Goal: Information Seeking & Learning: Learn about a topic

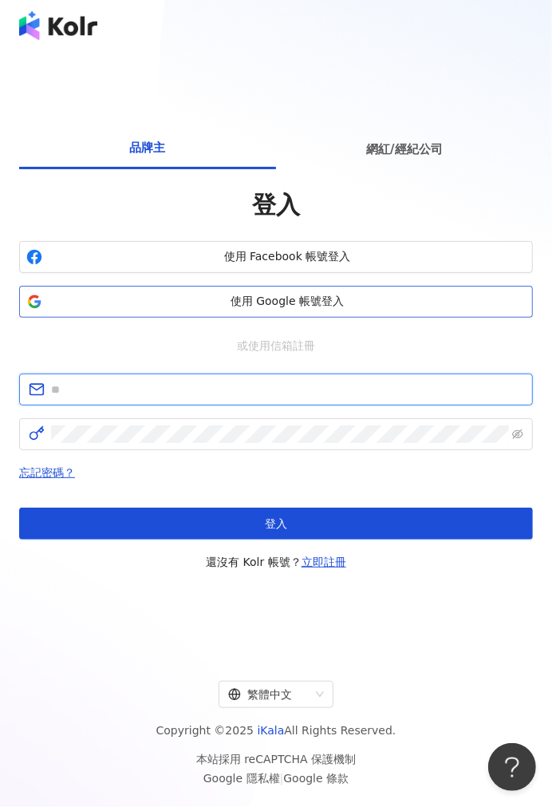
type input "**********"
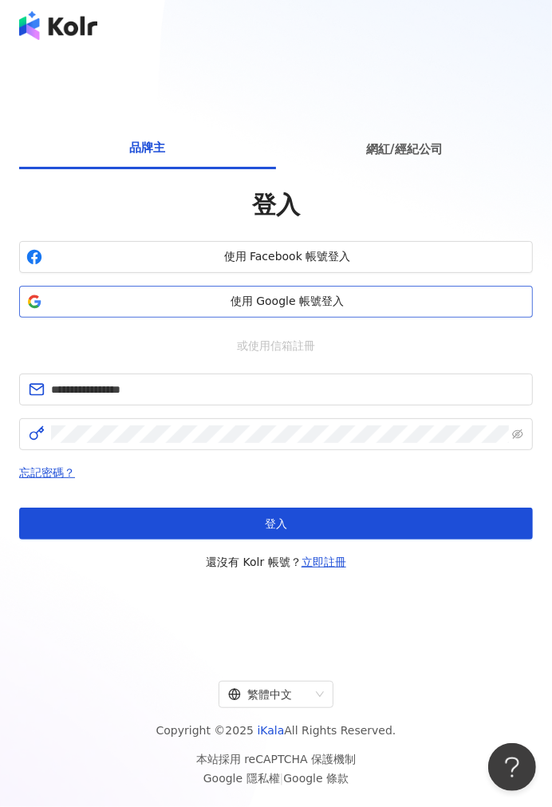
click at [254, 302] on span "使用 Google 帳號登入" at bounding box center [287, 302] width 477 height 16
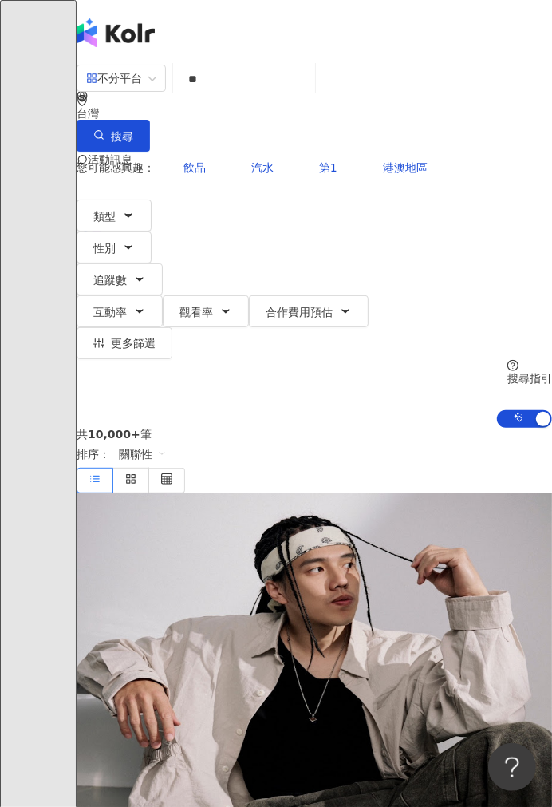
type input "*"
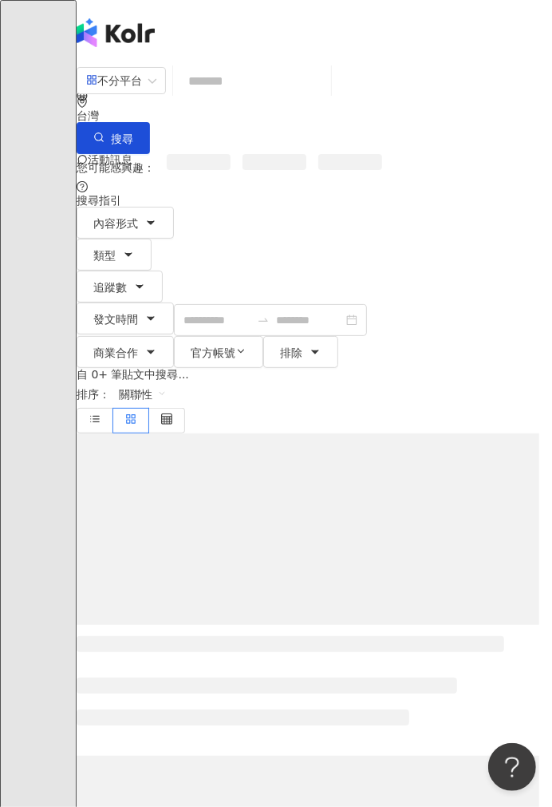
click at [260, 98] on input "search" at bounding box center [252, 81] width 145 height 34
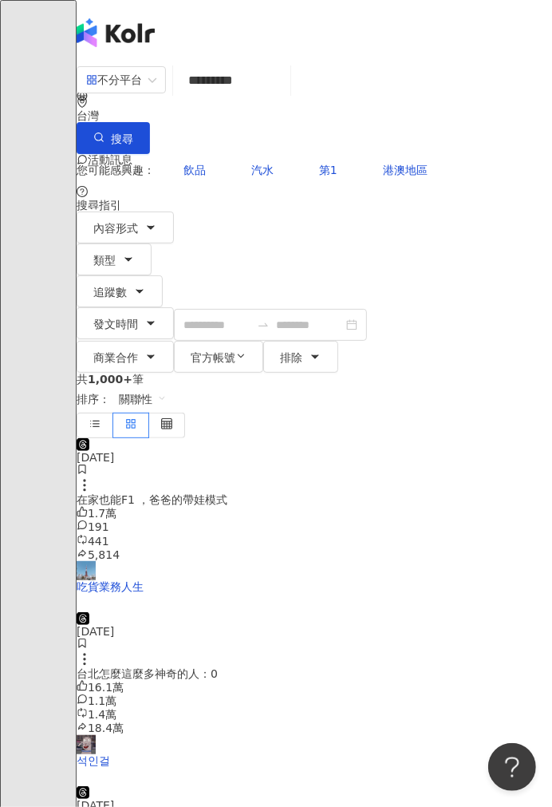
type input "*********"
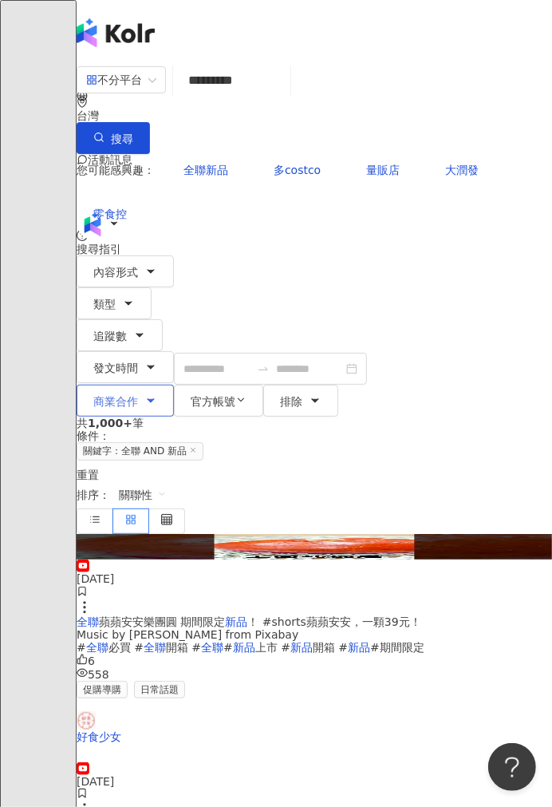
click at [138, 395] on span "商業合作" at bounding box center [115, 401] width 45 height 13
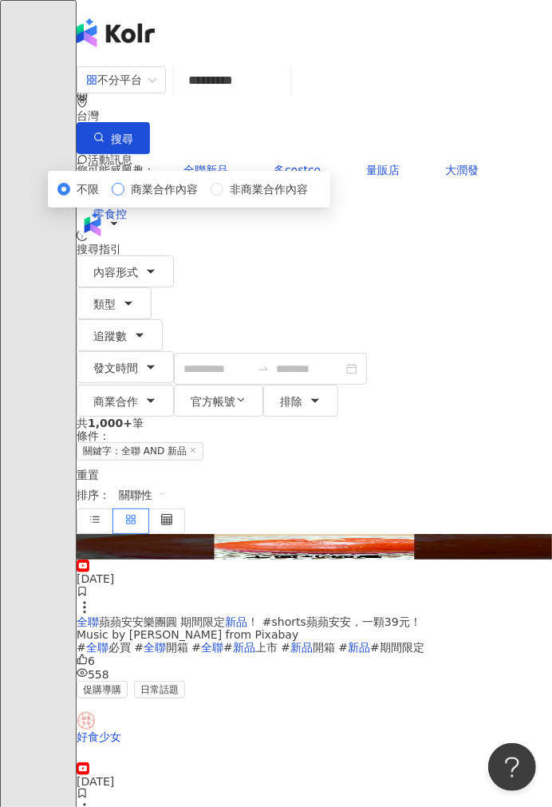
click at [163, 198] on span "商業合作內容" at bounding box center [164, 189] width 80 height 18
click at [361, 417] on div "共 1,000+ 筆 條件 ： 關鍵字：全聯 AND 新品 重置 排序： 關聯性" at bounding box center [315, 475] width 476 height 117
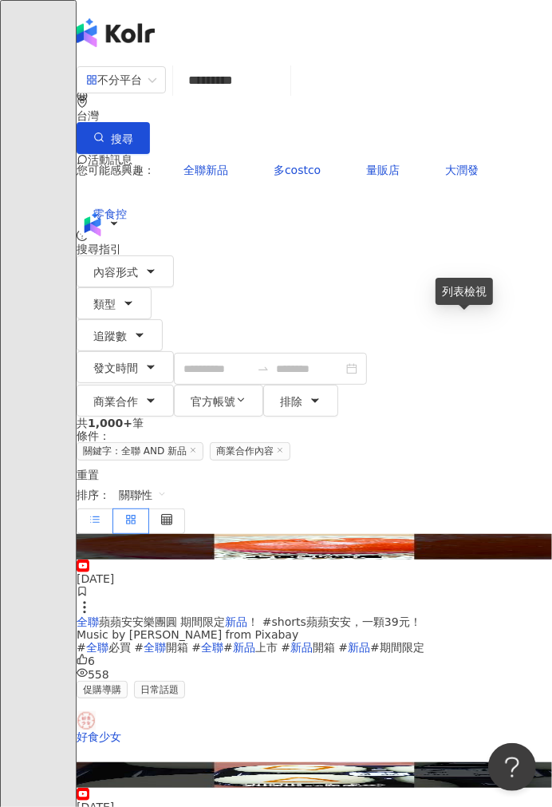
click at [101, 514] on icon at bounding box center [94, 519] width 11 height 11
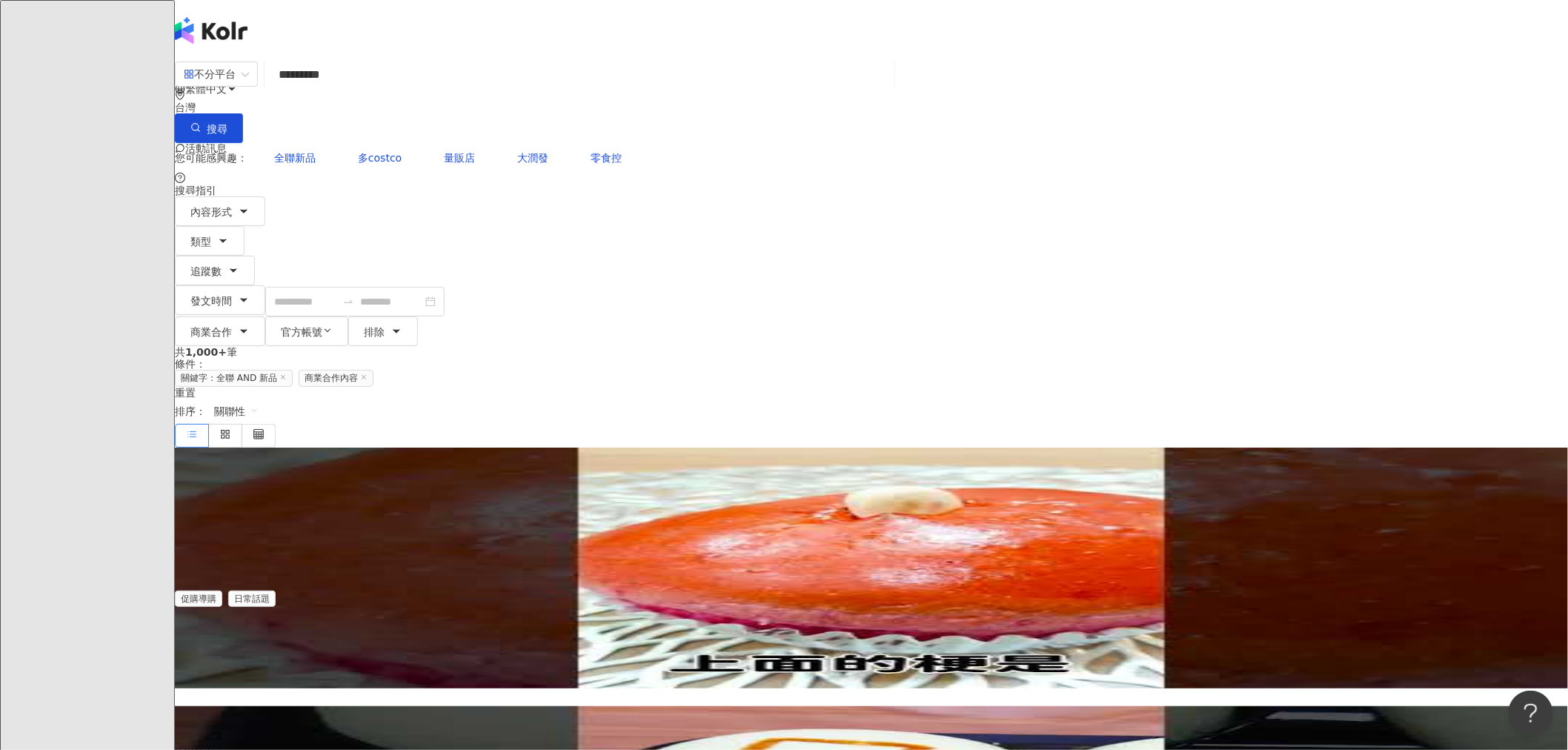
click at [258, 399] on span "關聯性" at bounding box center [237, 411] width 45 height 24
click at [512, 286] on div "互動數" at bounding box center [1221, 280] width 42 height 17
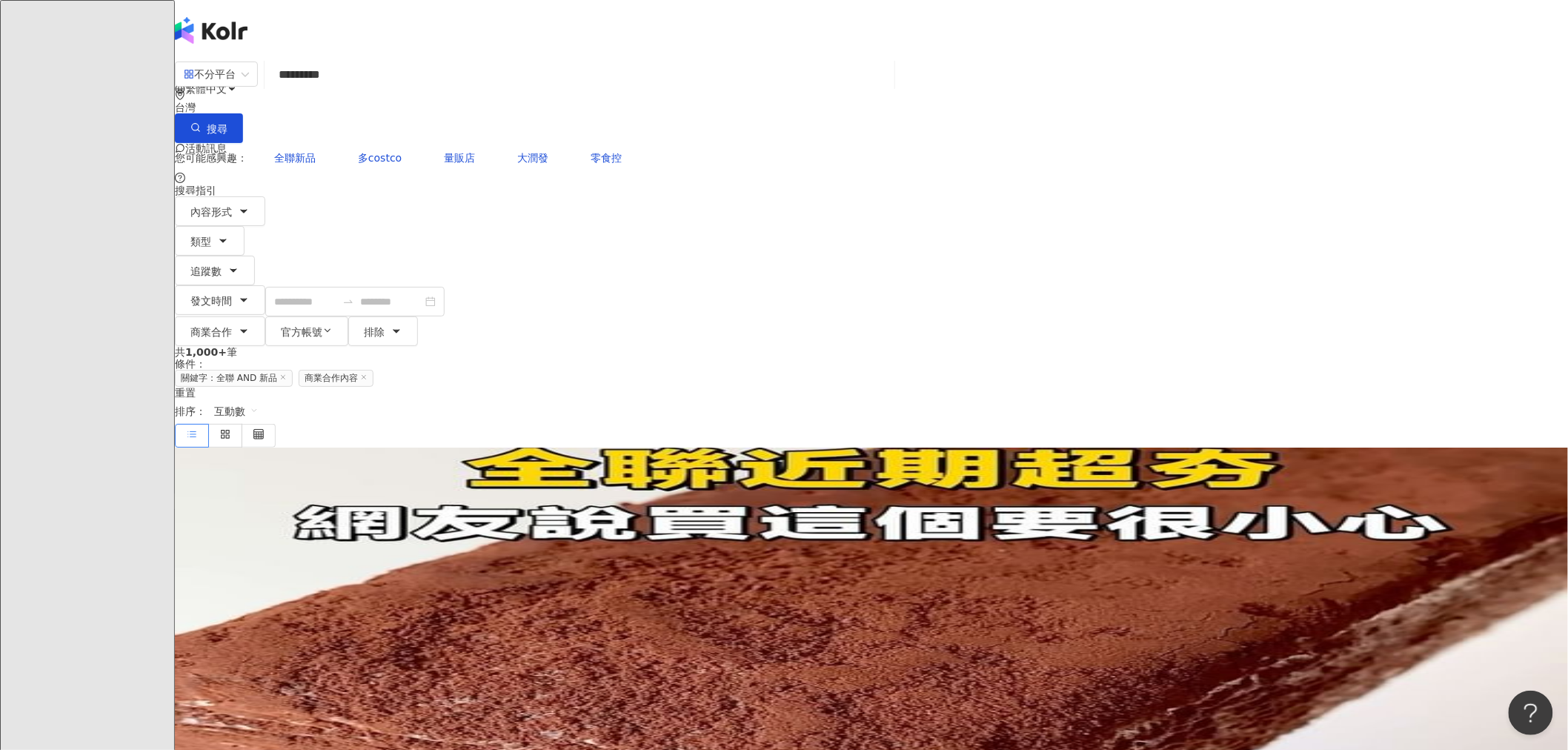
click at [486, 447] on img at bounding box center [871, 663] width 1393 height 431
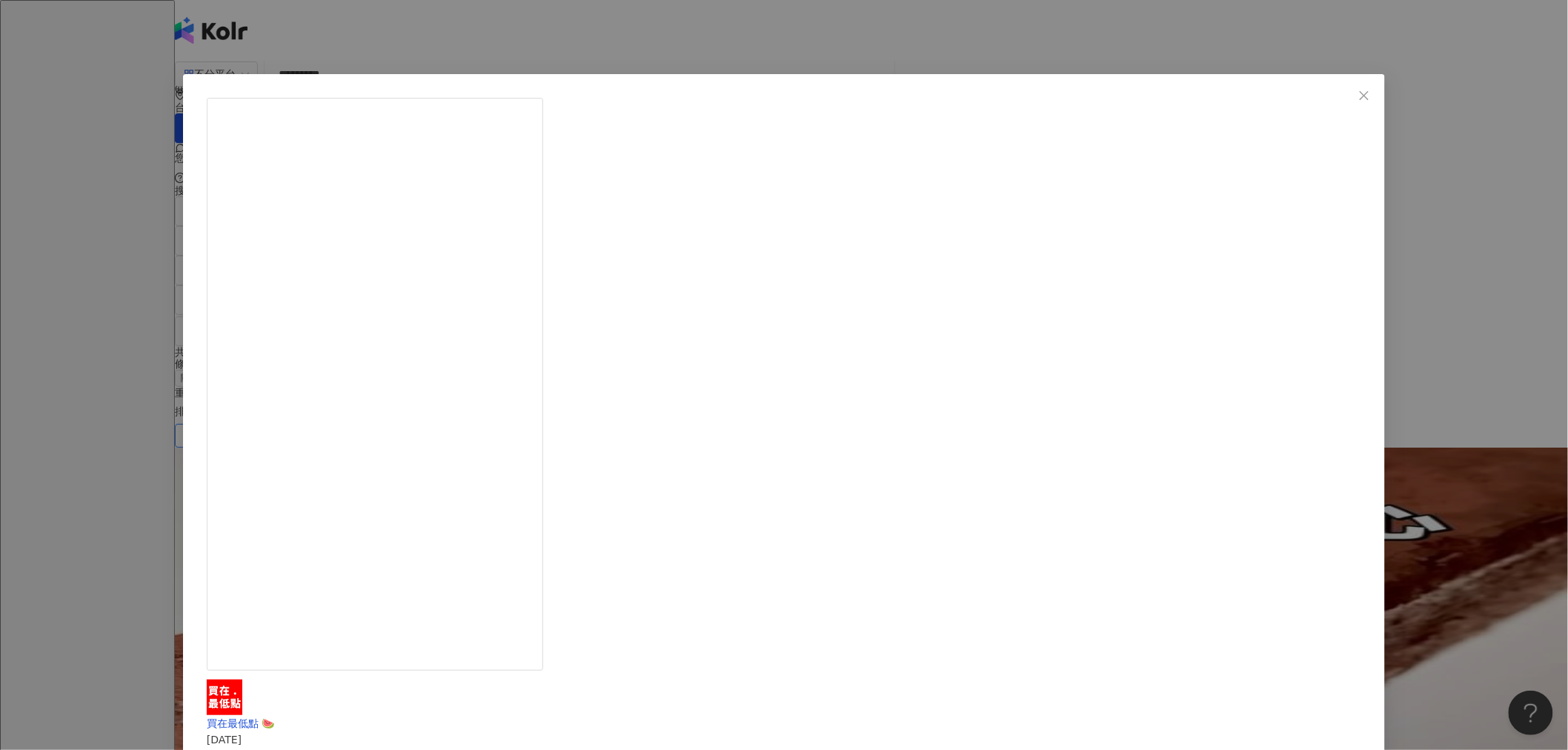
click at [512, 427] on div "買在最低點 🍉 2024/9/10 全聯近期超夯，網友說買這個要很小心❗️ #全聯 #新品 🔅提拉米蘇千層蛋糕 $89/條 味道確實挺不錯的 蛋糕皮稍微有一點…" at bounding box center [784, 375] width 1568 height 750
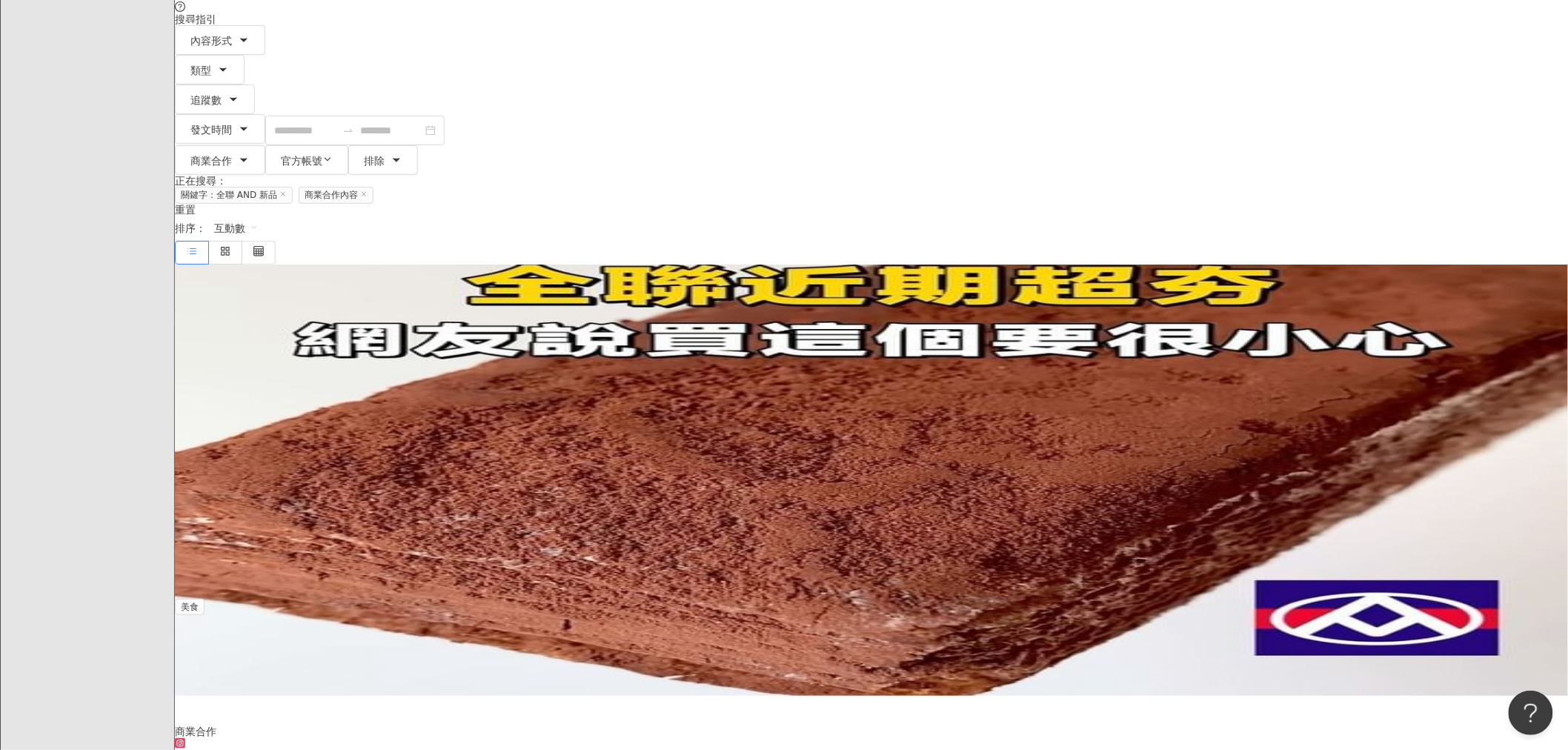
scroll to position [173, 0]
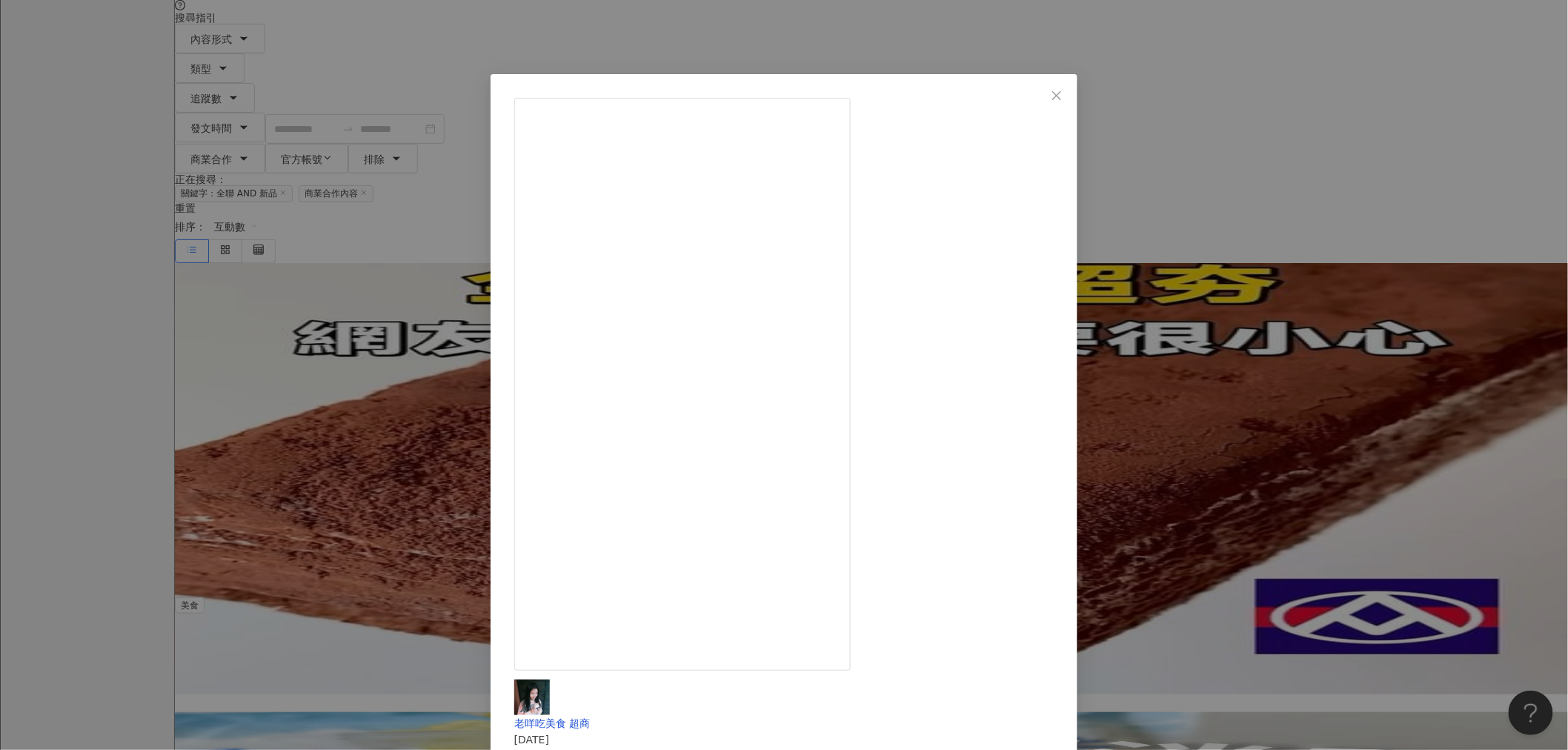
click at [376, 412] on div "老咩吃美食 超商 2025/4/25 4.3萬 102 161萬 查看原始貼文" at bounding box center [784, 375] width 1568 height 750
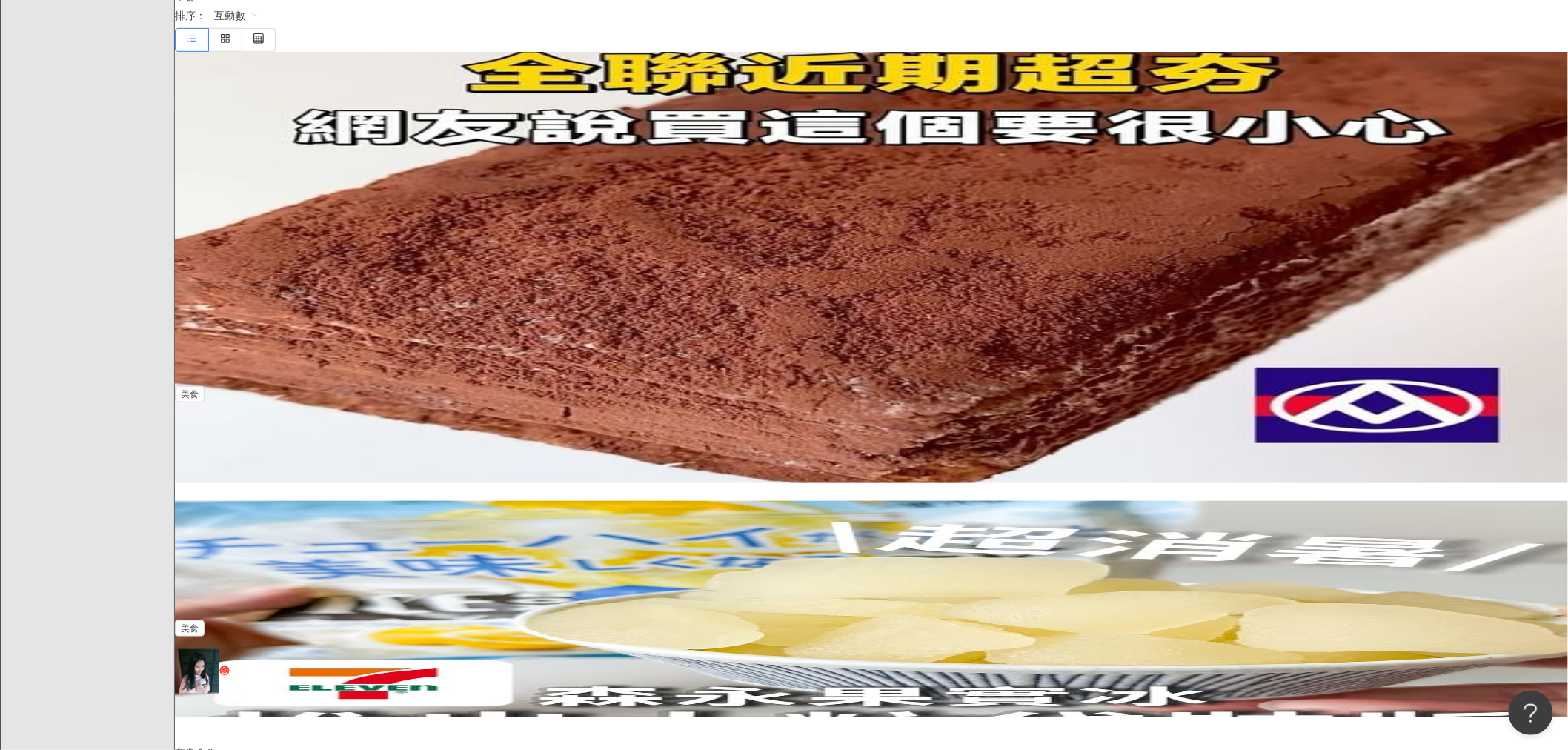
scroll to position [385, 0]
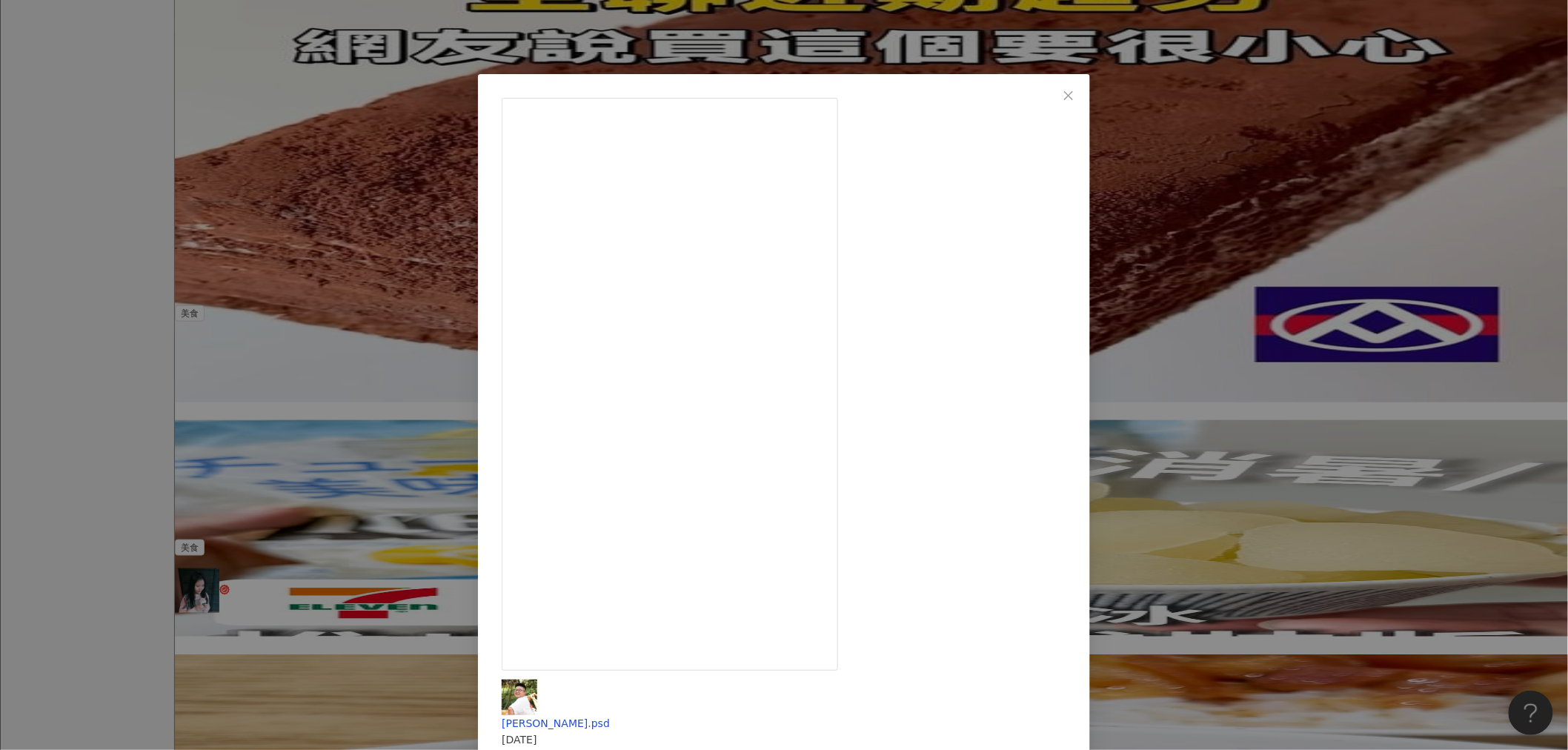
scroll to position [465, 0]
click at [354, 326] on div "jimmy.psd 2023/10/20 在東海大學吃一天要花多少錢？ - 最近在全聯發現乖乖新品✨ 不只讓你吃得健康快樂外🎶 這次還要在你家開食堂 一包零食…" at bounding box center [784, 375] width 1568 height 750
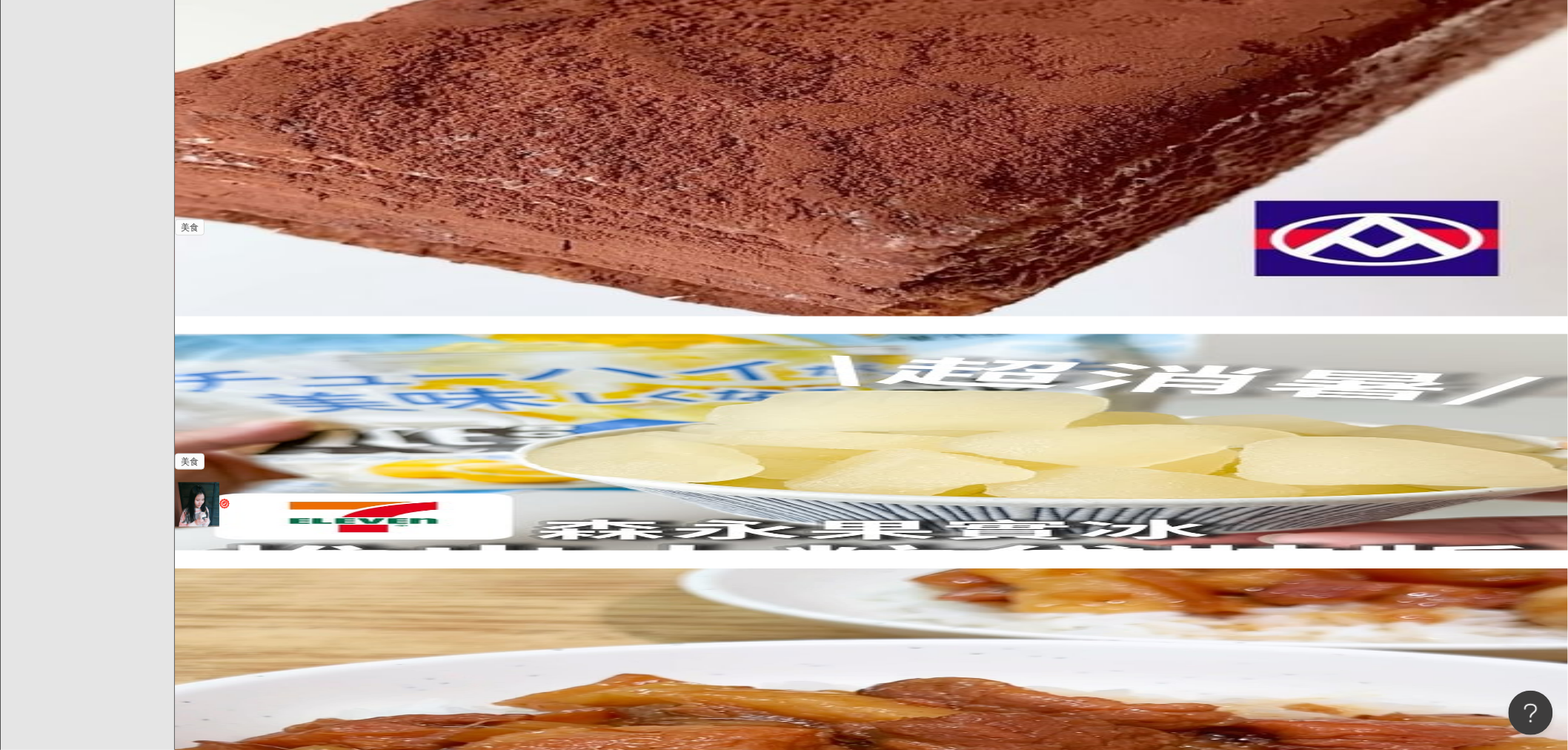
scroll to position [551, 0]
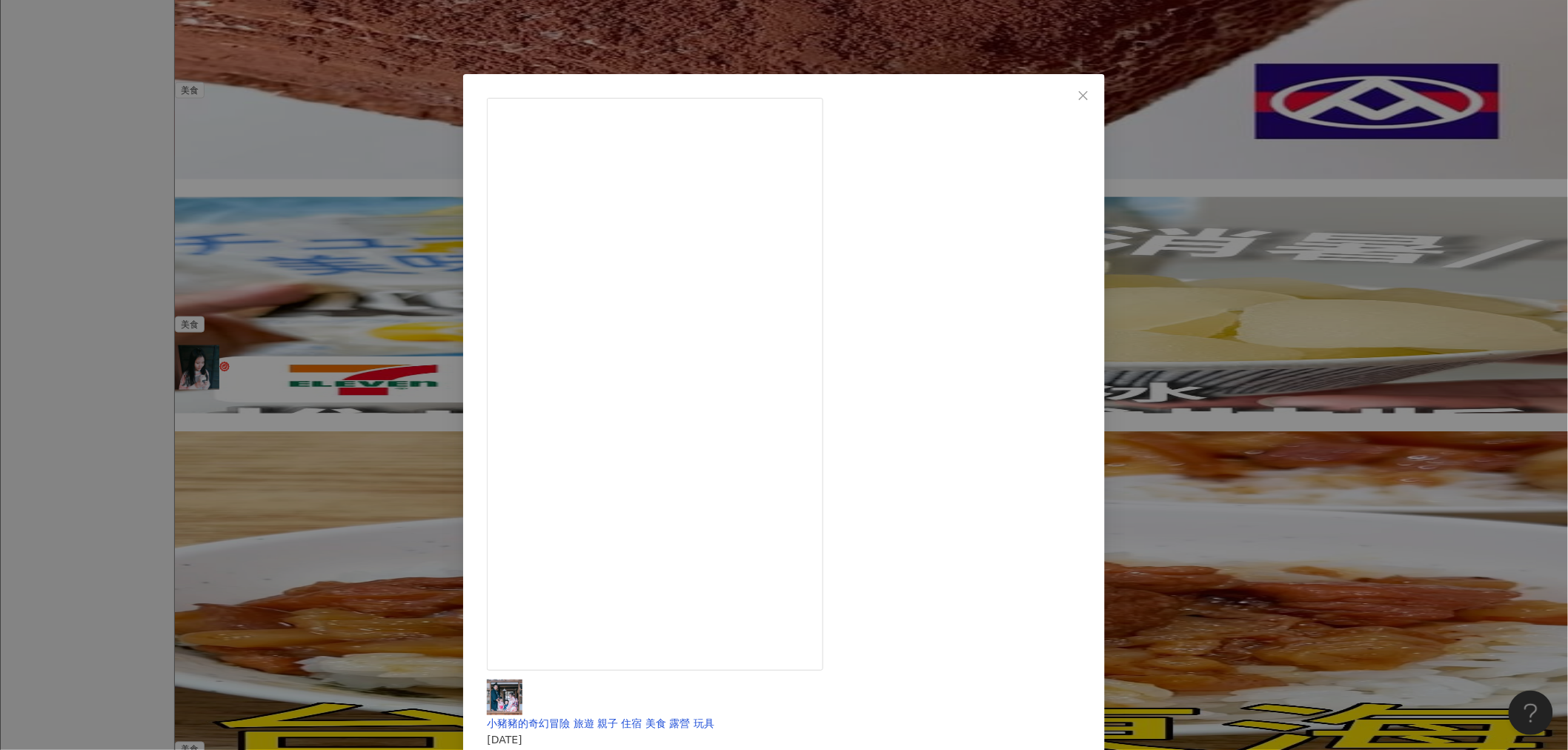
scroll to position [689, 0]
click at [419, 343] on div "小豬豬的奇幻冒險 旅遊 親子 住宿 美食 露營 玩具 2024/10/10 簡單料理港式風味滷雞翅 大人跟小朋友最愛吃！ 用李錦記燒臘油雞用醬汁與瑞士汁 代替…" at bounding box center [784, 375] width 1568 height 750
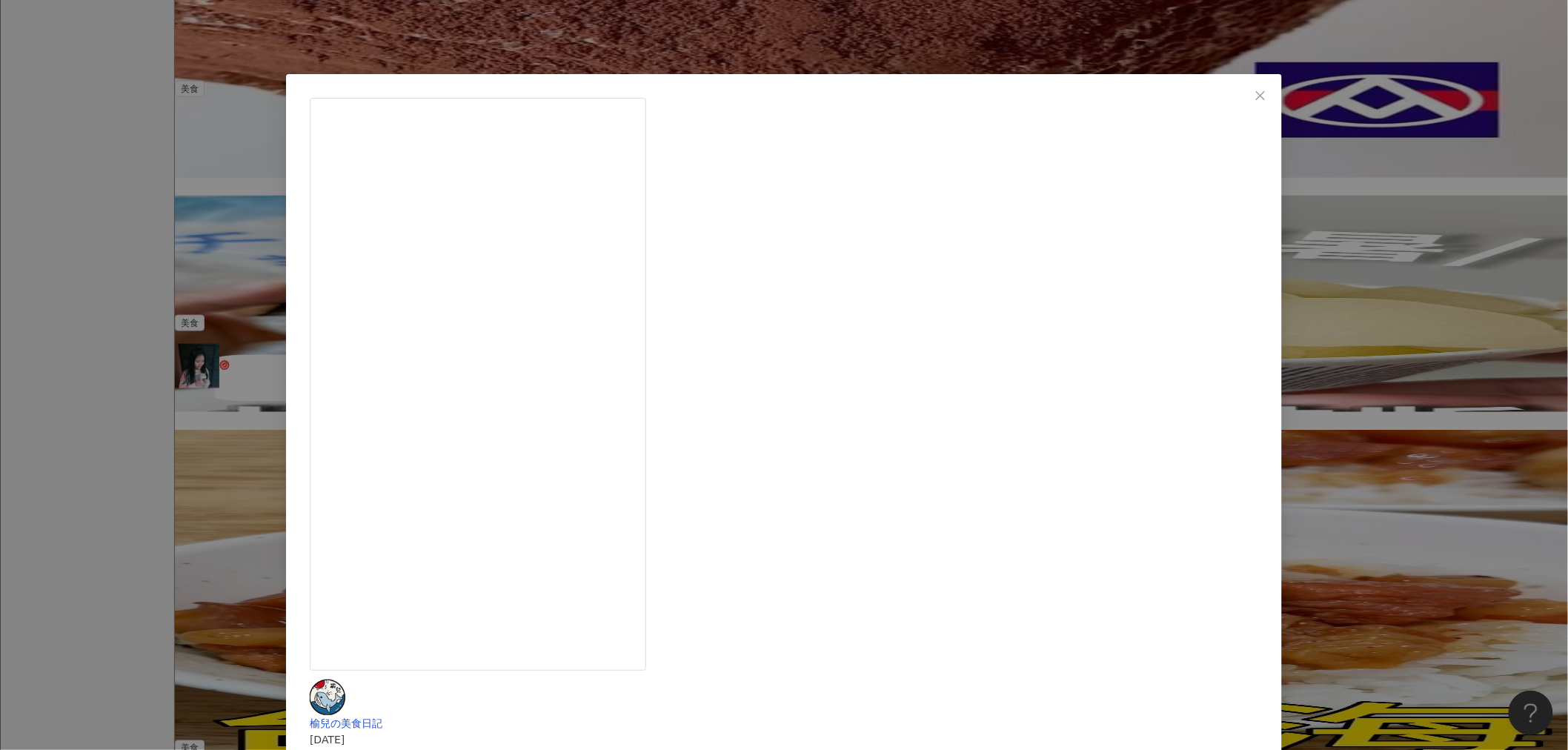
click at [401, 378] on div "榆兒の美食日記 2024/6/27 #全台美食 #全聯 #新品 全聯又有新品上市😍推出透心涼的汽水冰棒，還可以吃到汽水糖耶😳一支不用20元，CP值超級高✨ 🔹…" at bounding box center [784, 375] width 1568 height 750
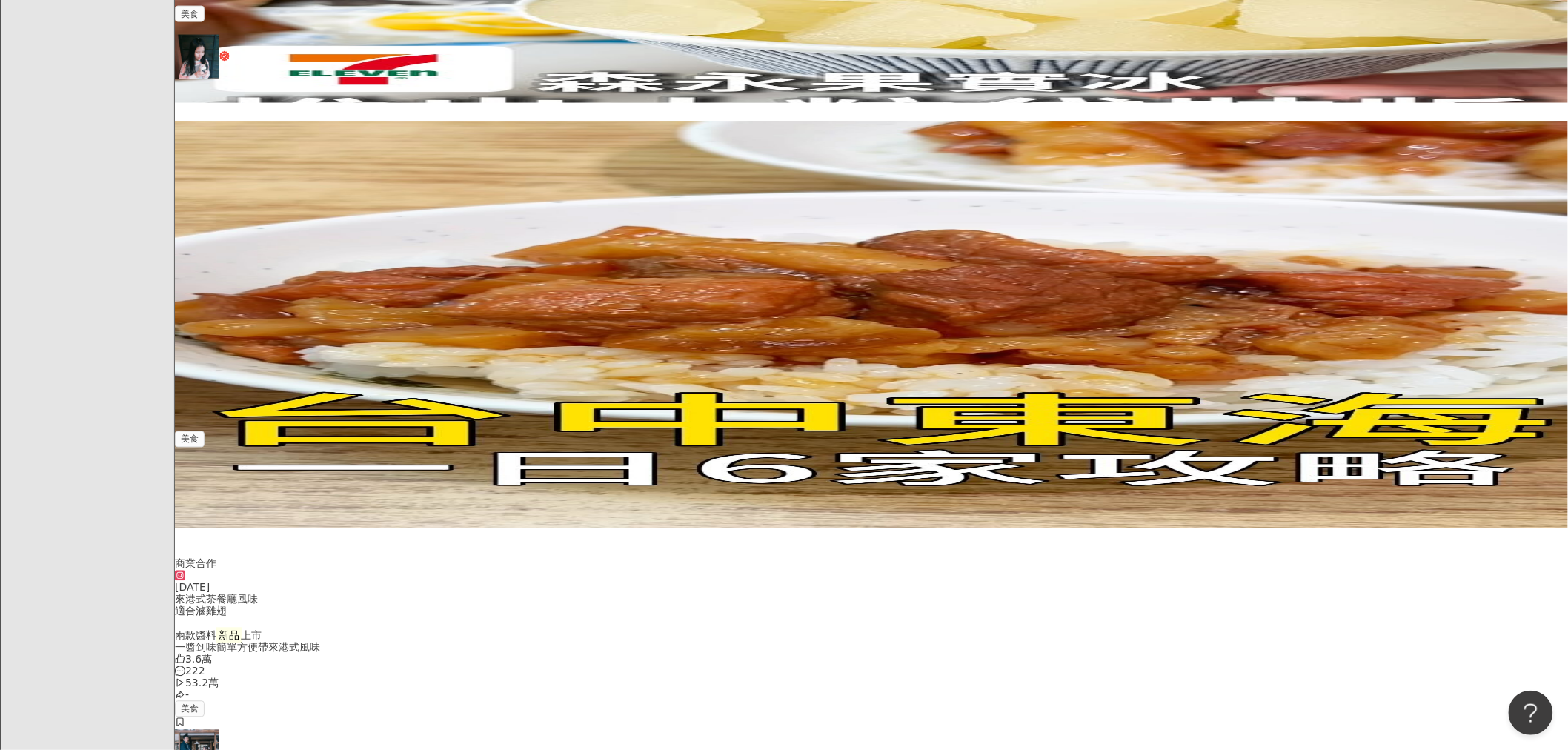
scroll to position [999, 0]
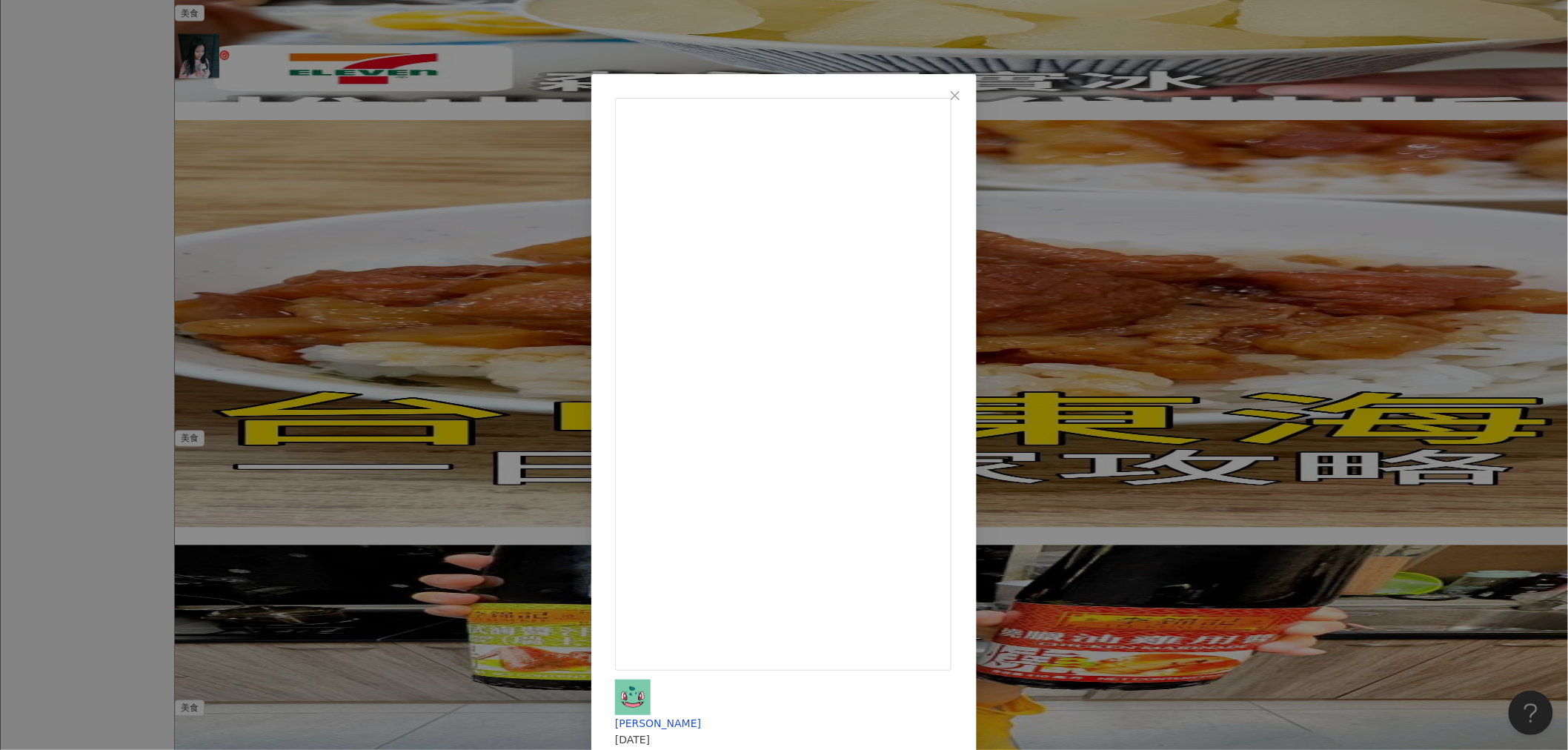
click at [512, 202] on div "Nini Xie 2024/12/21 大阪王將出新品‼️冰花煎餃也太好吃 不用油和水 用平底鍋煎就可以🥟 太適合我們快速完成晚餐了啦❤️ 第二天要再去全聯買…" at bounding box center [784, 375] width 1568 height 750
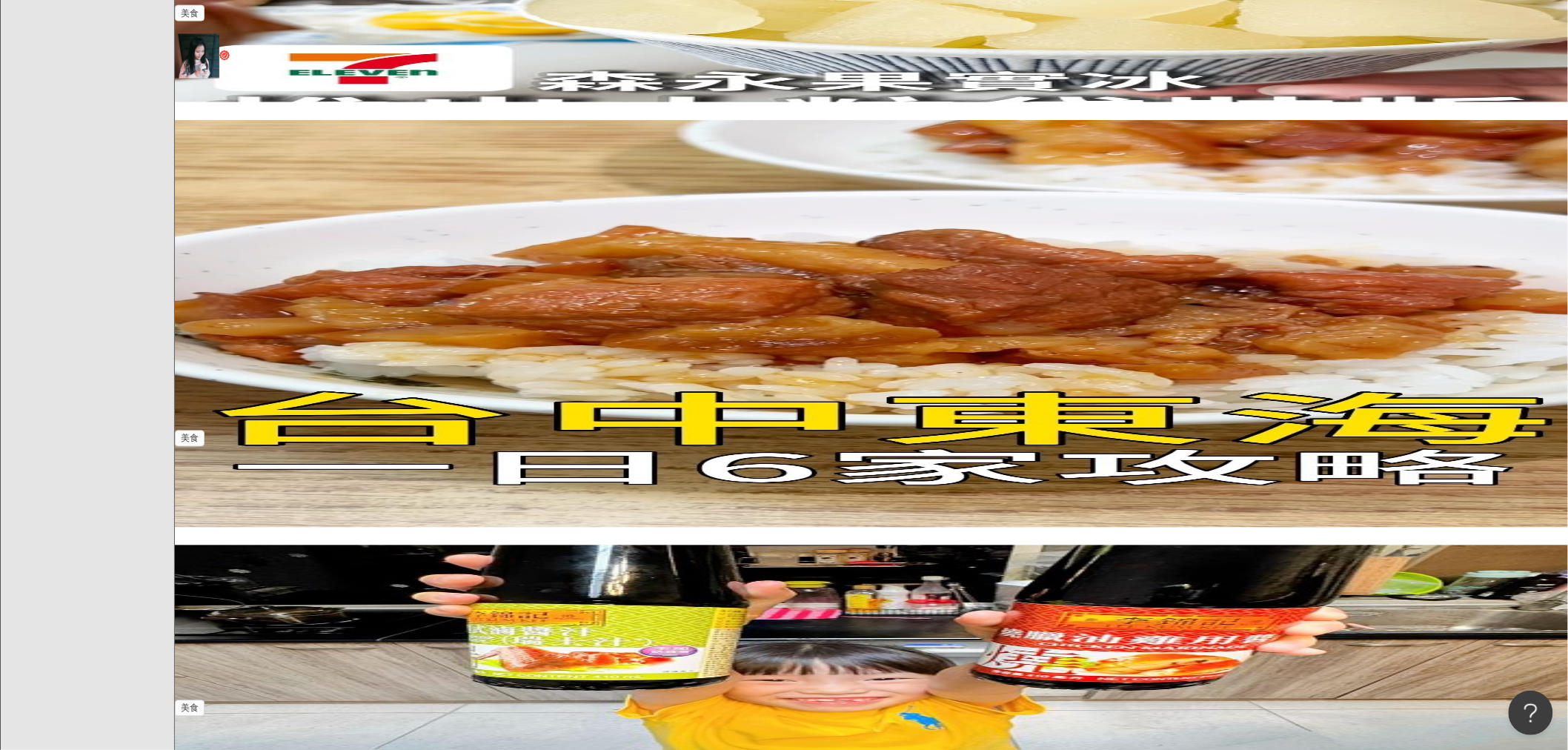
scroll to position [1097, 0]
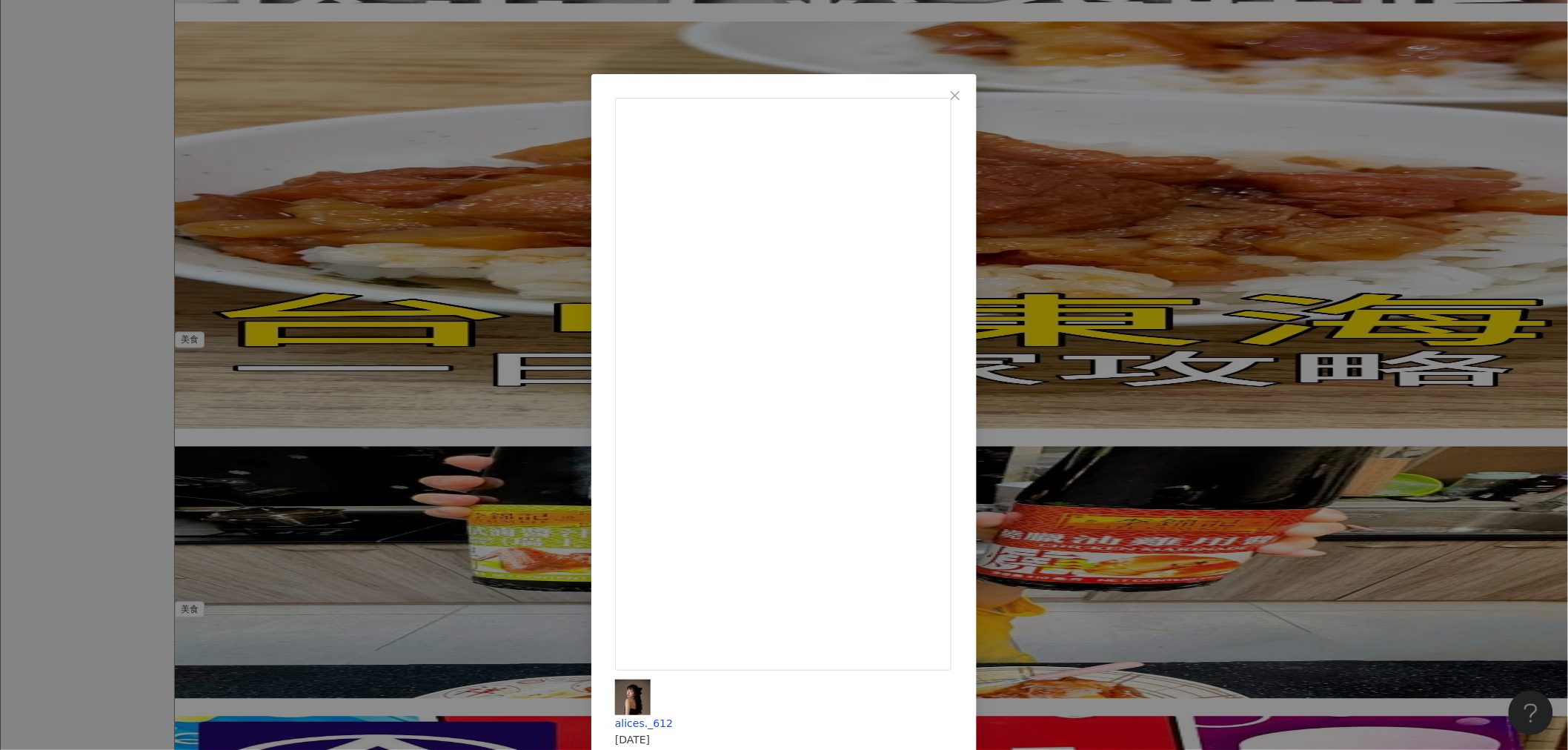
click at [274, 198] on div "alices._612 2024/9/11 跑了三間全聯都找不到 才知道7-11就有在賣了 #蠟筆小新 #包手 #包手刺青 #刺青貼紙 #711新品 #711…" at bounding box center [784, 375] width 1568 height 750
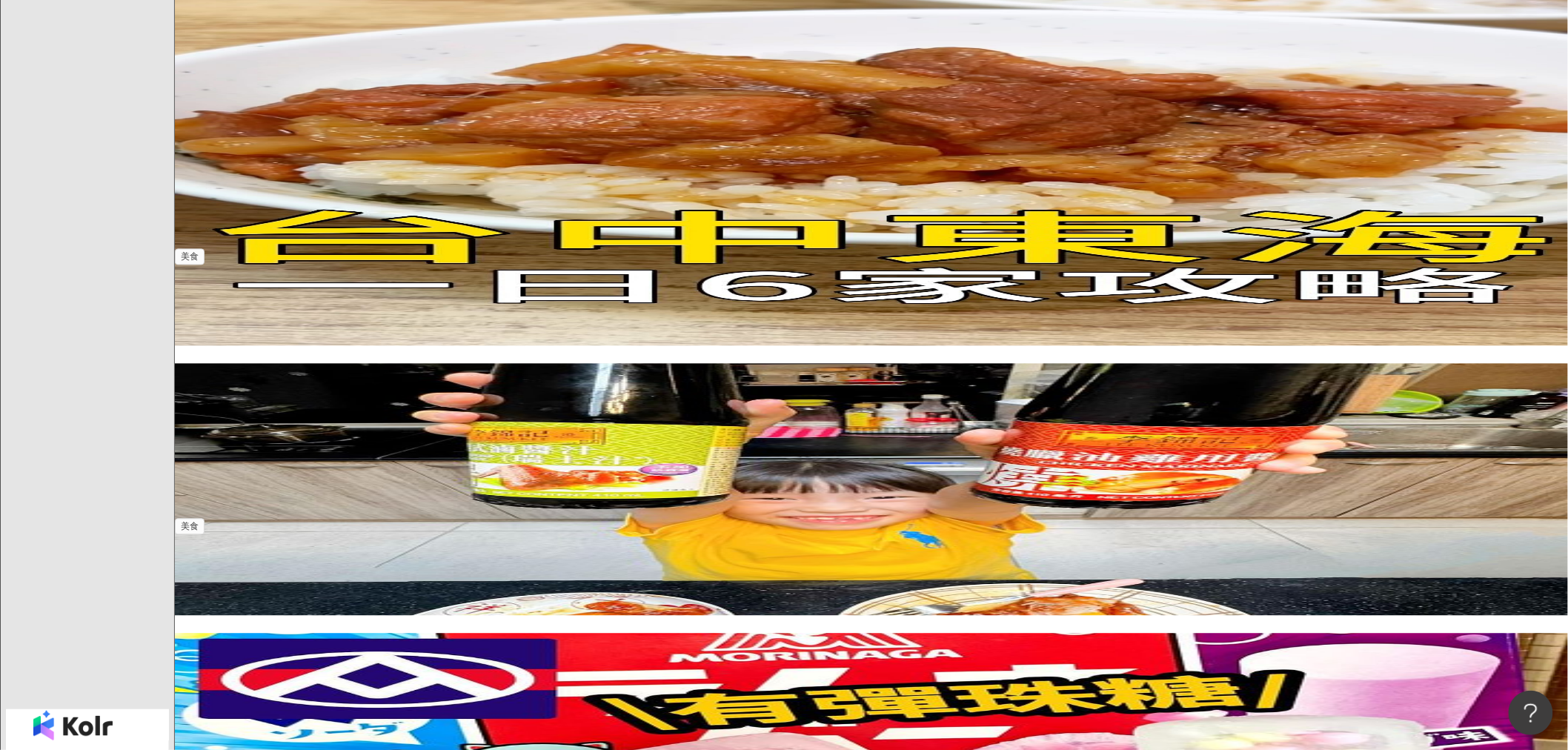
scroll to position [1185, 0]
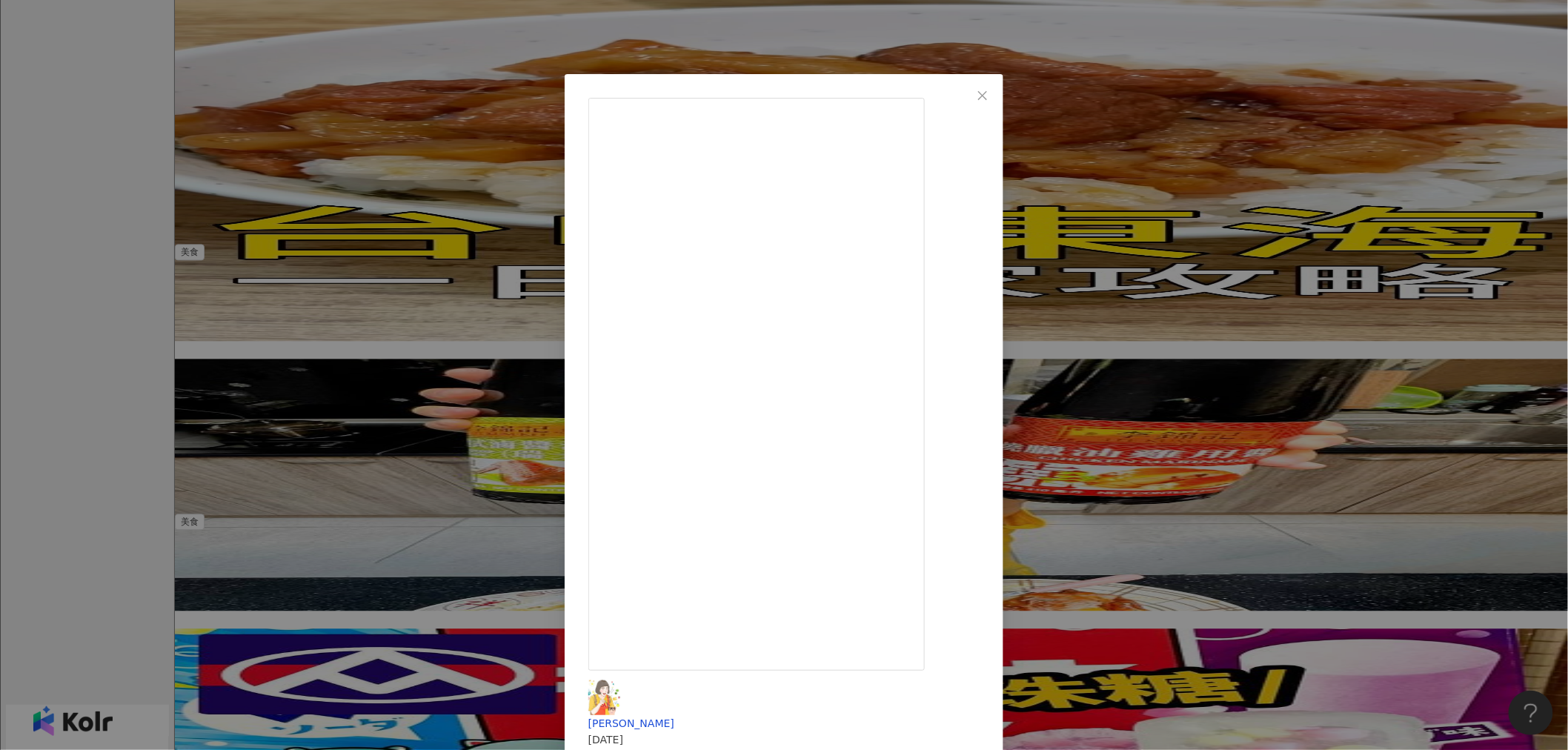
click at [295, 365] on div "Sammy山米 2024/7/1 明治新品✨CACAO巧克力變成冰淇淋啦.ᐟ.ᐟ.ᐟ 這款苦甜冰淇淋真的太好吃了！ 苦感是主味覺 甜度為輔助 味道非常剛好～～…" at bounding box center [784, 375] width 1568 height 750
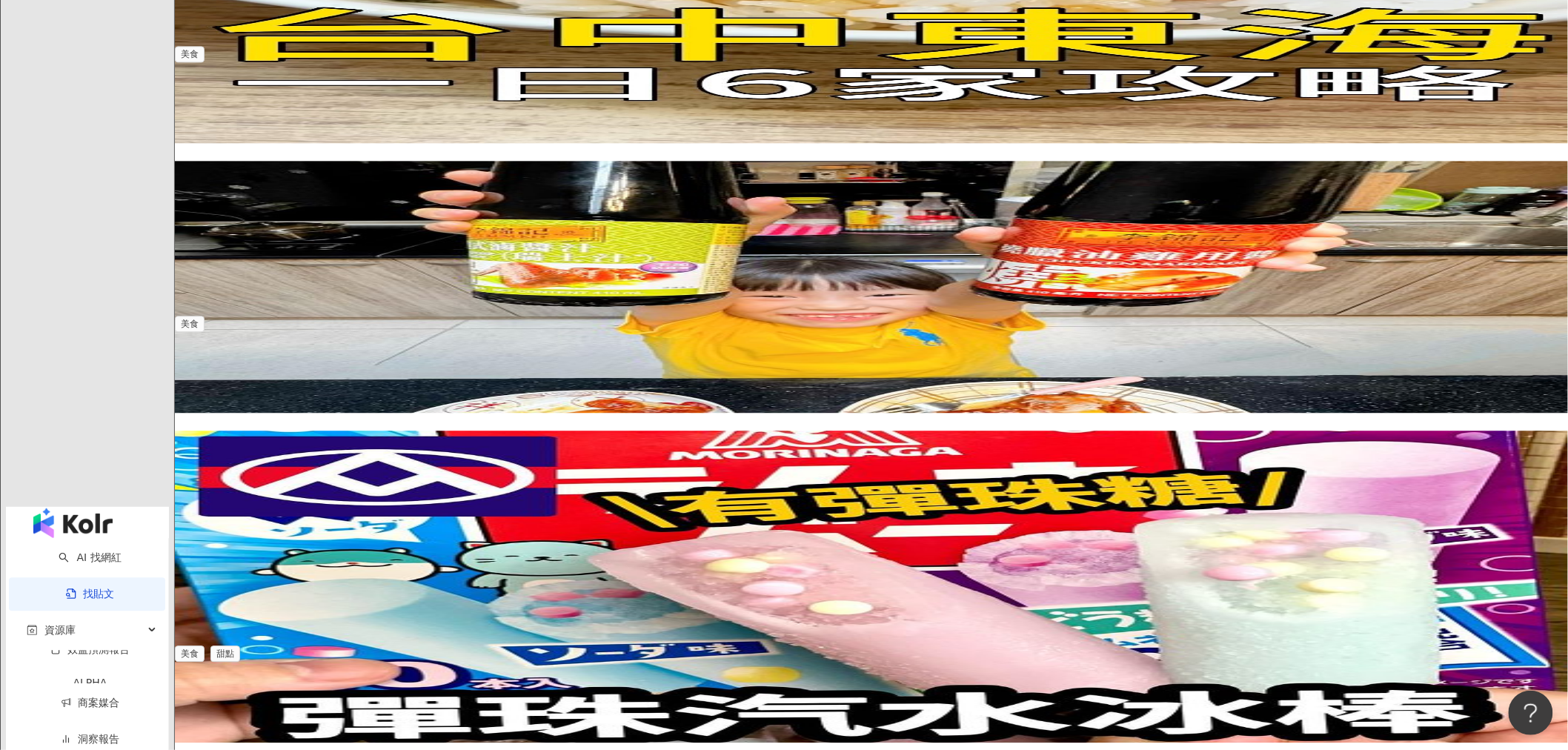
scroll to position [1384, 0]
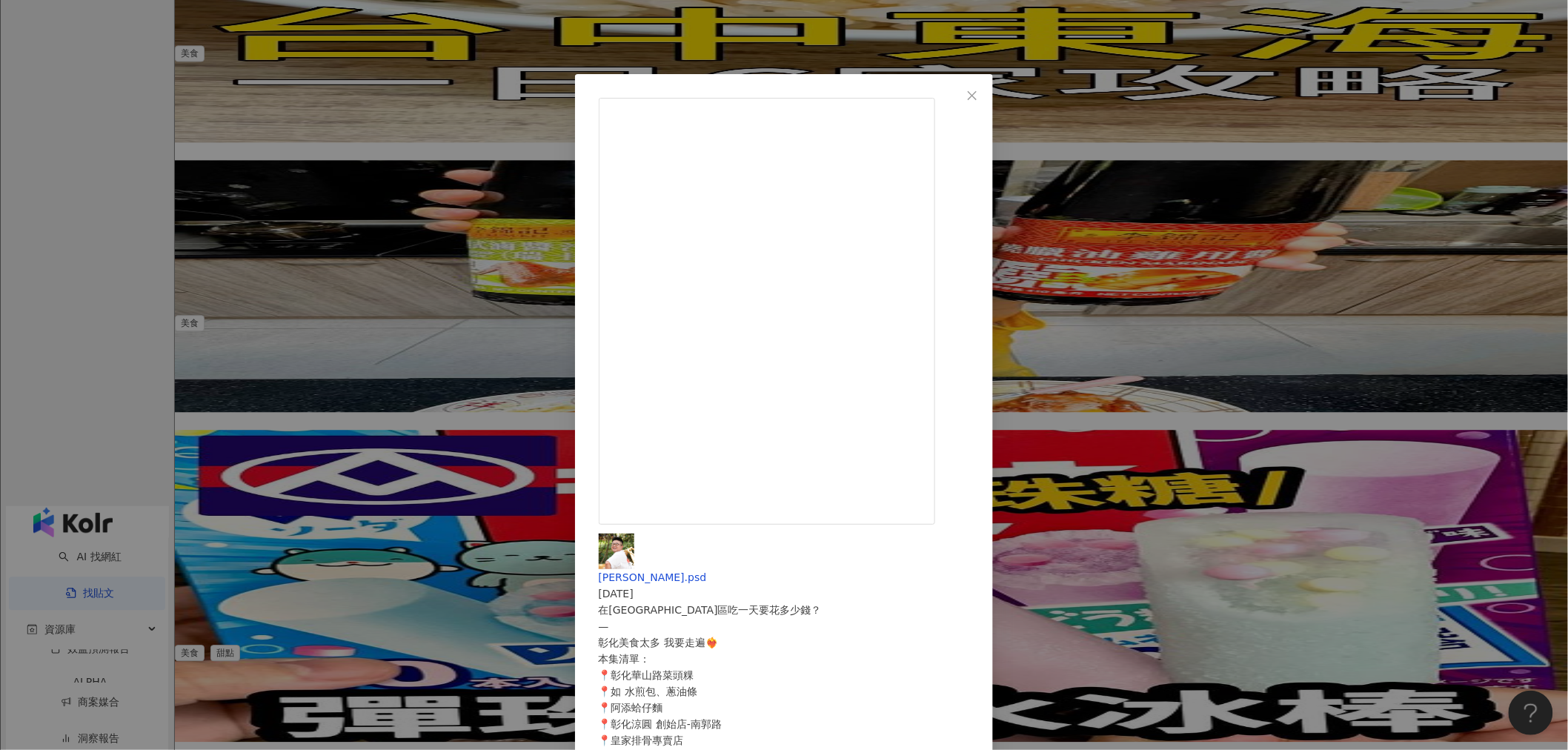
click at [395, 412] on div "jimmy.psd 2025/5/25 在彰化市區吃一天要花多少錢？ — 彰化美食太多 我要走遍❤️‍🔥 本集清單： 📍彰化華山路菜頭粿 📍如 水煎包、蔥油條…" at bounding box center [784, 375] width 1568 height 750
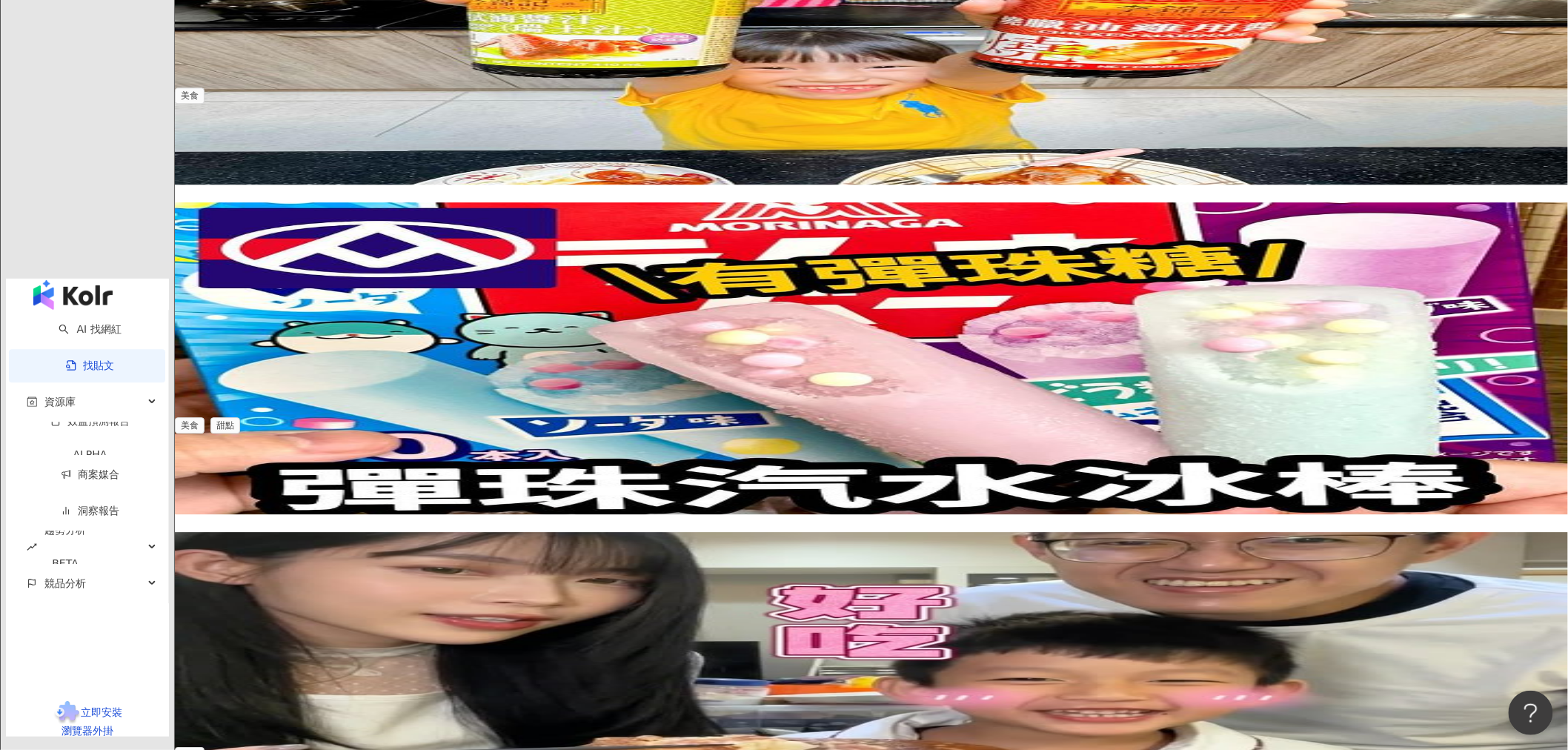
scroll to position [1611, 0]
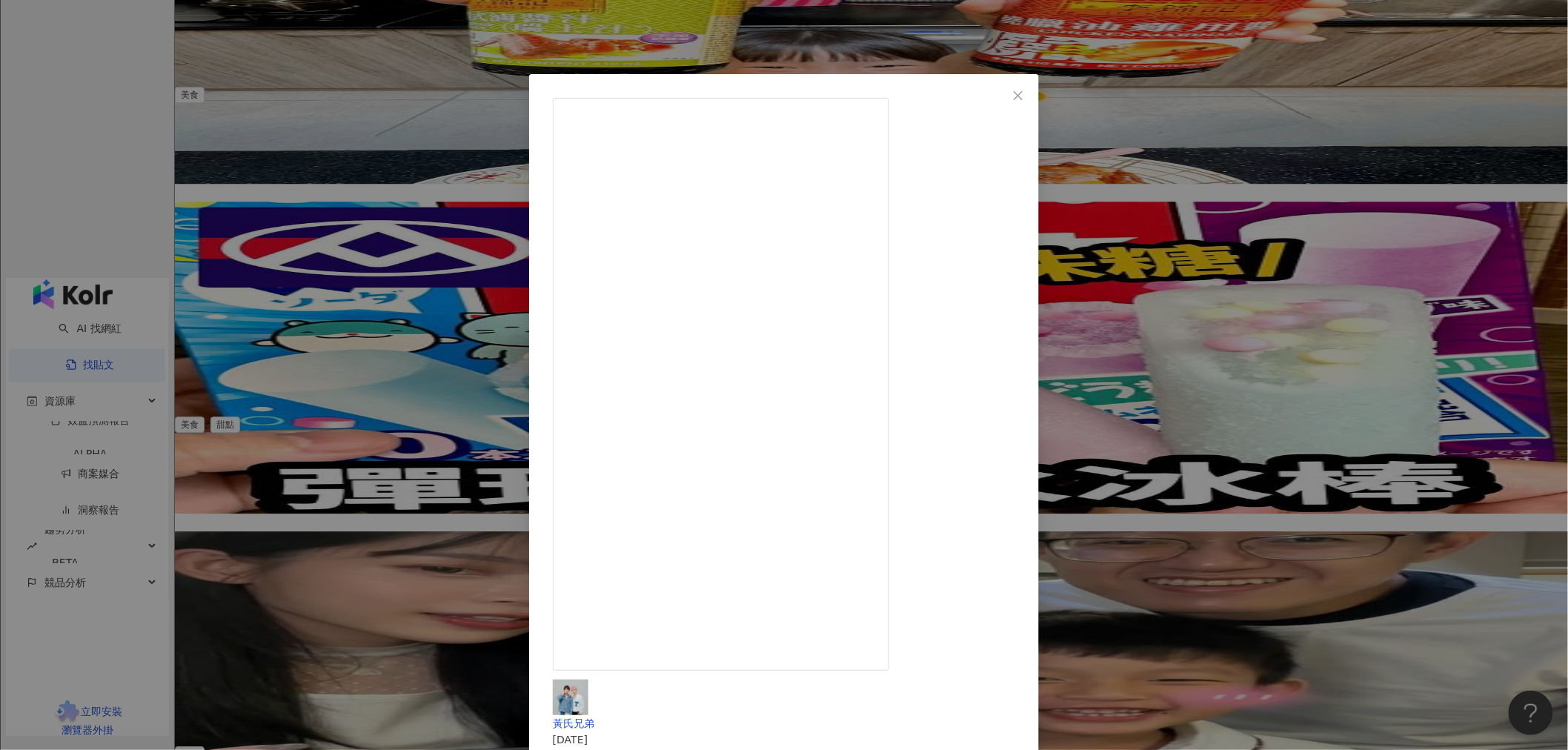
scroll to position [60, 0]
click at [512, 412] on div "黃氏兄弟 2024/6/21 2.6萬 625 322萬 查看原始貼文" at bounding box center [784, 375] width 1568 height 750
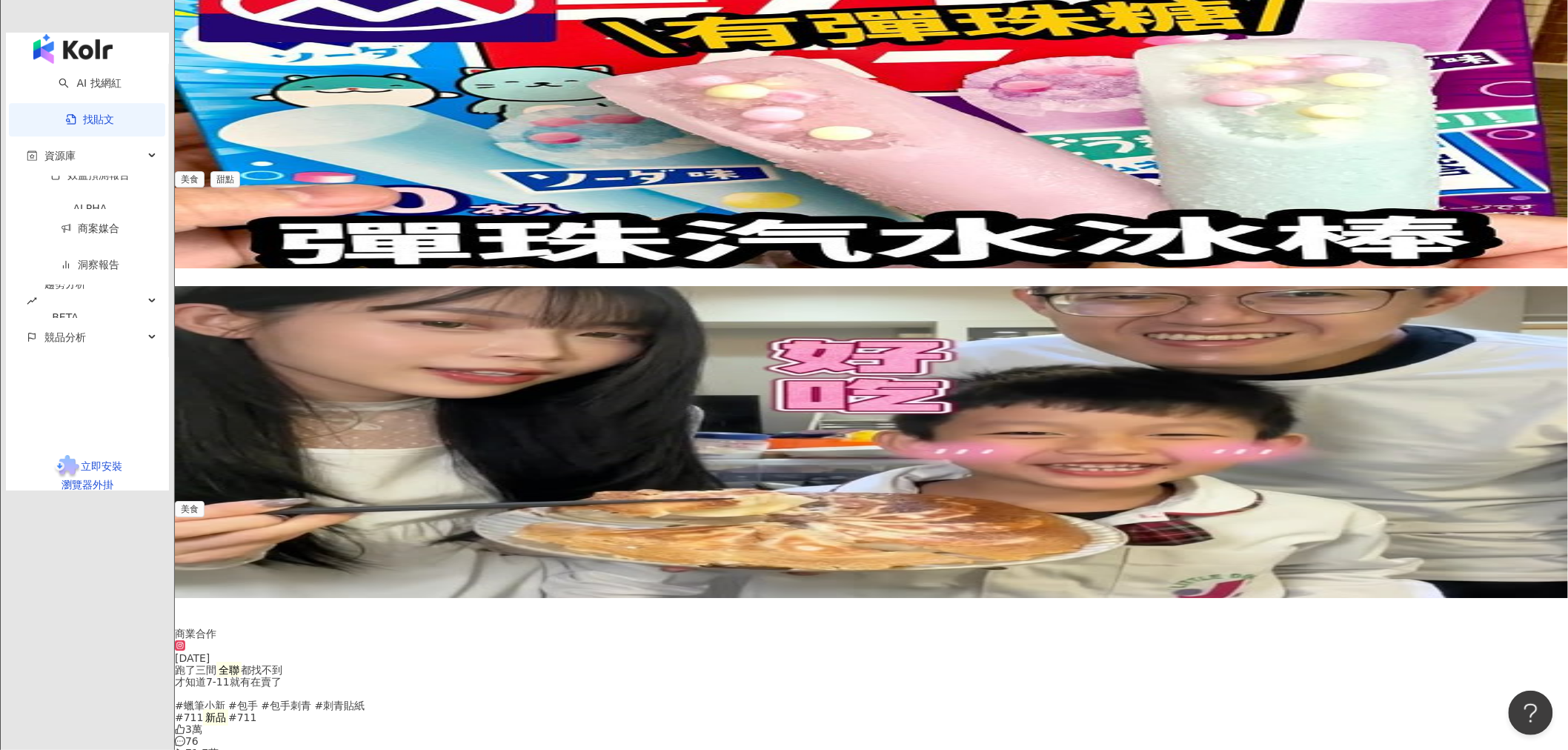
scroll to position [1864, 0]
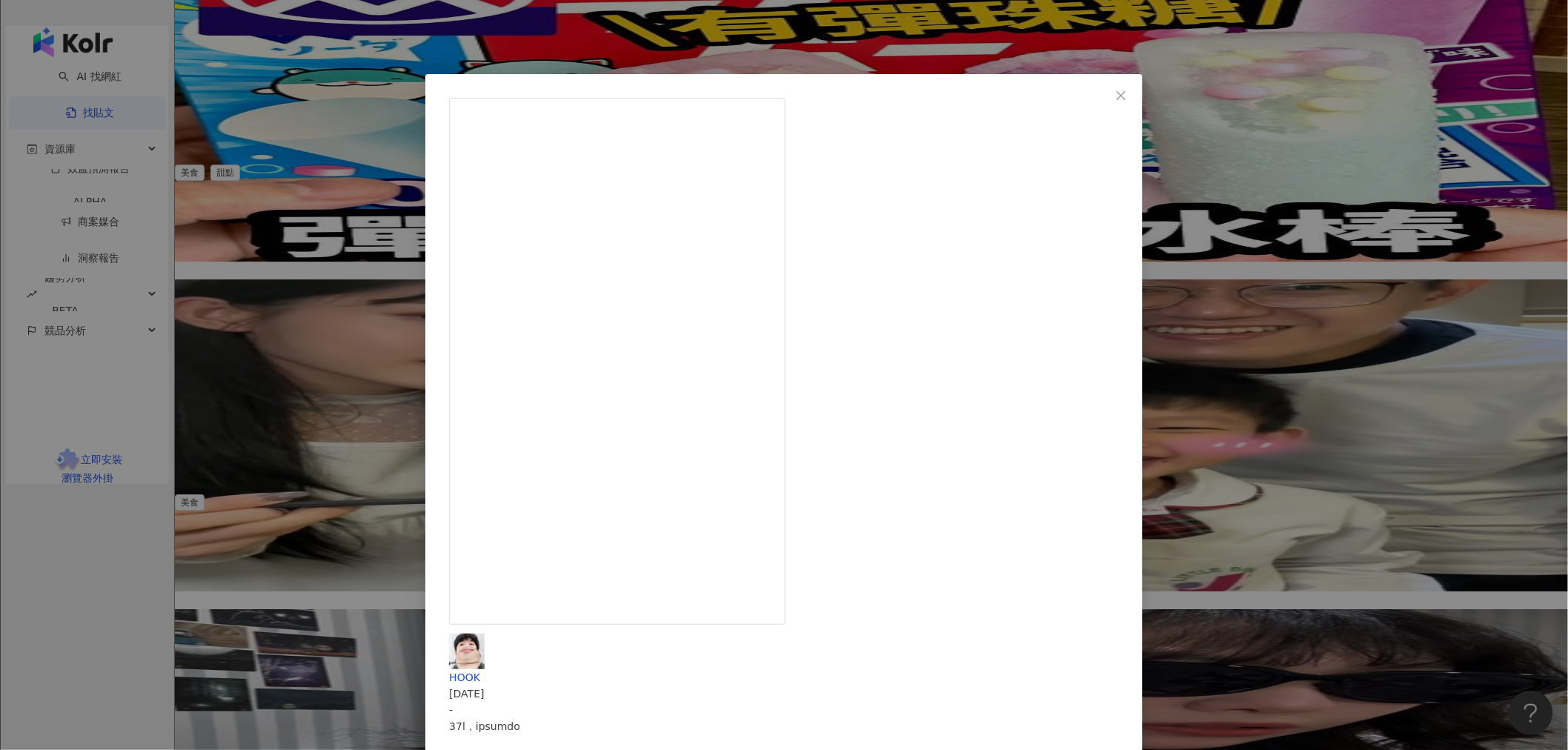
click at [286, 364] on div "HOOK 2024/4/18 2.4萬 65 查看原始貼文" at bounding box center [784, 375] width 1568 height 750
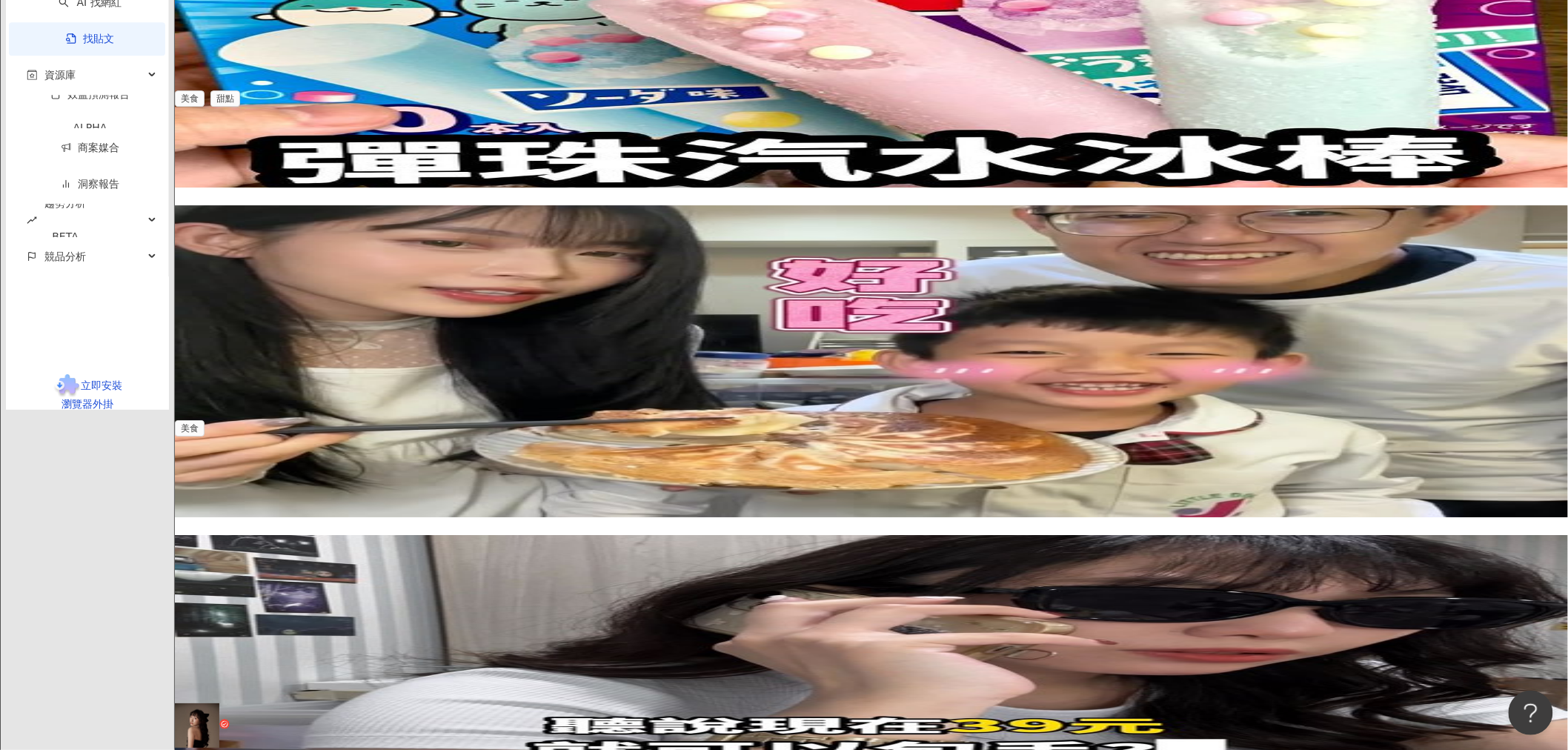
scroll to position [1938, 0]
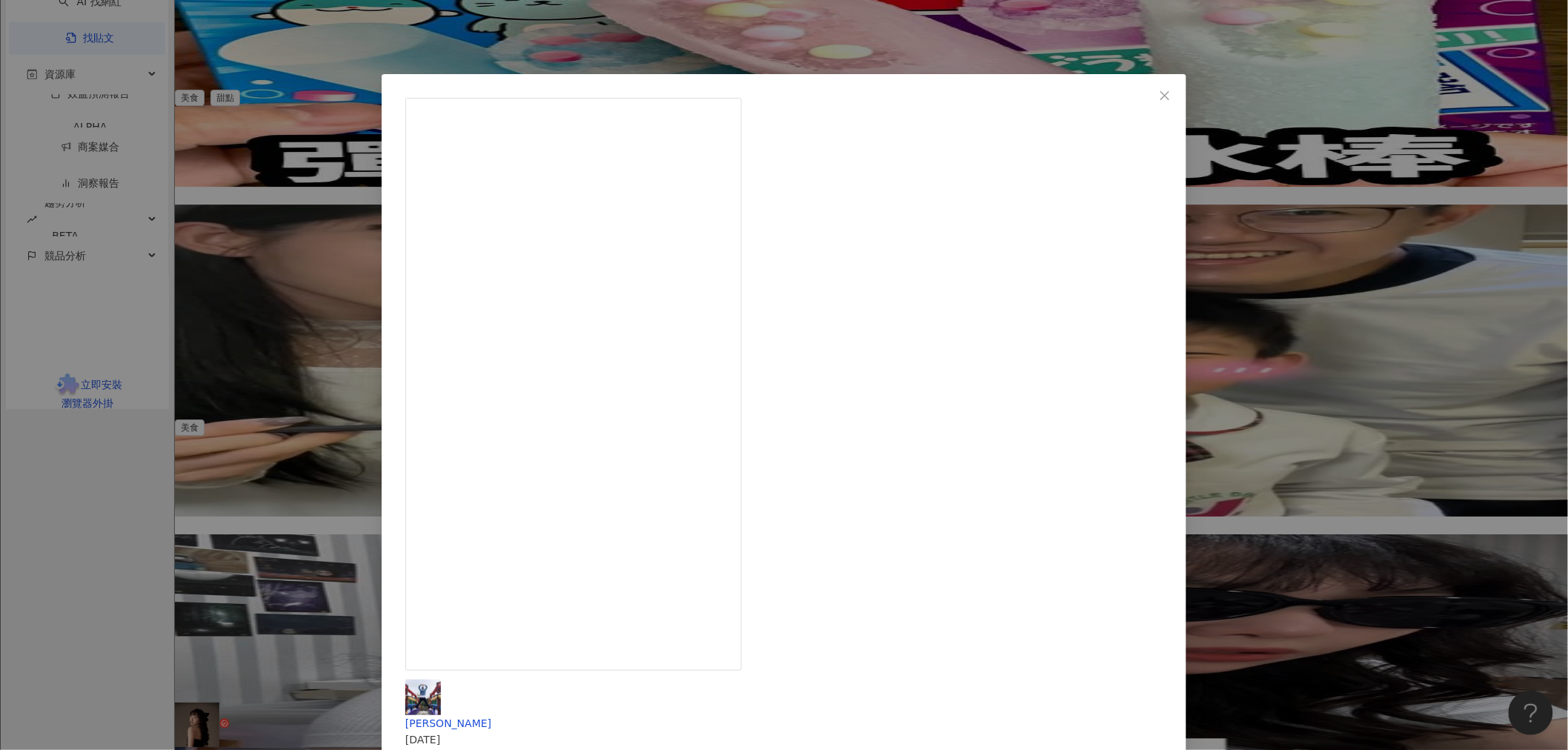
click at [391, 272] on div "庭嘉 2025/2/25 什麼⁉️只要$9 #蠟筆小新草莓煉乳牛乳 真的只要9元！分享給大家這個好消息🙌 這麼划算能不買嗎？快tag朋友囤起來❤️‍🔥 - 🉐…" at bounding box center [784, 375] width 1568 height 750
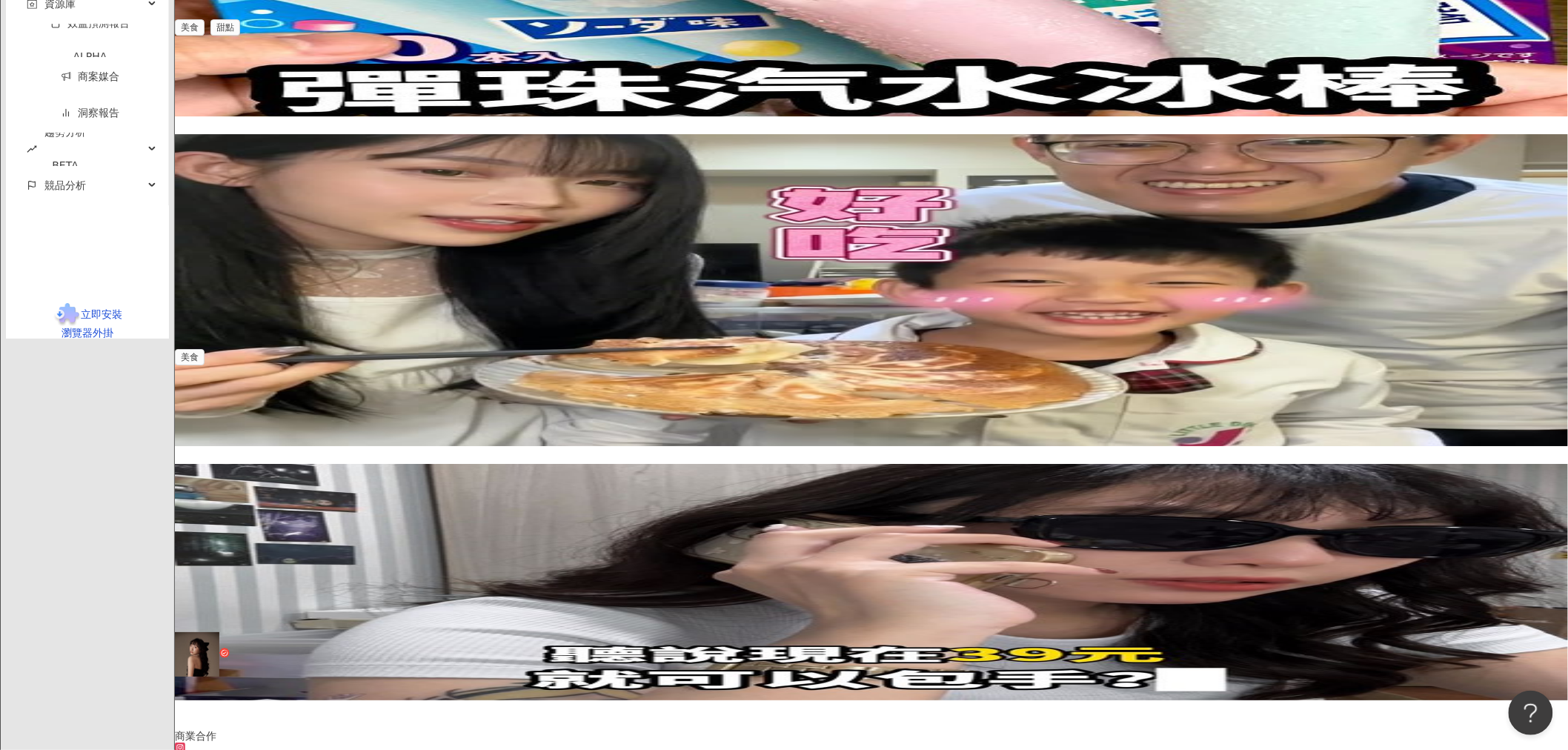
scroll to position [2010, 0]
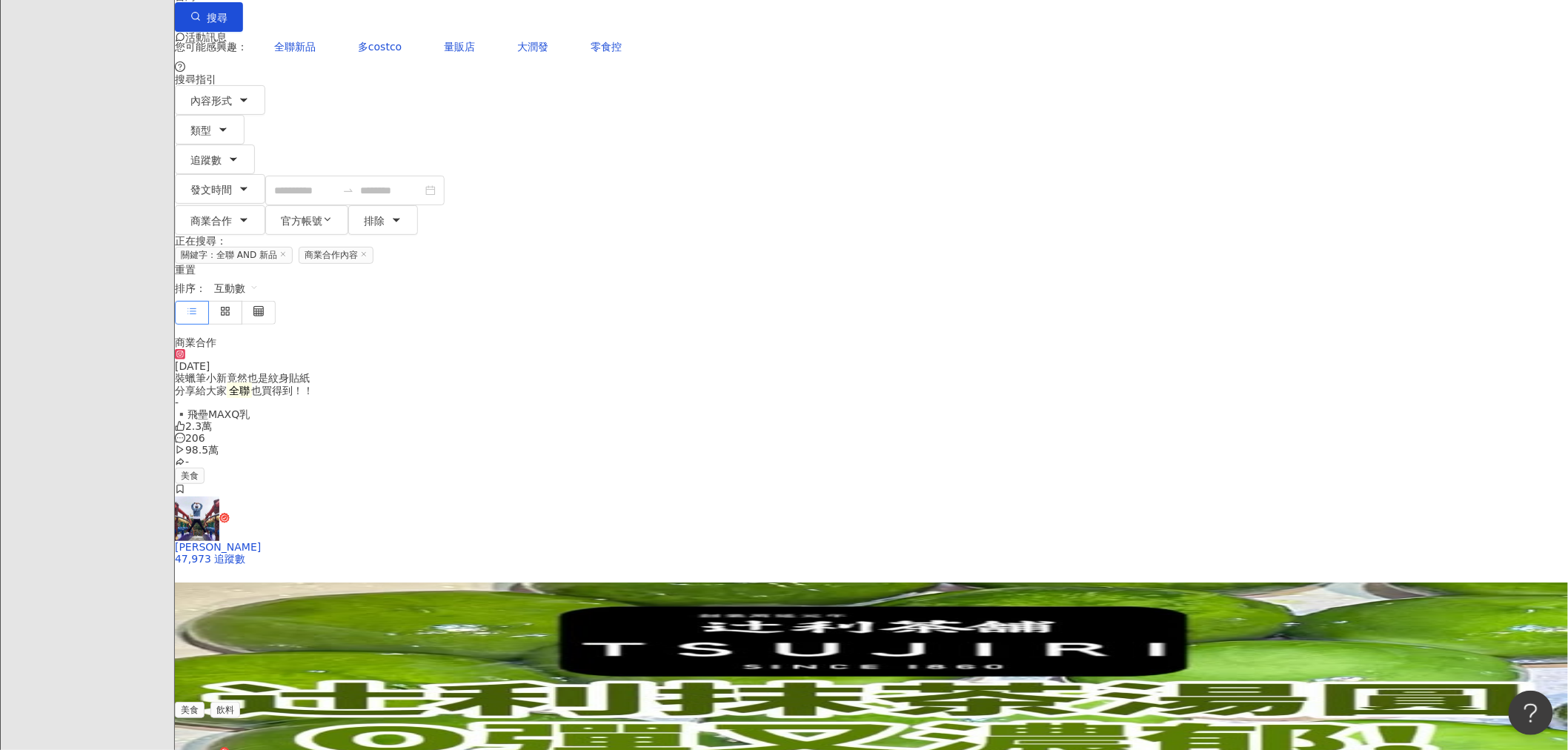
scroll to position [0, 0]
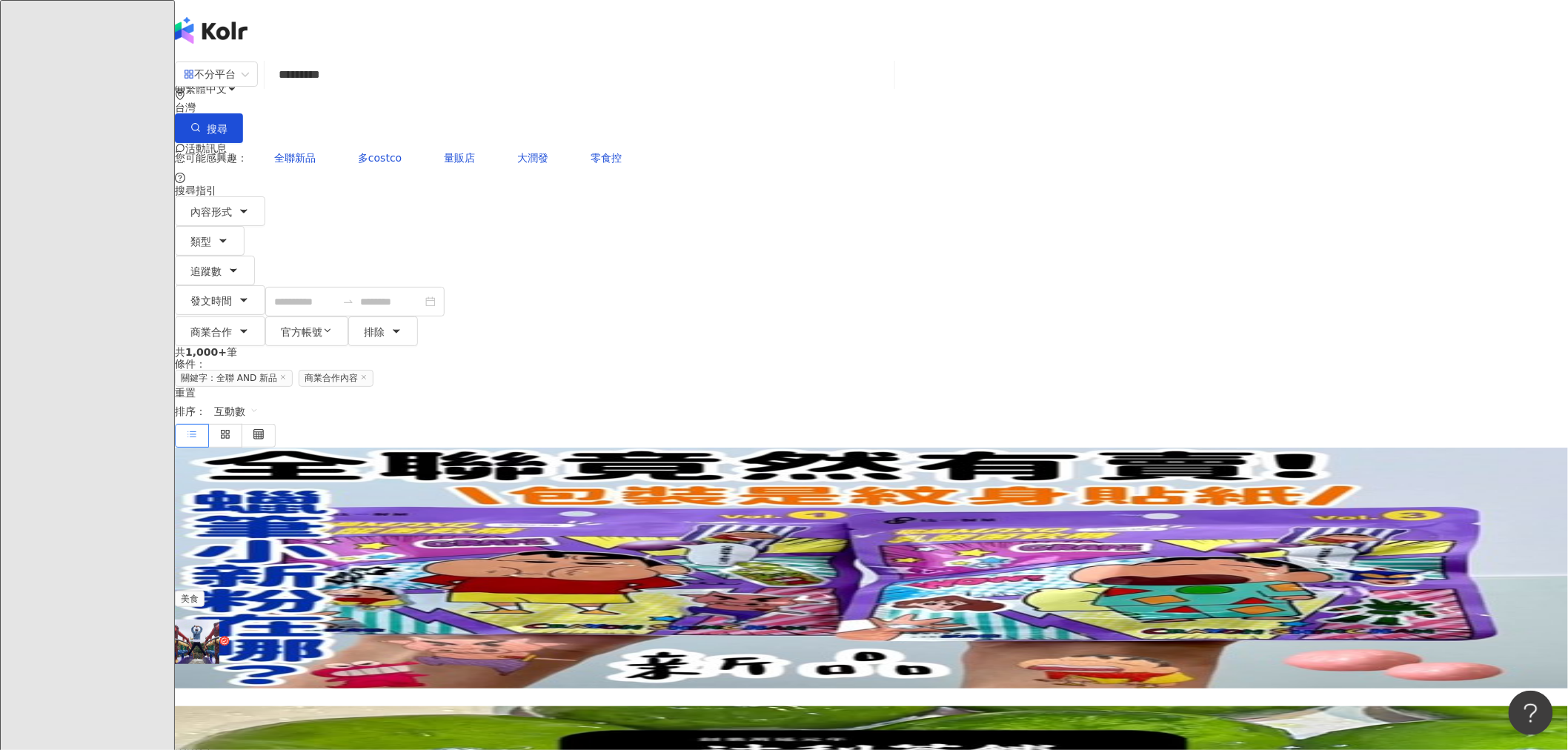
click at [486, 447] on img at bounding box center [871, 567] width 1393 height 240
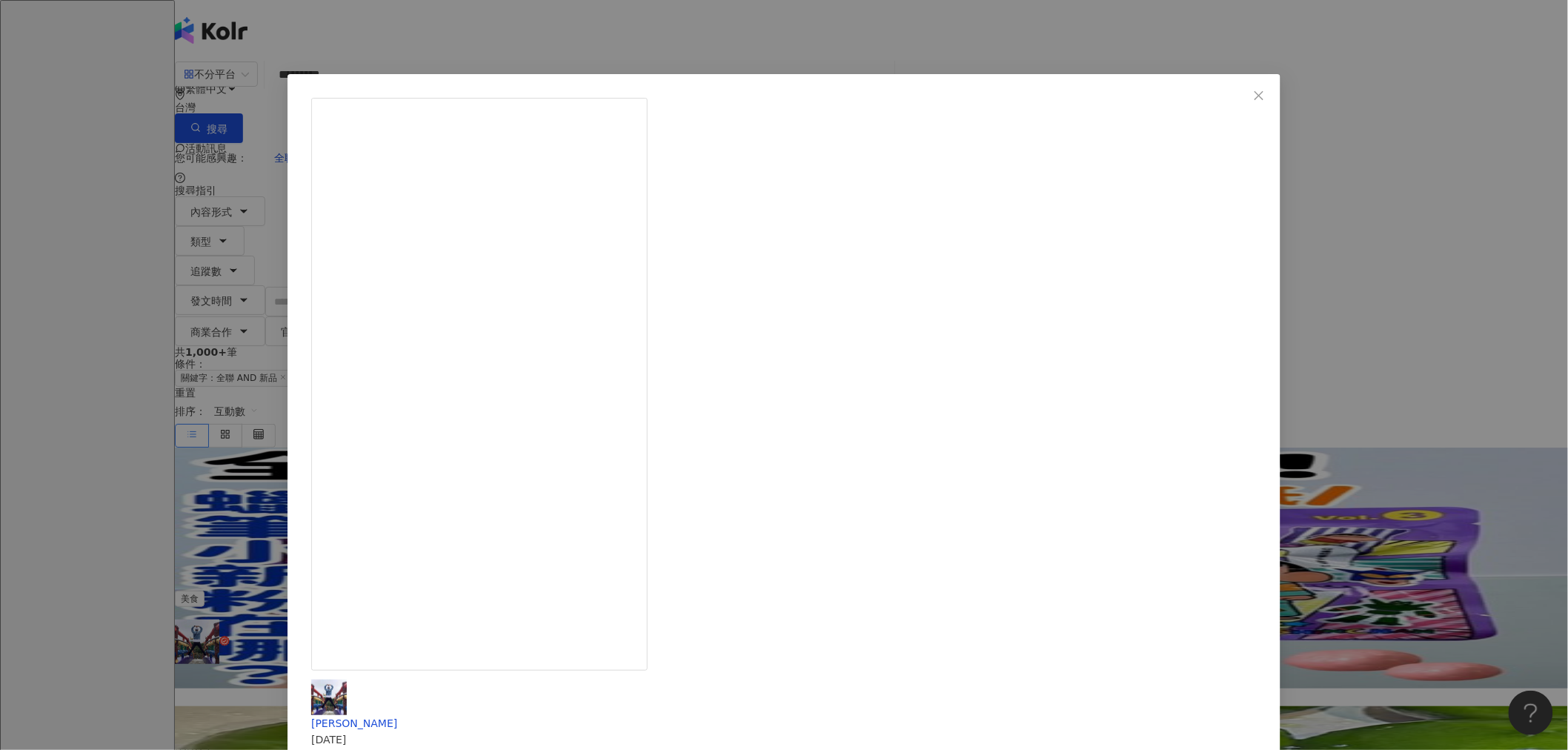
click at [359, 420] on div "庭嘉 2024/8/28 太酷了😍 飛壘MAXQ乳酸菌軟糖⁉️ 外包裝蠟筆小新竟然也是紋身貼紙 分享給大家 全聯也買得到！！ - ▪️飛壘MAXQ乳酸菌軟糖$…" at bounding box center [784, 375] width 1568 height 750
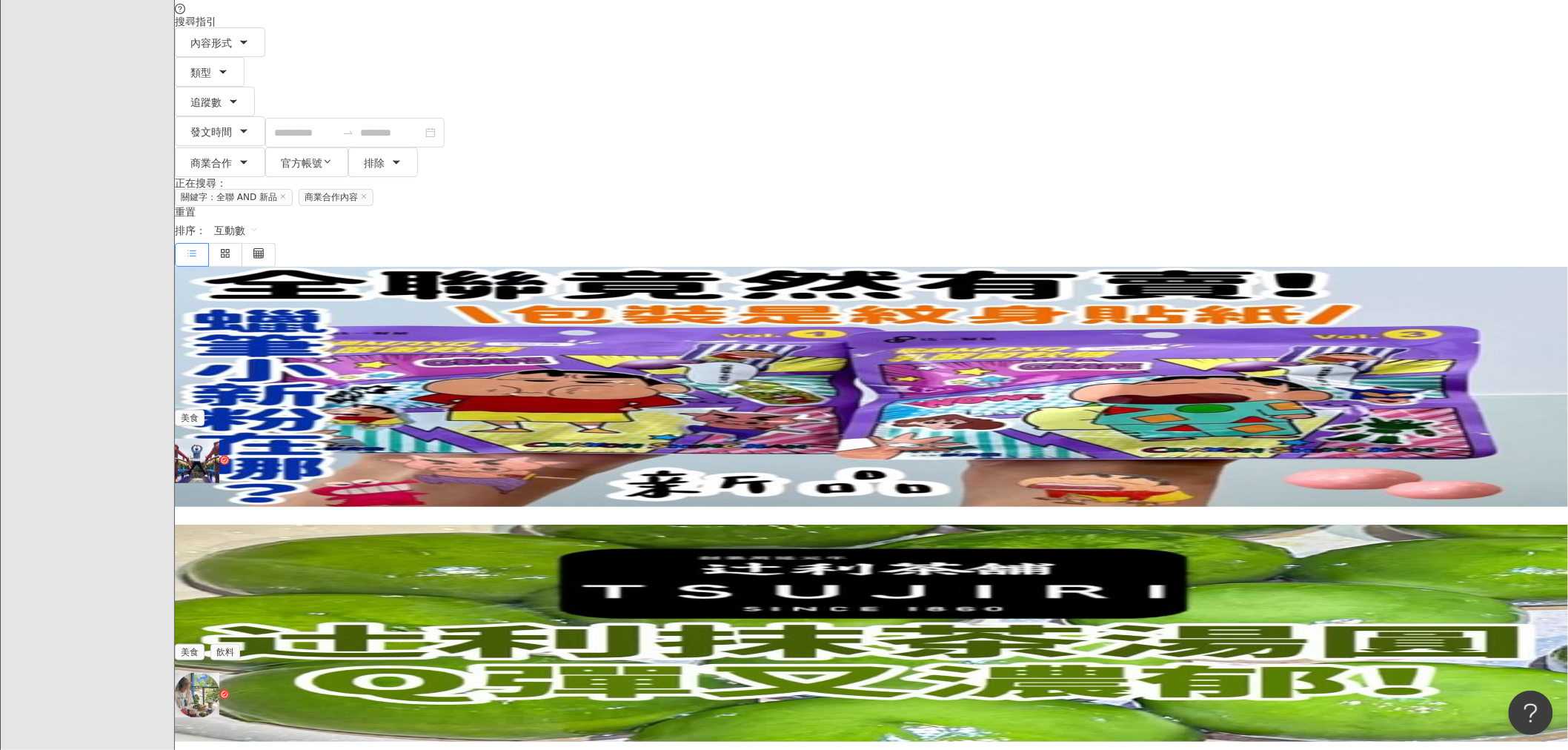
scroll to position [171, 0]
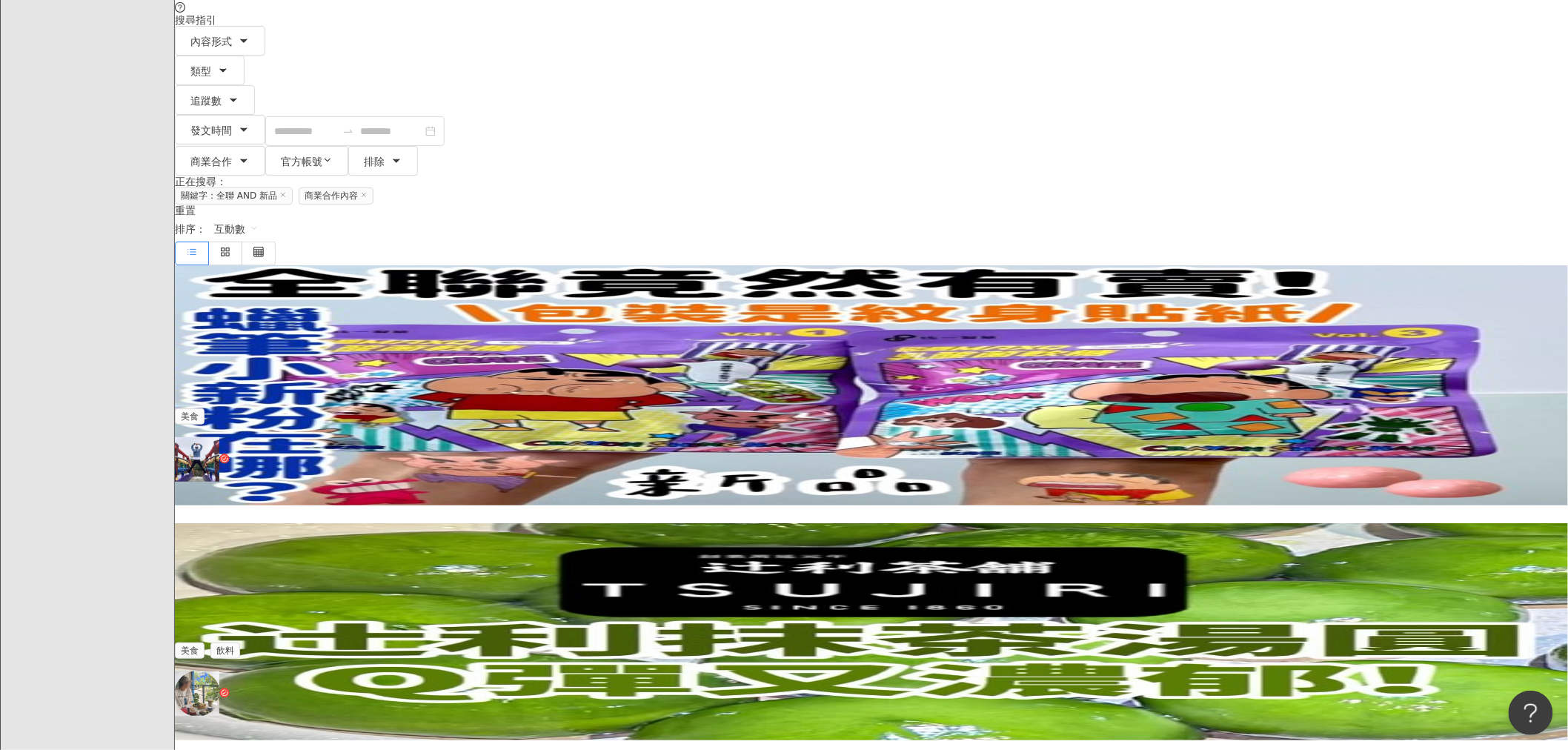
click at [499, 523] on img at bounding box center [871, 630] width 1393 height 216
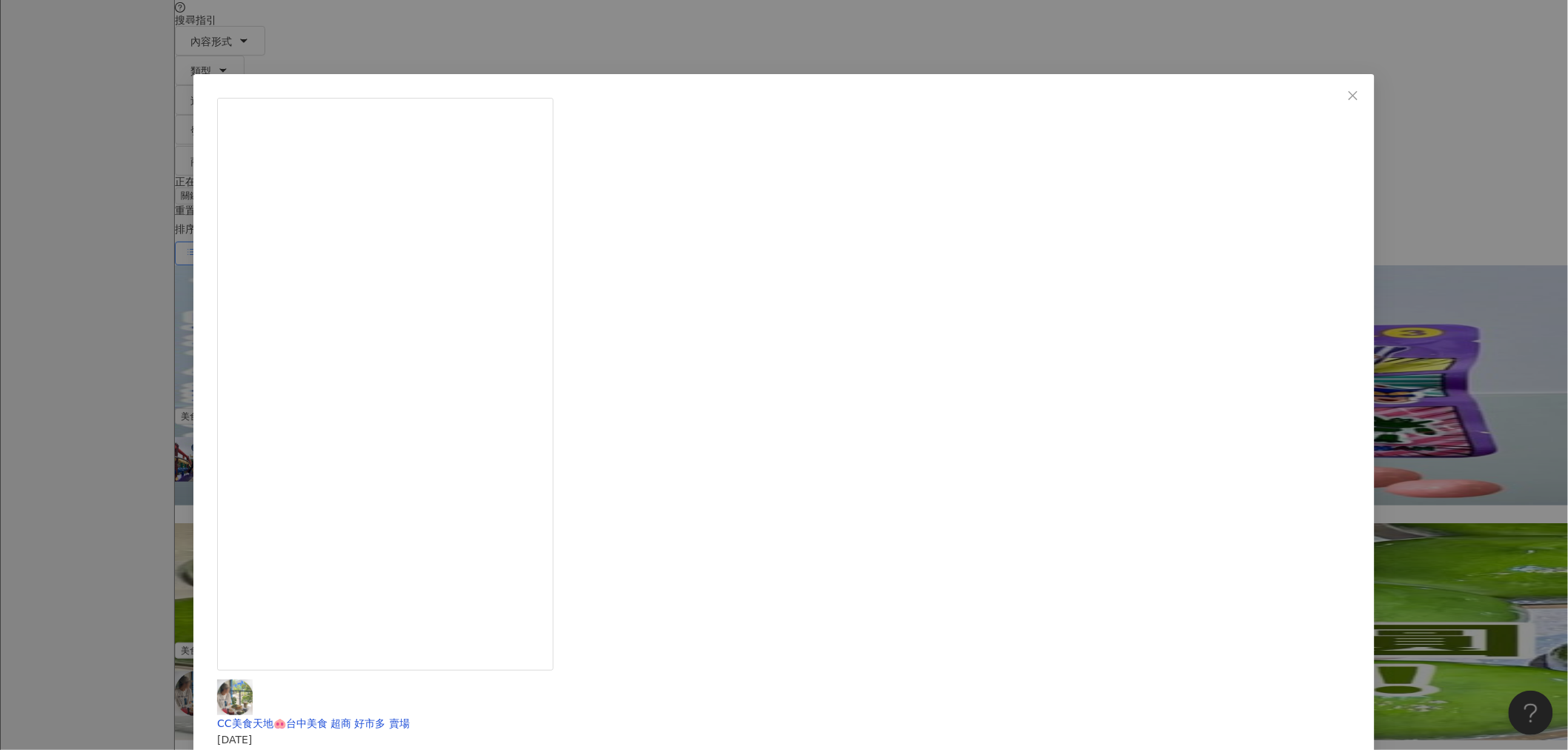
click at [382, 239] on div "CC美食天地🐽台中美食 超商 好市多 賣場 2024/12/12 「Kenji健司」今年再推出「健司X辻利 抹茶花生燒麻糬」就是要讓抹茶控、花生控直接嗨起來🤩…" at bounding box center [784, 375] width 1568 height 750
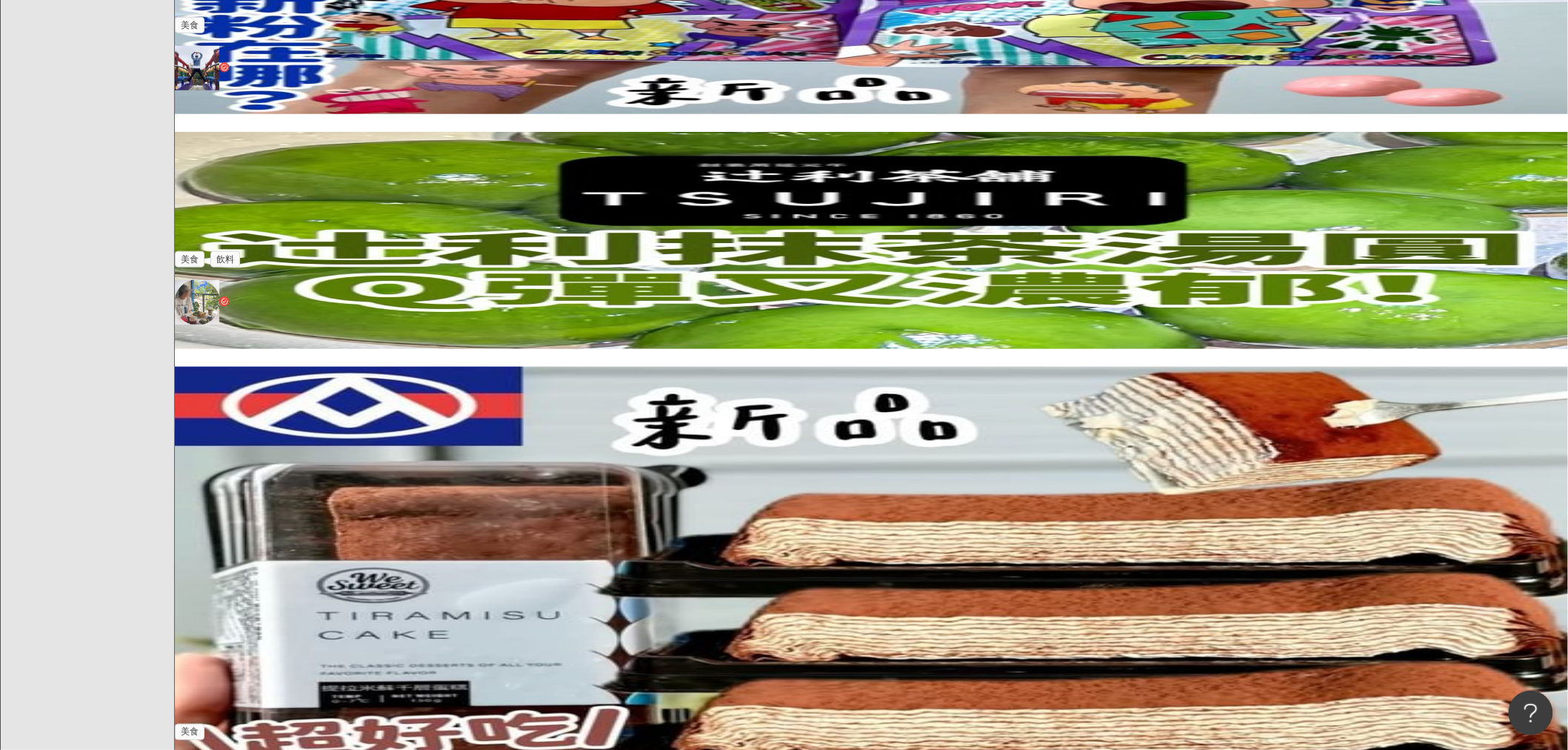
scroll to position [563, 0]
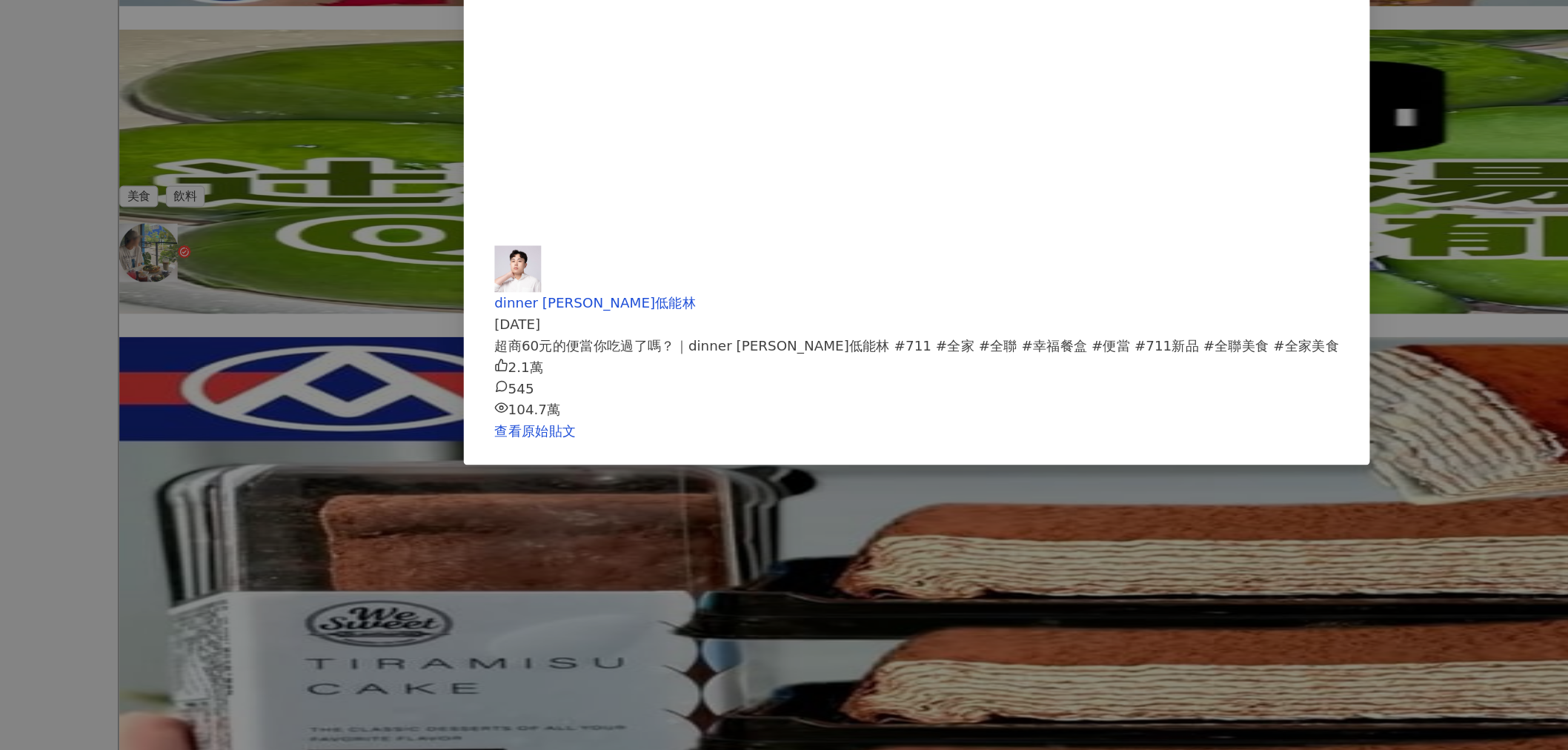
scroll to position [509, 0]
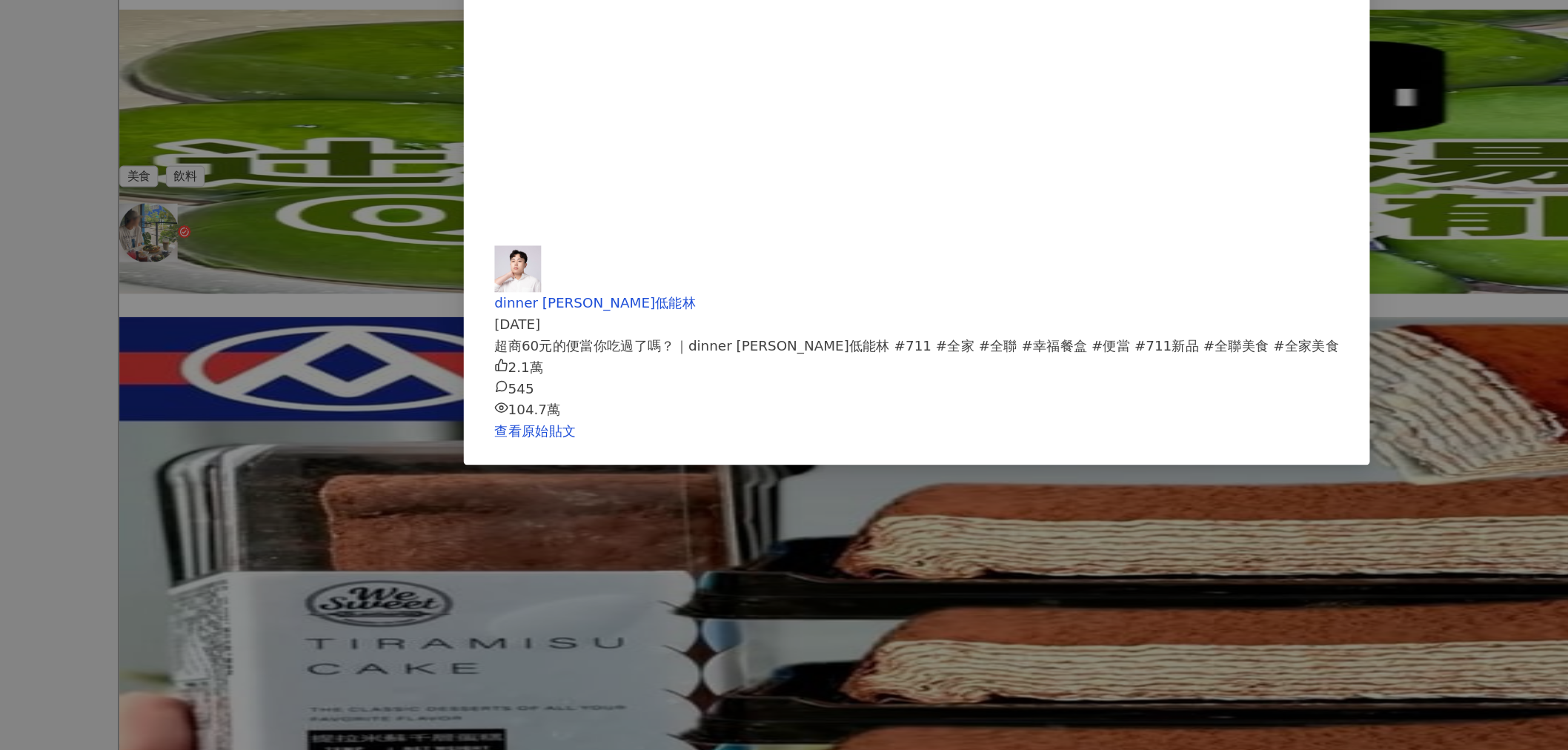
click at [354, 480] on div "dinner lin低能林 2024/4/19 超商60元的便當你吃過了嗎？｜dinner lin低能林 #711 #全家 #全聯 #幸福餐盒 #便當 #71…" at bounding box center [784, 375] width 1568 height 750
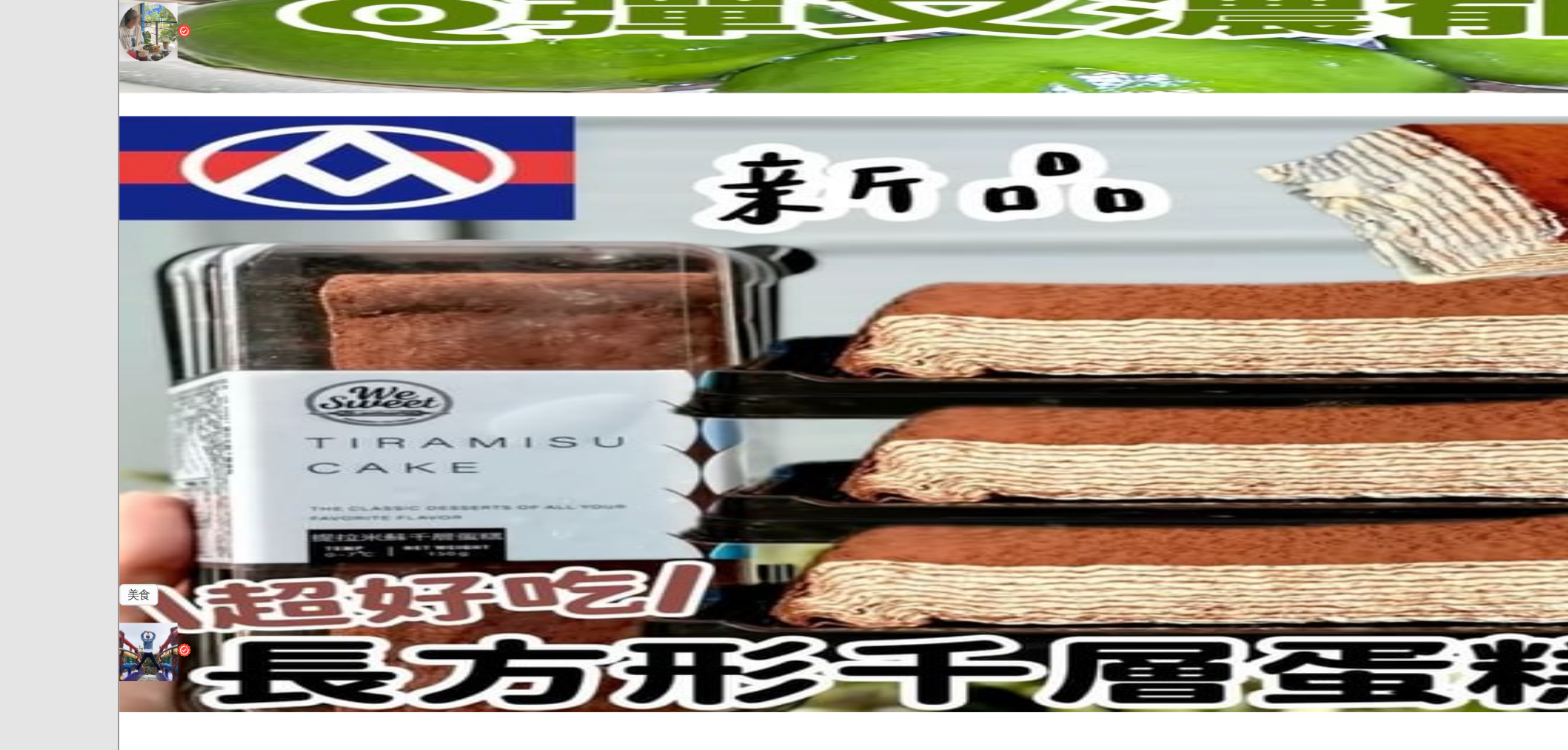
scroll to position [665, 0]
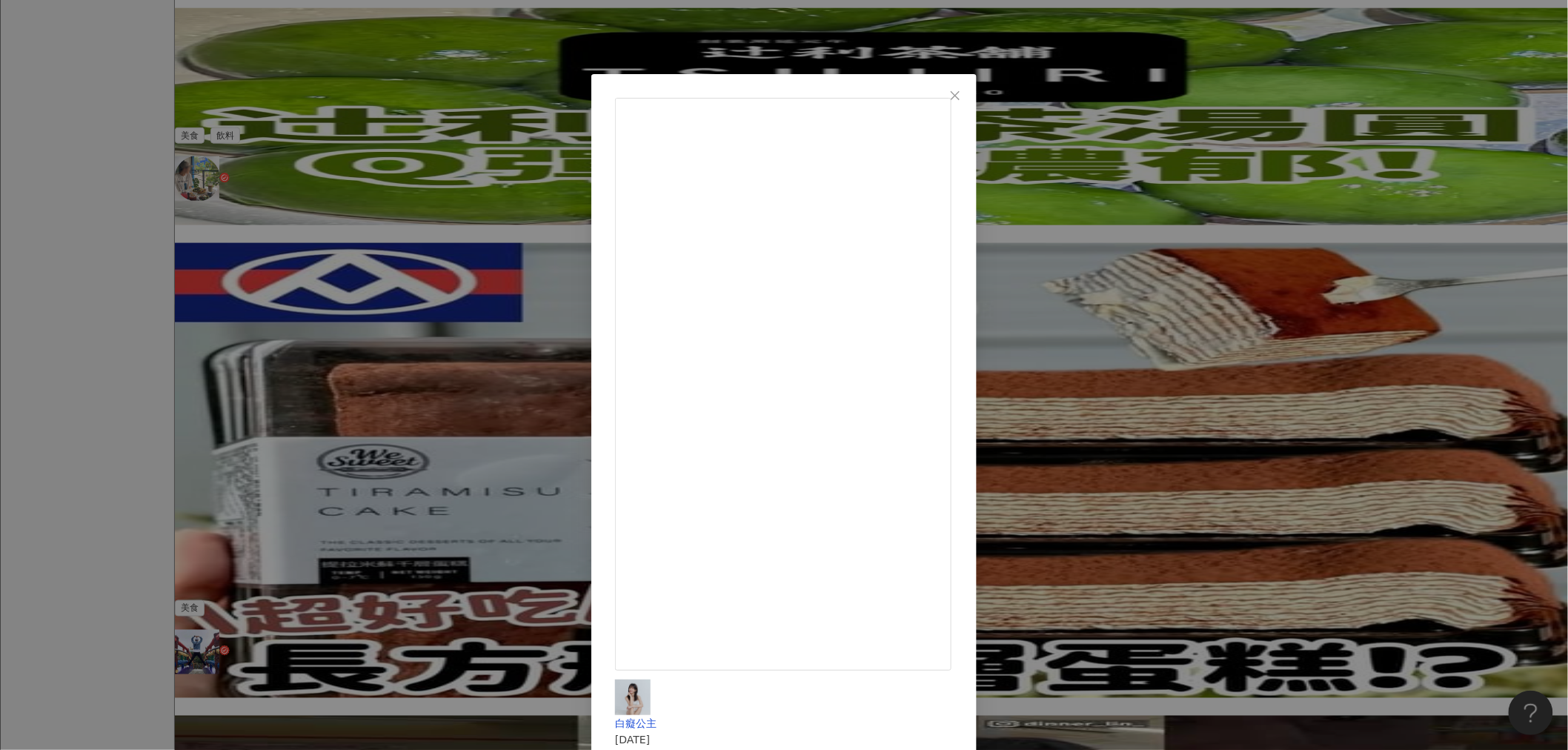
scroll to position [692, 0]
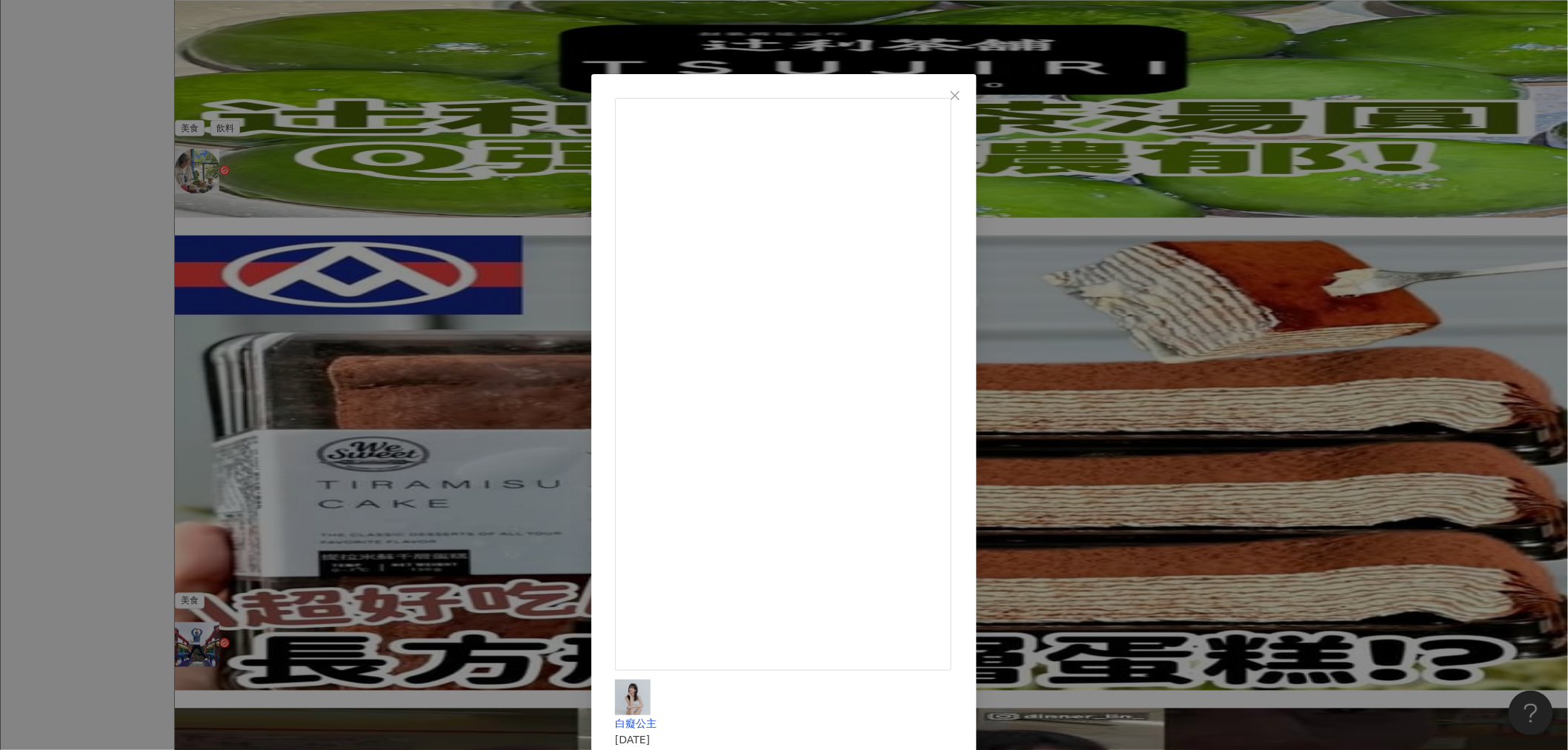
click at [512, 383] on div "白癡公主 2024/6/22 2.1萬 139 506.8萬 查看原始貼文" at bounding box center [784, 375] width 1568 height 750
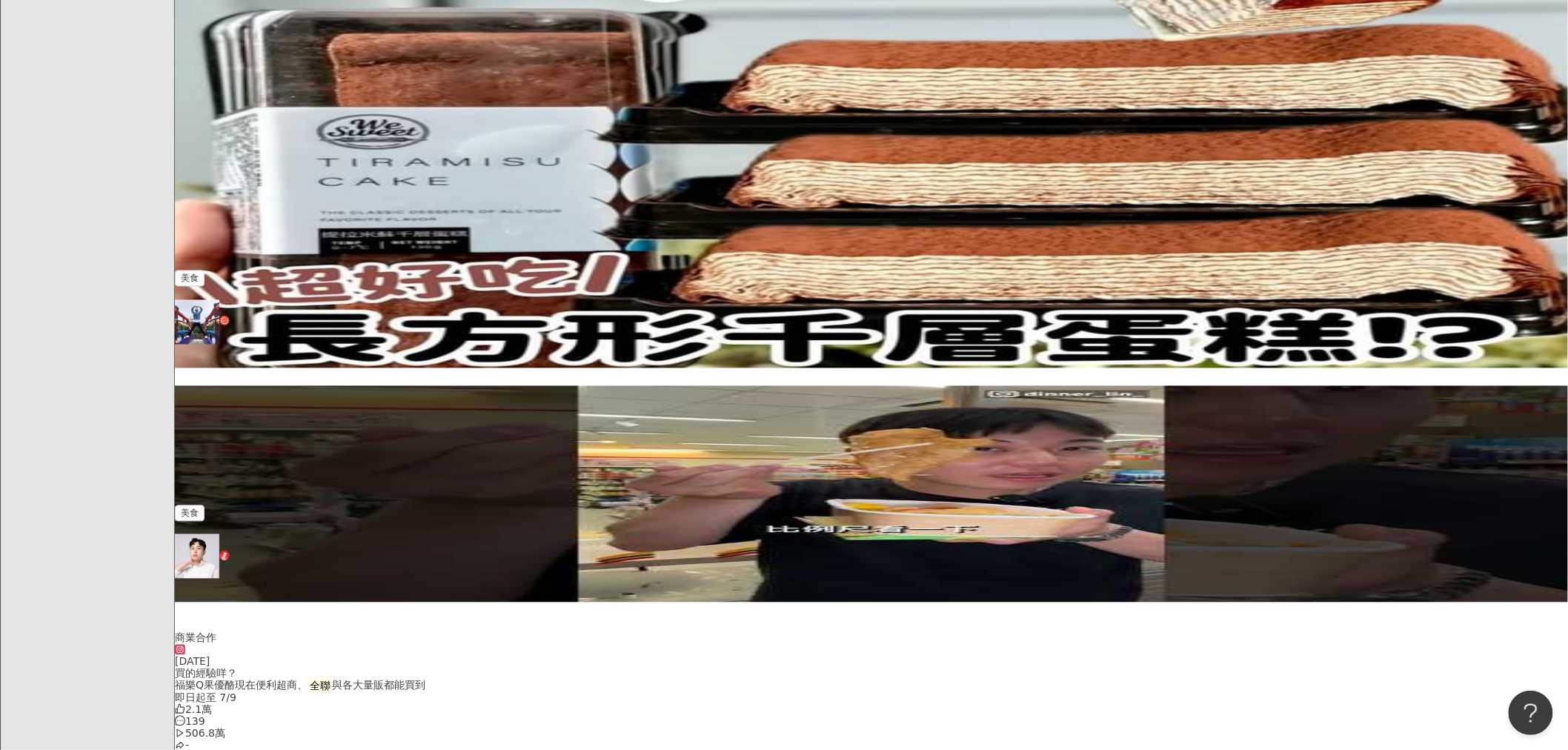
scroll to position [1052, 0]
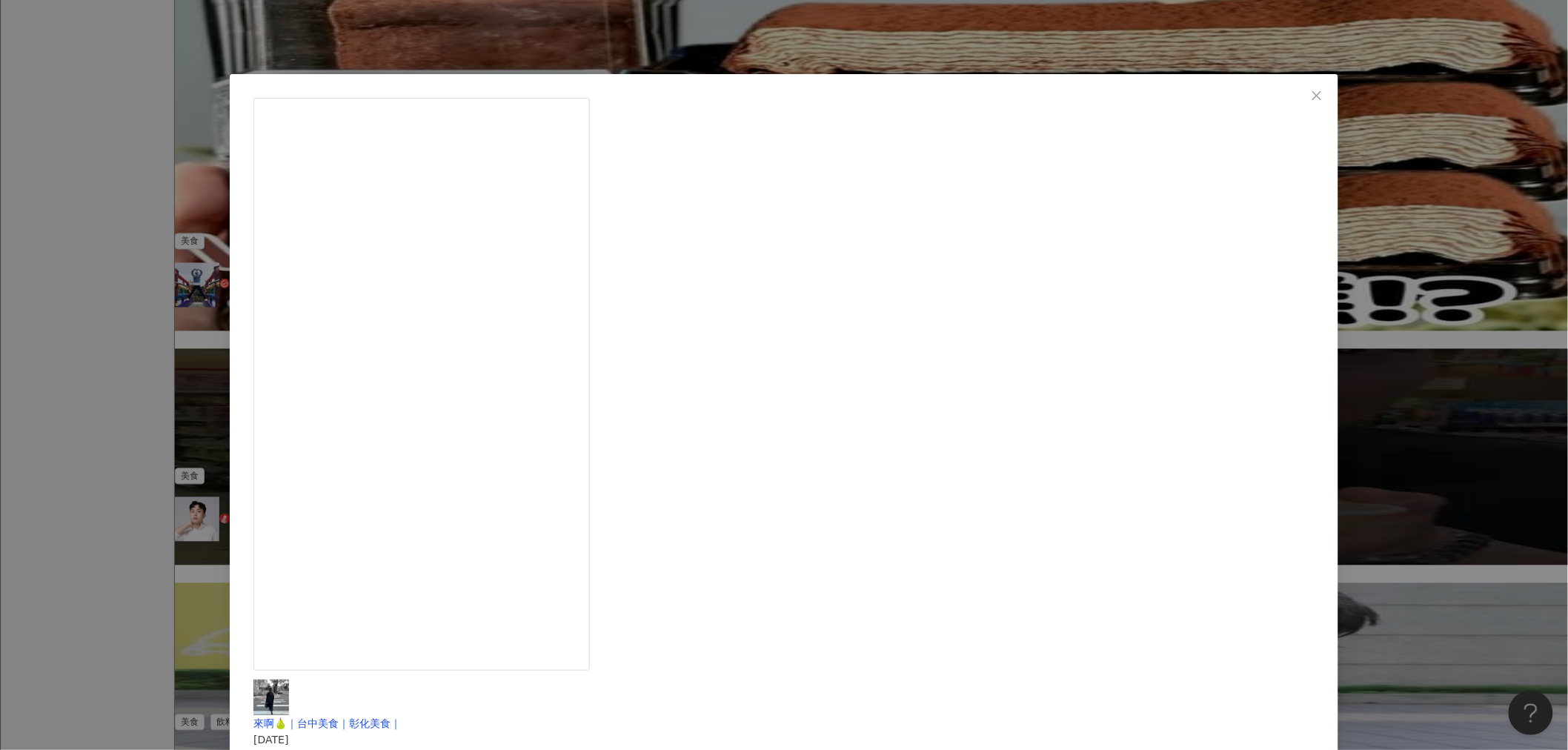
click at [386, 360] on div "來啊🍐｜台中美食｜彰化美食｜ 2024/4/17 真的是荷包蛋本人==！🍳 是我看過最獵奇的口味了 前幾天滑脆看到這個！ 跑了711、全家 才發現只有全聯有賣…" at bounding box center [784, 375] width 1568 height 750
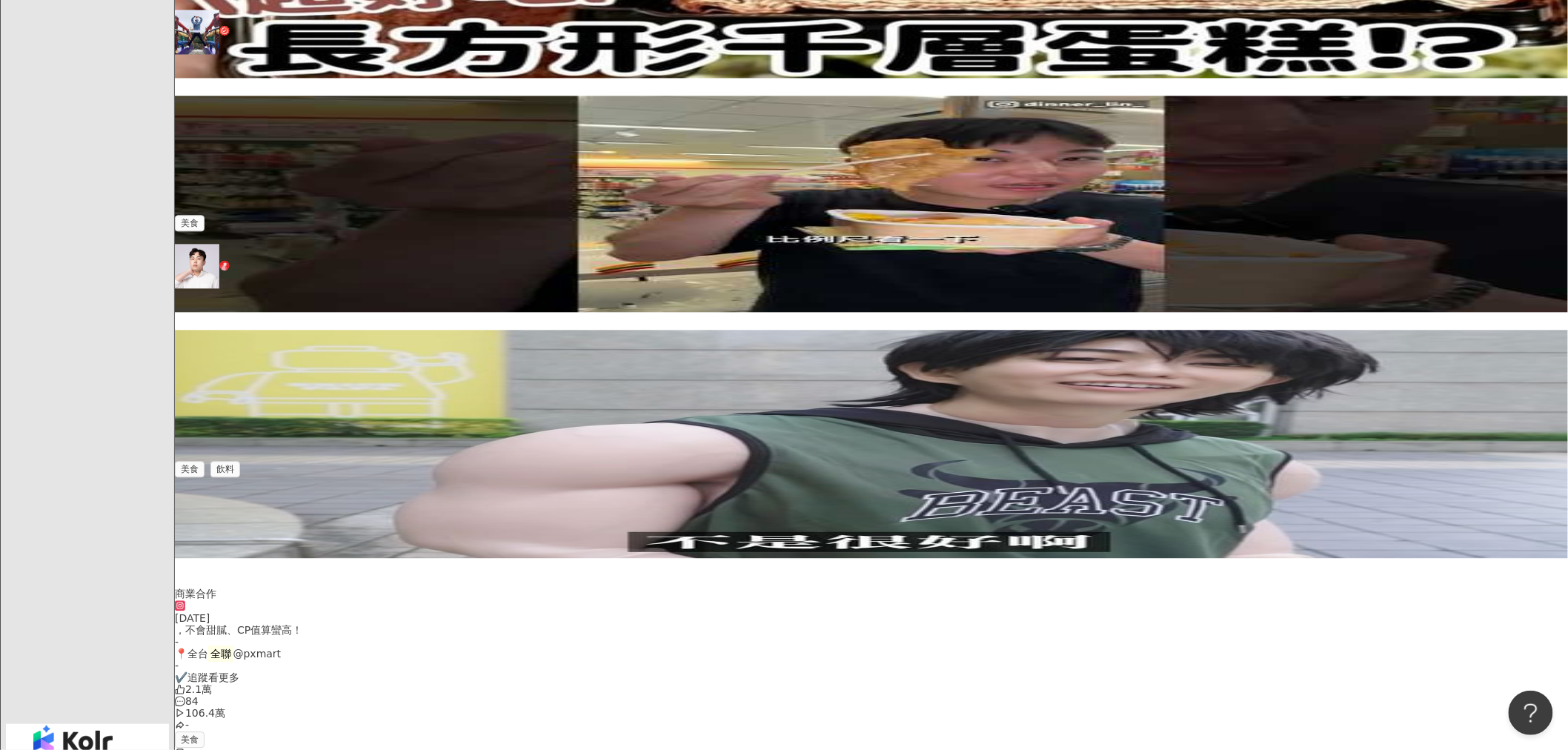
scroll to position [1306, 0]
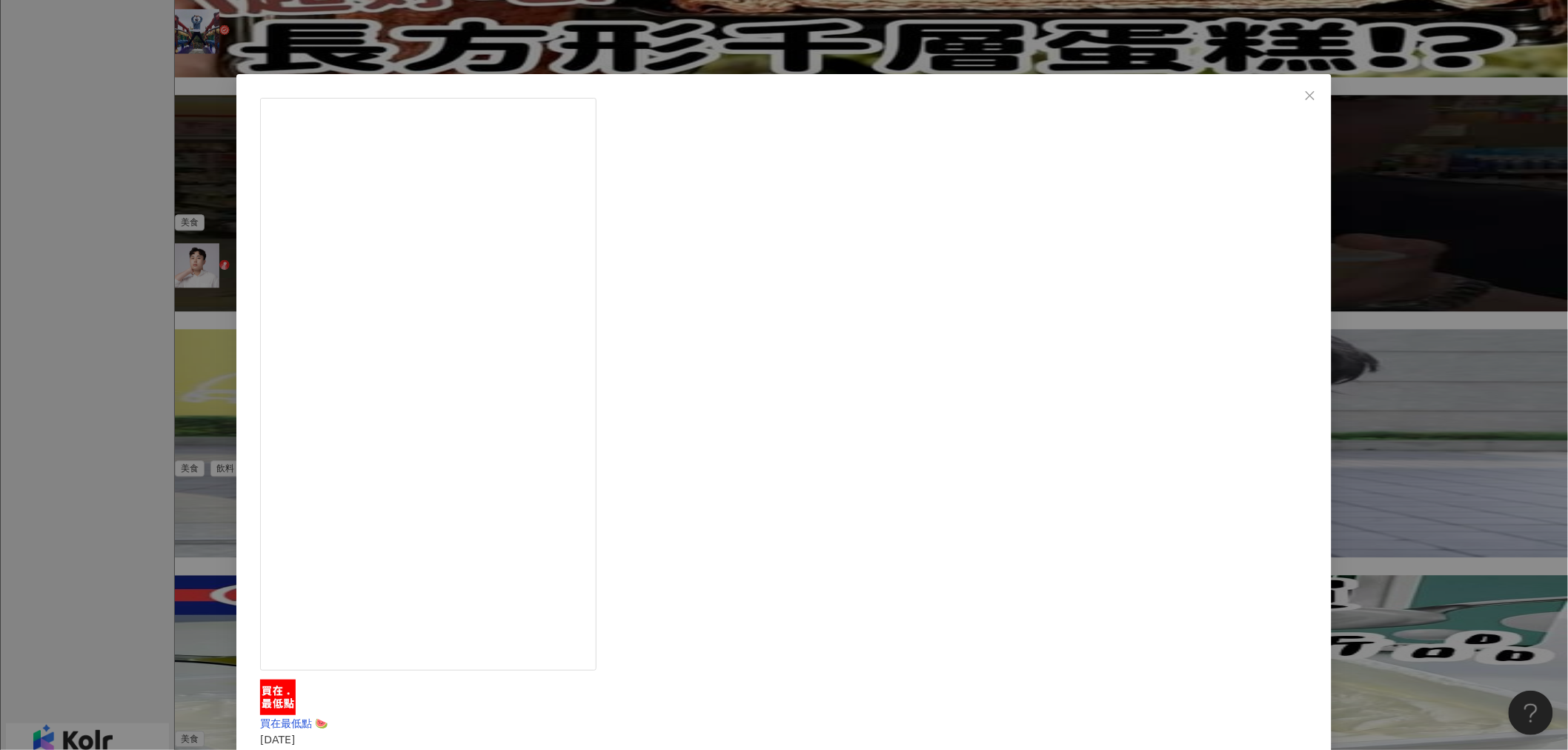
click at [346, 433] on div "買在最低點 🍉 2025/3/16 全聯低調餅乾，網友說這個很神❗️ #全聯 #新品 🔅 冬煉製菓燒鬆夾心餅 $69/包 前陣子看到網友推薦這包餅乾 說這個神…" at bounding box center [784, 375] width 1568 height 750
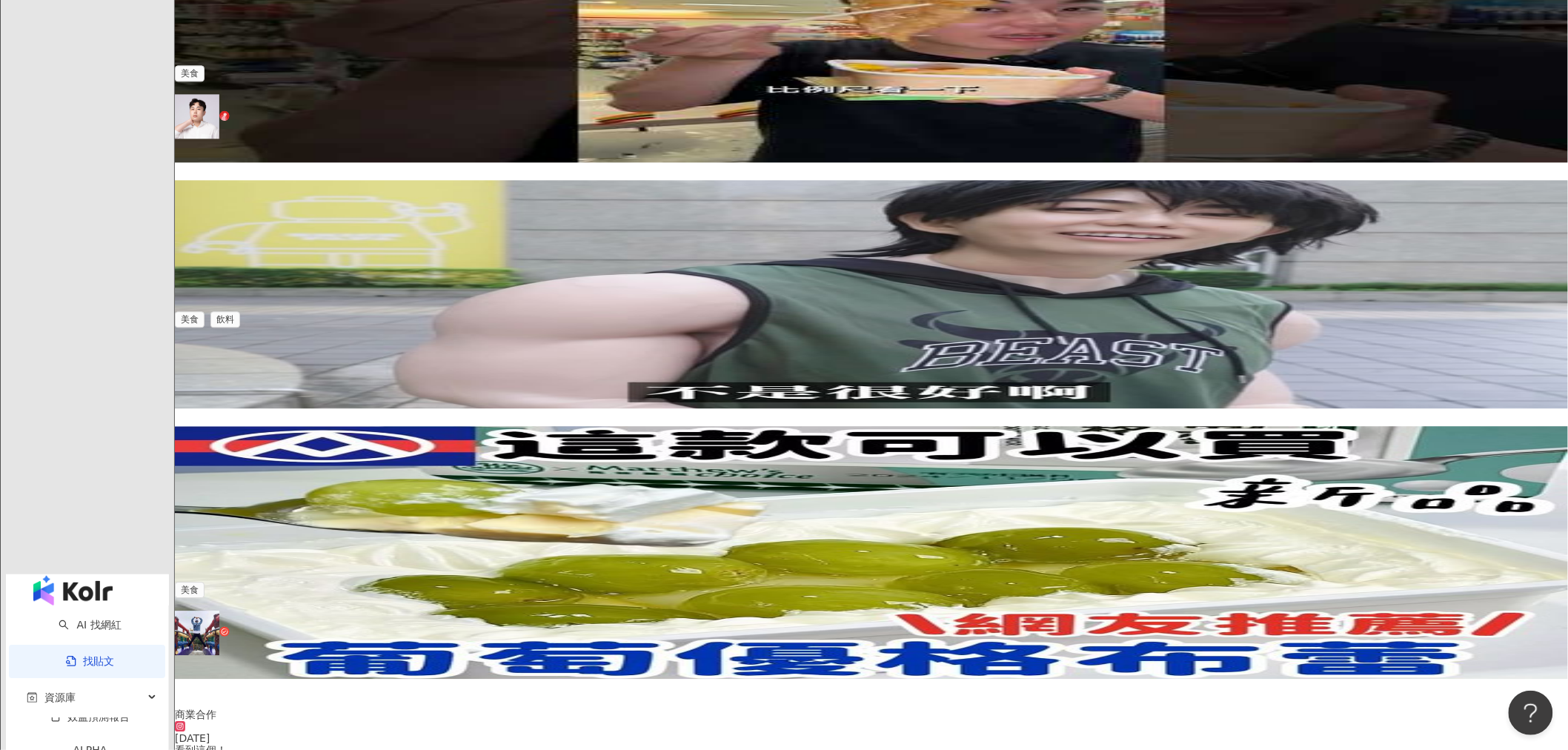
scroll to position [1456, 0]
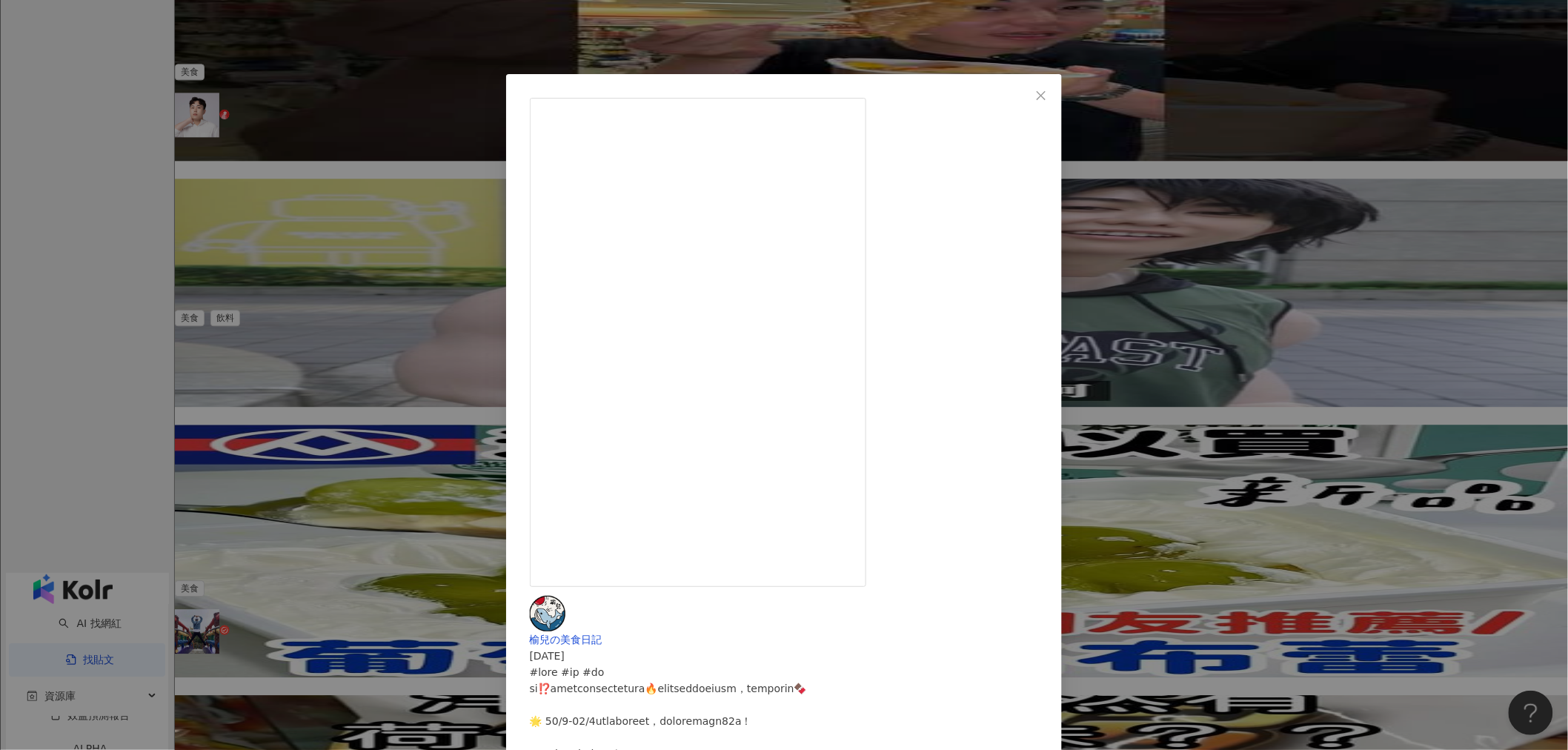
click at [435, 269] on div "榆兒の美食日記 2023/10/8 1.8萬 190 查看原始貼文" at bounding box center [784, 375] width 1568 height 750
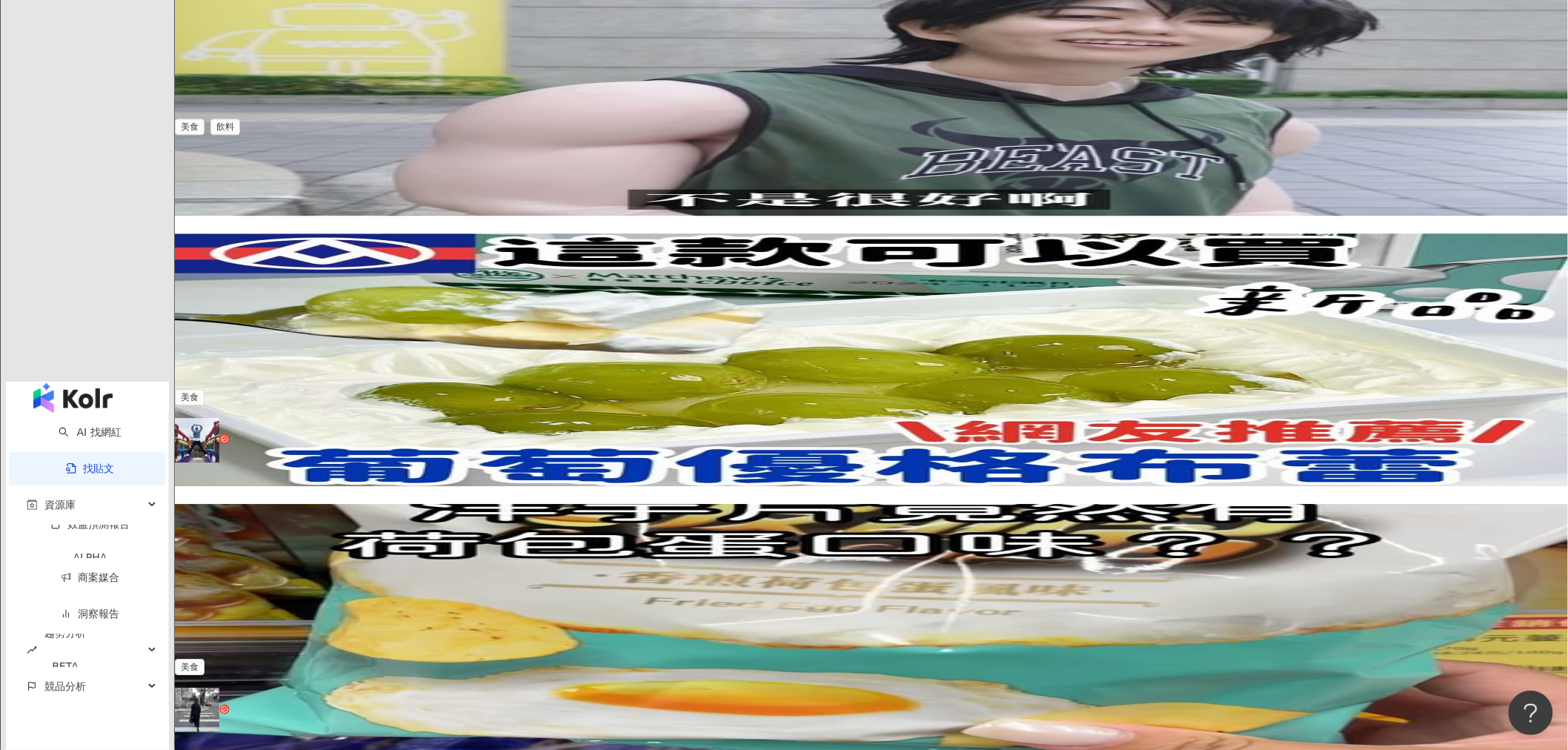
scroll to position [1649, 0]
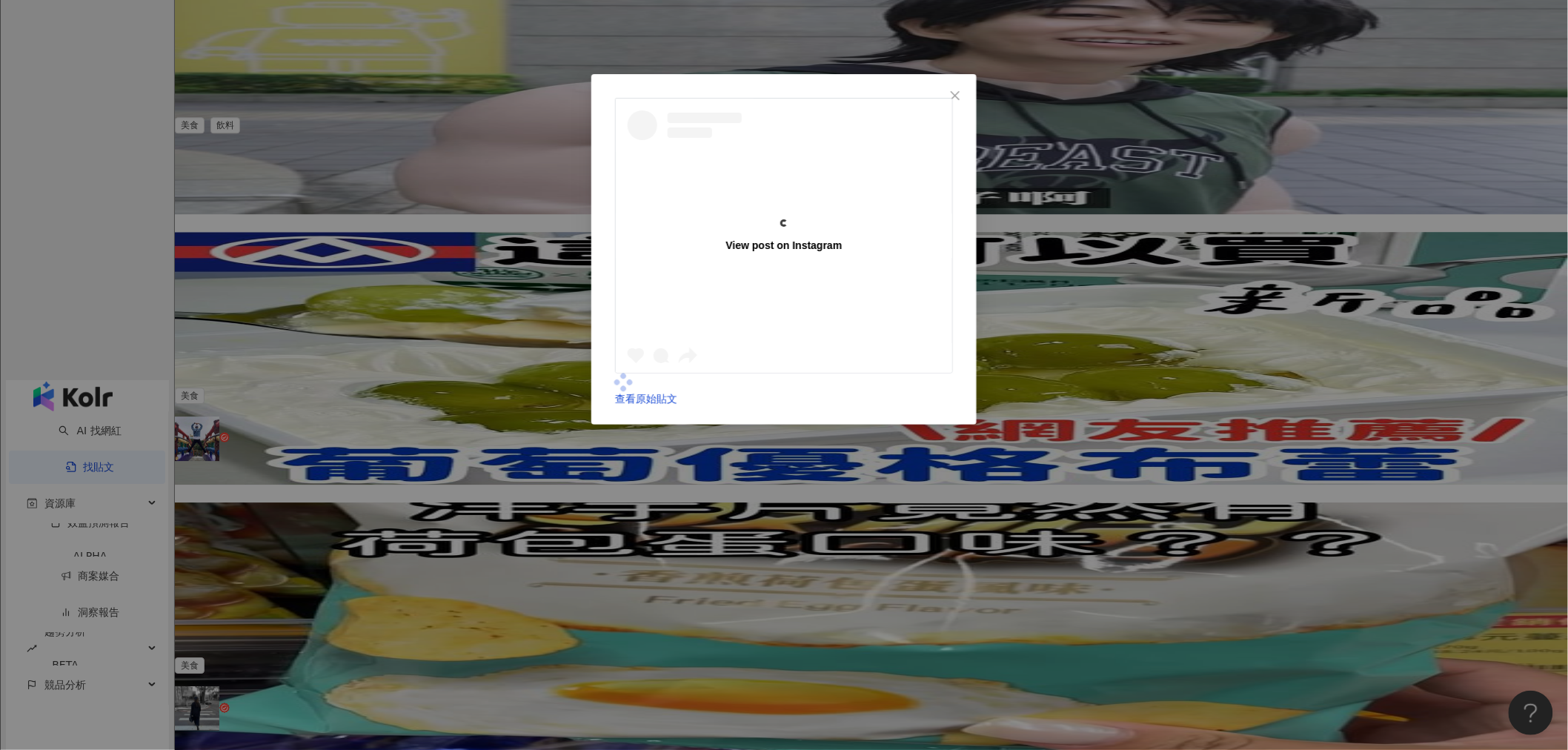
click at [486, 368] on div "View post on Instagram 查看原始貼文" at bounding box center [784, 375] width 1568 height 750
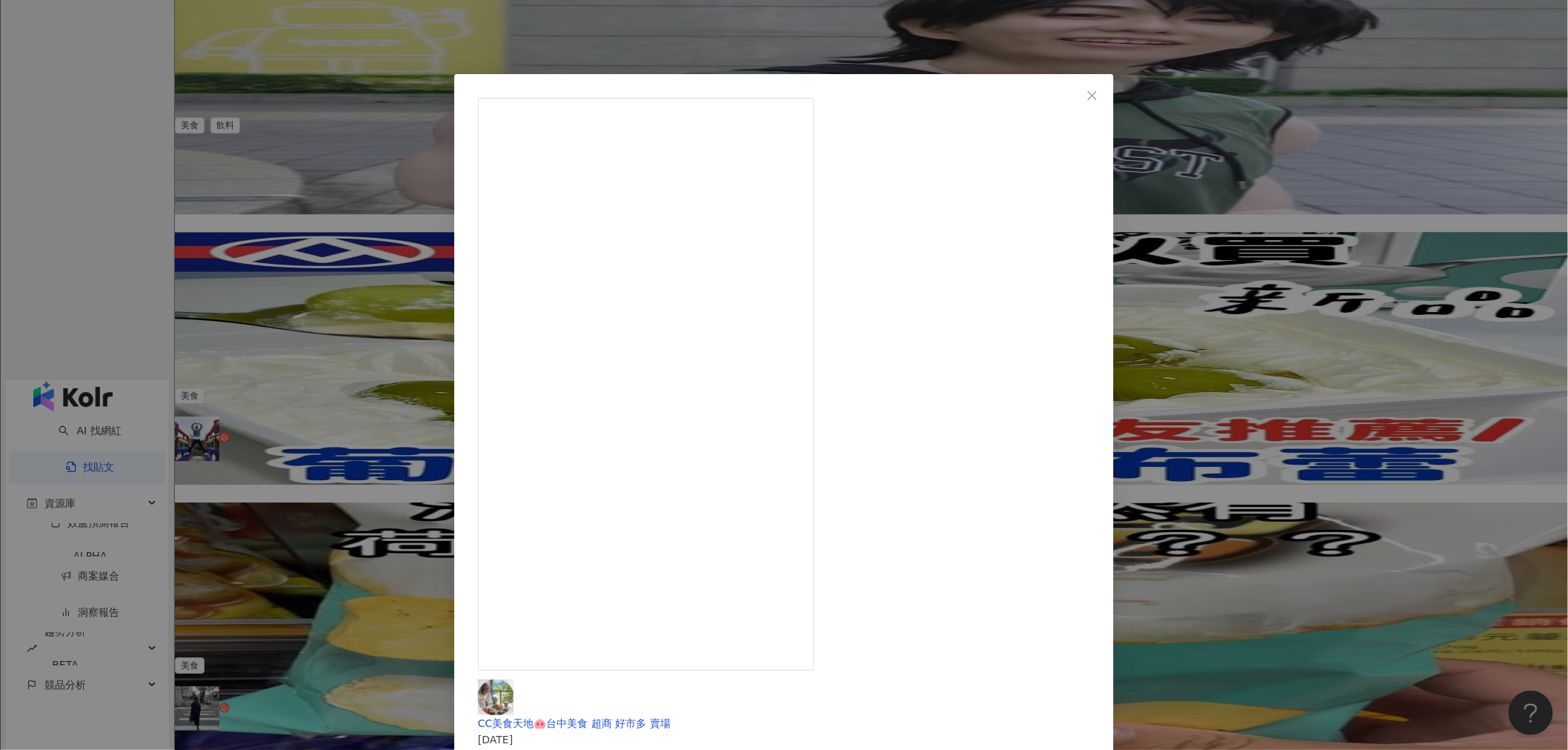
click at [335, 304] on div "CC美食天地🐽台中美食 超商 好市多 賣場 2024/3/26 全聯目錄竟然是車銀優🤩 這次目錄會不會選太好太欠拿了🤣 #車銀優 #eunwoo #astro…" at bounding box center [784, 375] width 1568 height 750
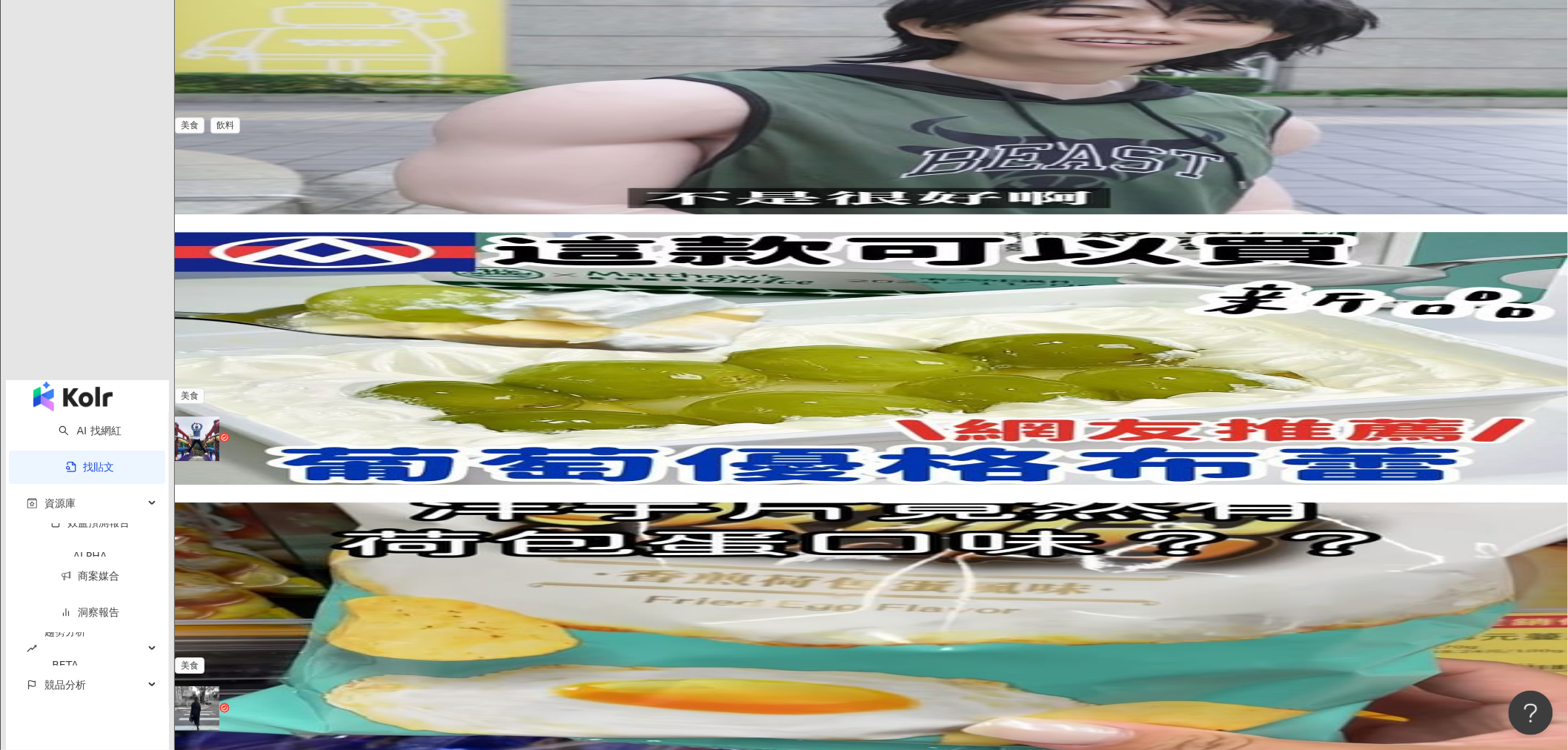
scroll to position [1934, 0]
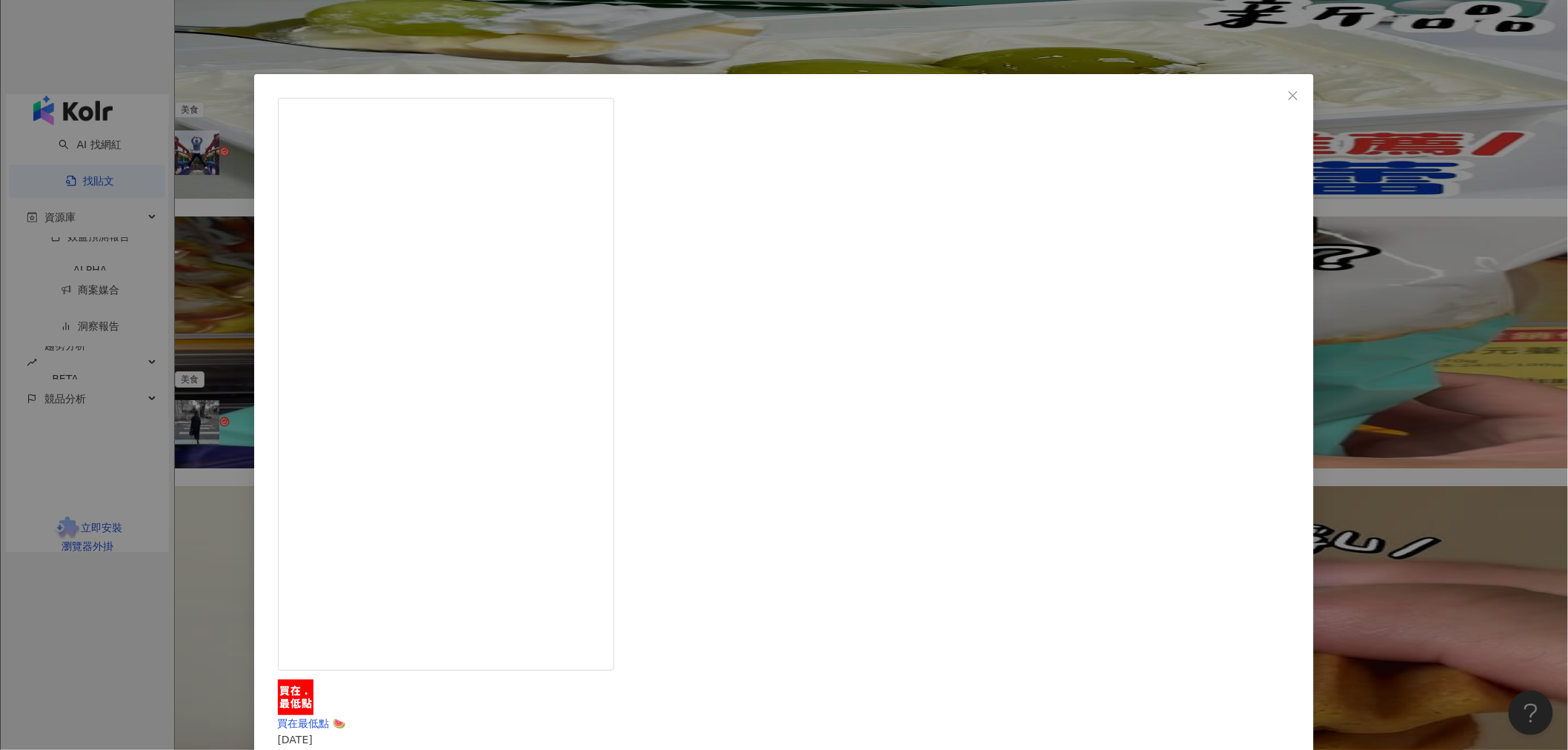
click at [373, 156] on div "買在最低點 🍉 2025/1/27 超狂香菜薯條，這個世界終於瘋了❗️ #全聯 #新品 🔅 樂事鮮切脆薯香菜口味薯條 $64/盒 我敢吃香菜 但這個香菜味對我…" at bounding box center [784, 375] width 1568 height 750
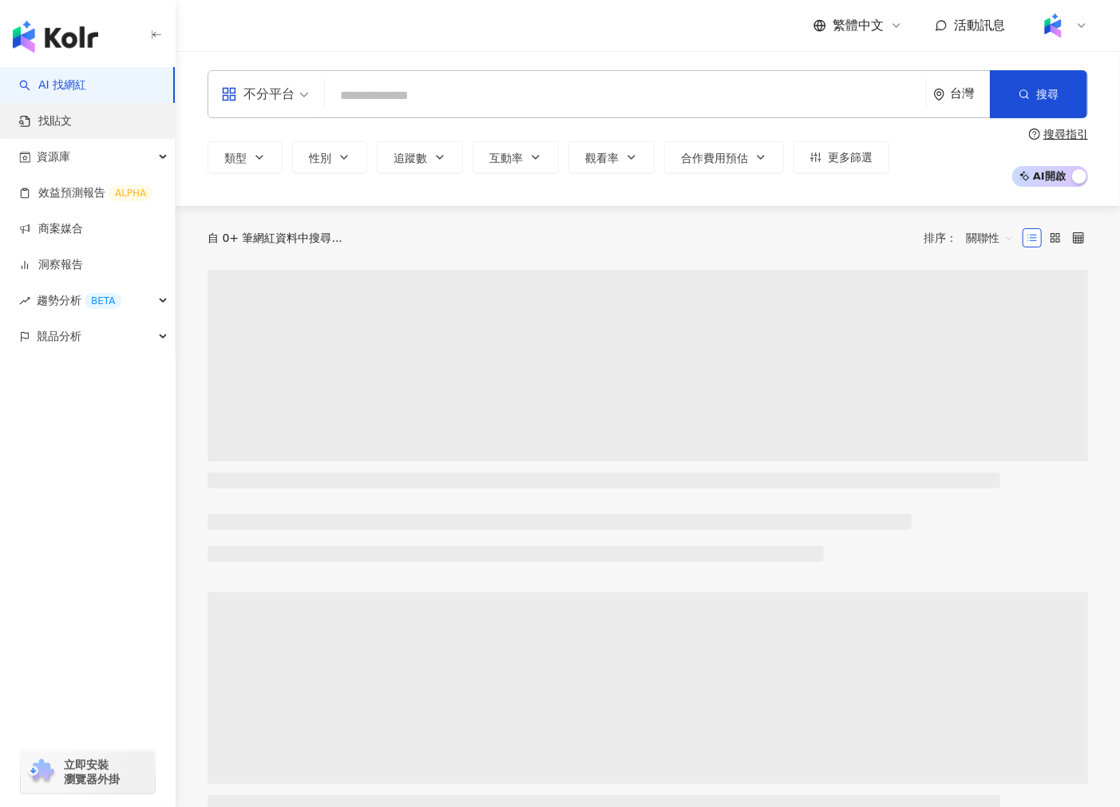
click at [72, 117] on link "找貼文" at bounding box center [45, 121] width 53 height 16
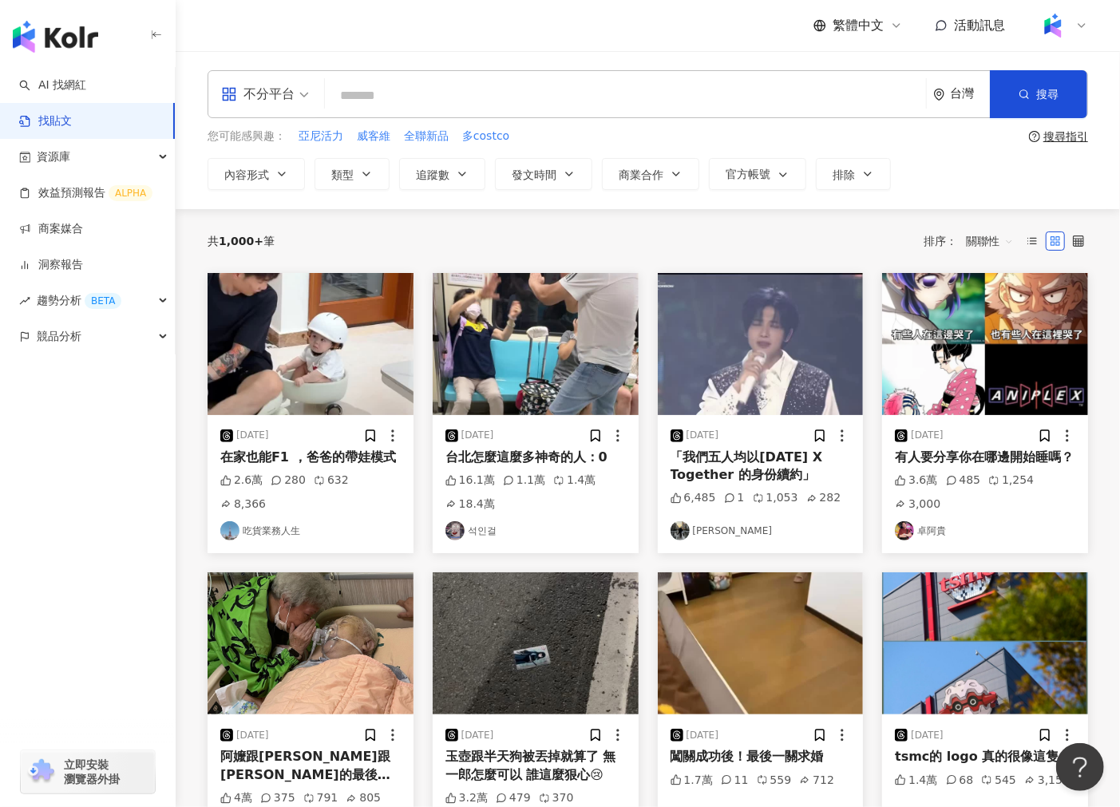
click at [428, 93] on input "search" at bounding box center [625, 95] width 588 height 34
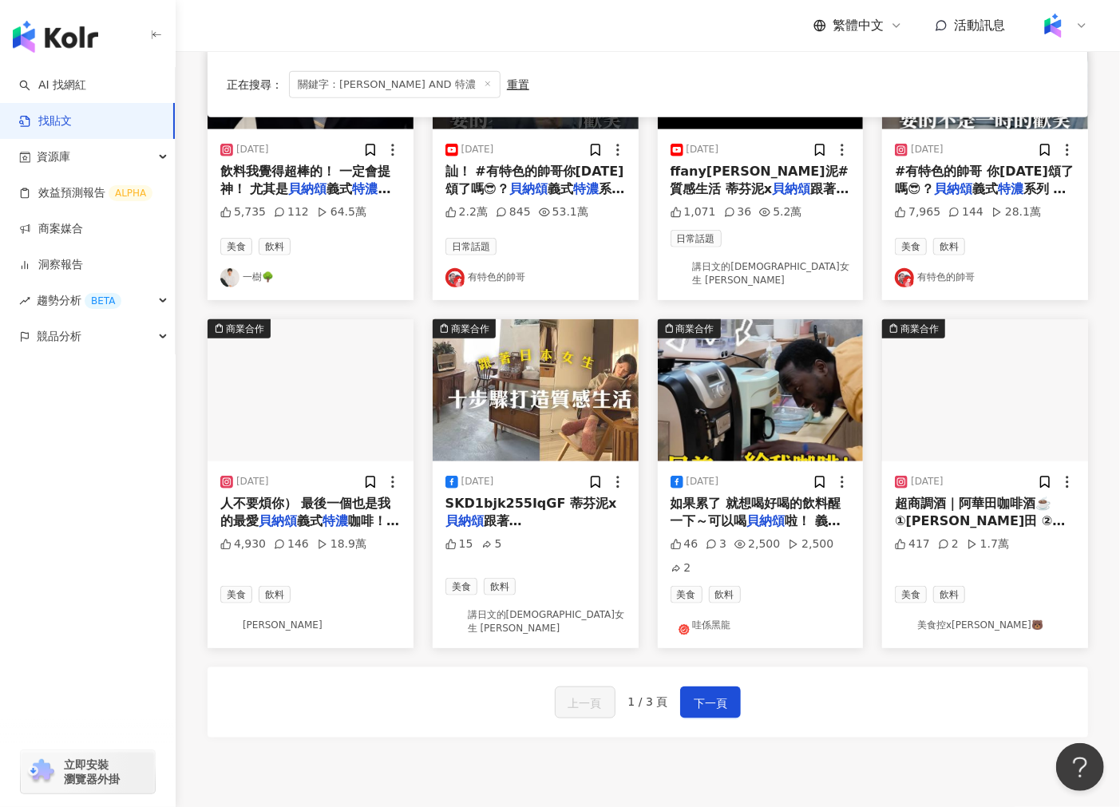
scroll to position [637, 0]
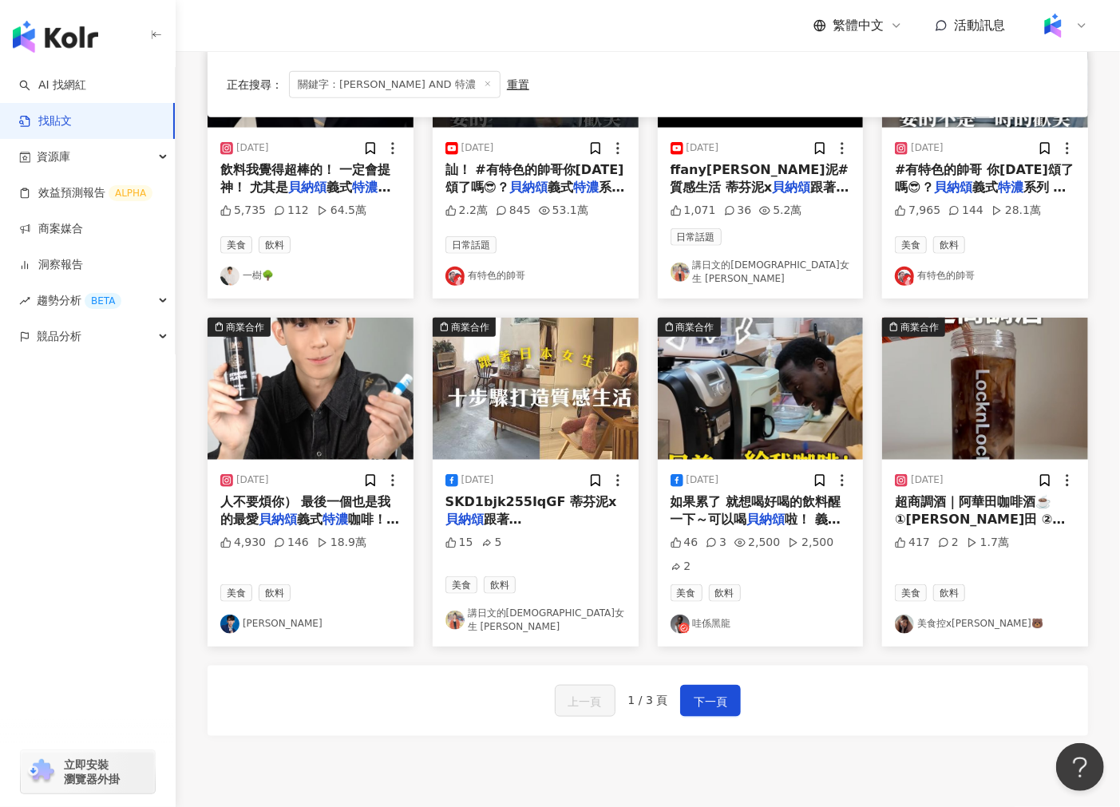
click at [927, 389] on img at bounding box center [985, 389] width 206 height 142
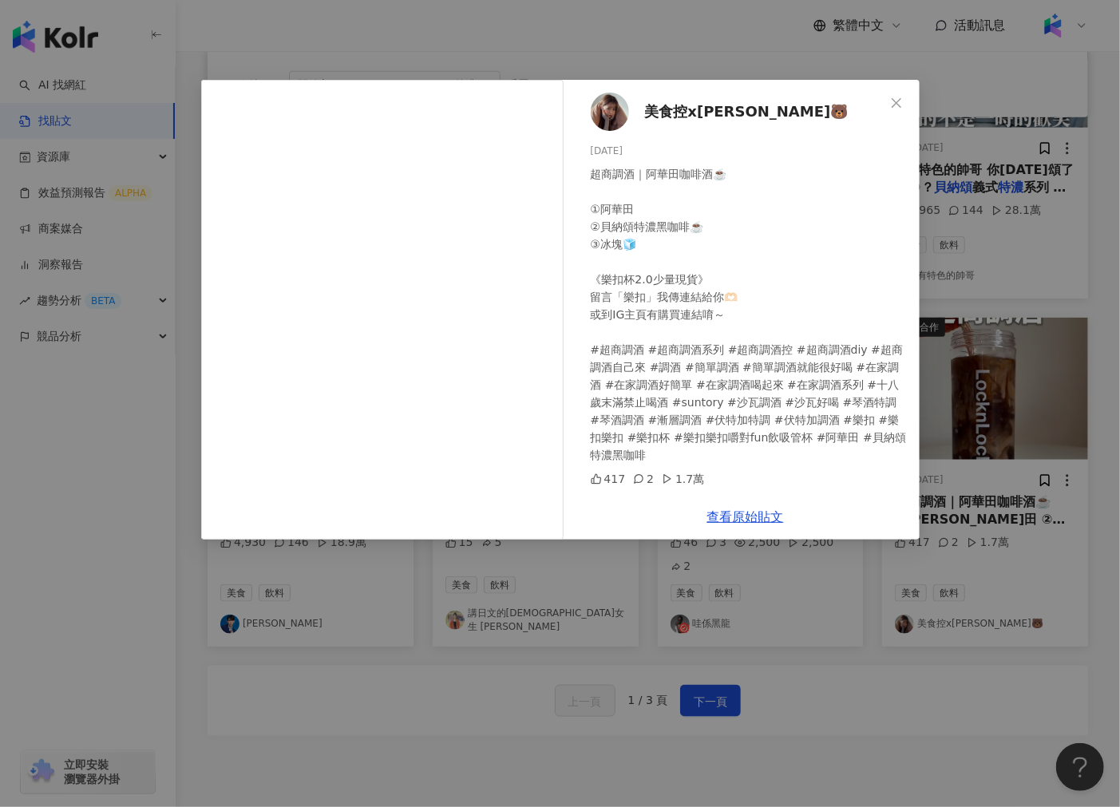
click at [807, 689] on div "美食控x瑄瑄🐻 2024/11/5 超商調酒｜阿華田咖啡酒☕️ ①阿華田 ②貝納頌特濃黑咖啡☕️ ③冰塊🧊 《樂扣杯2.0少量現貨》 留言「樂扣」我傳連結給你…" at bounding box center [560, 403] width 1120 height 807
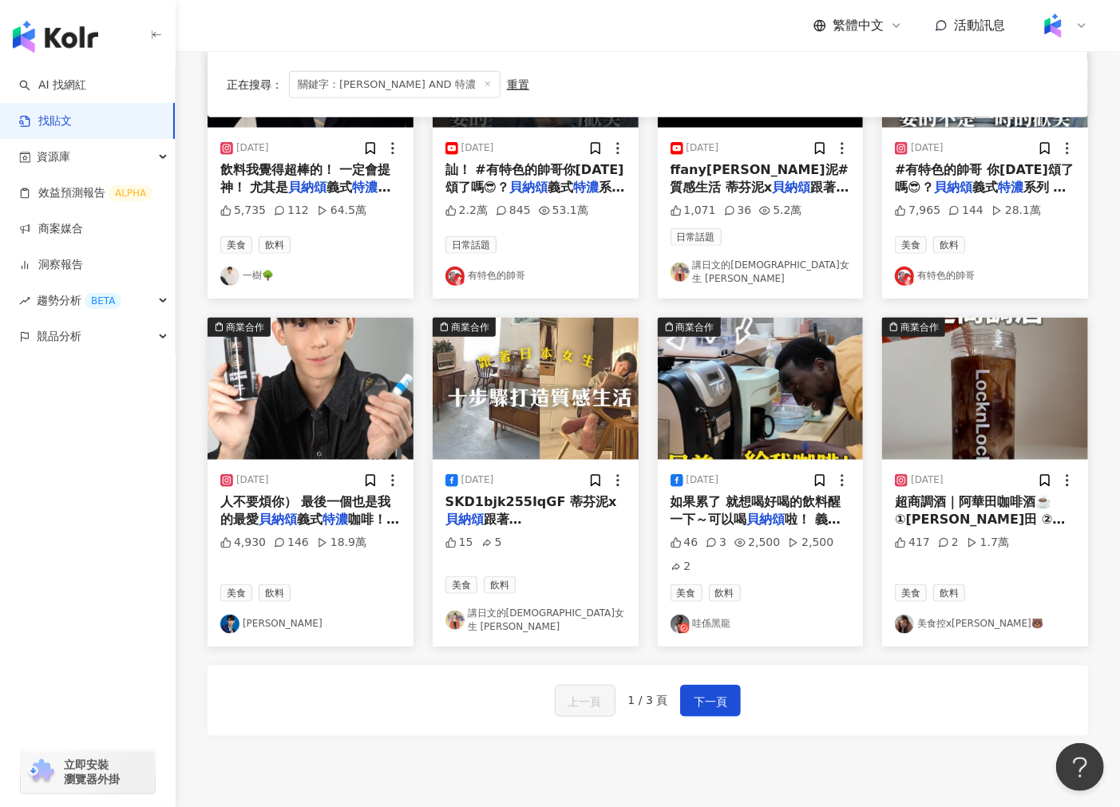
click at [364, 350] on img at bounding box center [310, 389] width 206 height 142
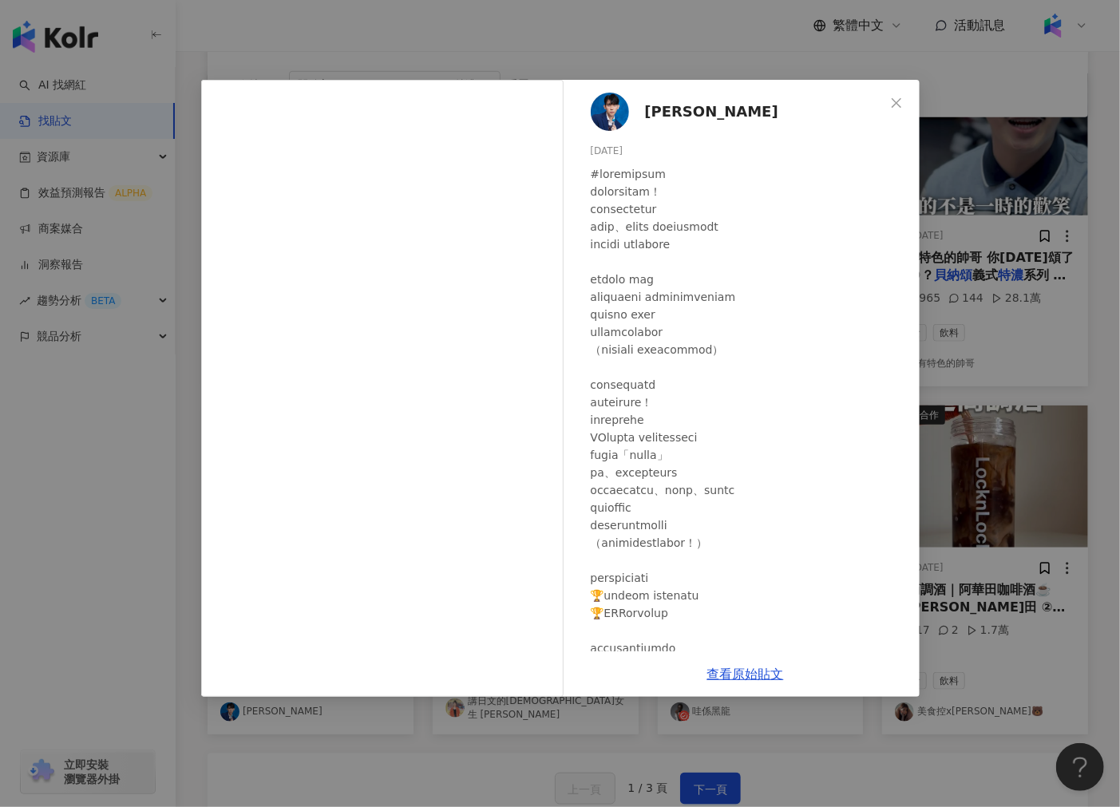
scroll to position [1, 0]
click at [986, 354] on div "劉良成 2024/12/5 4,930 146 18.9萬 查看原始貼文" at bounding box center [560, 403] width 1120 height 807
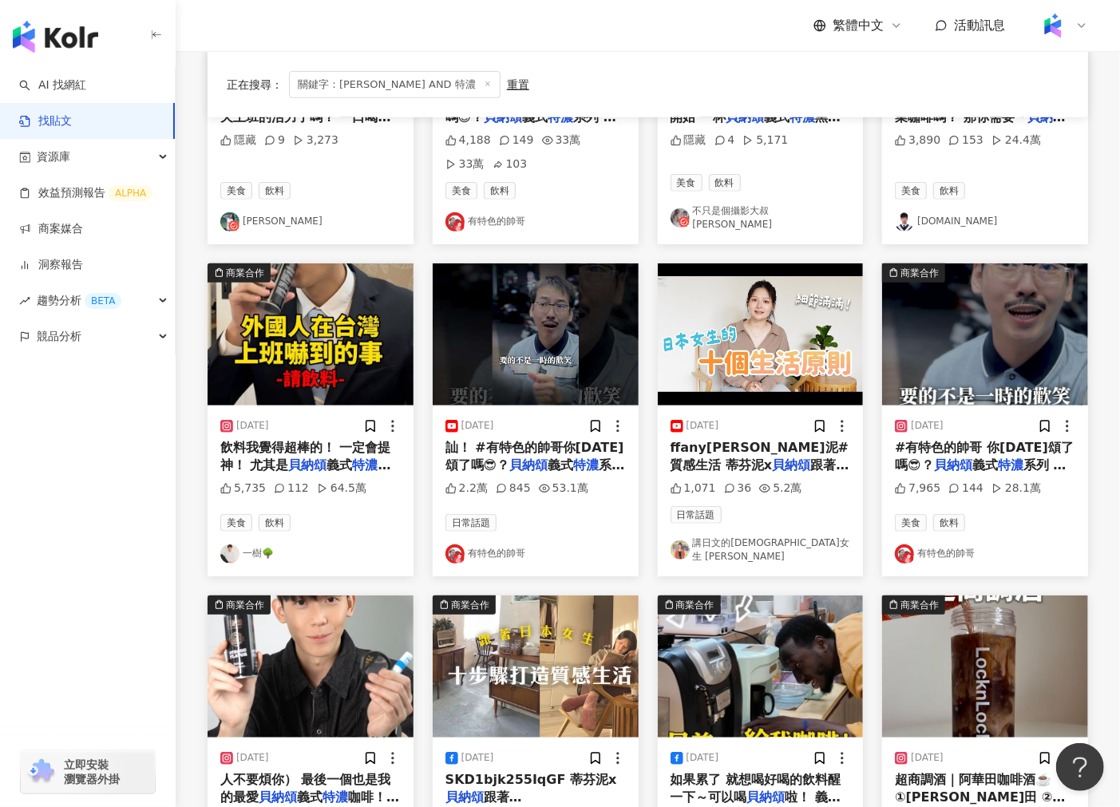
scroll to position [358, 0]
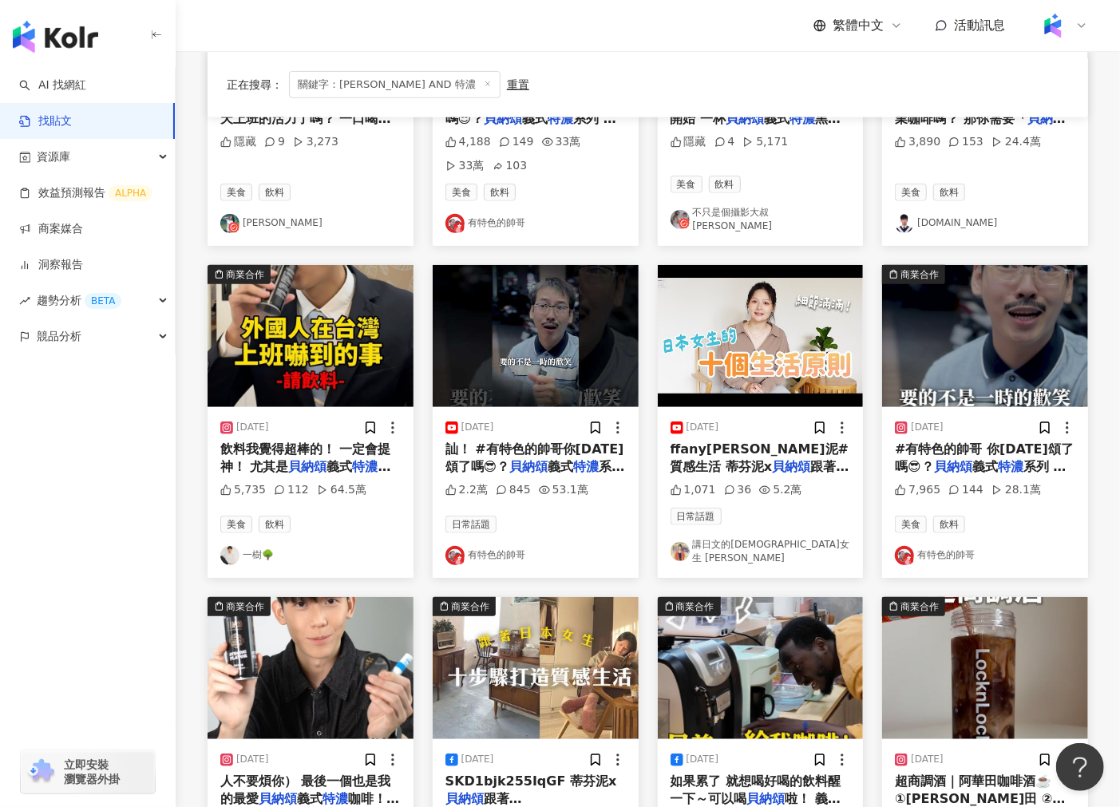
click at [548, 359] on img at bounding box center [536, 336] width 206 height 142
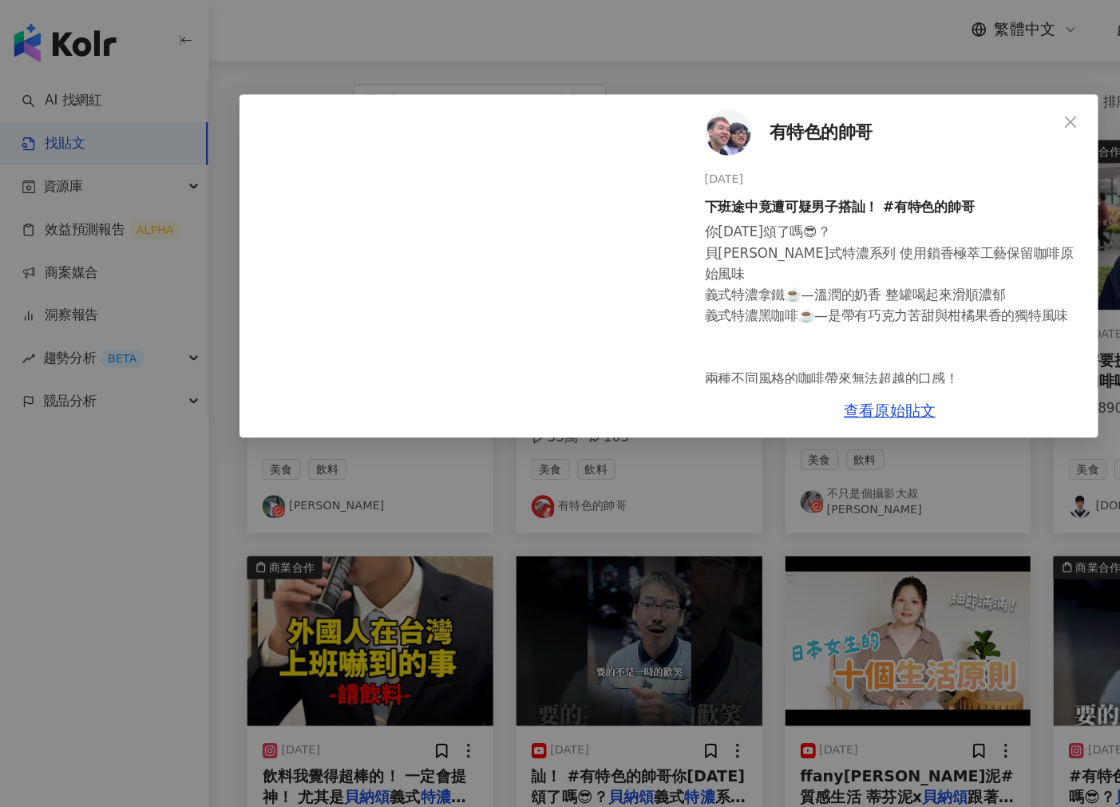
scroll to position [156, 0]
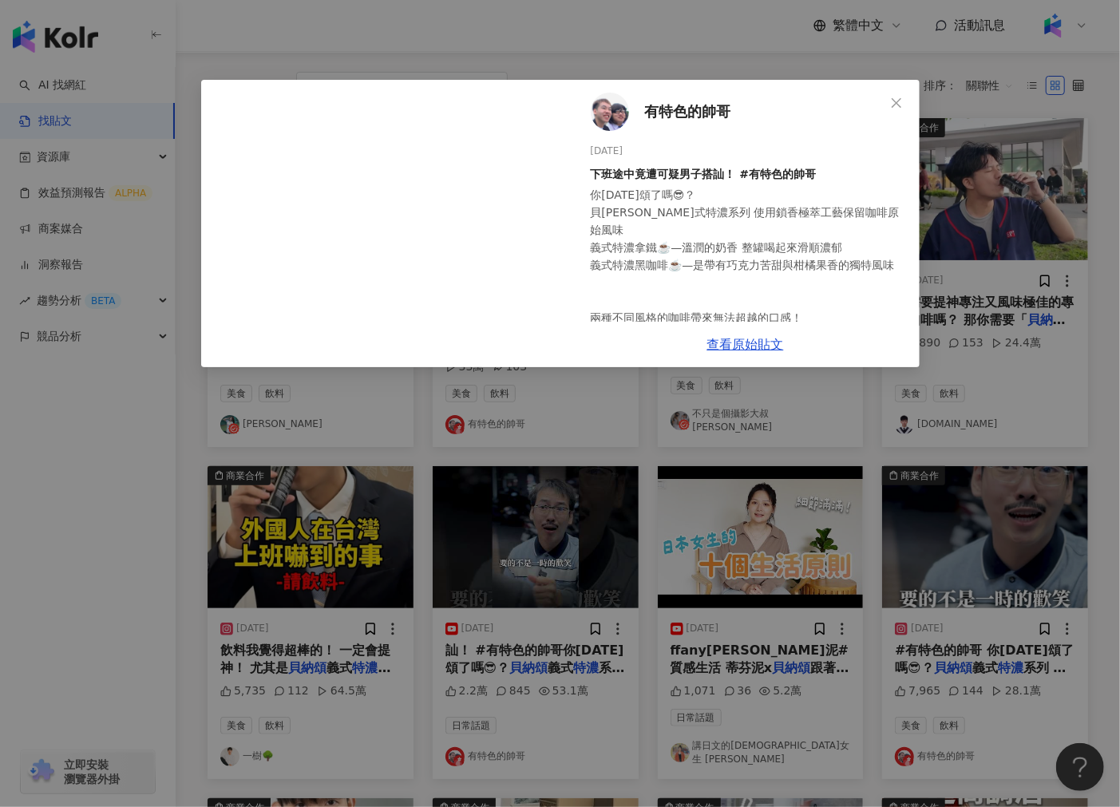
click at [413, 490] on div "有特色的帥哥 2024/12/11 下班途中竟遭可疑男子搭訕！ #有特色的帥哥 你今天頌了嗎😎？ 貝納頌義式特濃系列 使用鎖香極萃工藝保留咖啡原始風味 義式特…" at bounding box center [560, 403] width 1120 height 807
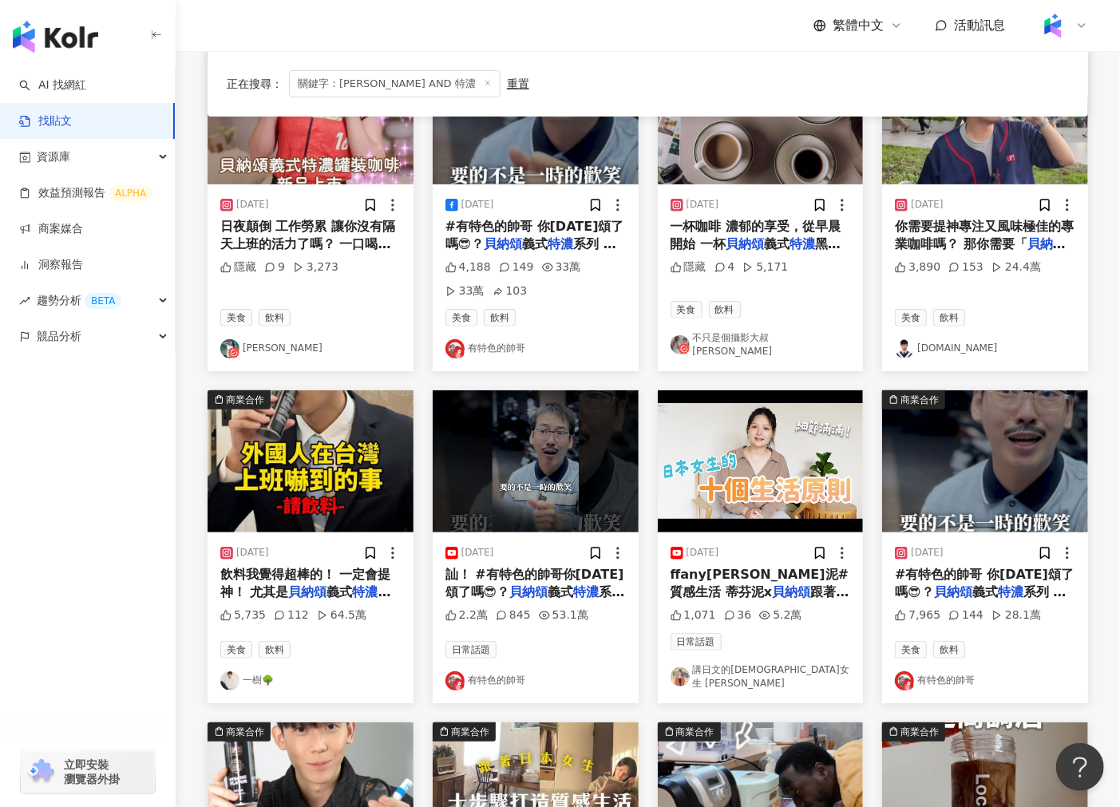
scroll to position [233, 0]
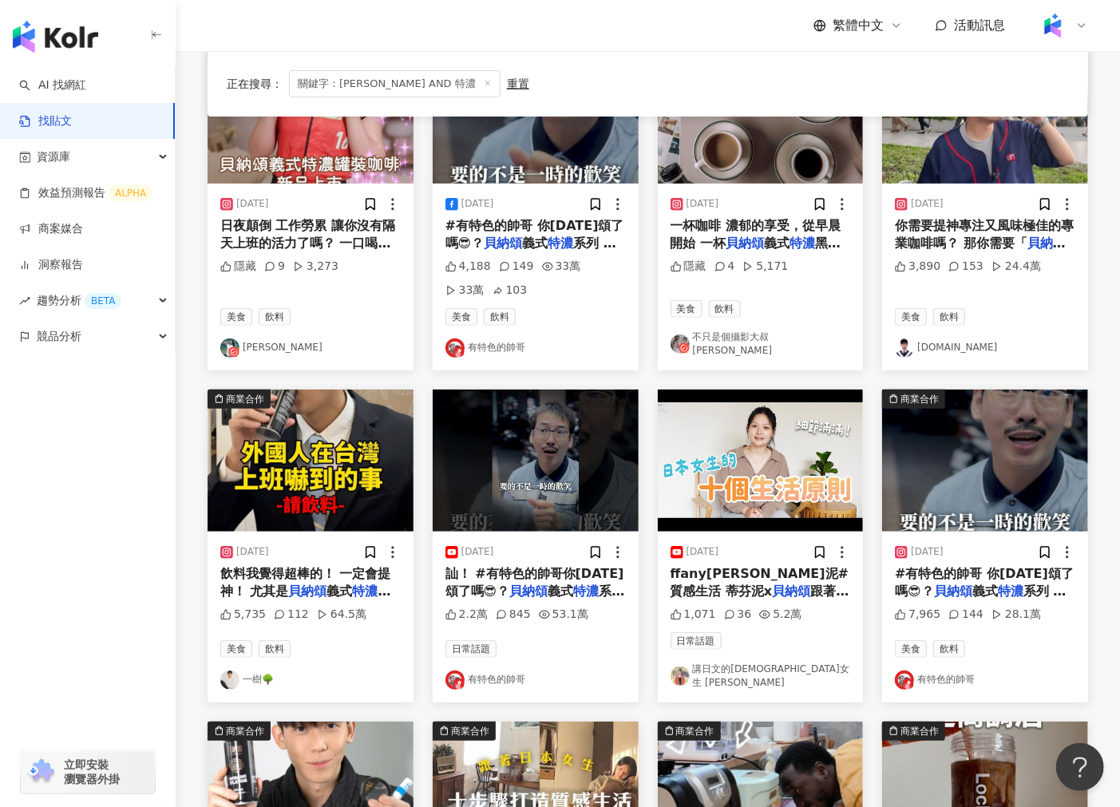
click at [328, 493] on img at bounding box center [310, 460] width 206 height 142
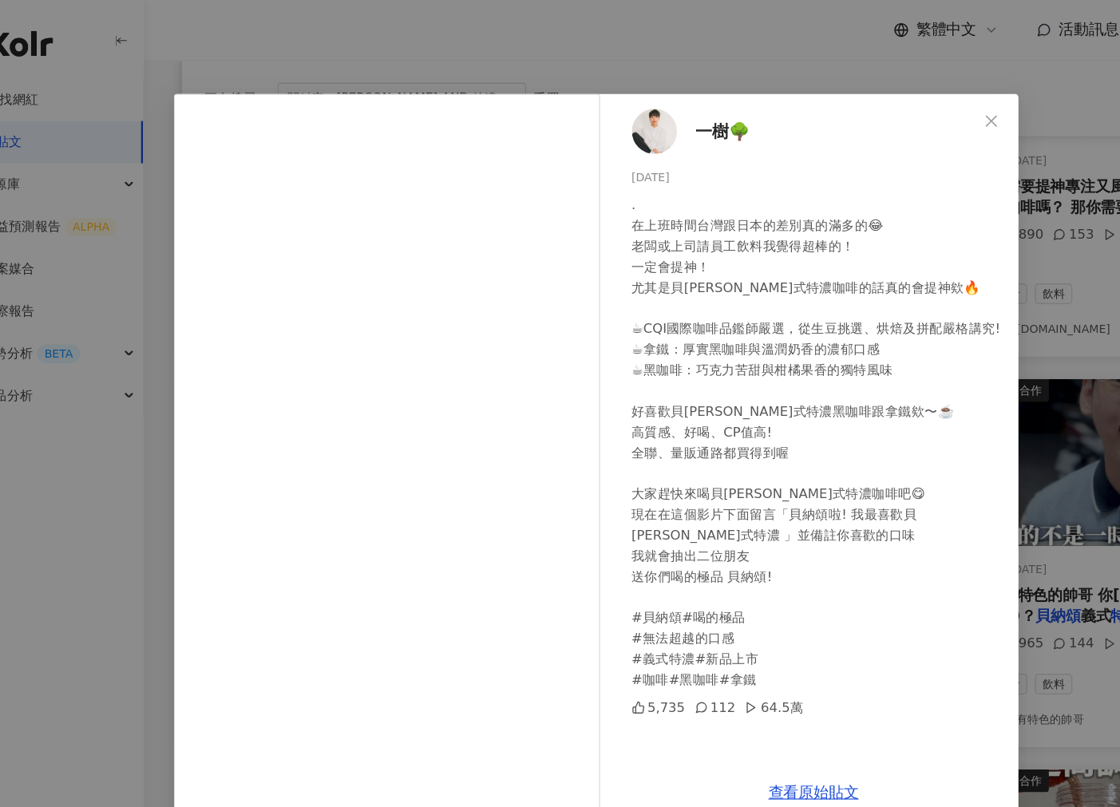
scroll to position [295, 0]
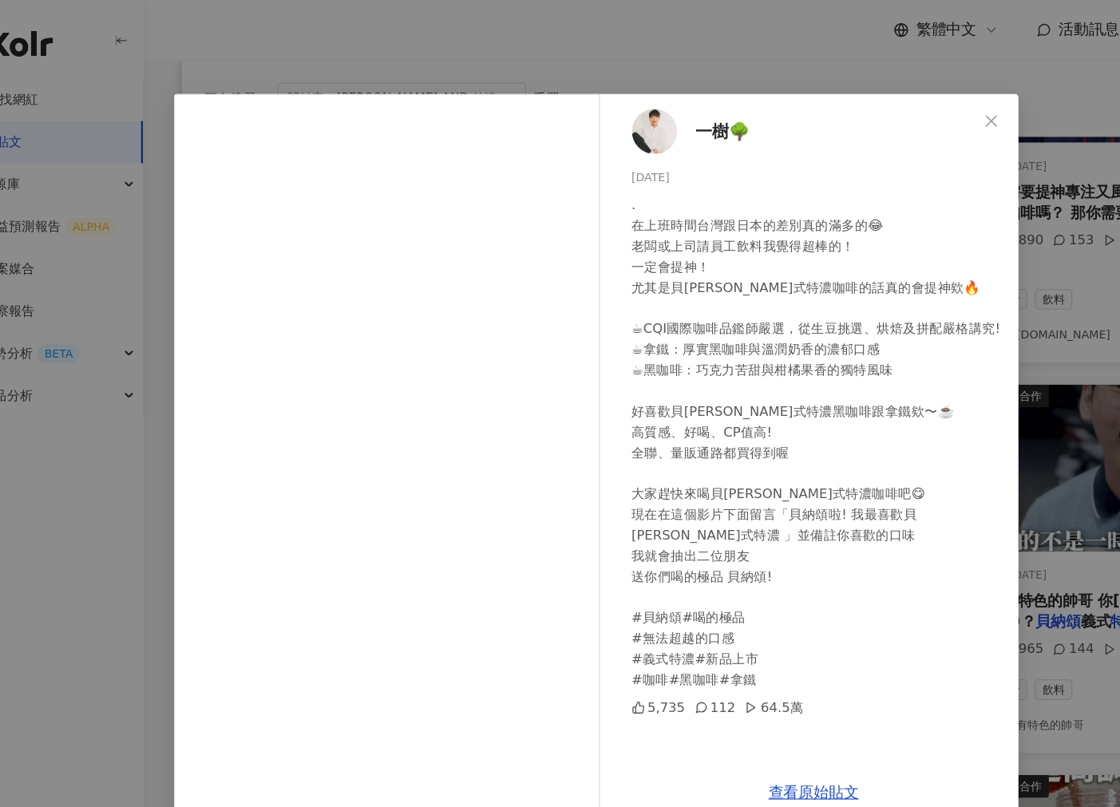
click at [180, 424] on div "一樹🌳 2024/11/29 . 在上班時間台灣跟日本的差別真的滿多的😂 老闆或上司請員工飲料我覺得超棒的！ 一定會提神！ 尤其是貝納頌義式特濃咖啡的話真的會…" at bounding box center [560, 403] width 1120 height 807
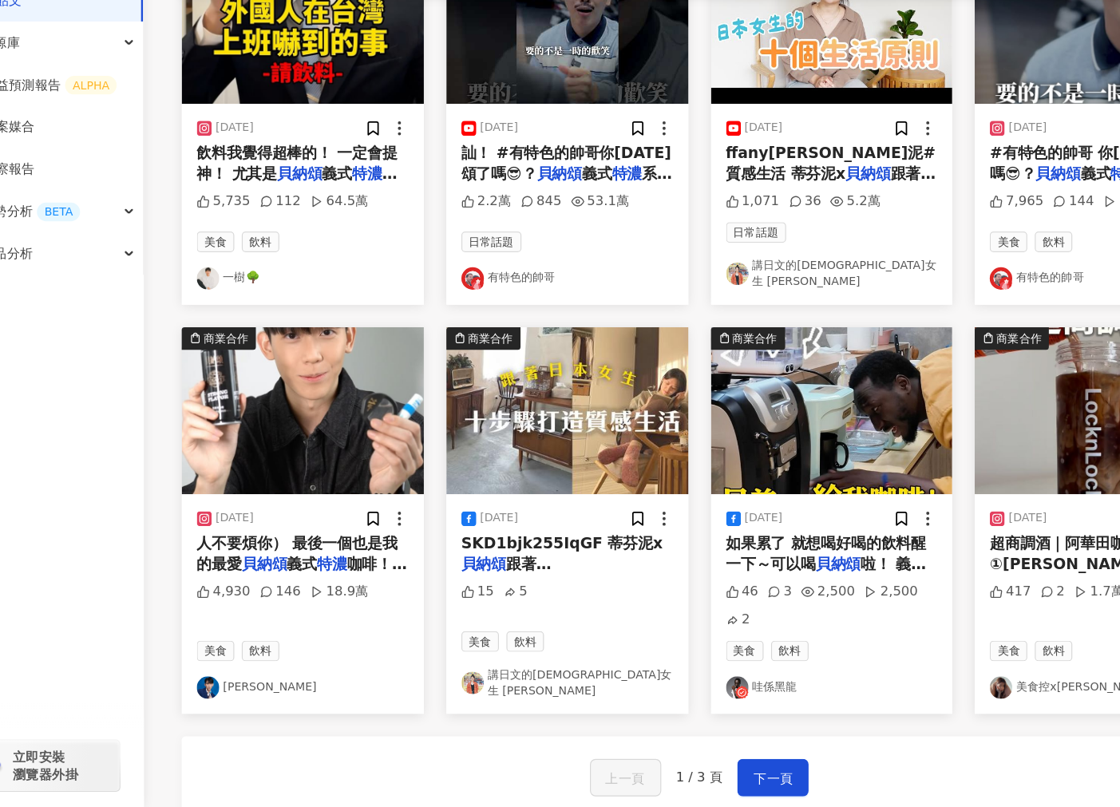
scroll to position [557, 0]
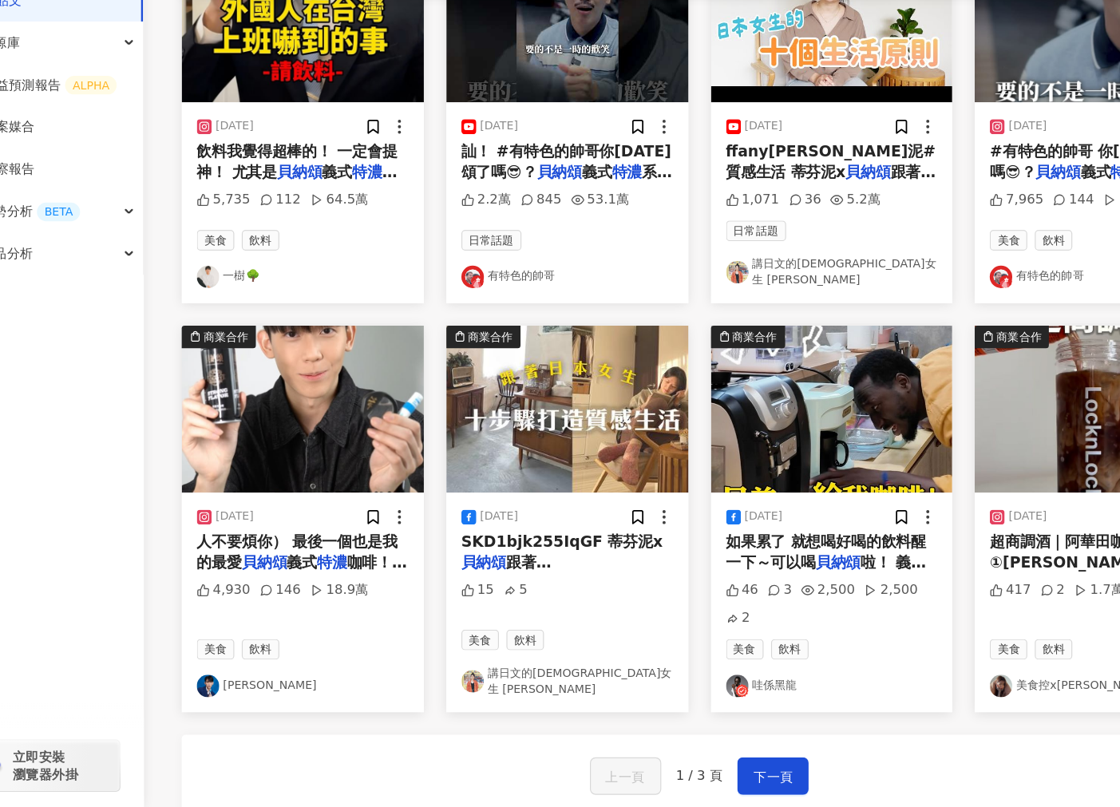
click at [699, 495] on img at bounding box center [761, 468] width 206 height 142
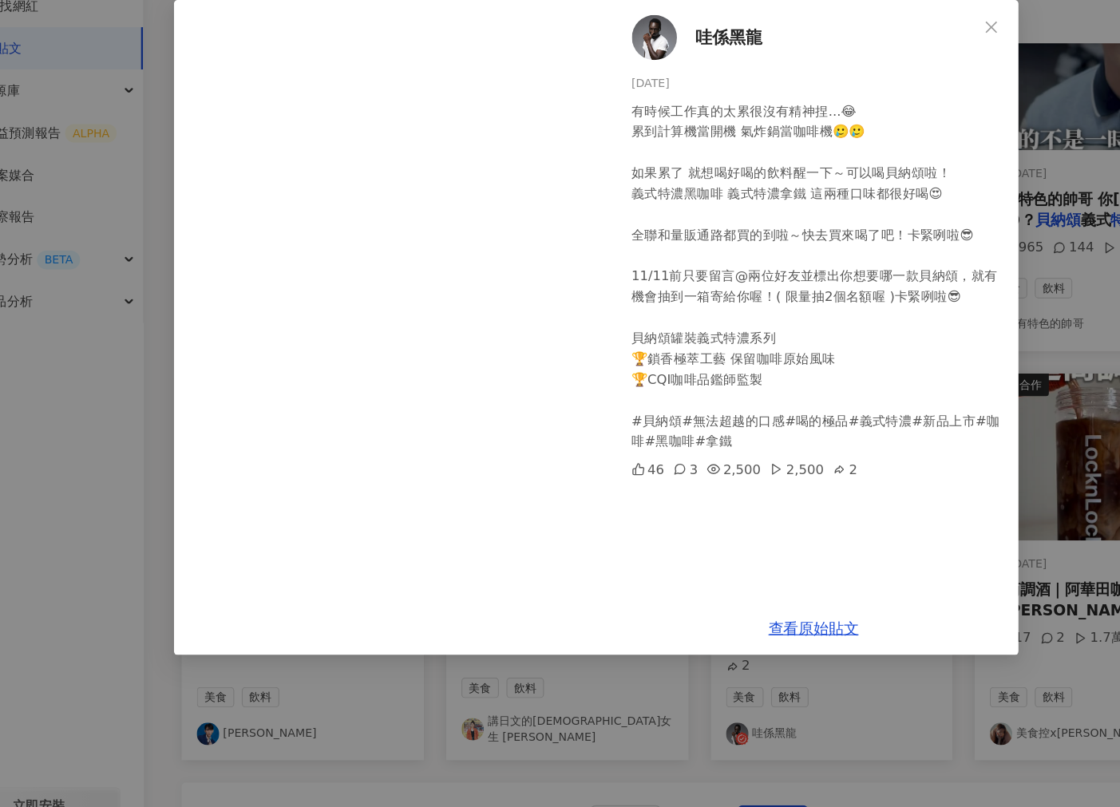
click at [394, 259] on span at bounding box center [383, 358] width 364 height 557
click at [189, 389] on div "哇係黑龍 2024/11/4 有時候工作真的太累很沒有精神捏...😂 累到計算機當開機 氣炸鍋當咖啡機🥲🥲 如果累了 就想喝好喝的飲料醒一下～可以喝貝納頌啦！…" at bounding box center [560, 403] width 1120 height 807
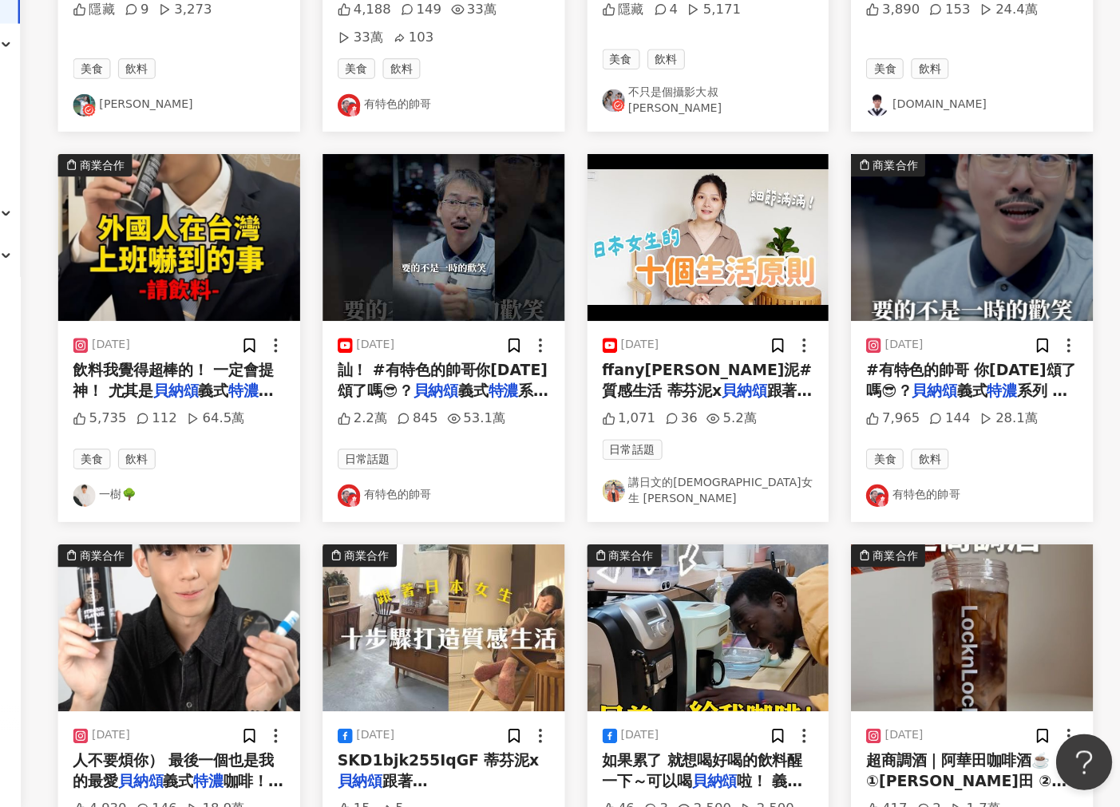
scroll to position [0, 0]
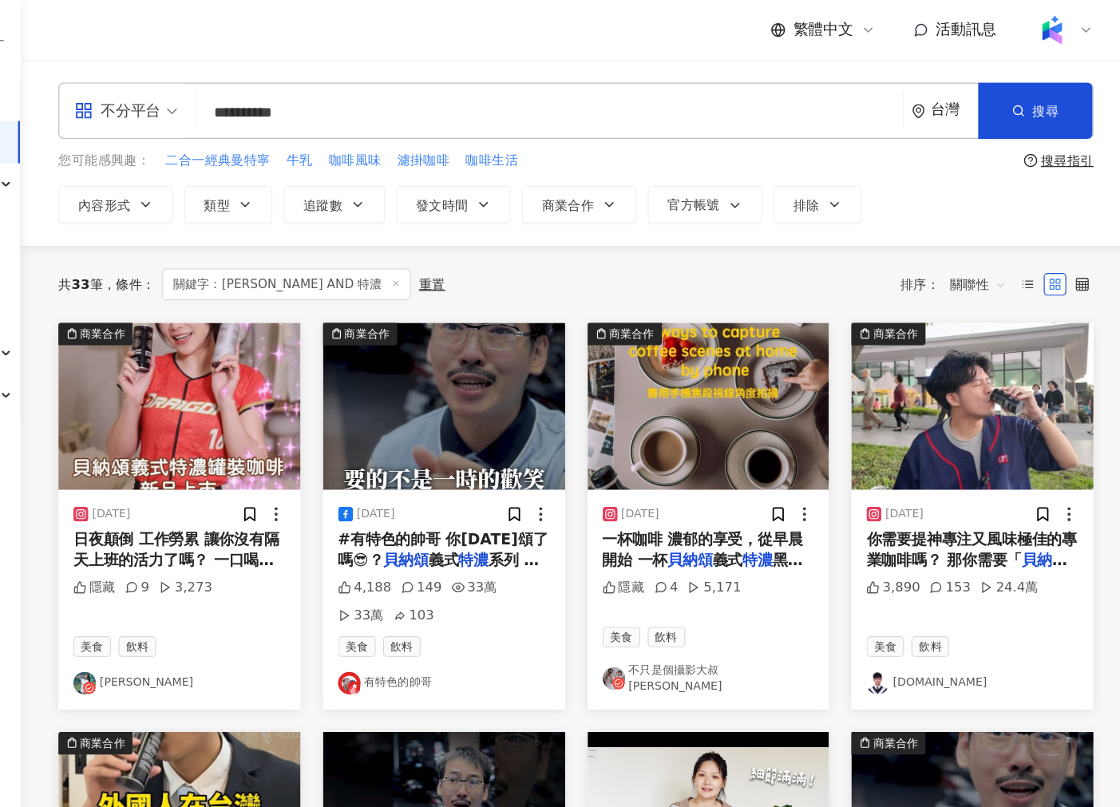
click at [402, 101] on input "**********" at bounding box center [625, 95] width 588 height 34
type input "******"
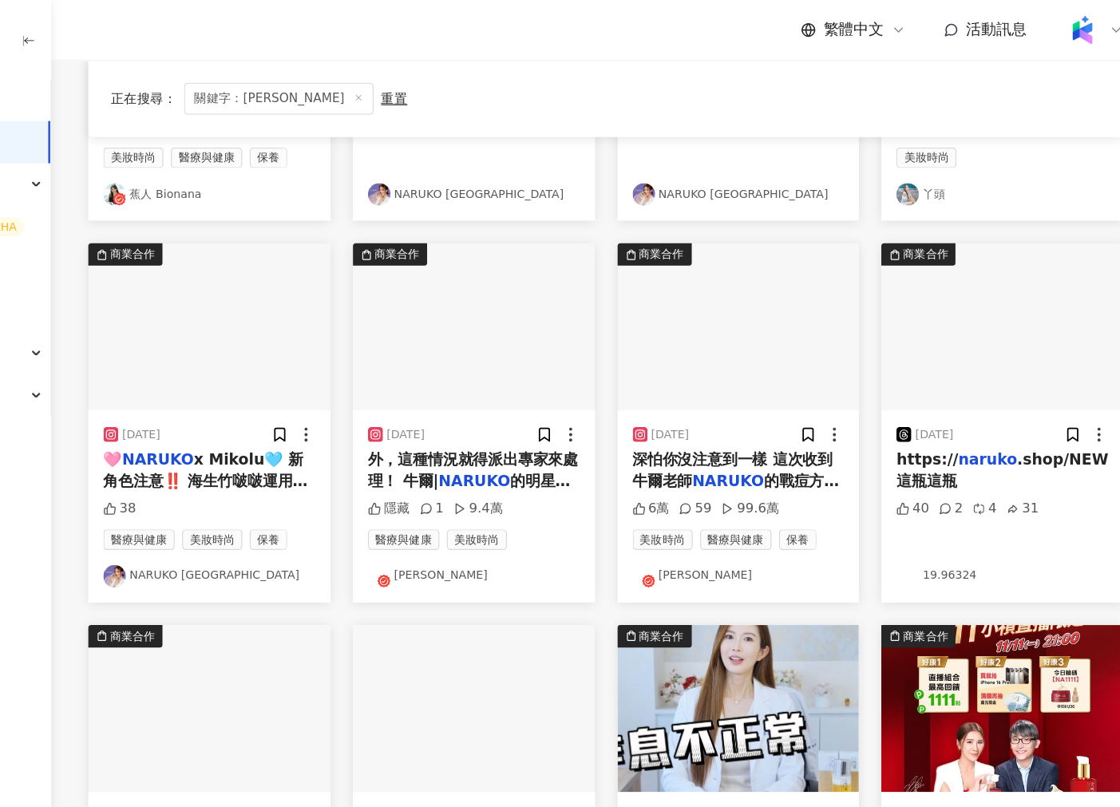
scroll to position [385, 0]
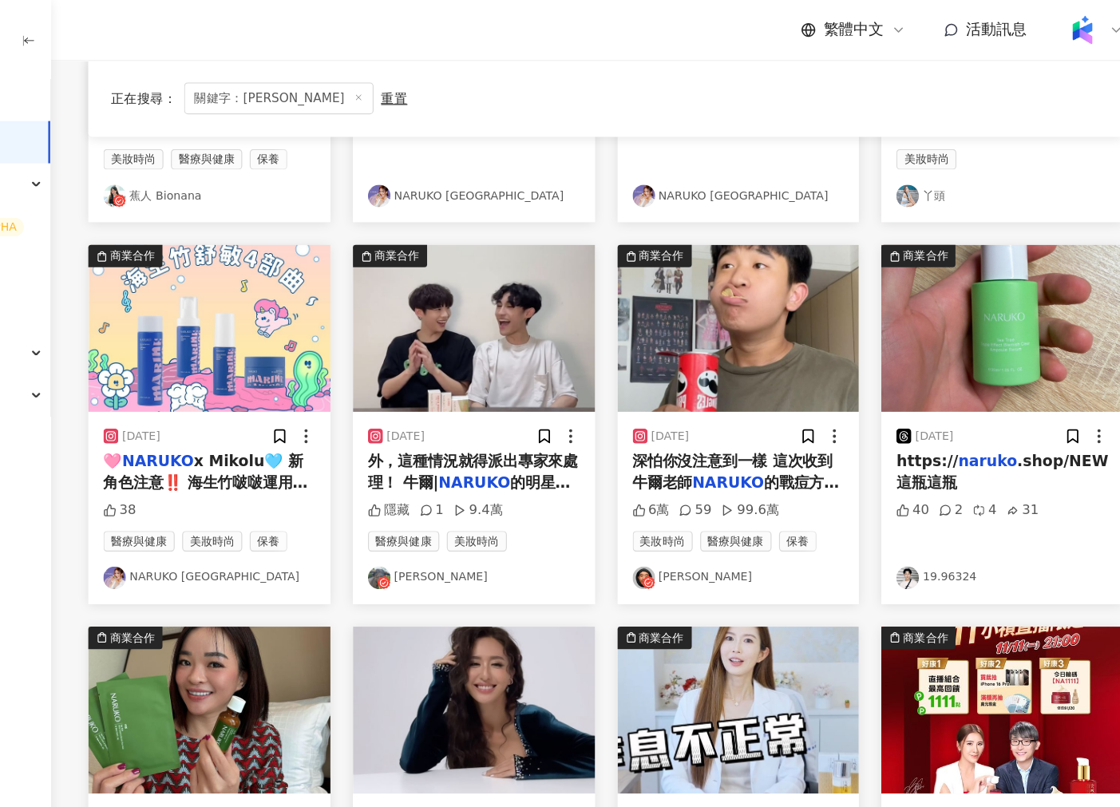
click at [692, 258] on img at bounding box center [761, 279] width 206 height 142
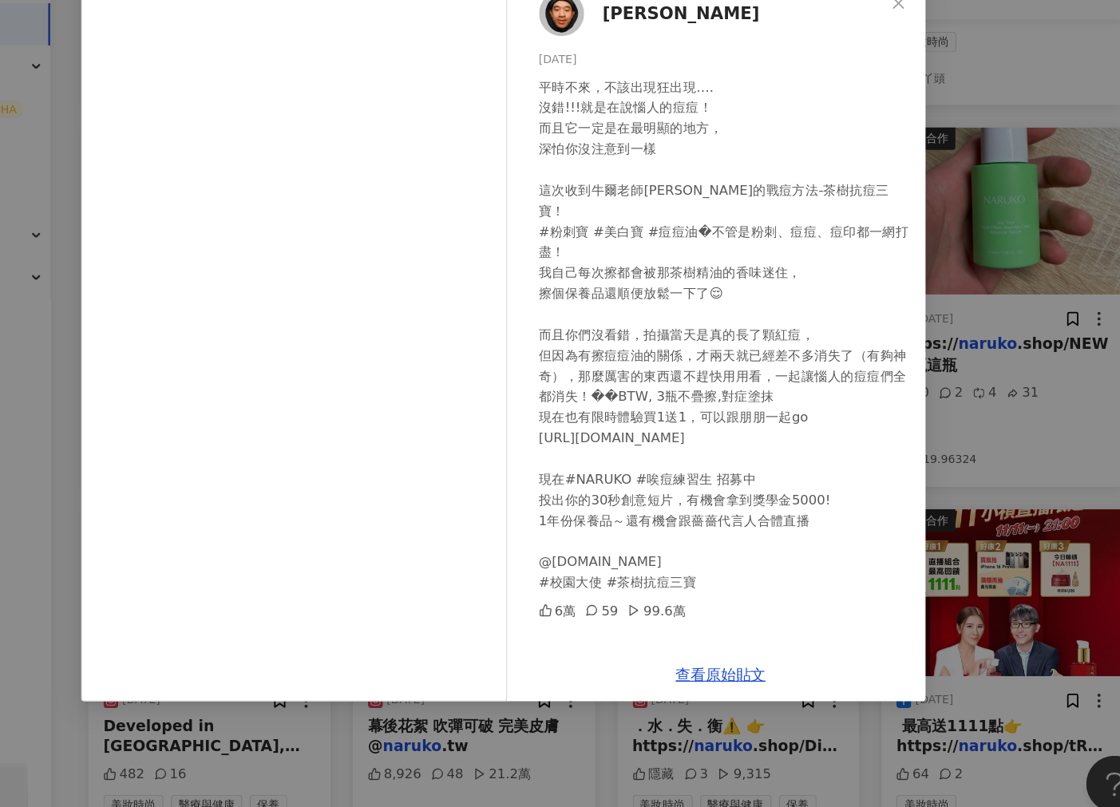
click at [933, 408] on div "滌綸木子李 2024/6/19 平時不來，不該出現狂出現…. 沒錯!!!就是在說惱人的痘痘！ 而且它一定是在最明顯的地方， 深怕你沒注意到一樣 這次收到牛爾老…" at bounding box center [560, 403] width 1120 height 807
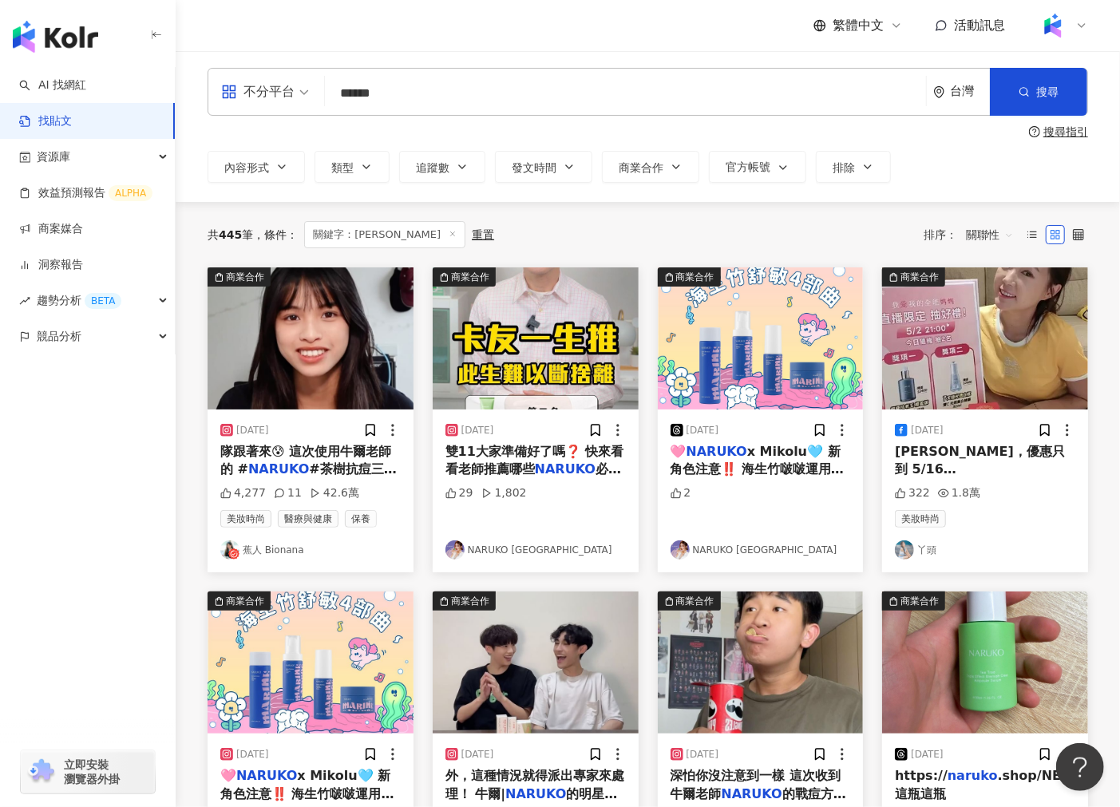
scroll to position [0, 0]
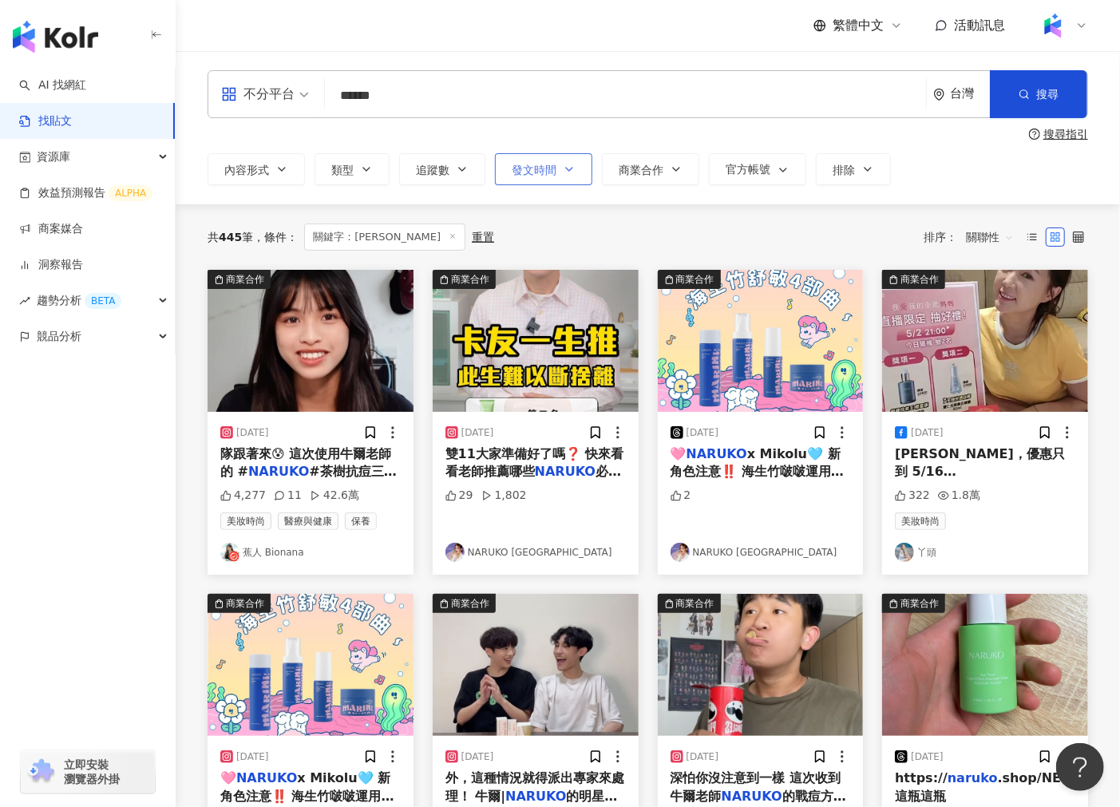
click at [528, 166] on span "發文時間" at bounding box center [534, 170] width 45 height 13
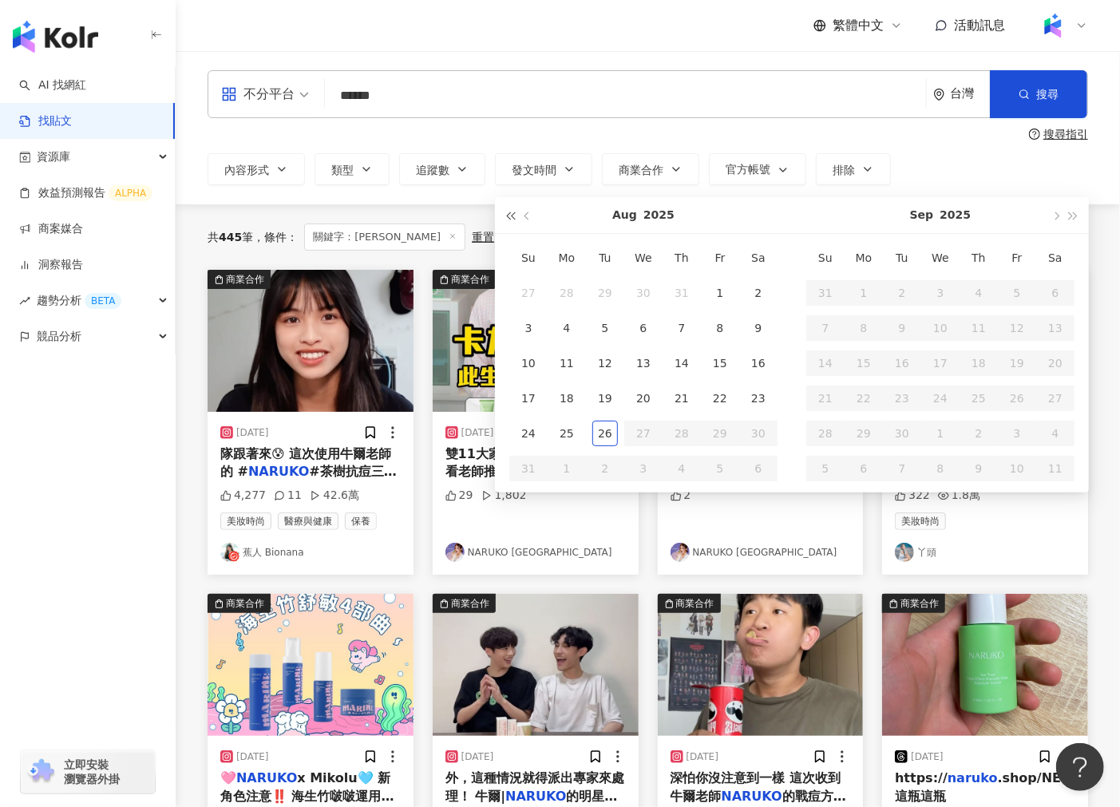
click at [501, 221] on button "button" at bounding box center [510, 215] width 18 height 36
click at [1077, 208] on button "button" at bounding box center [1074, 215] width 18 height 36
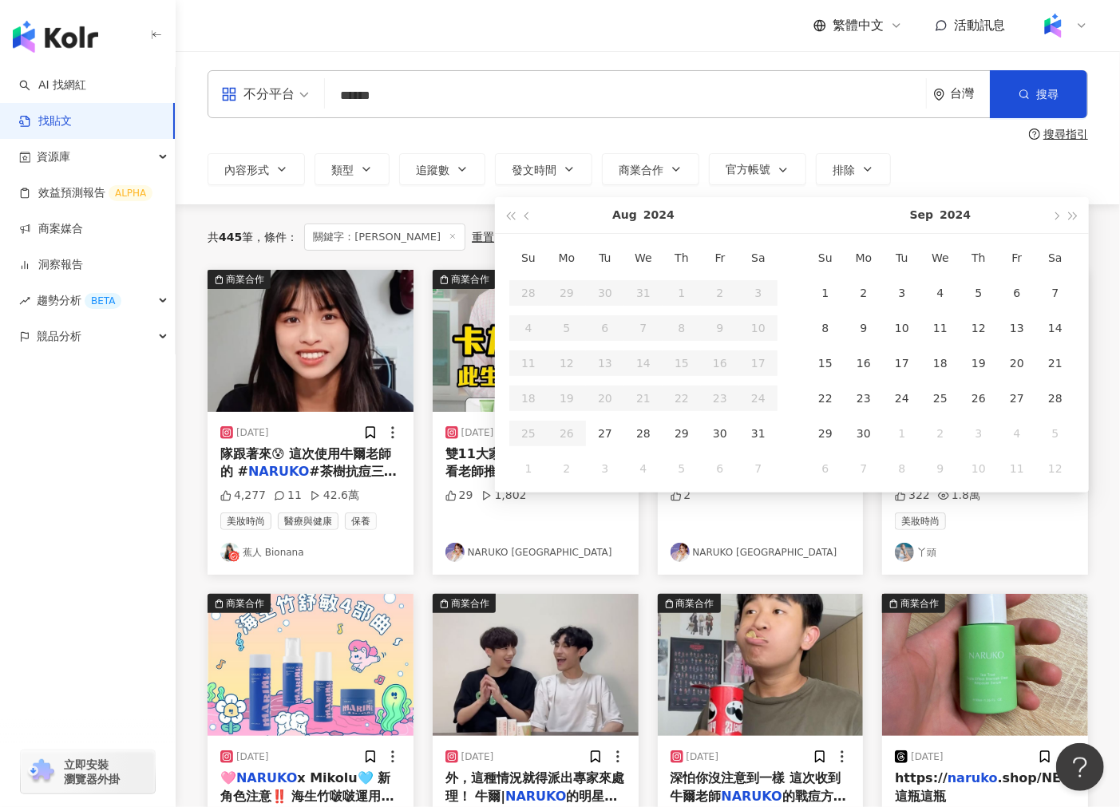
type input "**********"
click at [424, 586] on div "商業合作 2024/6/18 隊跟著來😰 這次使用牛爾老師的 # NARUKO #茶樹抗痘三寶 讓我的粉刺、 4,277 11 42.6萬 美妝時尚 醫療與健…" at bounding box center [647, 747] width 899 height 954
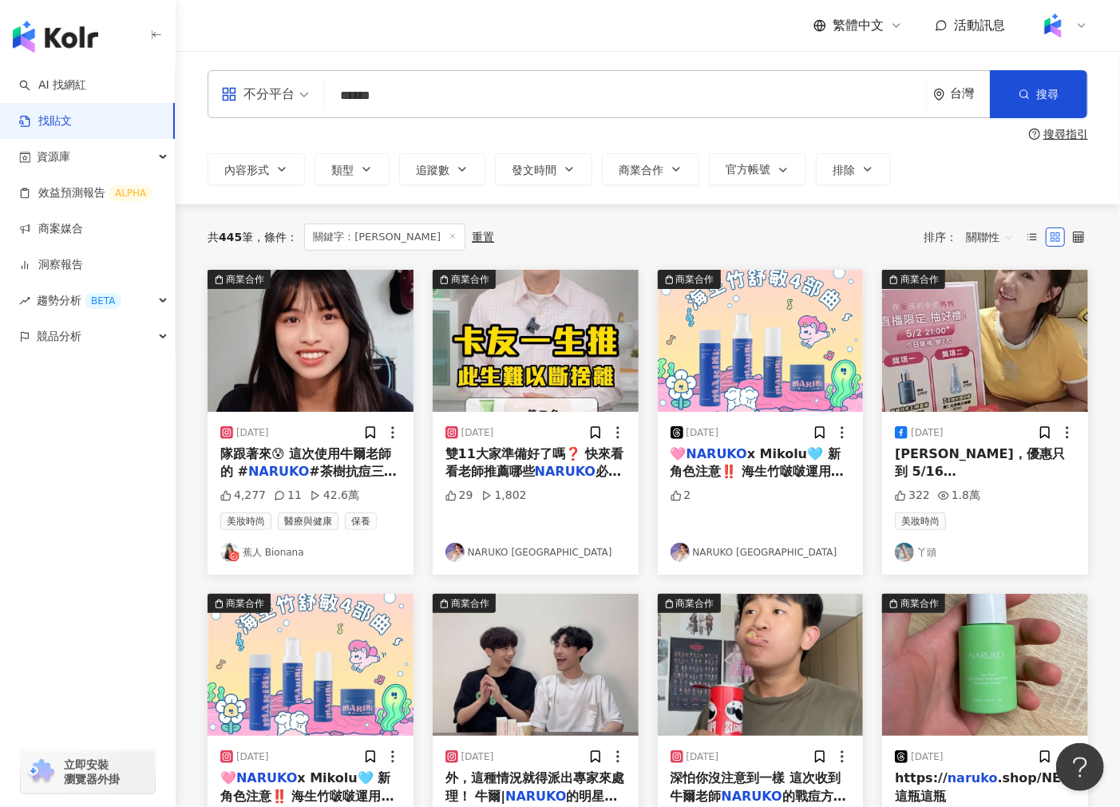
click at [681, 92] on input "******" at bounding box center [625, 95] width 588 height 34
click at [453, 91] on input "******" at bounding box center [625, 95] width 588 height 34
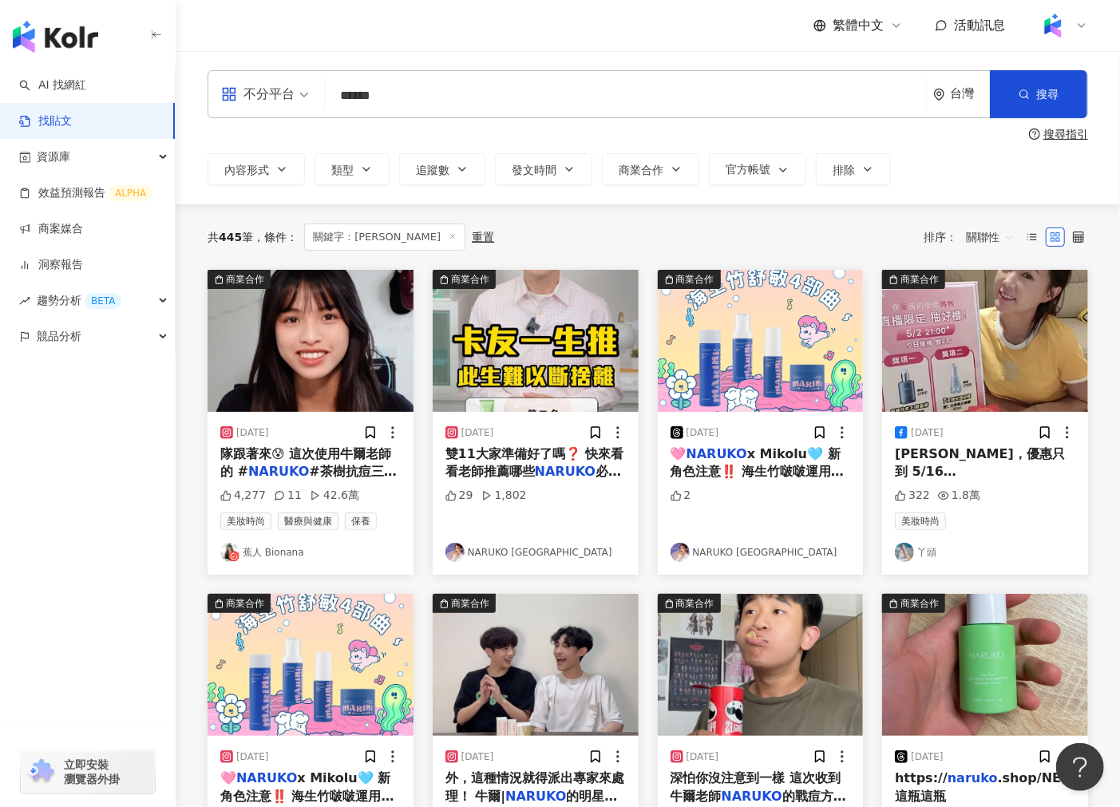
click at [453, 91] on input "******" at bounding box center [625, 95] width 588 height 34
paste input "search"
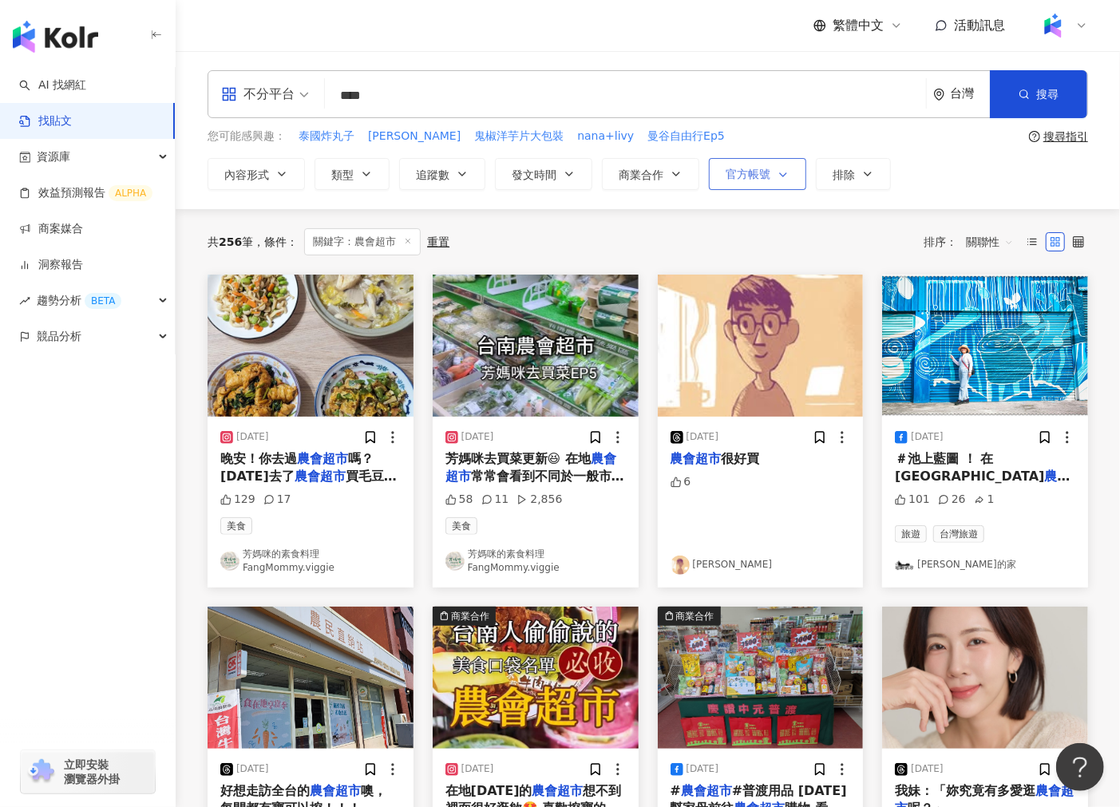
click at [755, 180] on span "官方帳號" at bounding box center [747, 174] width 45 height 13
click at [848, 176] on span "排除" at bounding box center [843, 174] width 22 height 13
click at [679, 179] on icon "button" at bounding box center [676, 174] width 13 height 13
click at [679, 235] on span "商業合作內容" at bounding box center [719, 226] width 80 height 18
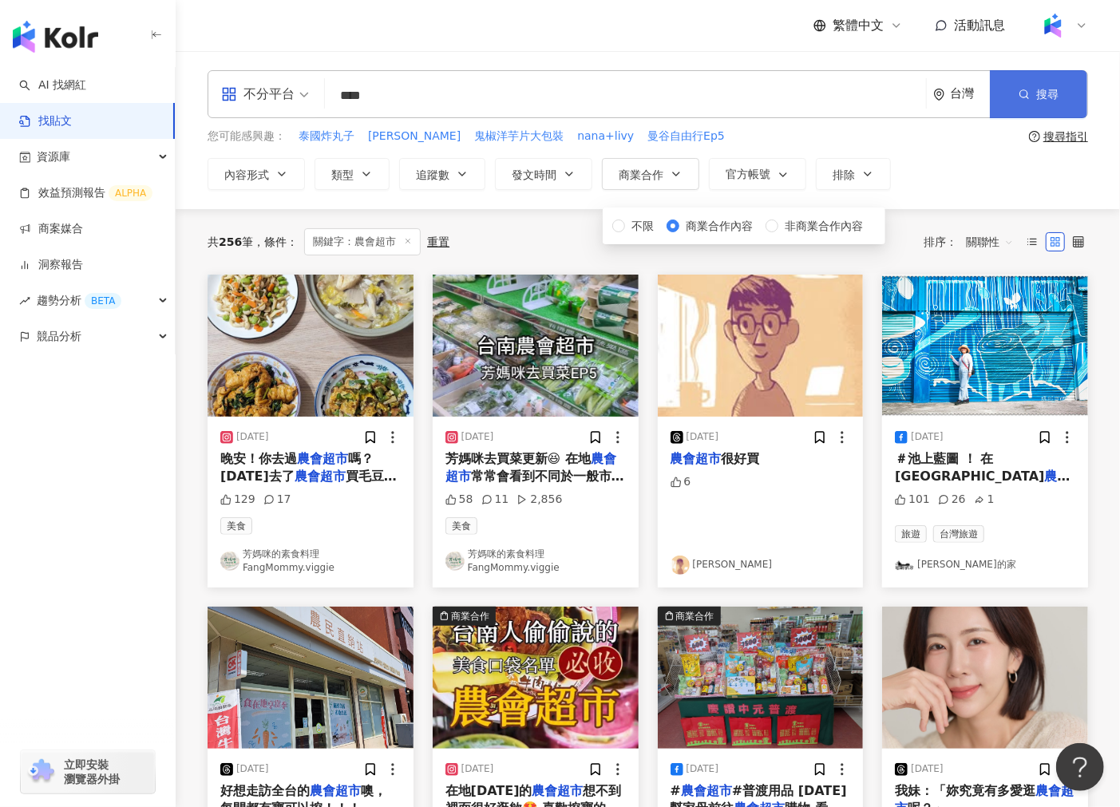
click at [1044, 98] on span "搜尋" at bounding box center [1047, 94] width 22 height 13
click at [1025, 109] on button "搜尋" at bounding box center [1038, 94] width 97 height 48
drag, startPoint x: 1034, startPoint y: 104, endPoint x: 1025, endPoint y: 88, distance: 18.6
click at [1025, 89] on icon "button" at bounding box center [1023, 94] width 11 height 11
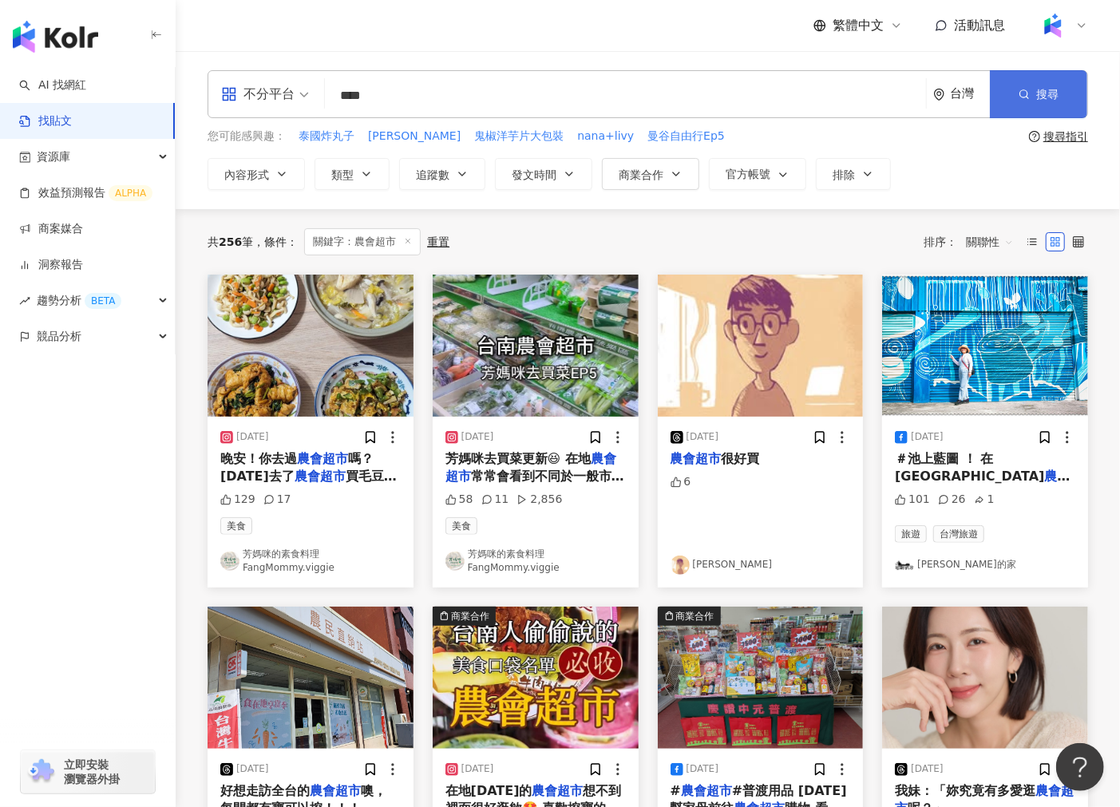
click at [1025, 89] on icon "button" at bounding box center [1023, 94] width 11 height 11
click at [1037, 246] on icon at bounding box center [1031, 241] width 11 height 11
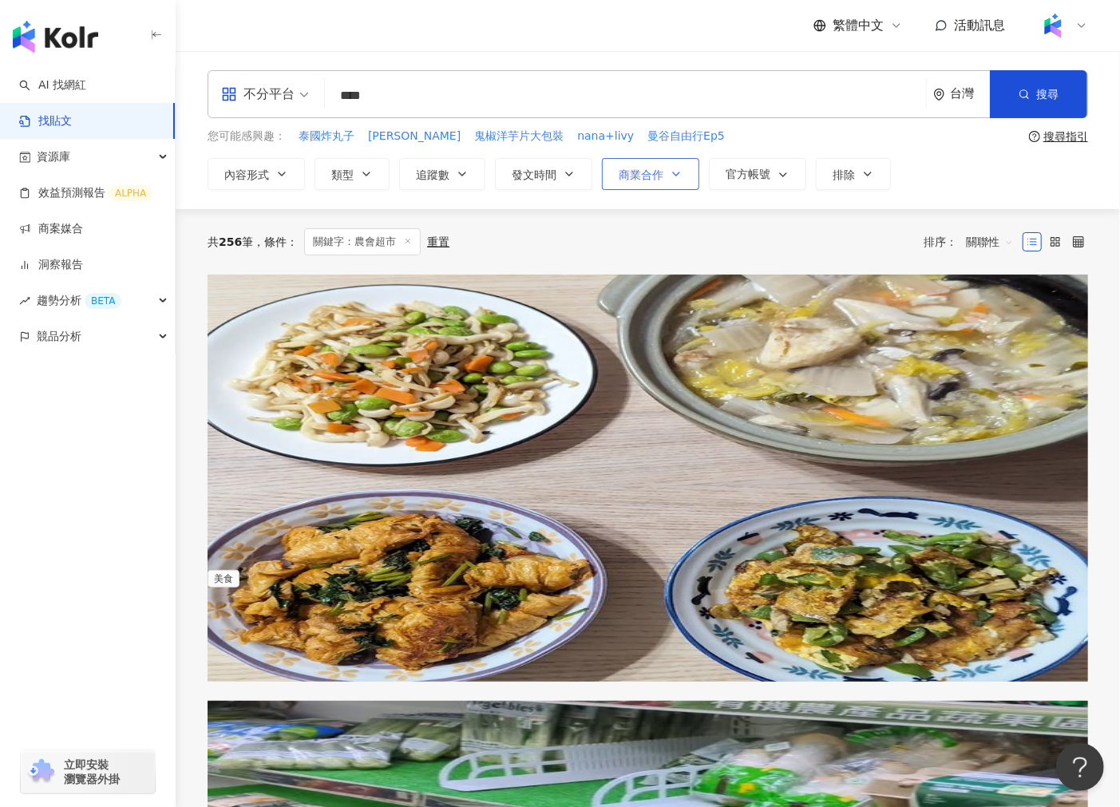
click at [635, 170] on span "商業合作" at bounding box center [640, 174] width 45 height 13
click at [679, 235] on span "商業合作內容" at bounding box center [719, 226] width 80 height 18
click at [596, 217] on div "共 256 筆 條件 ： 關鍵字：農會超市 重置 排序： 關聯性" at bounding box center [647, 241] width 880 height 65
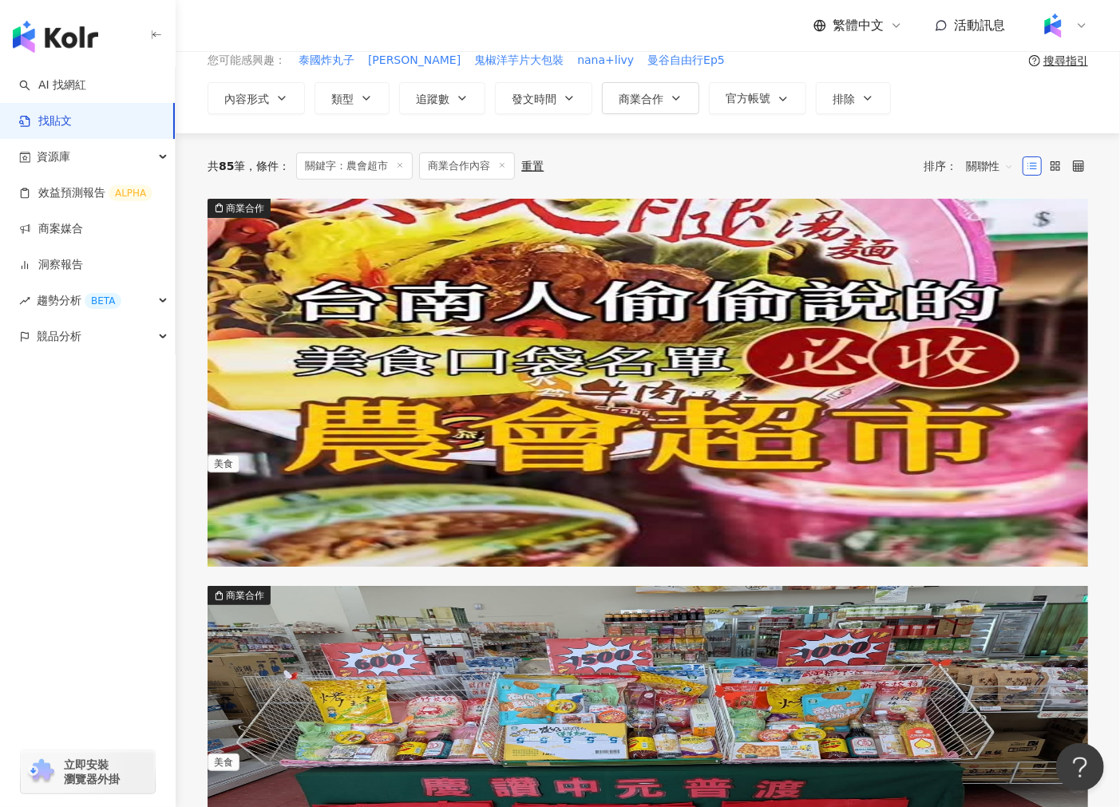
scroll to position [67, 0]
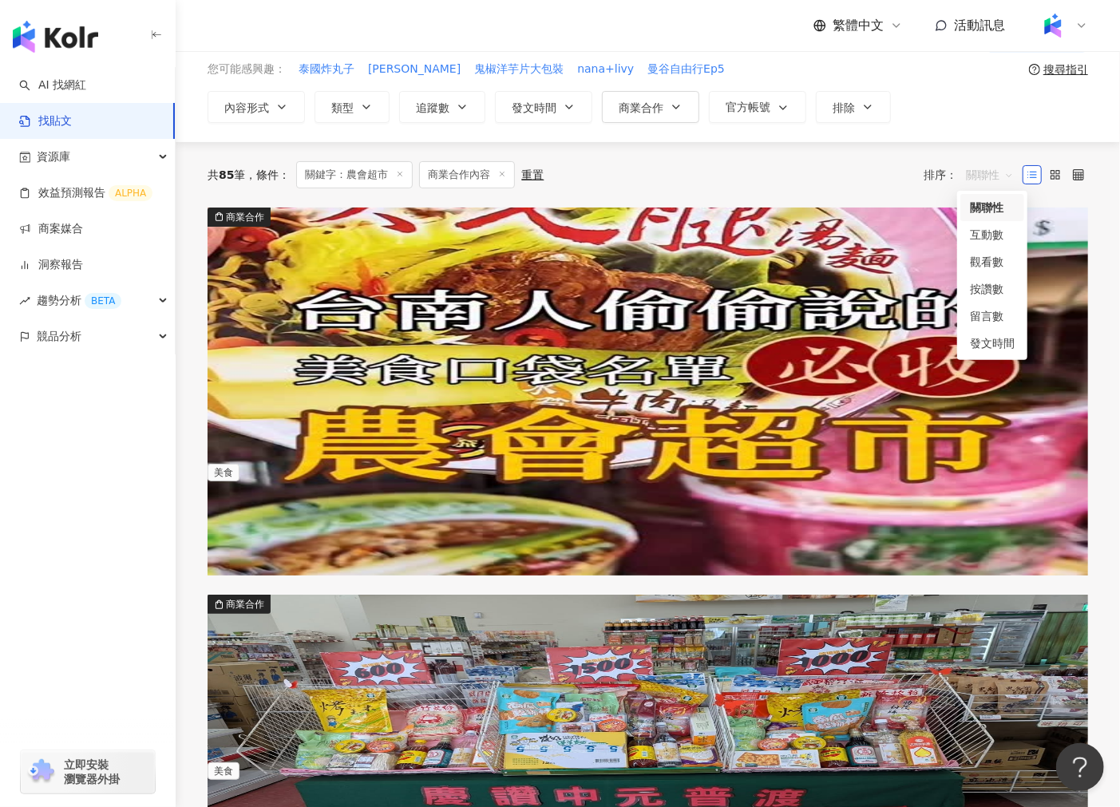
click at [958, 174] on div "關聯性" at bounding box center [989, 175] width 65 height 26
click at [985, 239] on div "互動數" at bounding box center [992, 235] width 45 height 18
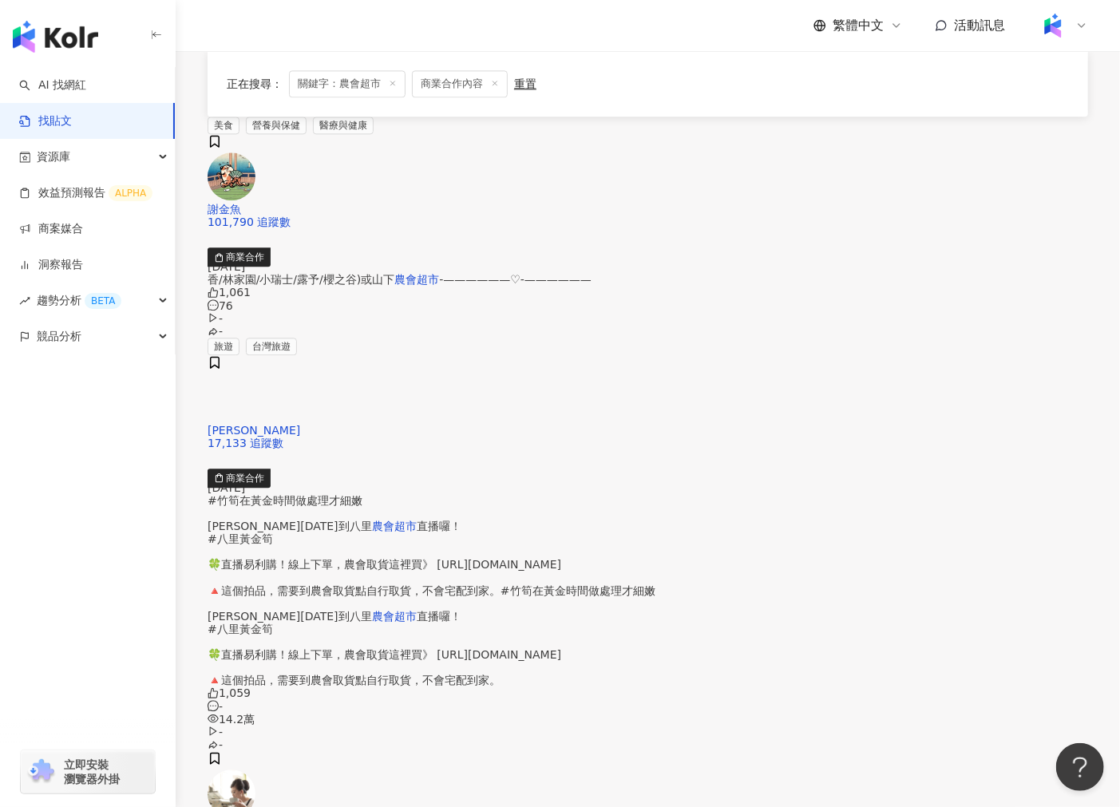
scroll to position [1992, 0]
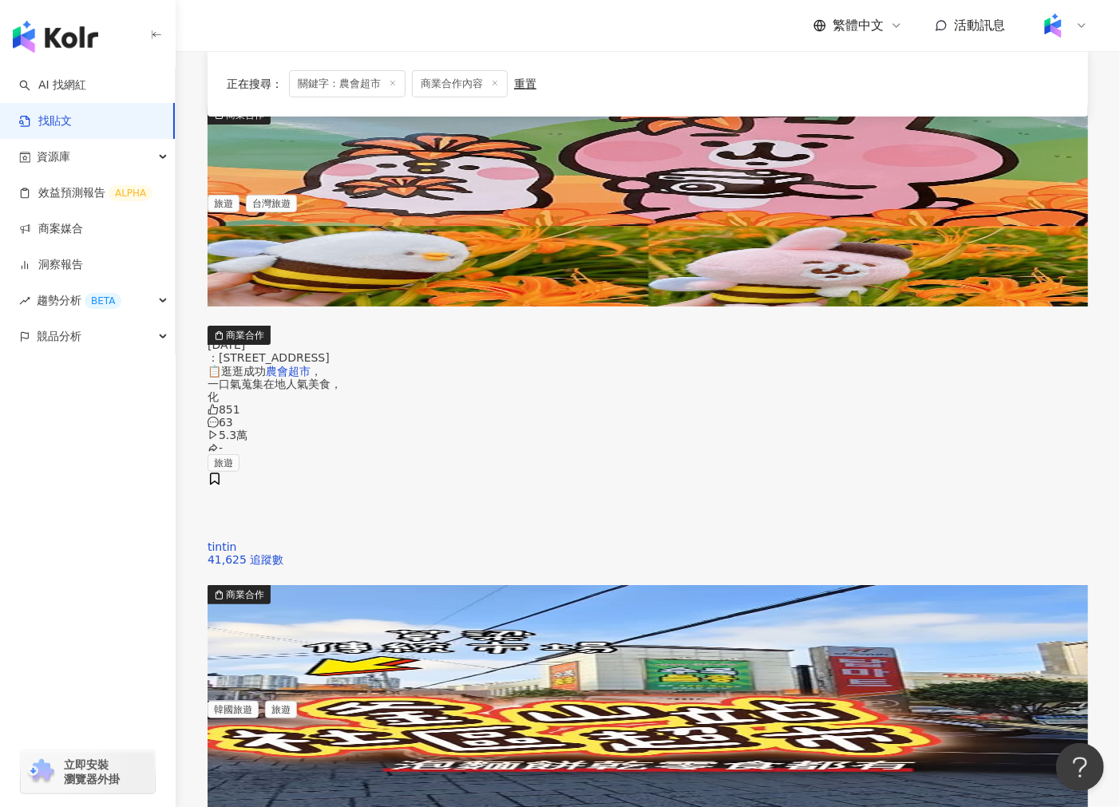
scroll to position [0, 0]
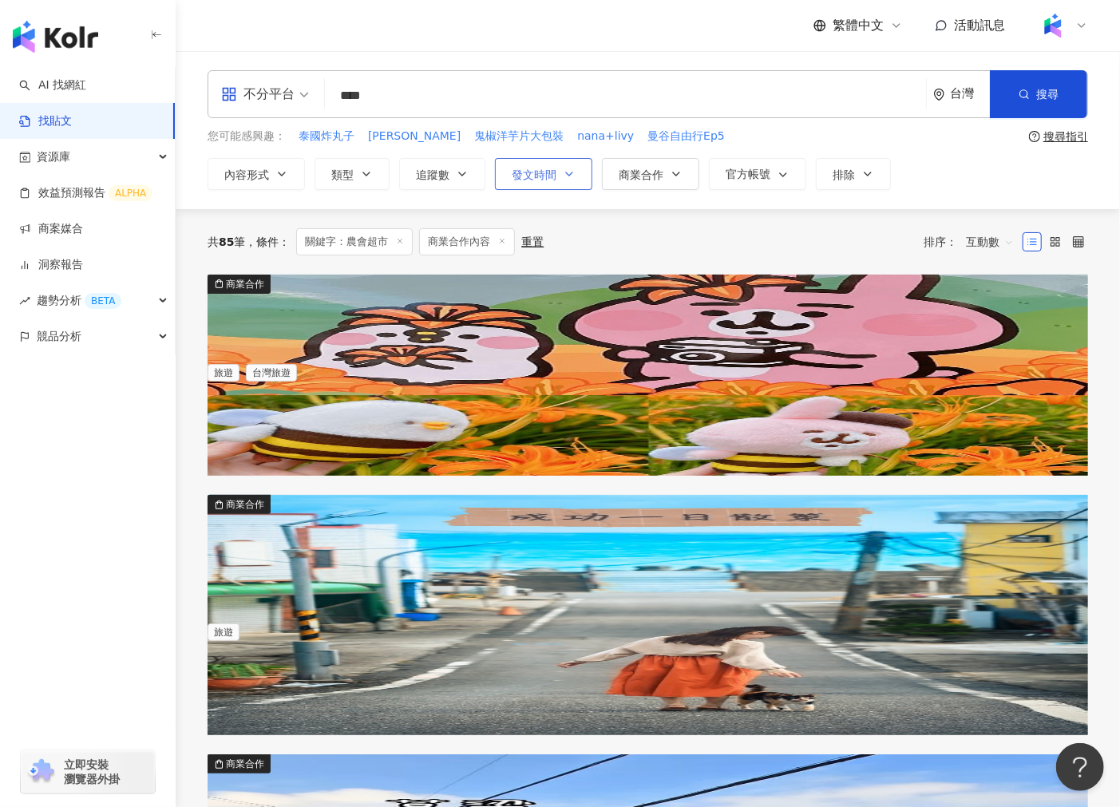
click at [571, 178] on icon "button" at bounding box center [569, 174] width 13 height 13
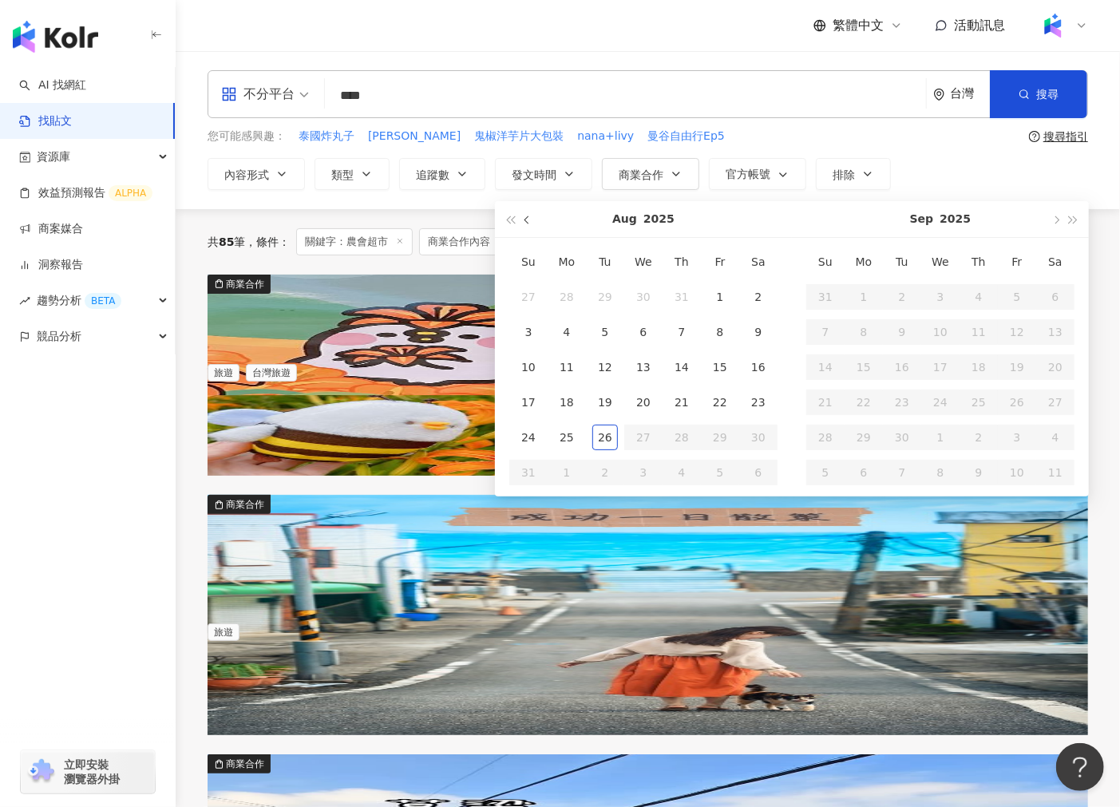
click at [527, 223] on span "button" at bounding box center [528, 220] width 8 height 8
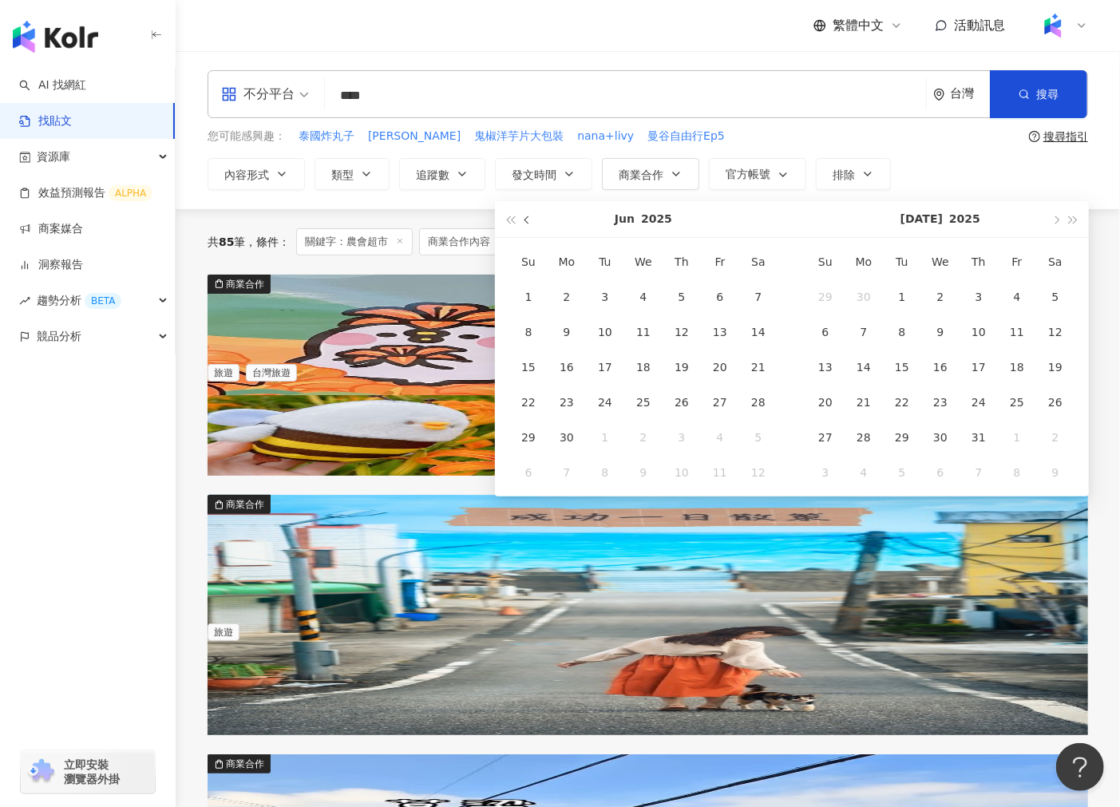
click at [527, 223] on span "button" at bounding box center [528, 220] width 8 height 8
click at [506, 223] on button "button" at bounding box center [510, 219] width 18 height 36
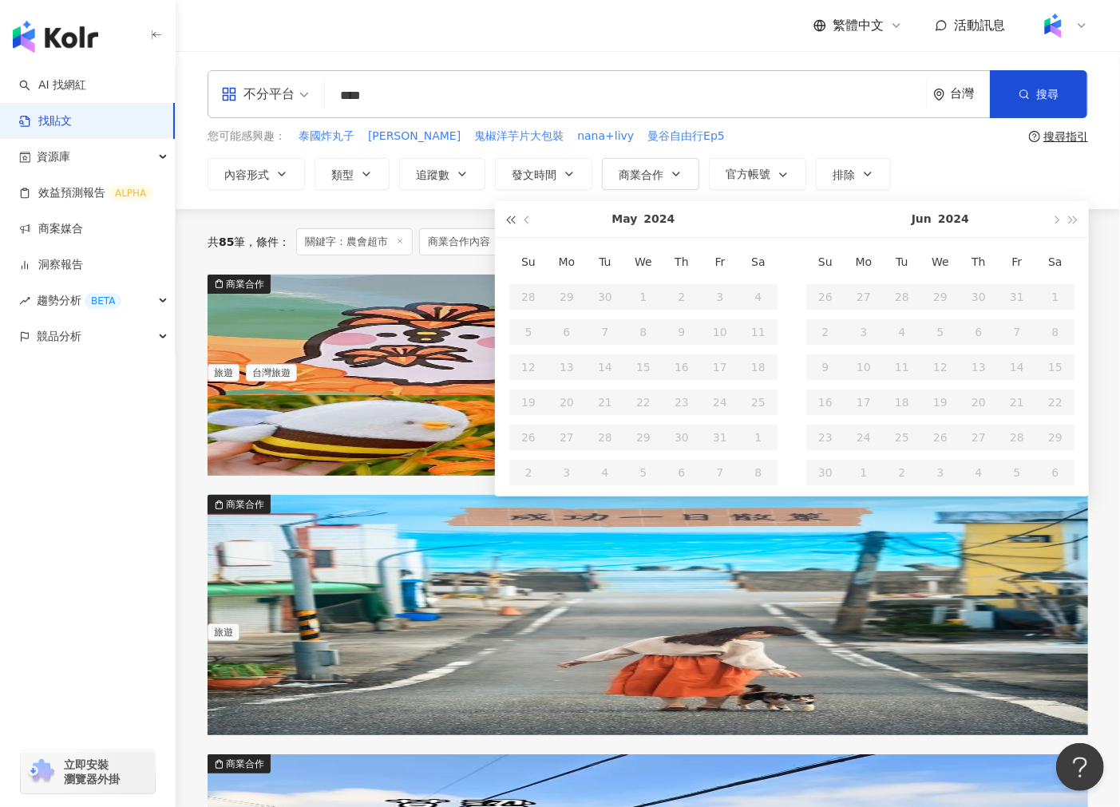
click at [506, 223] on button "button" at bounding box center [510, 219] width 18 height 36
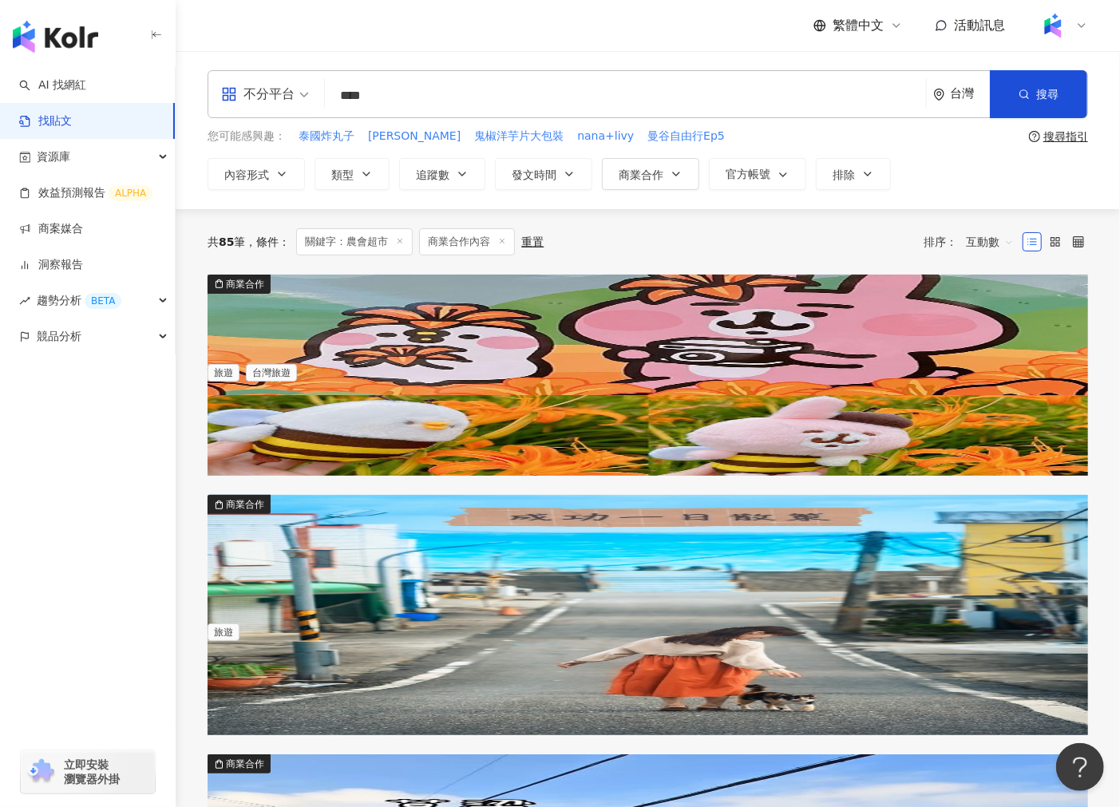
click at [468, 266] on div "共 85 筆 條件 ： 關鍵字：農會超市 商業合作內容 重置 排序： 互動數" at bounding box center [647, 241] width 880 height 65
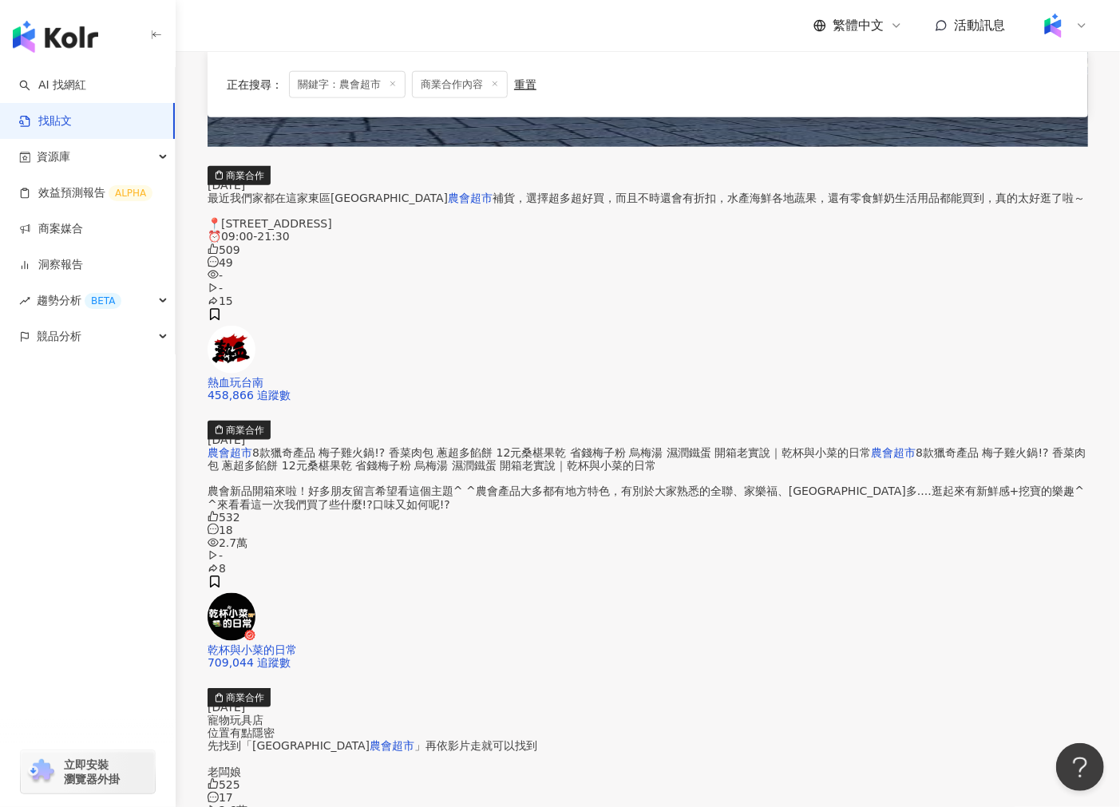
scroll to position [849, 0]
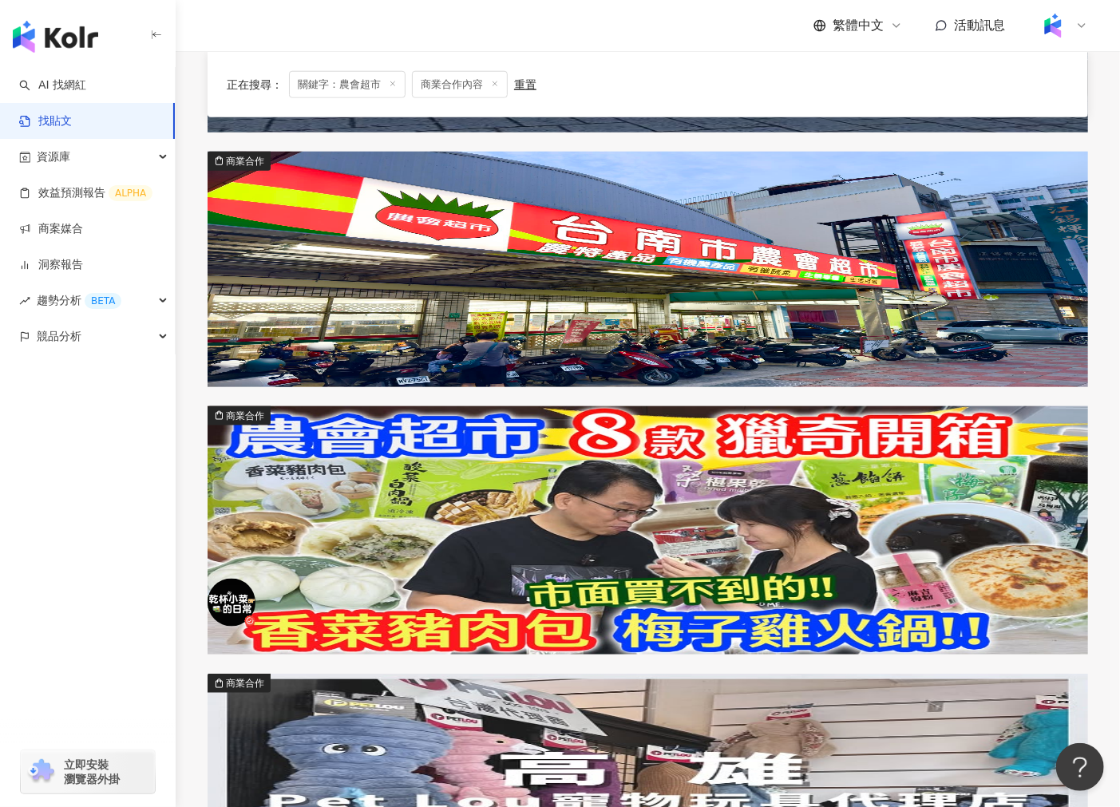
click at [393, 406] on img at bounding box center [647, 530] width 880 height 248
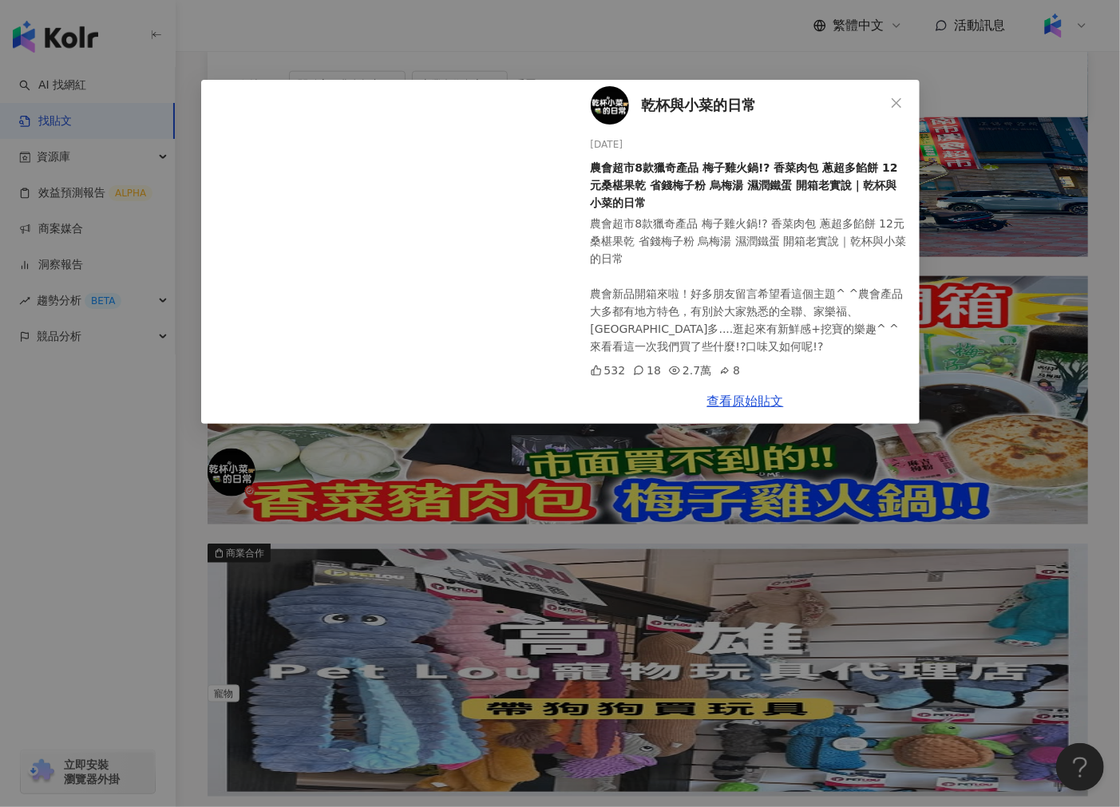
scroll to position [0, 0]
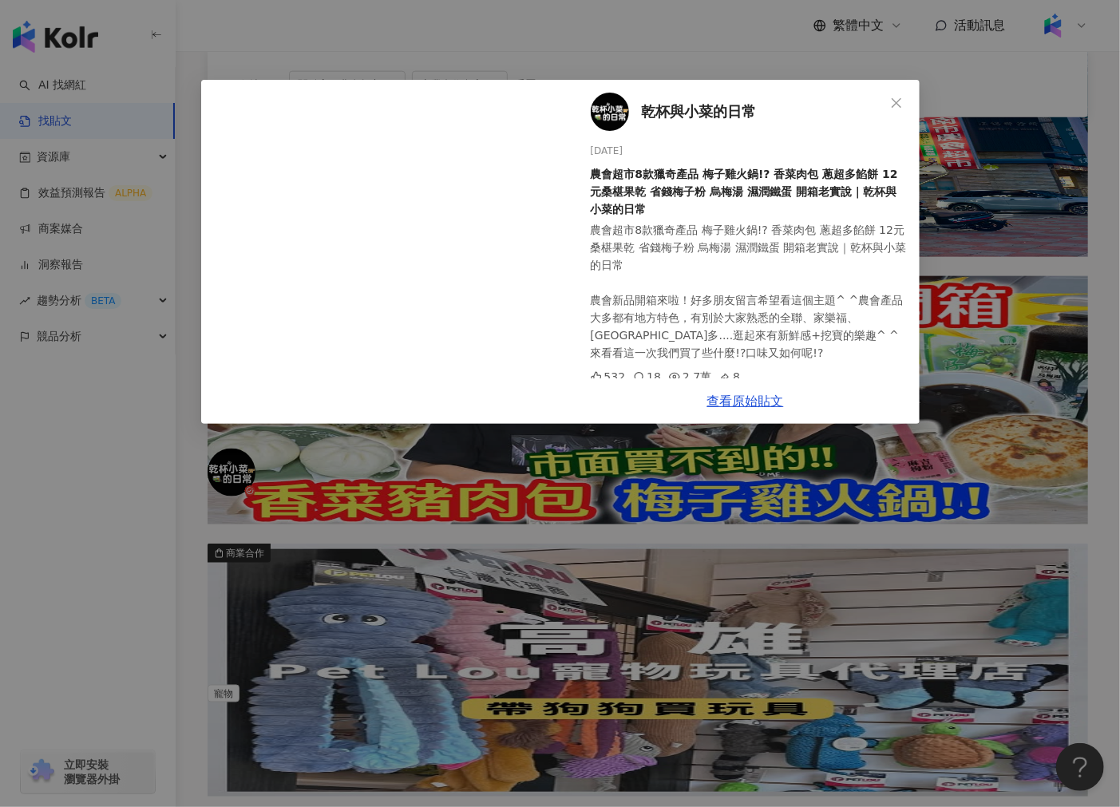
click at [198, 498] on div "乾杯與小菜的日常 2025/8/15 農會超市8款獵奇產品 梅子雞火鍋!? 香菜肉包 蔥超多餡餅 12元桑椹果乾 省錢梅子粉 烏梅湯 濕潤鐵蛋 開箱老實說｜乾…" at bounding box center [560, 403] width 1120 height 807
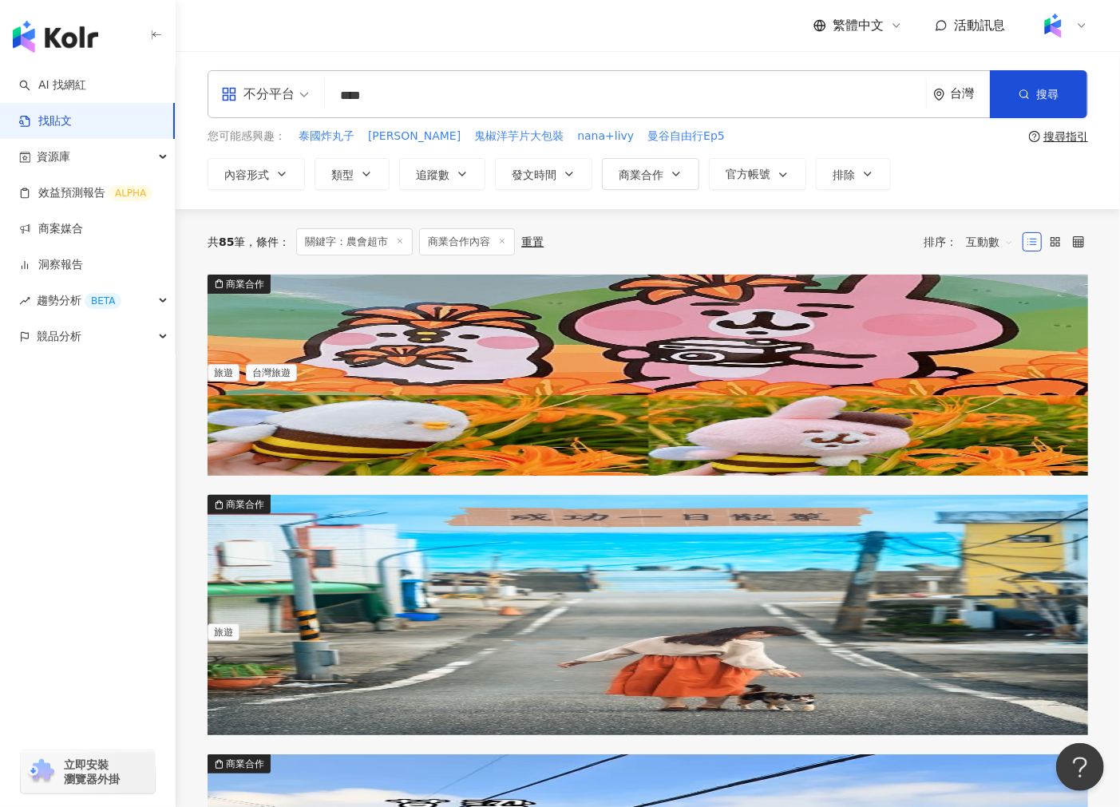
click at [377, 93] on input "****" at bounding box center [625, 95] width 588 height 34
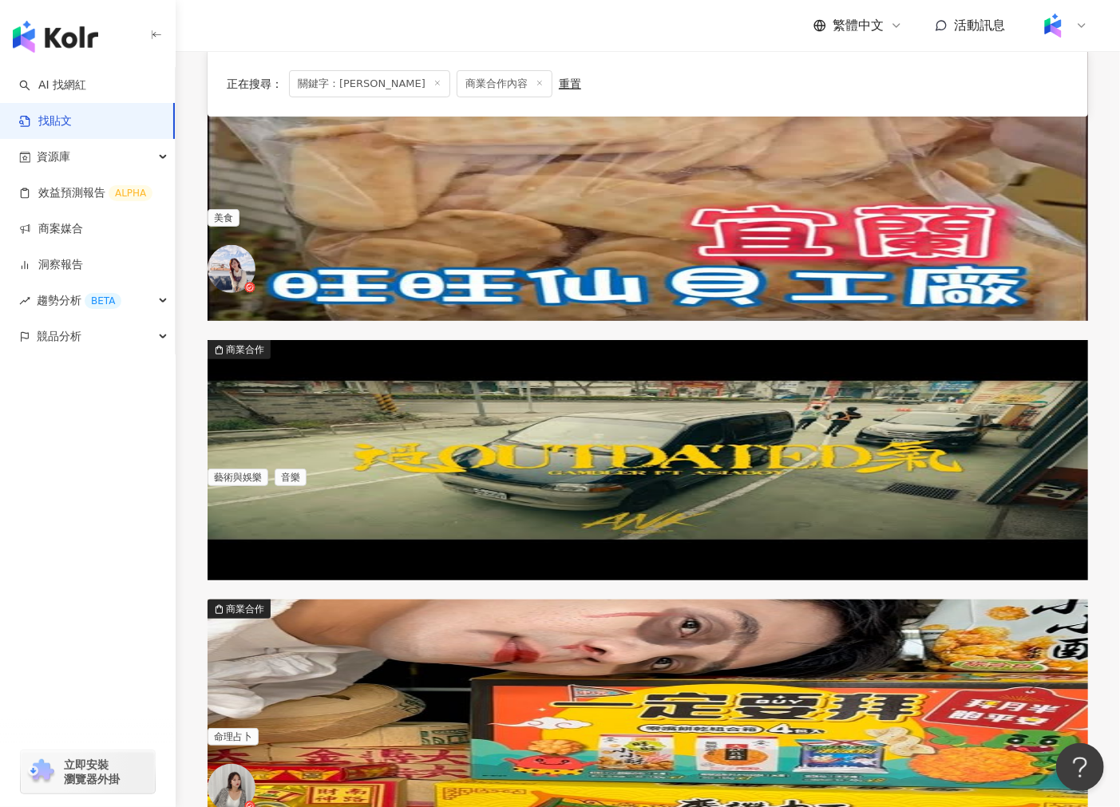
scroll to position [241, 0]
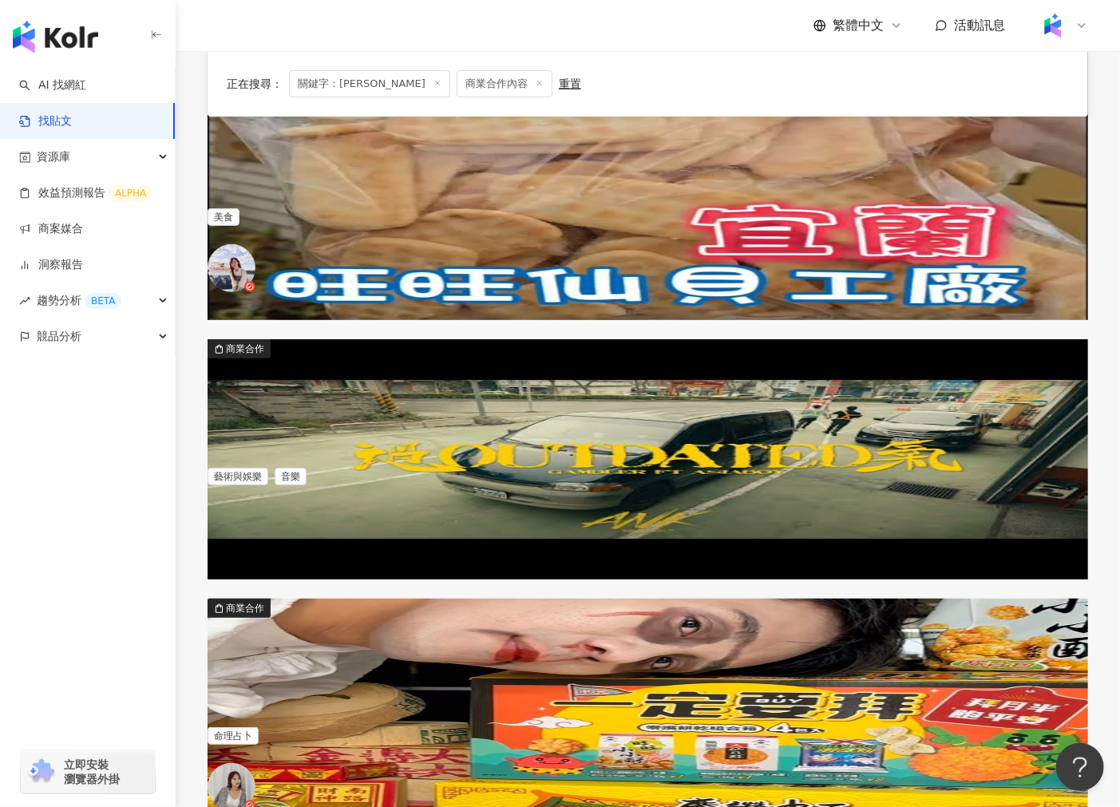
click at [334, 598] on img at bounding box center [647, 718] width 880 height 240
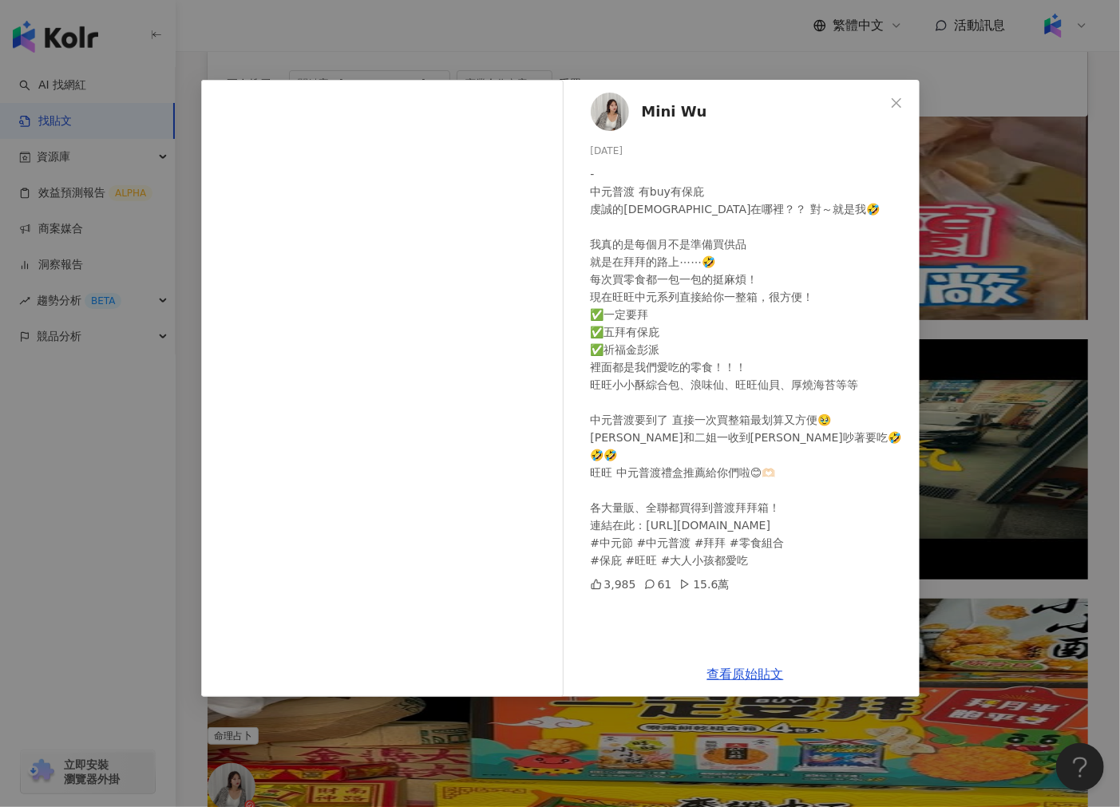
click at [926, 405] on div "Mini Wu 2024/7/26 - 中元普渡 有buy有保庇 虔誠的信徒在哪裡？？ 對～就是我🤣 我真的是每個月不是準備買供品 就是在拜拜的路上⋯⋯🤣 每…" at bounding box center [560, 403] width 1120 height 807
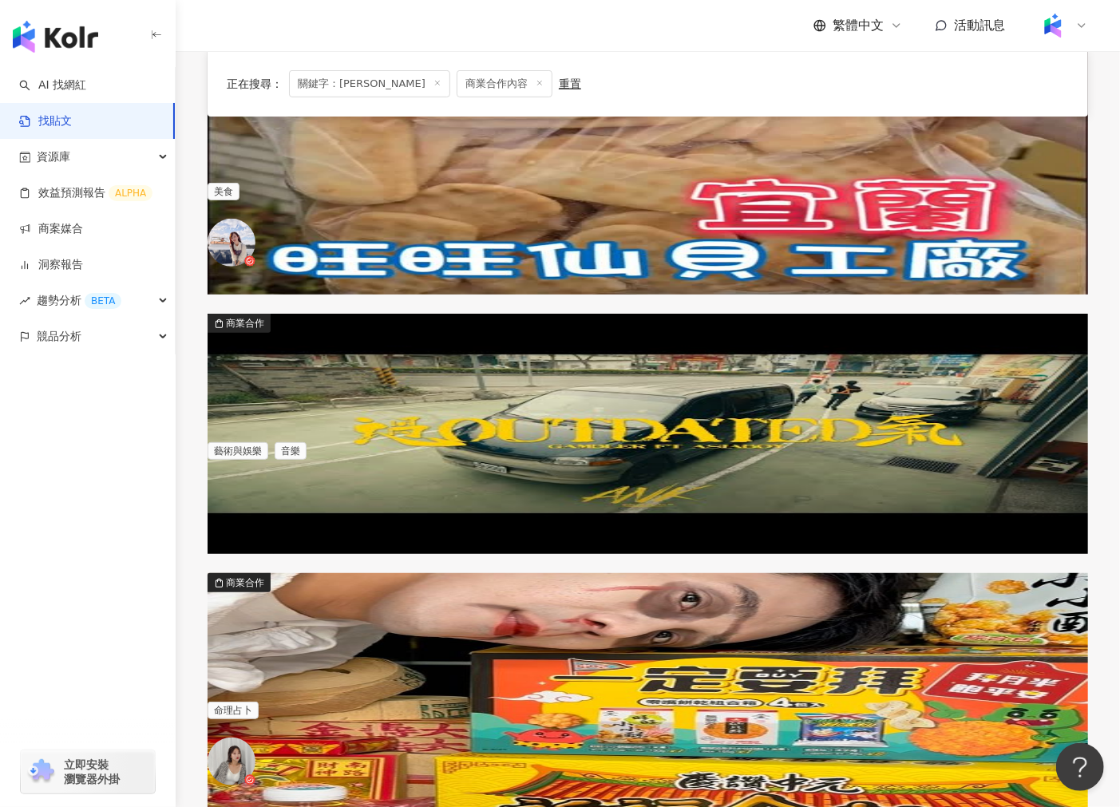
scroll to position [269, 0]
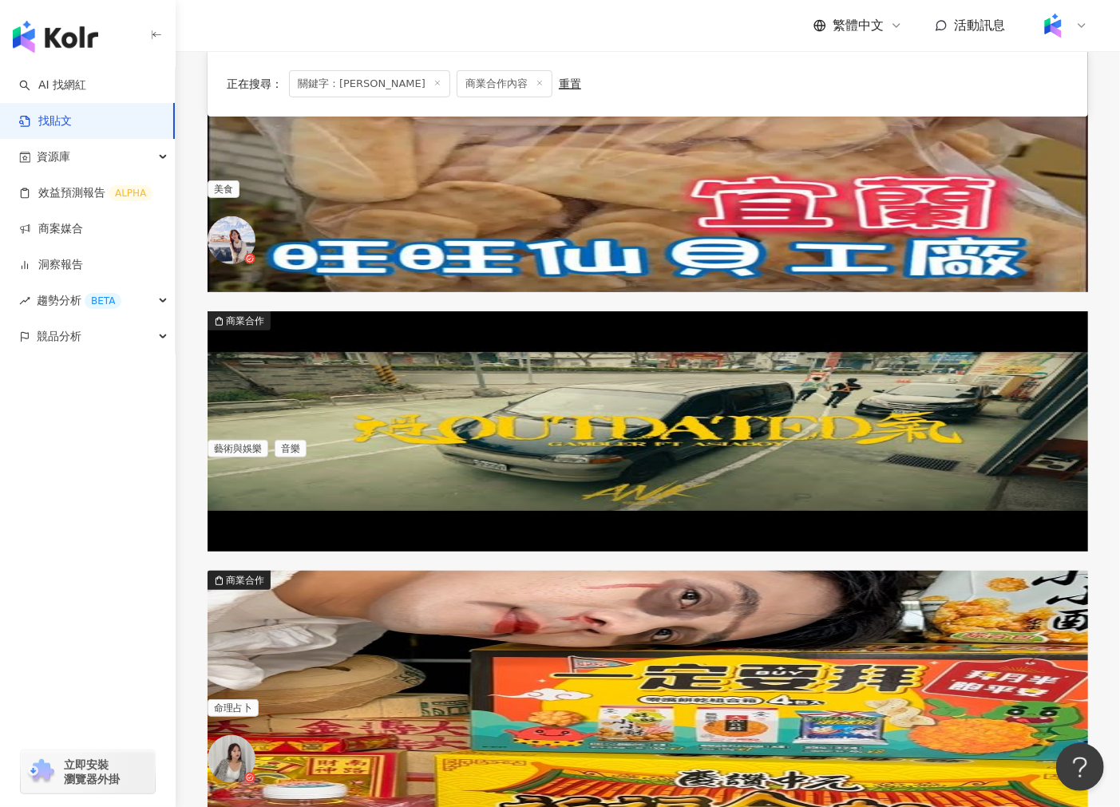
click at [334, 311] on img at bounding box center [647, 431] width 880 height 240
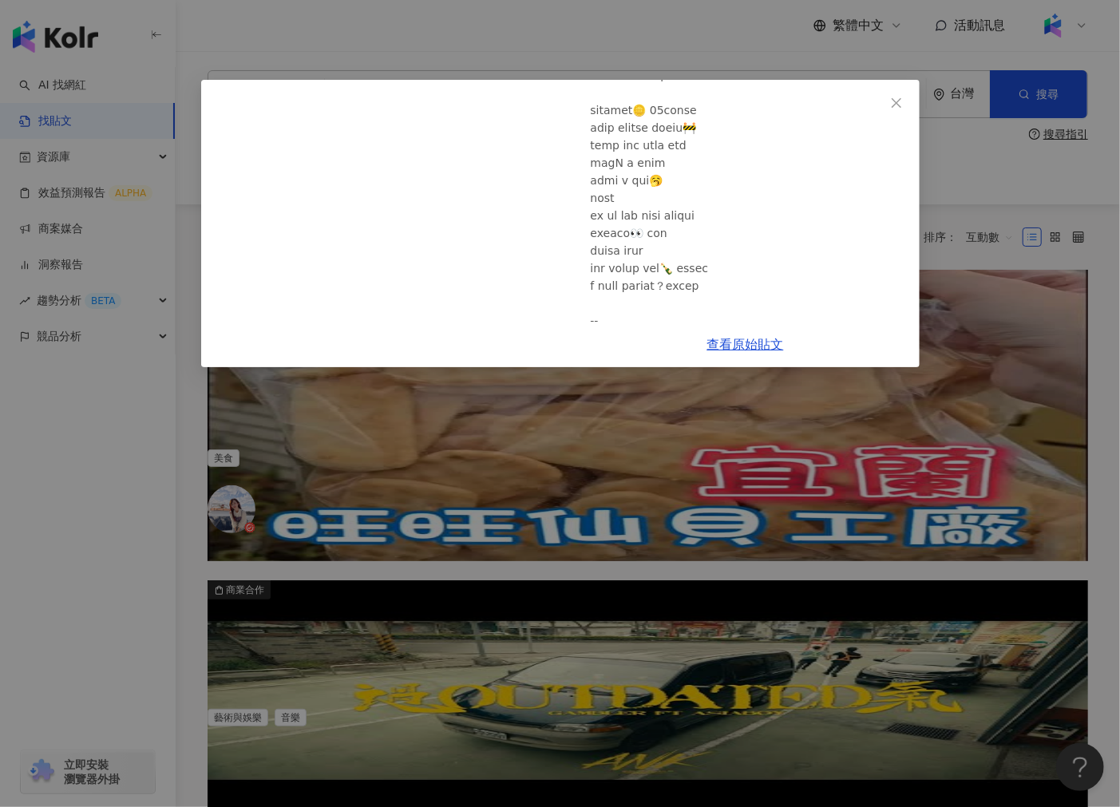
scroll to position [2313, 0]
click at [185, 480] on div "gambler剛伯樂 221 2025/4/1 Gambler《過氣 ft. Asiaboy 禁藥王 》Official Music Video 1.1萬 9…" at bounding box center [560, 403] width 1120 height 807
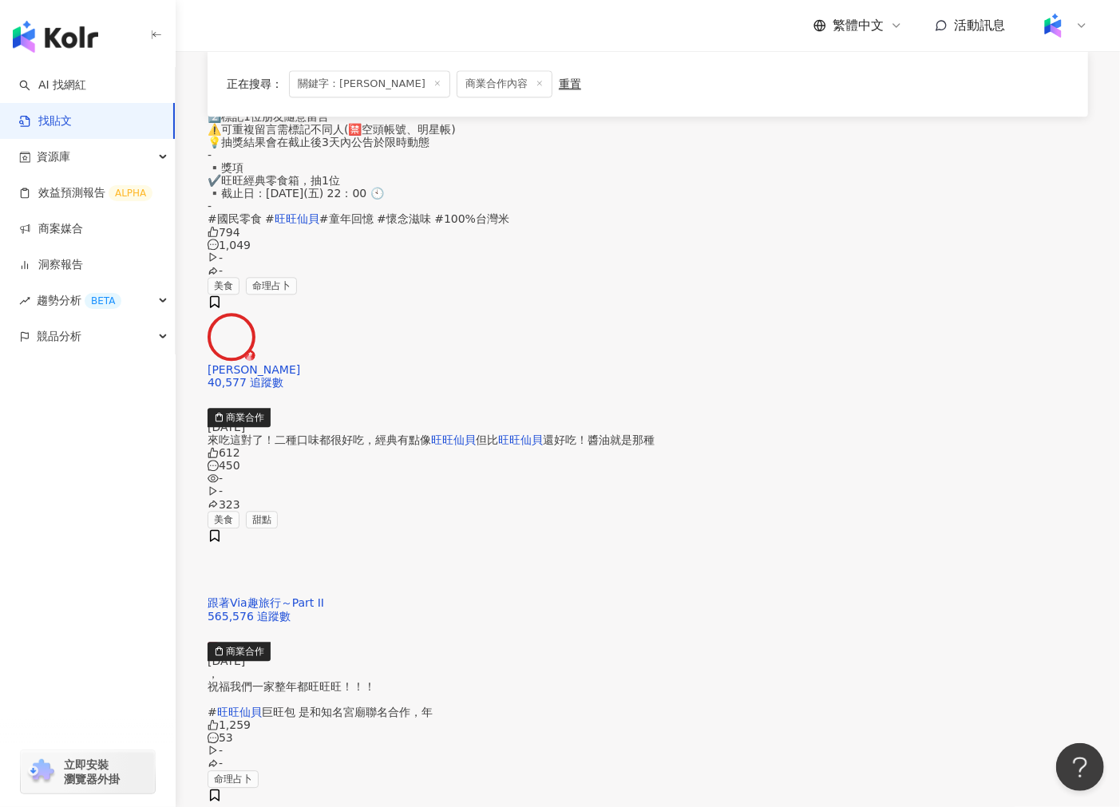
scroll to position [2168, 0]
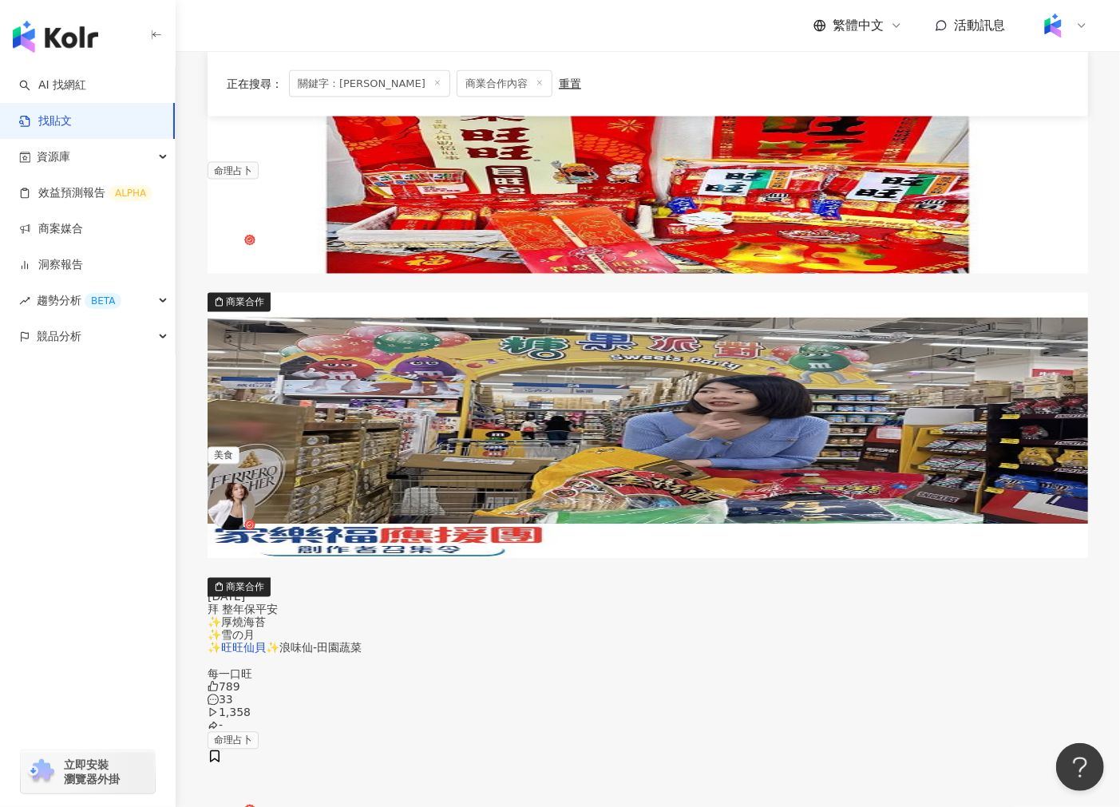
scroll to position [1440, 0]
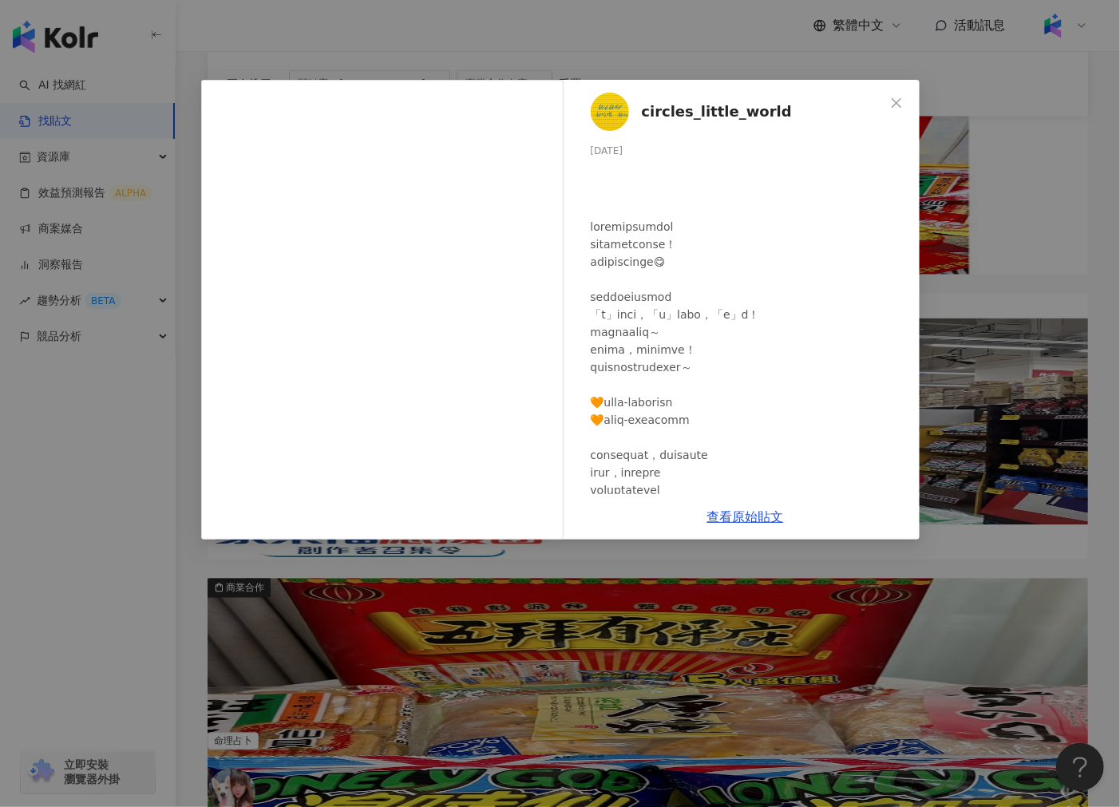
click at [195, 456] on div "circles_little_world 2024/6/25 755 43 查看原始貼文" at bounding box center [560, 403] width 1120 height 807
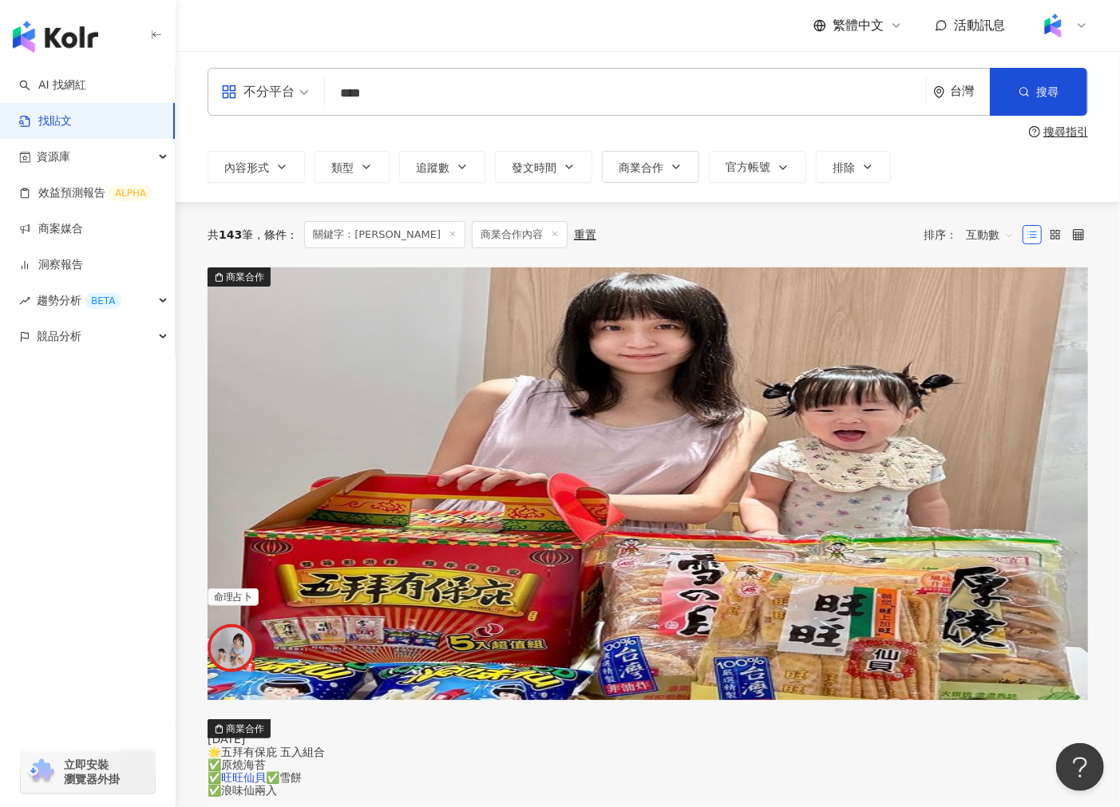
scroll to position [0, 0]
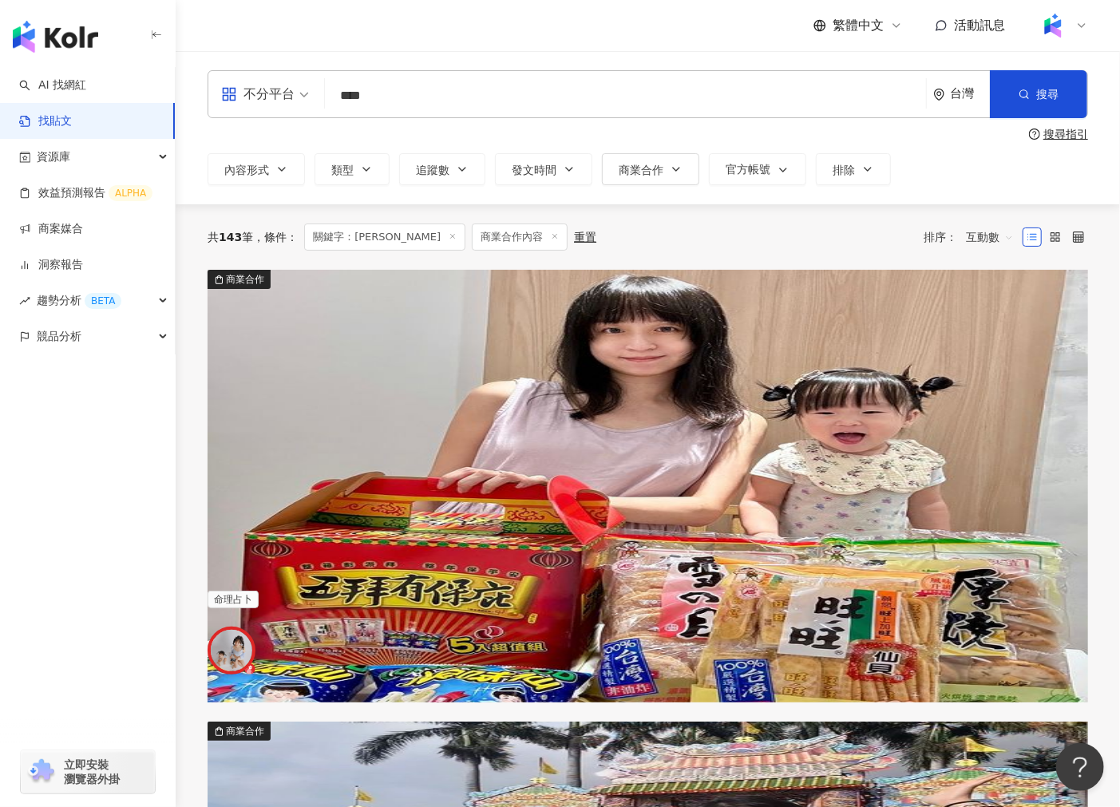
click at [325, 310] on img at bounding box center [647, 486] width 880 height 433
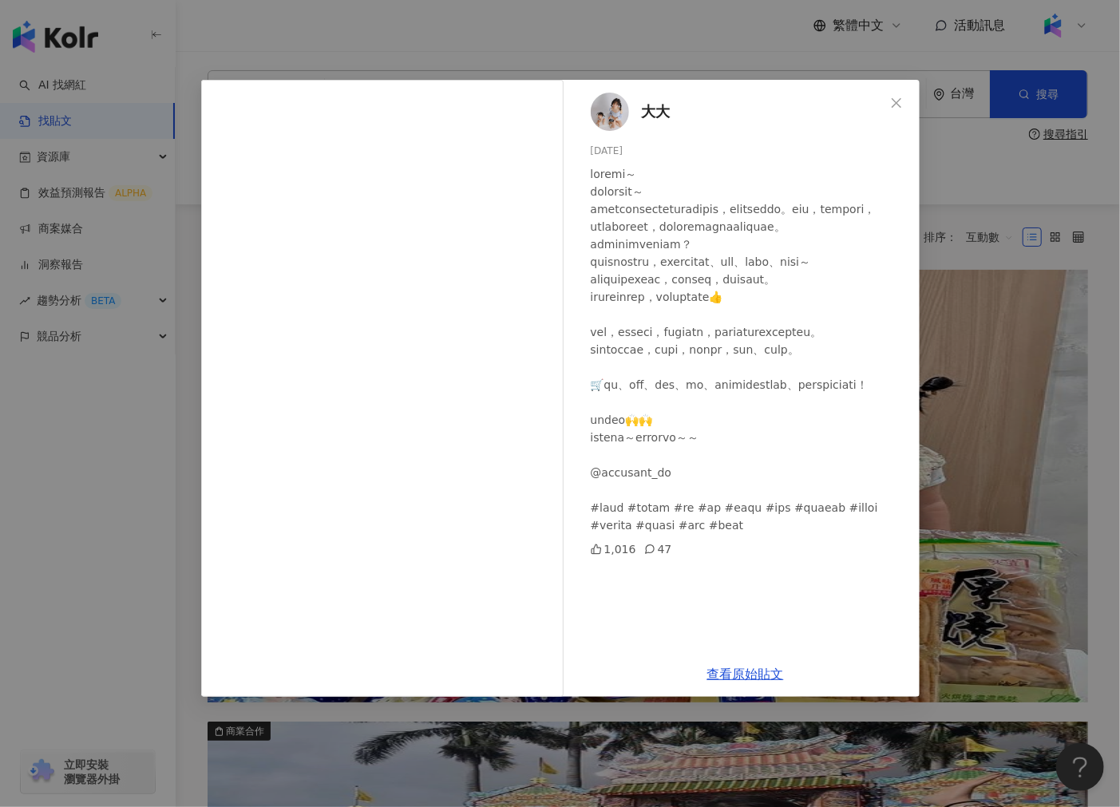
click at [168, 329] on div "大大 2024/8/13 1,016 47 查看原始貼文" at bounding box center [560, 403] width 1120 height 807
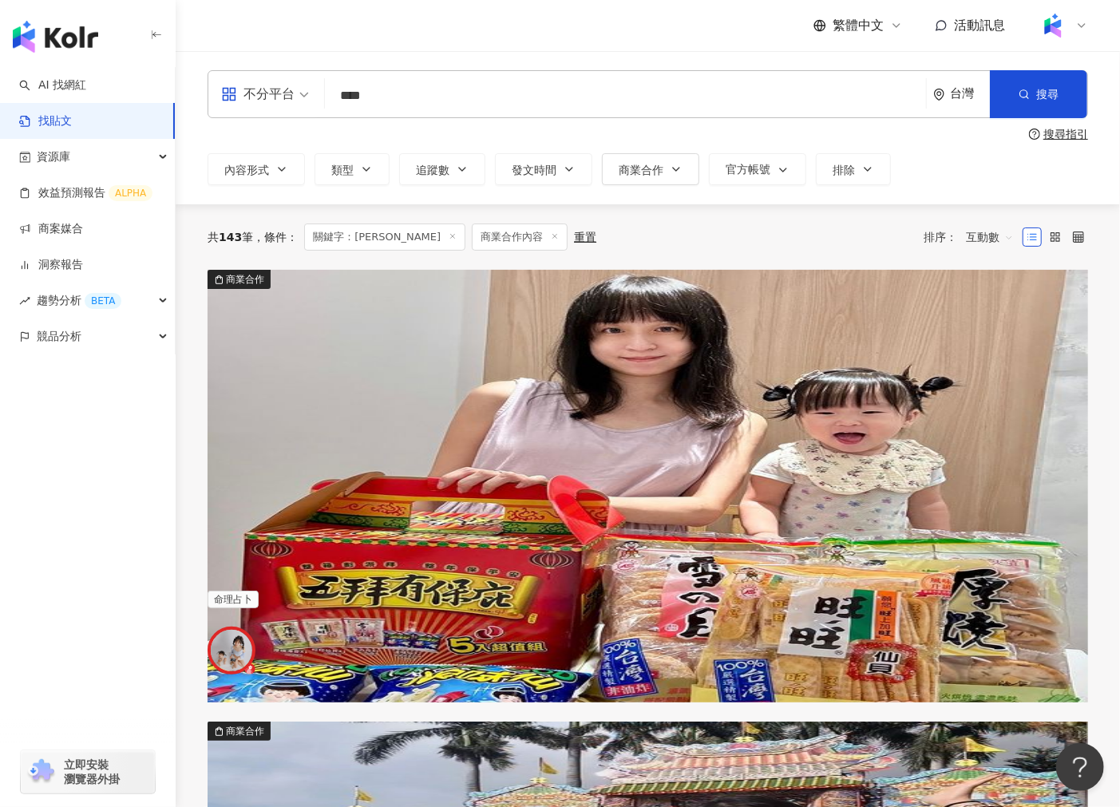
click at [385, 85] on input "****" at bounding box center [625, 95] width 588 height 34
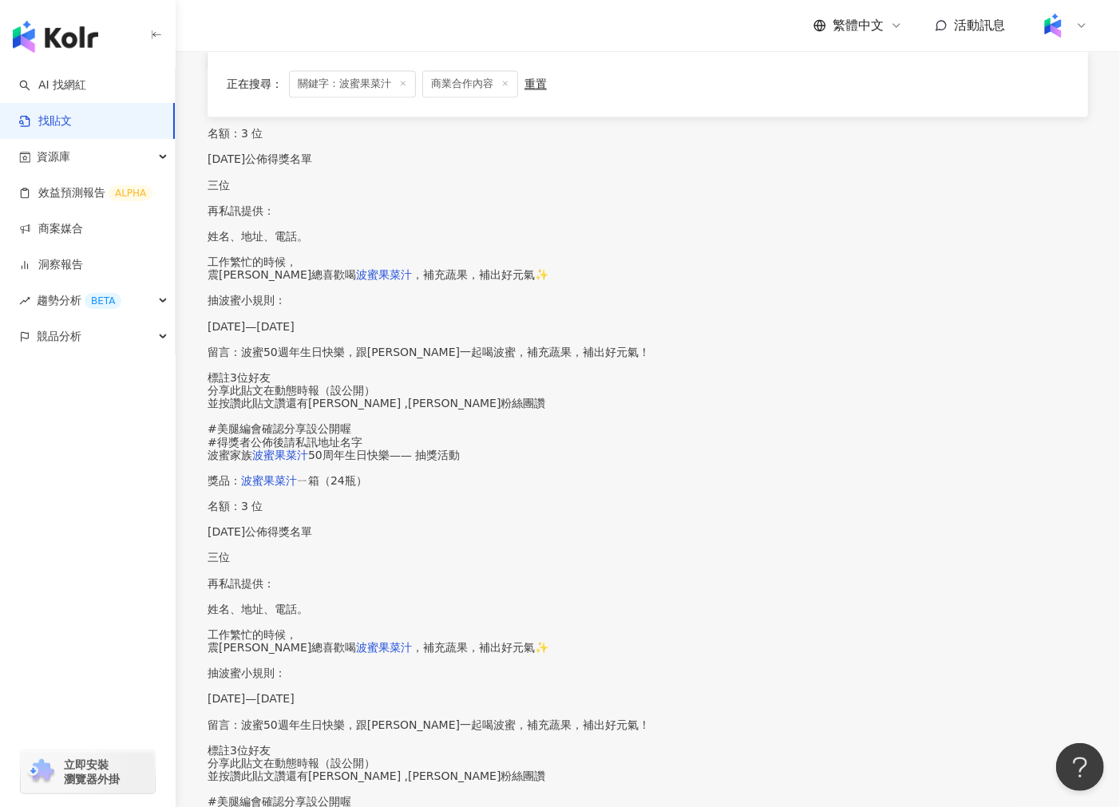
scroll to position [1736, 0]
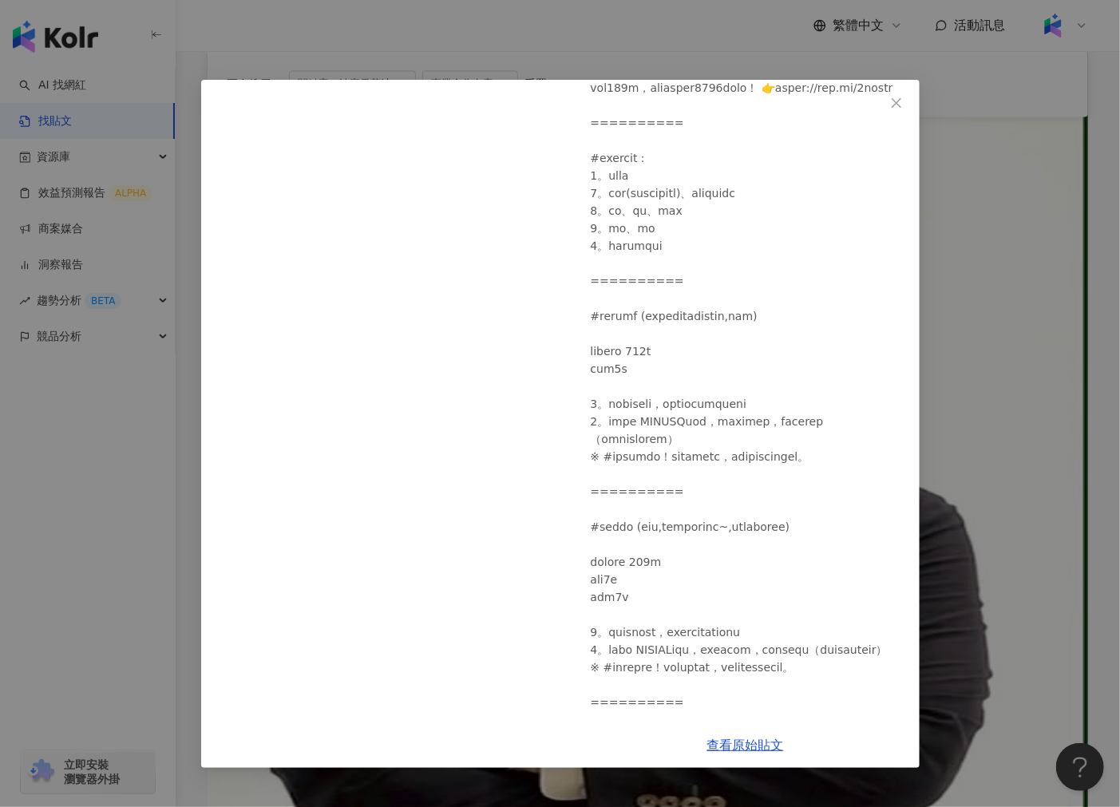
scroll to position [824, 0]
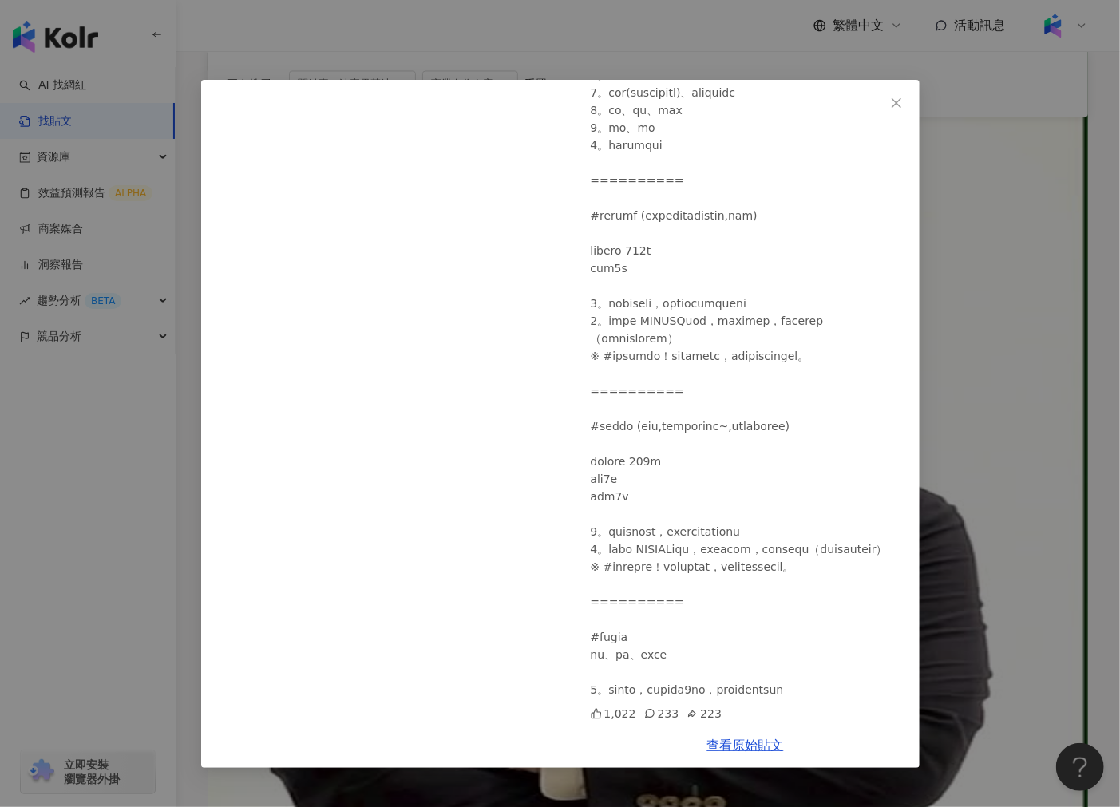
click at [1023, 399] on div "Cinya的私房烘焙課 2025/7/17 1,022 233 223 查看原始貼文" at bounding box center [560, 403] width 1120 height 807
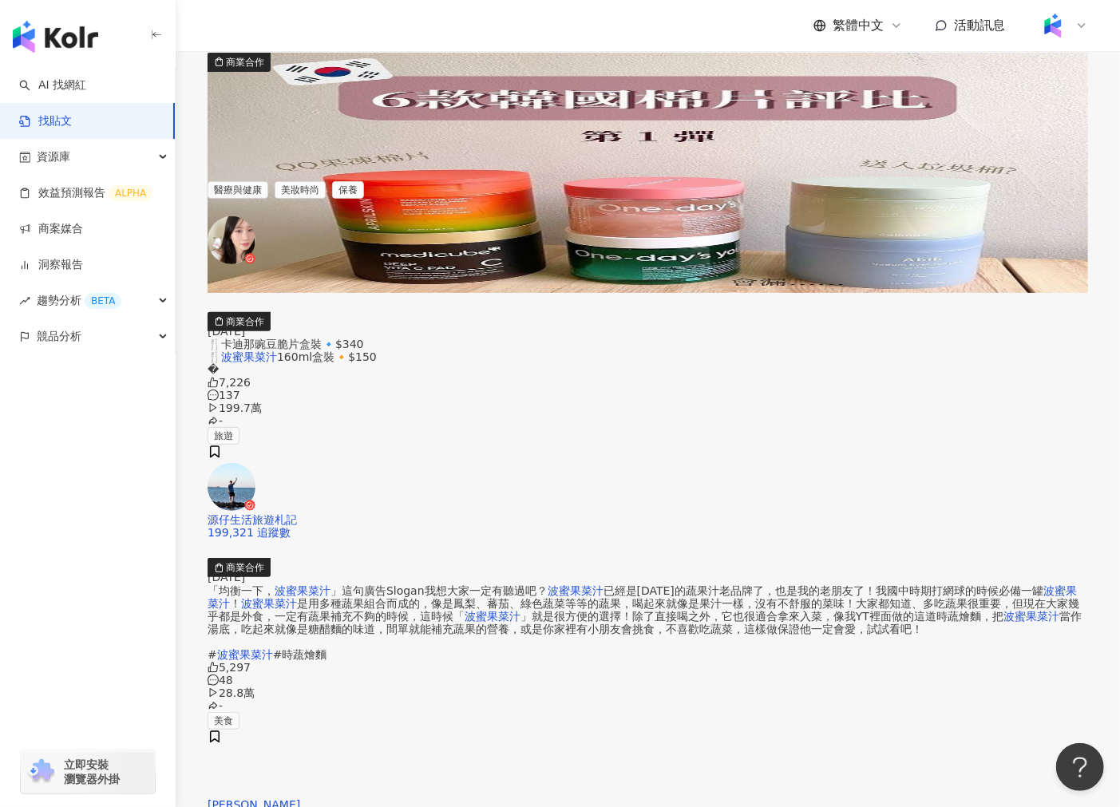
scroll to position [0, 0]
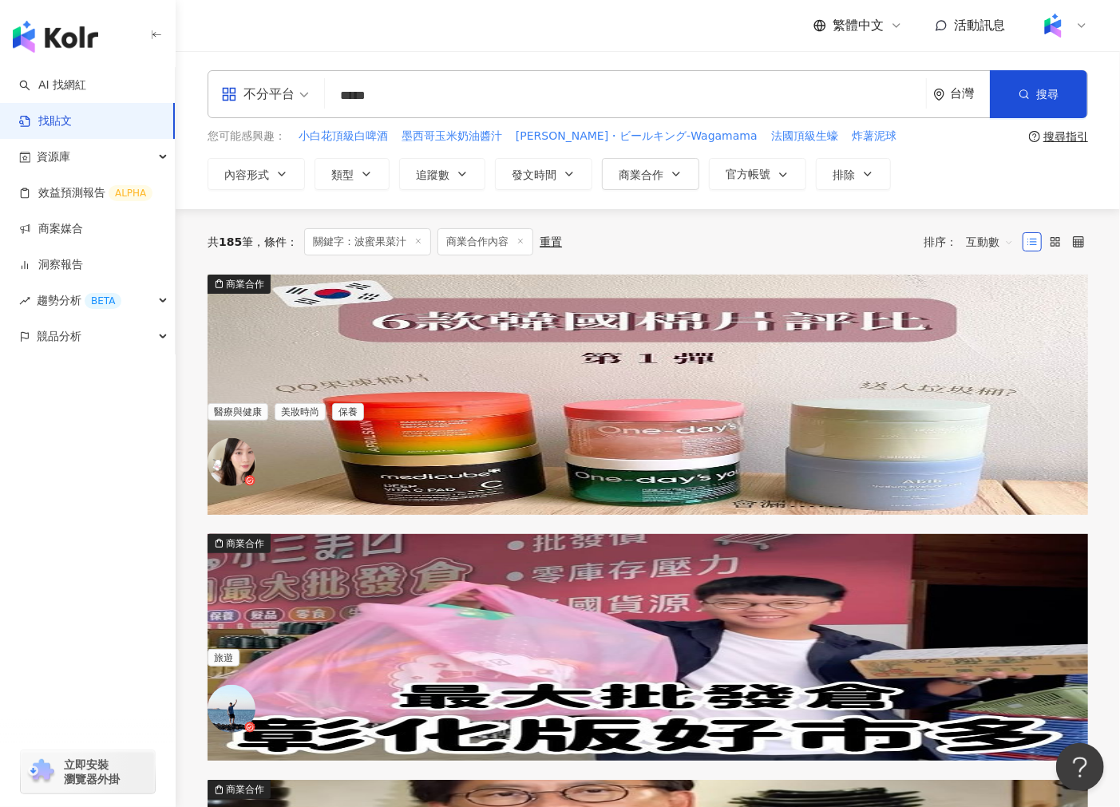
click at [334, 389] on img at bounding box center [647, 395] width 880 height 240
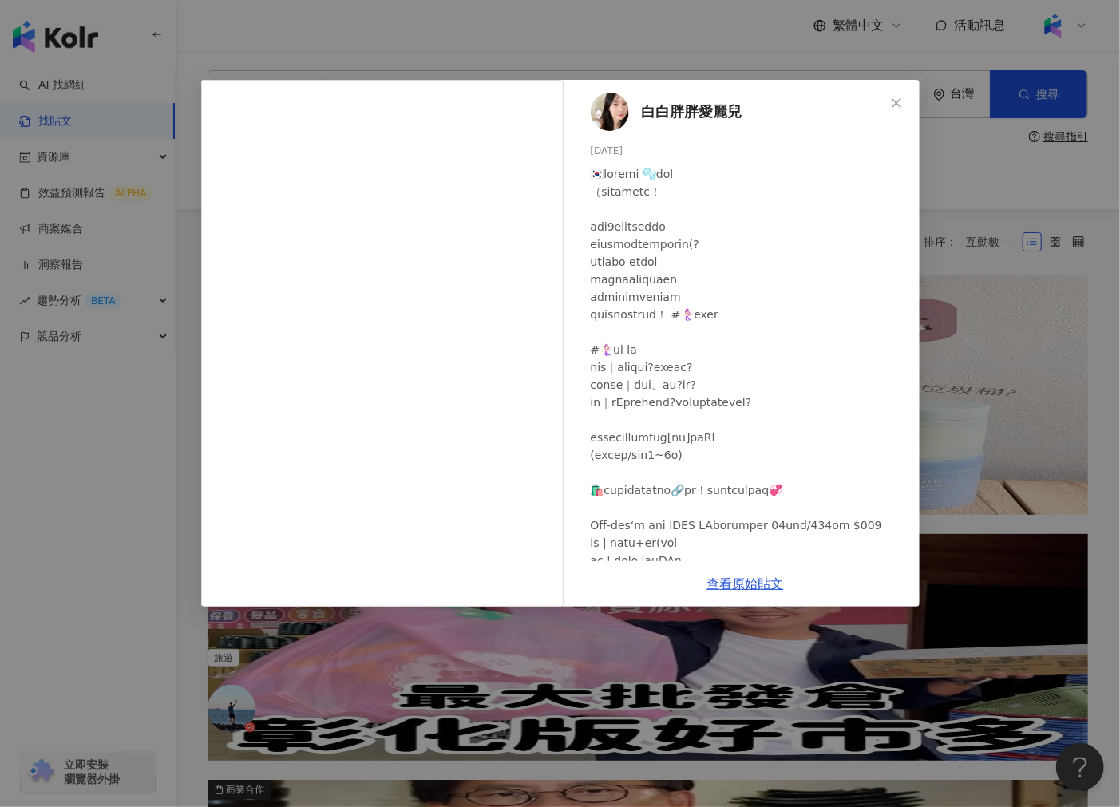
click at [516, 679] on div "白白胖胖愛麗兒 2024/5/9 7,400 25 查看原始貼文" at bounding box center [560, 403] width 1120 height 807
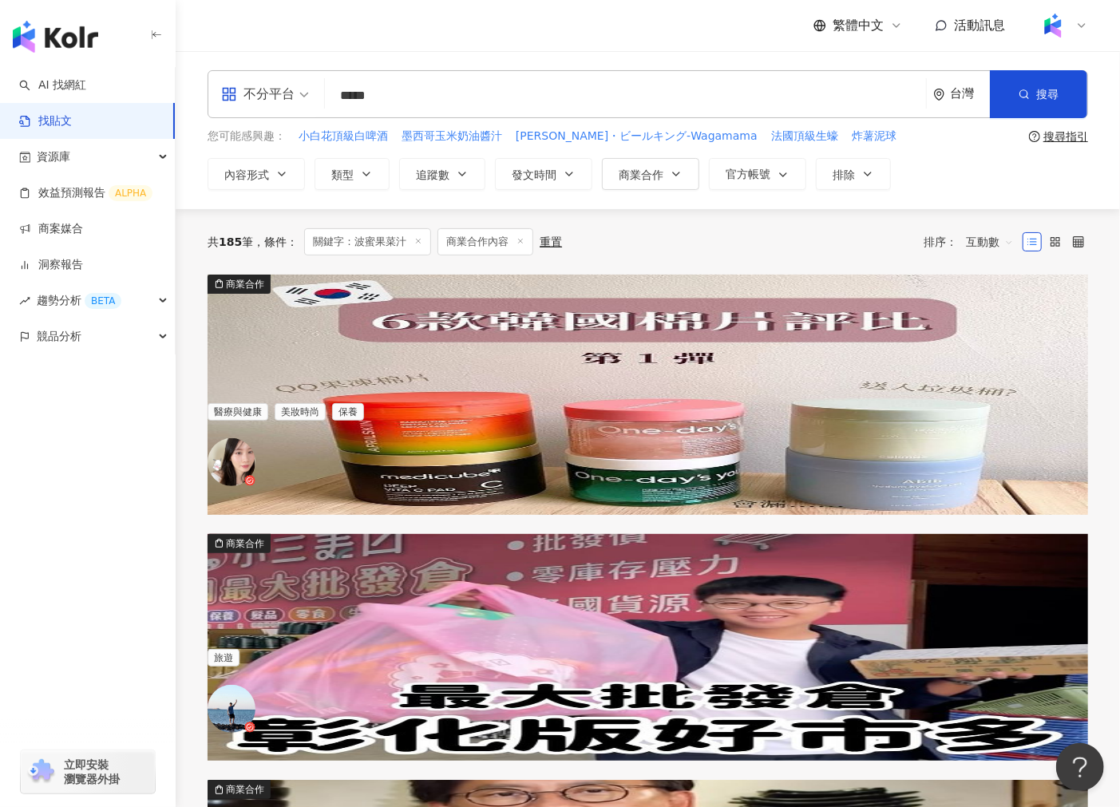
click at [377, 575] on img at bounding box center [647, 647] width 880 height 227
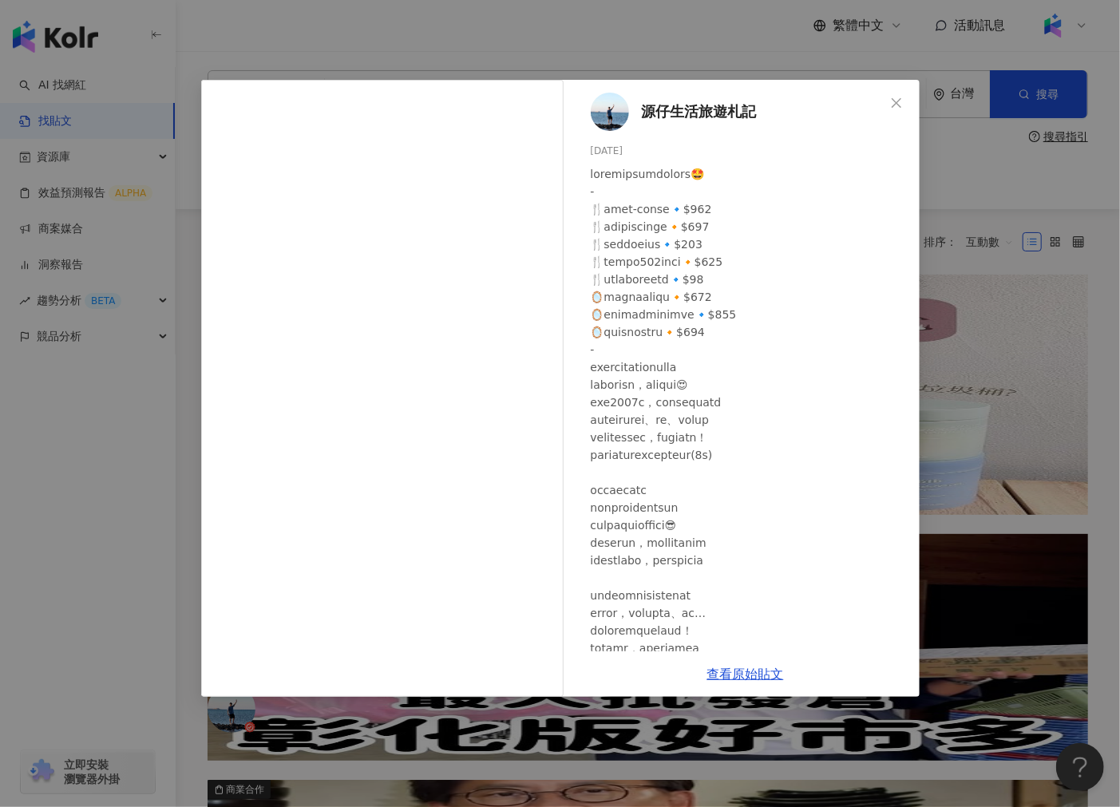
click at [995, 356] on div "源仔生活旅遊札記 2024/9/8 7,226 137 199.7萬 查看原始貼文" at bounding box center [560, 403] width 1120 height 807
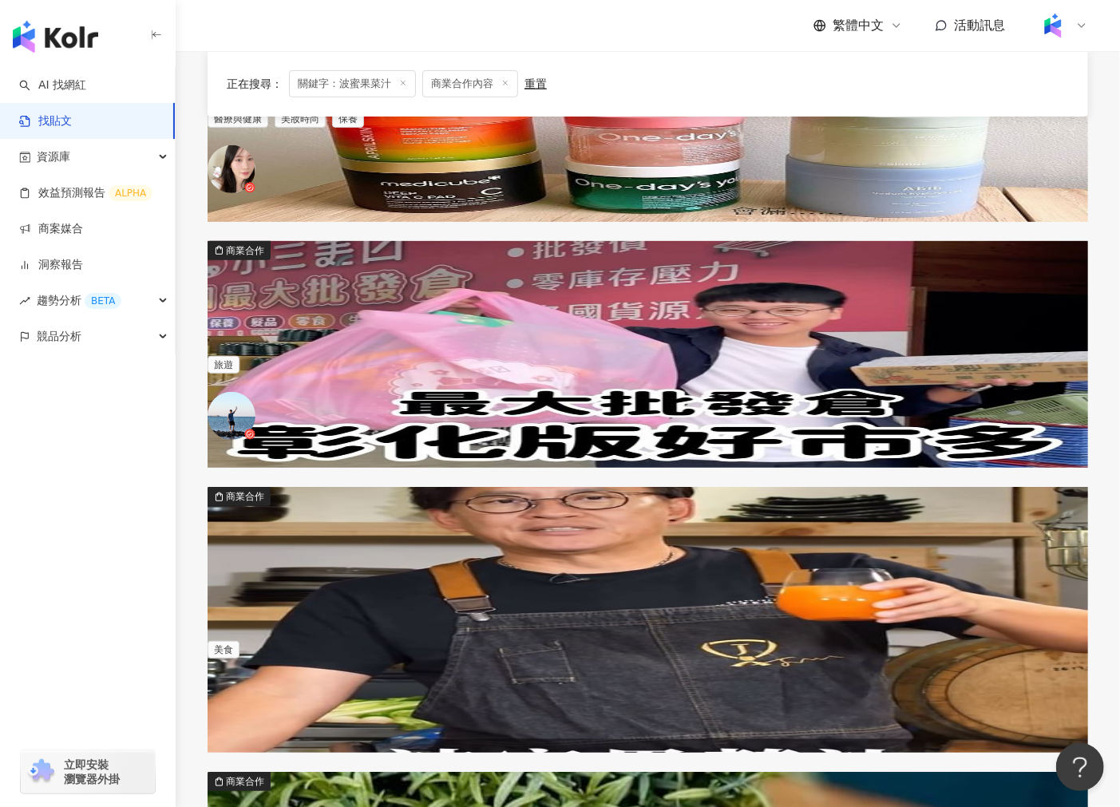
scroll to position [504, 0]
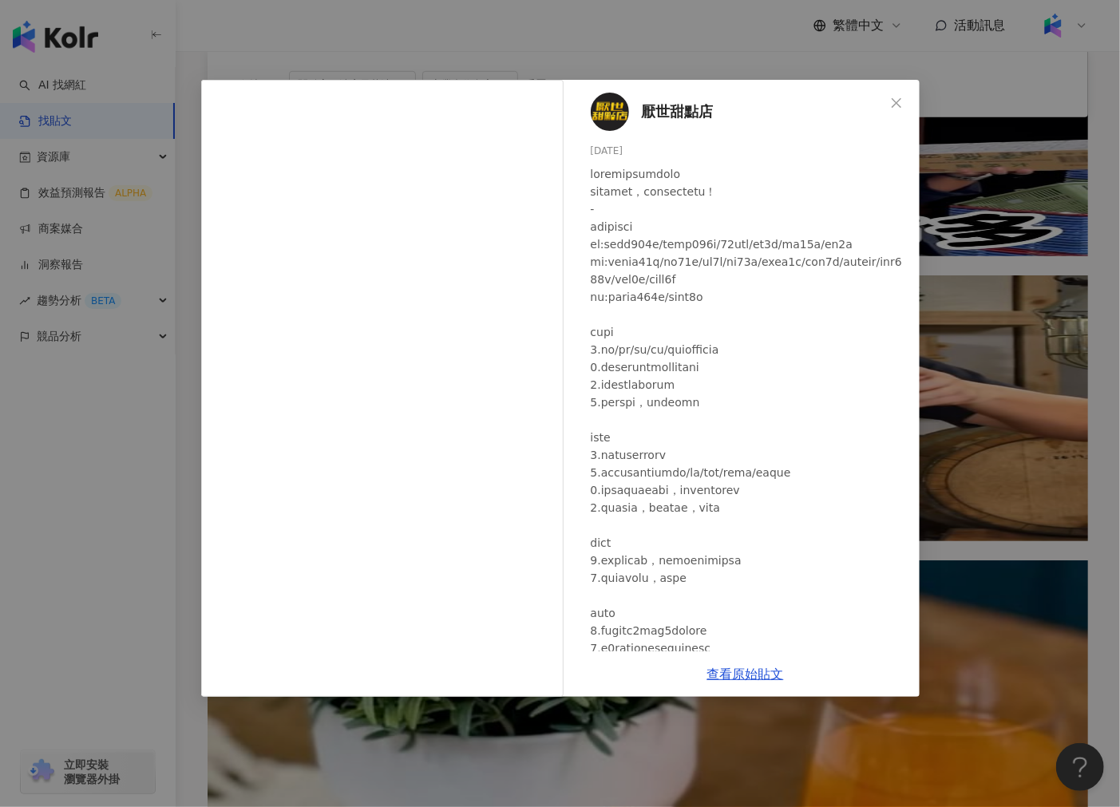
click at [655, 40] on div "厭世甜點店 2024/7/16 3,013 31 8.5萬 查看原始貼文" at bounding box center [560, 403] width 1120 height 807
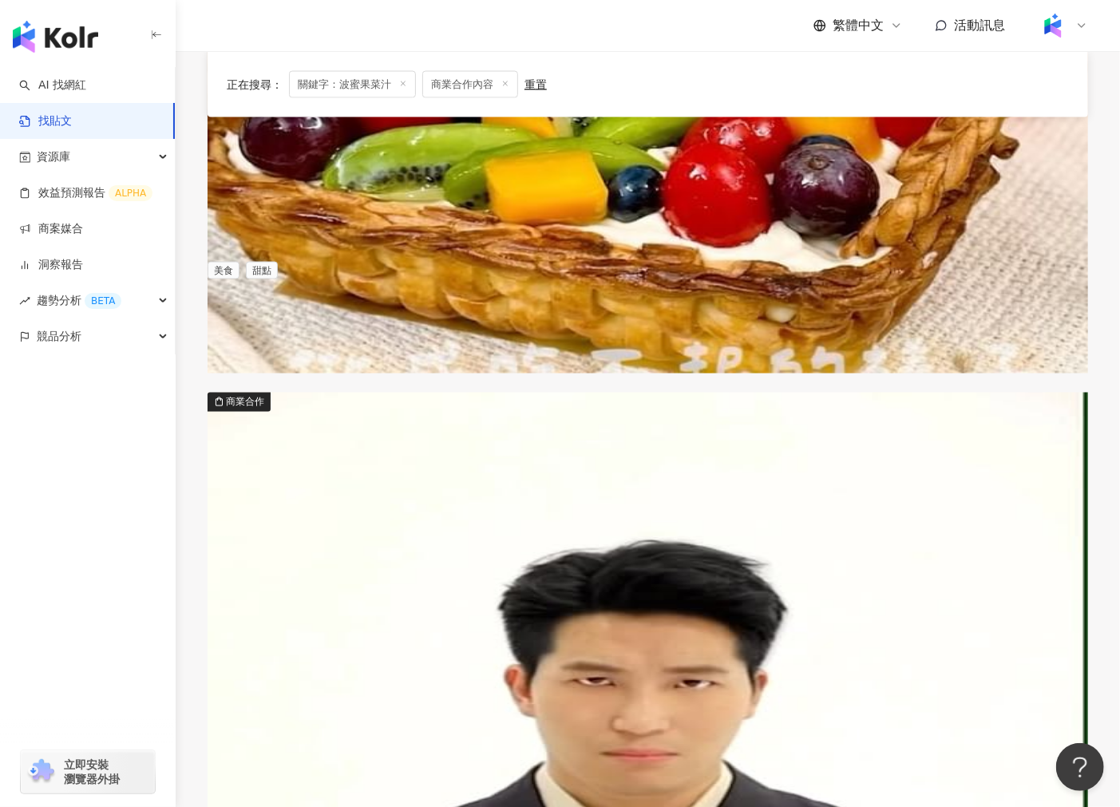
scroll to position [1404, 0]
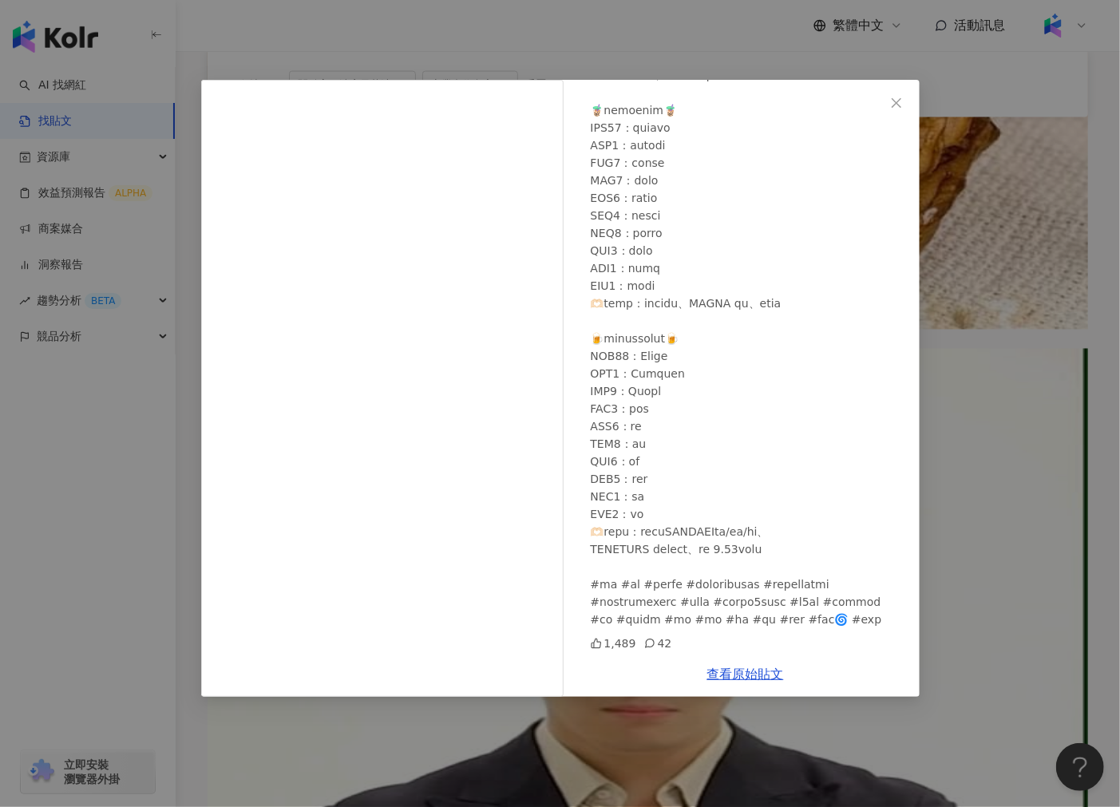
scroll to position [1439, 0]
click at [548, 747] on div "安九 2024/7/24 1,489 42 查看原始貼文" at bounding box center [560, 403] width 1120 height 807
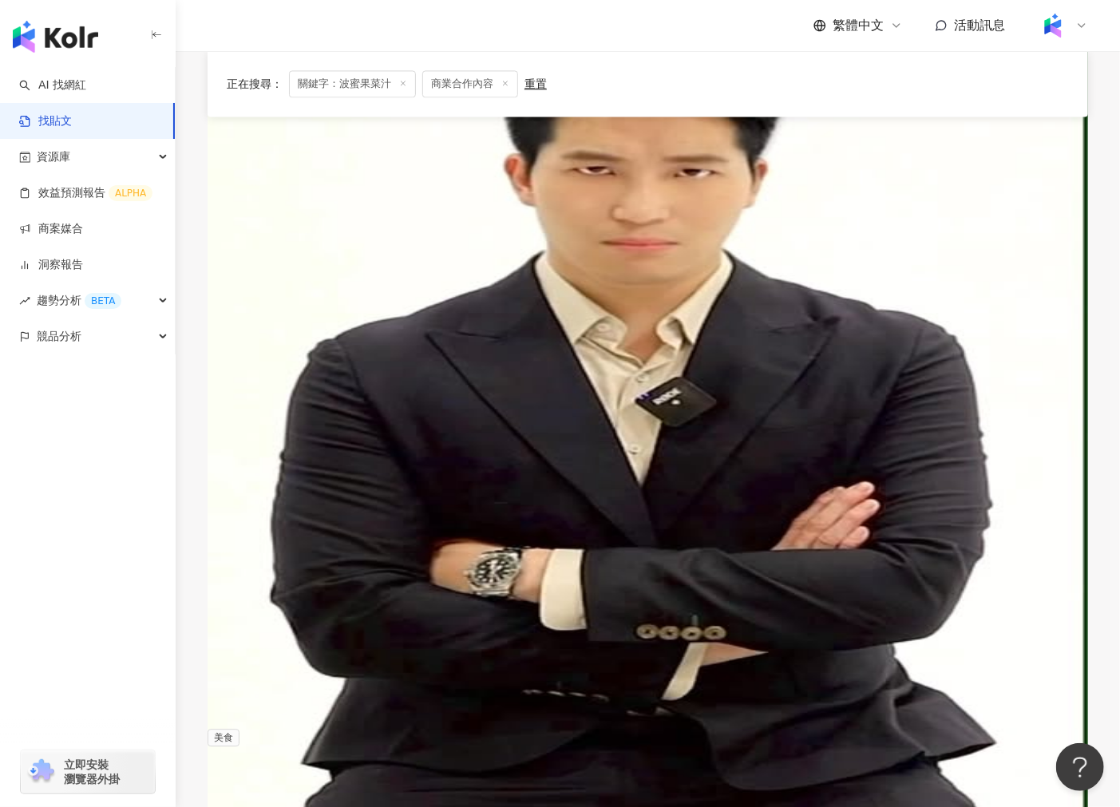
scroll to position [1908, 0]
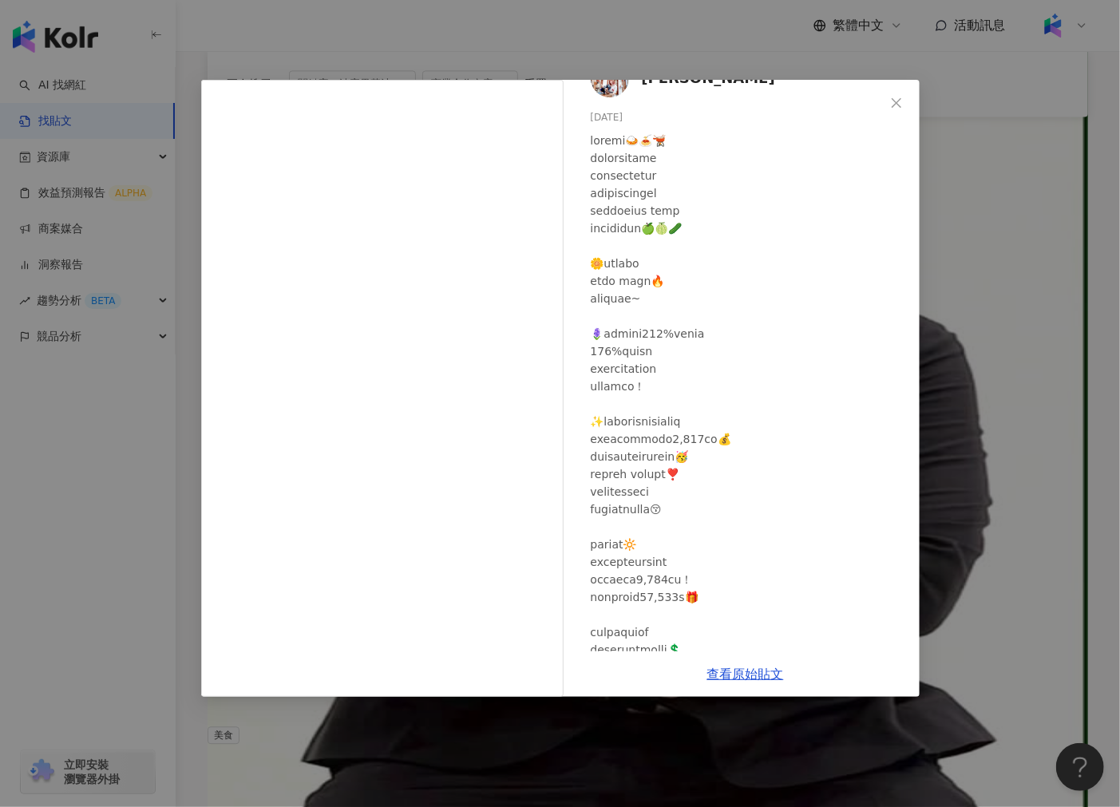
scroll to position [36, 0]
click at [976, 511] on div "劉俐佳🐲 2023/11/27 1,163 34 查看原始貼文" at bounding box center [560, 403] width 1120 height 807
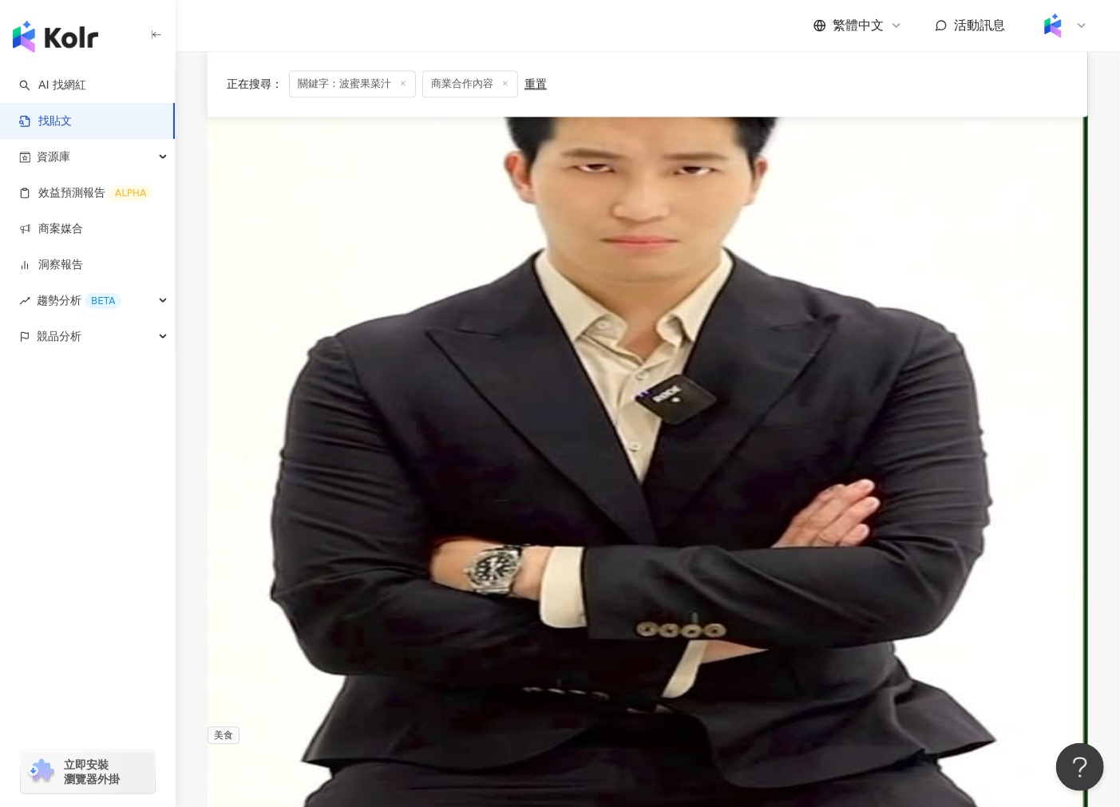
scroll to position [2173, 0]
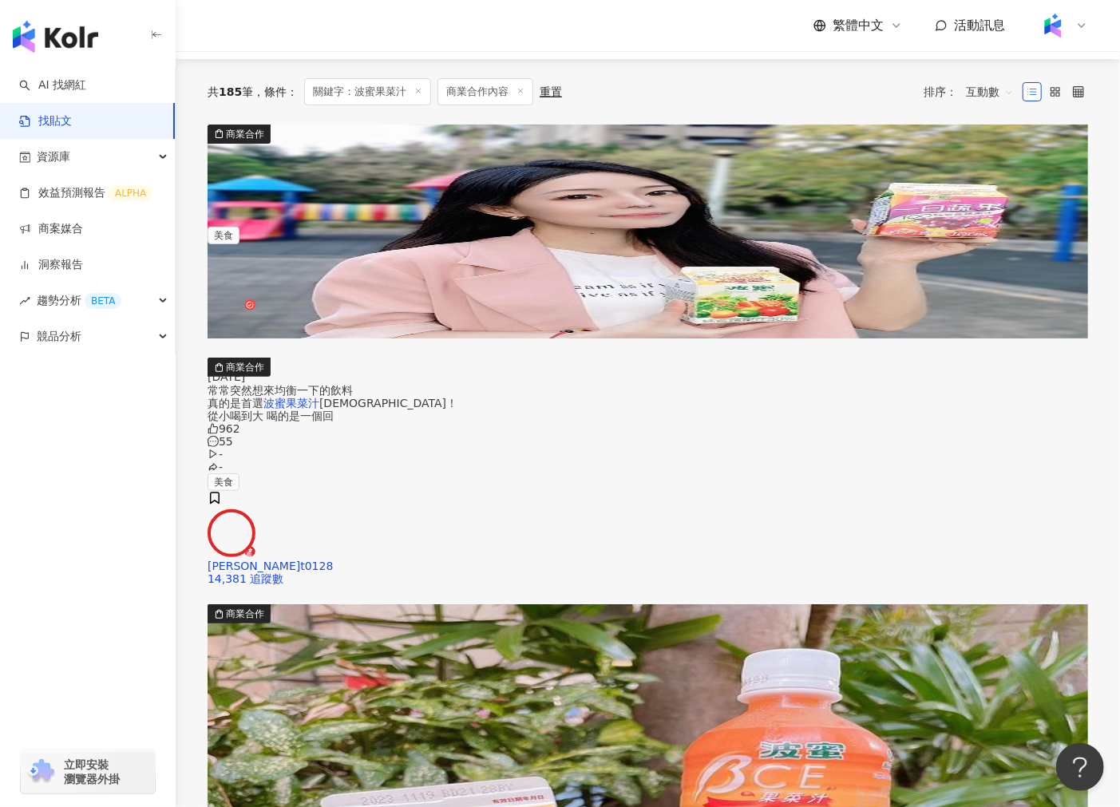
scroll to position [0, 0]
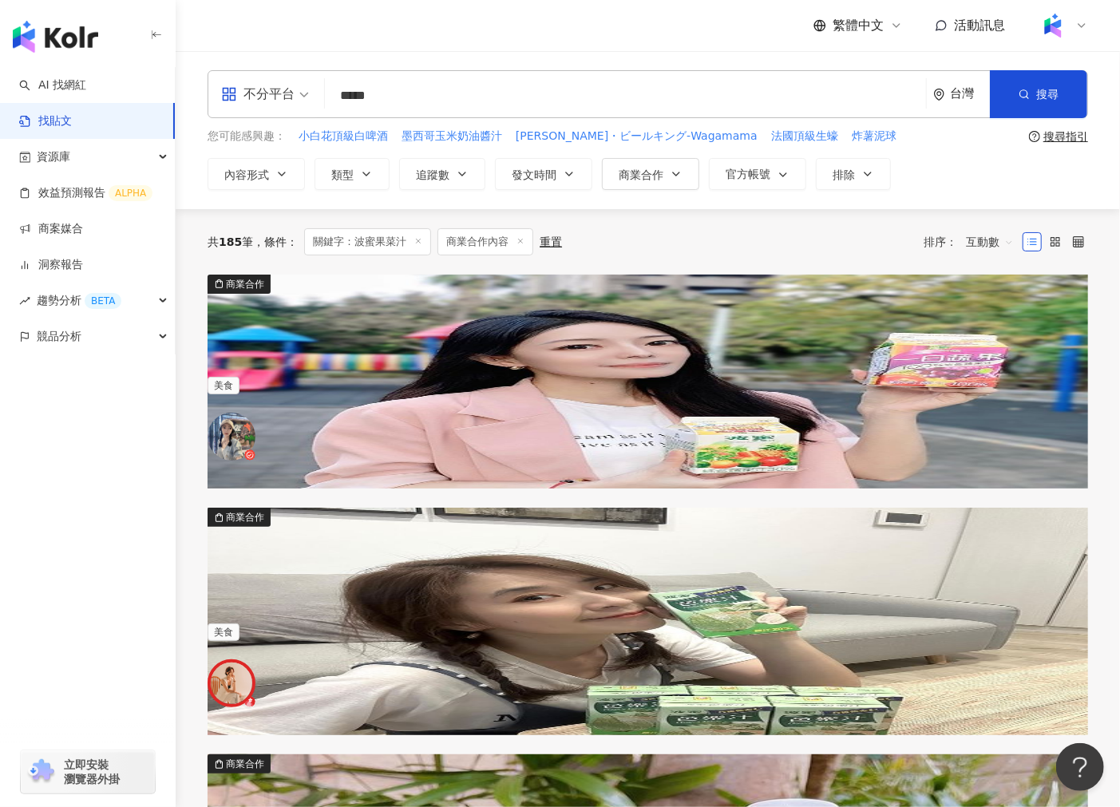
click at [724, 377] on div "982 76 - -" at bounding box center [647, 351] width 880 height 51
click at [361, 363] on img at bounding box center [647, 382] width 880 height 215
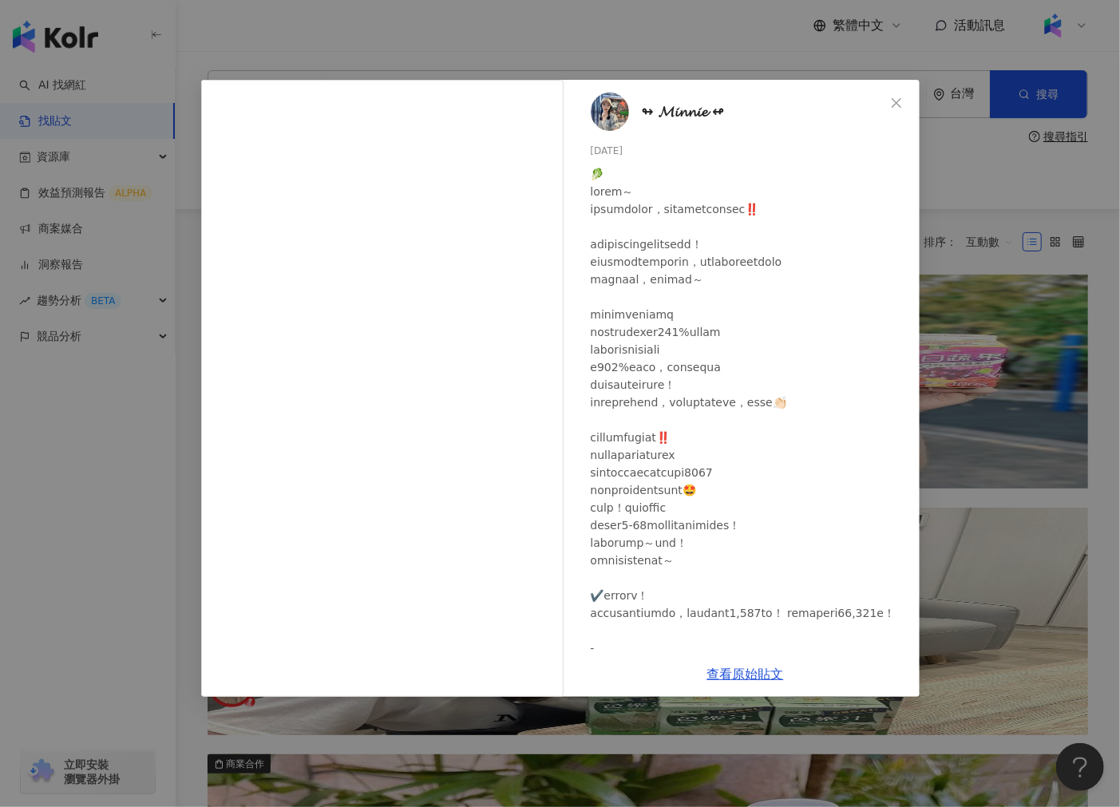
scroll to position [152, 0]
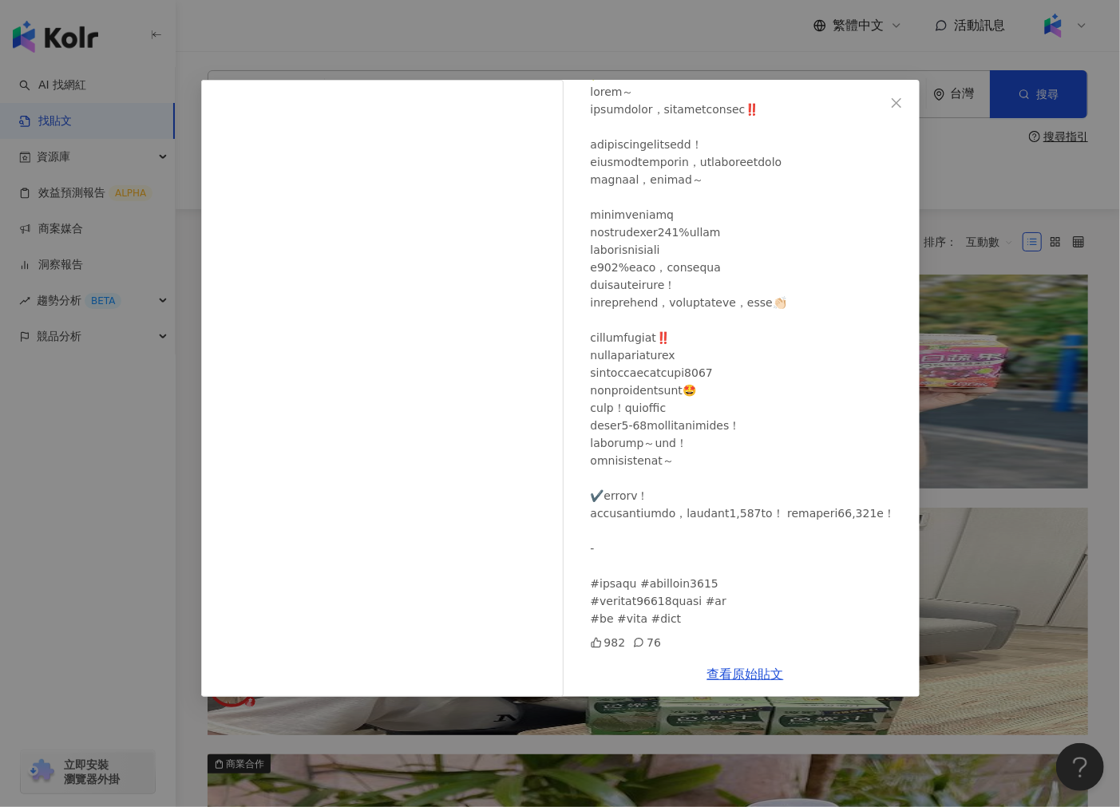
click at [1002, 395] on div "↬ 𝓜𝓲𝓷𝓷𝓲𝓮 ↫ 2023/11/23 982 76 查看原始貼文" at bounding box center [560, 403] width 1120 height 807
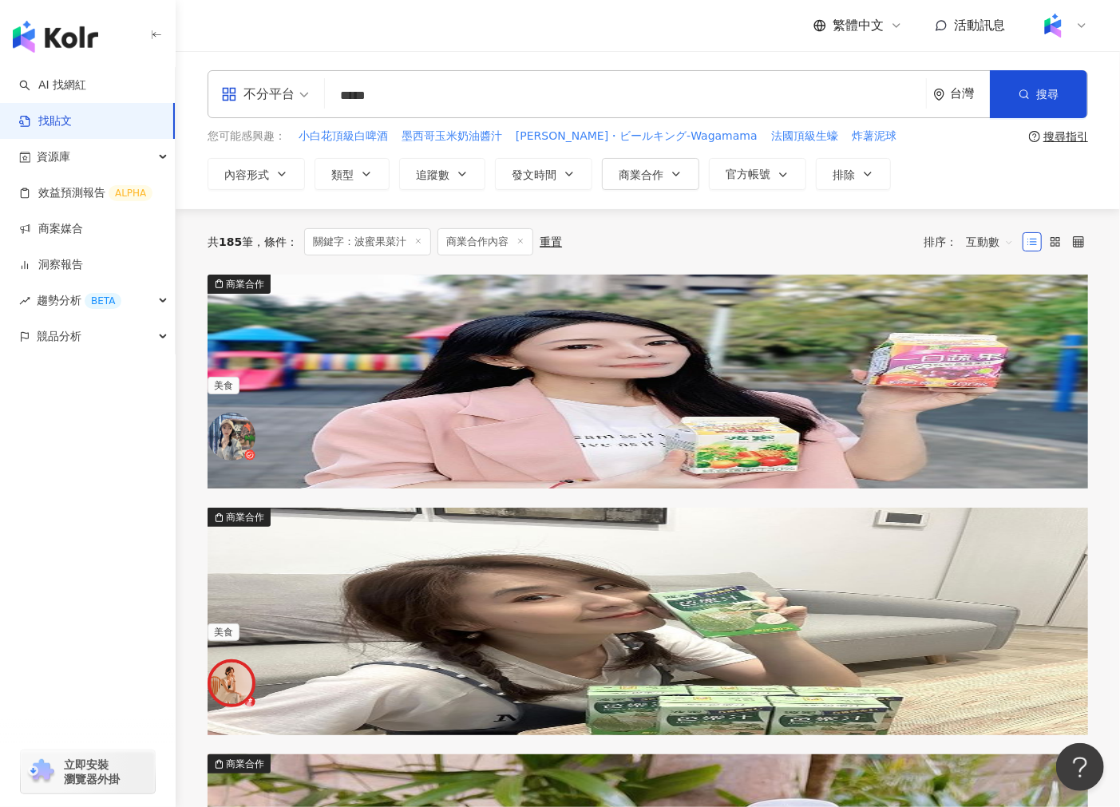
click at [457, 88] on input "*****" at bounding box center [625, 95] width 588 height 34
paste input "*"
type input "*****"
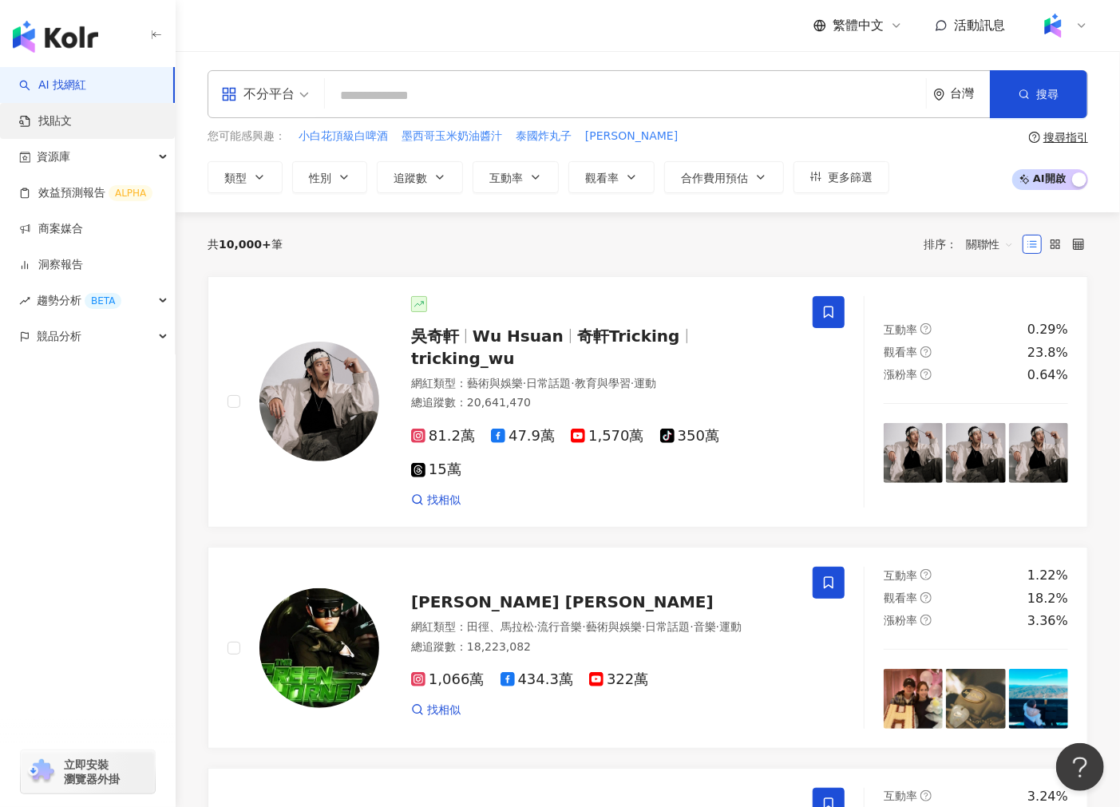
click at [72, 113] on link "找貼文" at bounding box center [45, 121] width 53 height 16
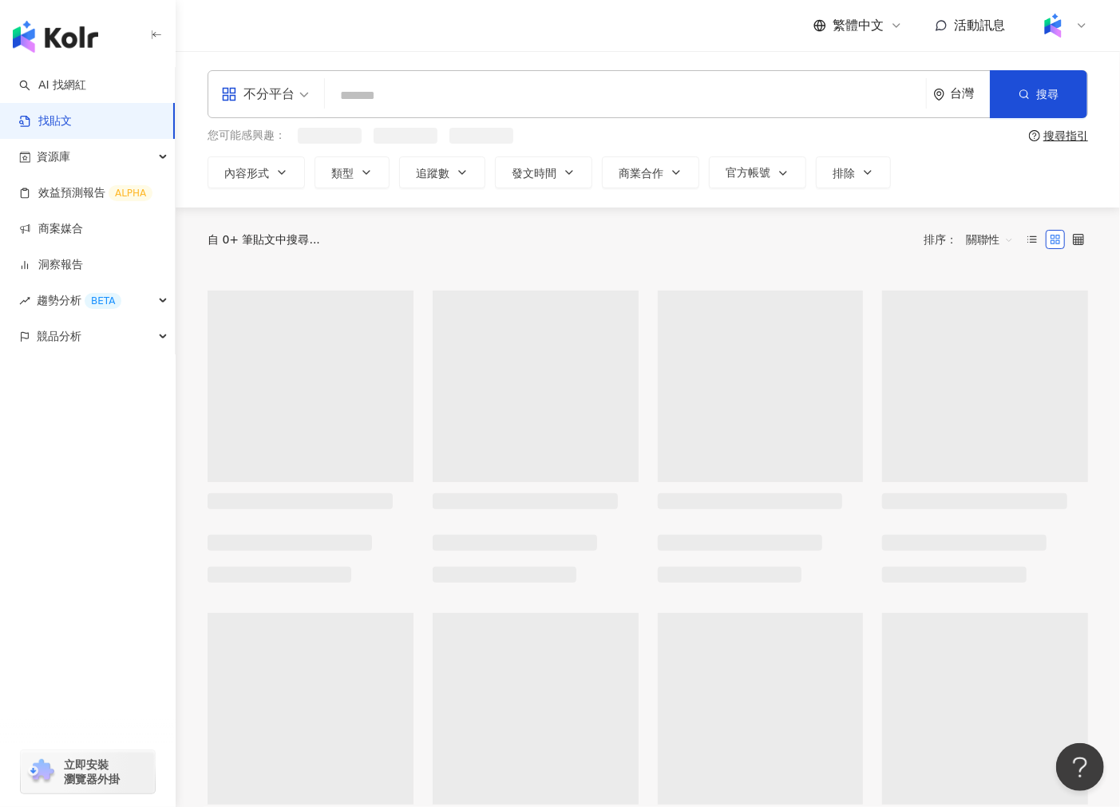
click at [424, 101] on input "search" at bounding box center [625, 95] width 588 height 34
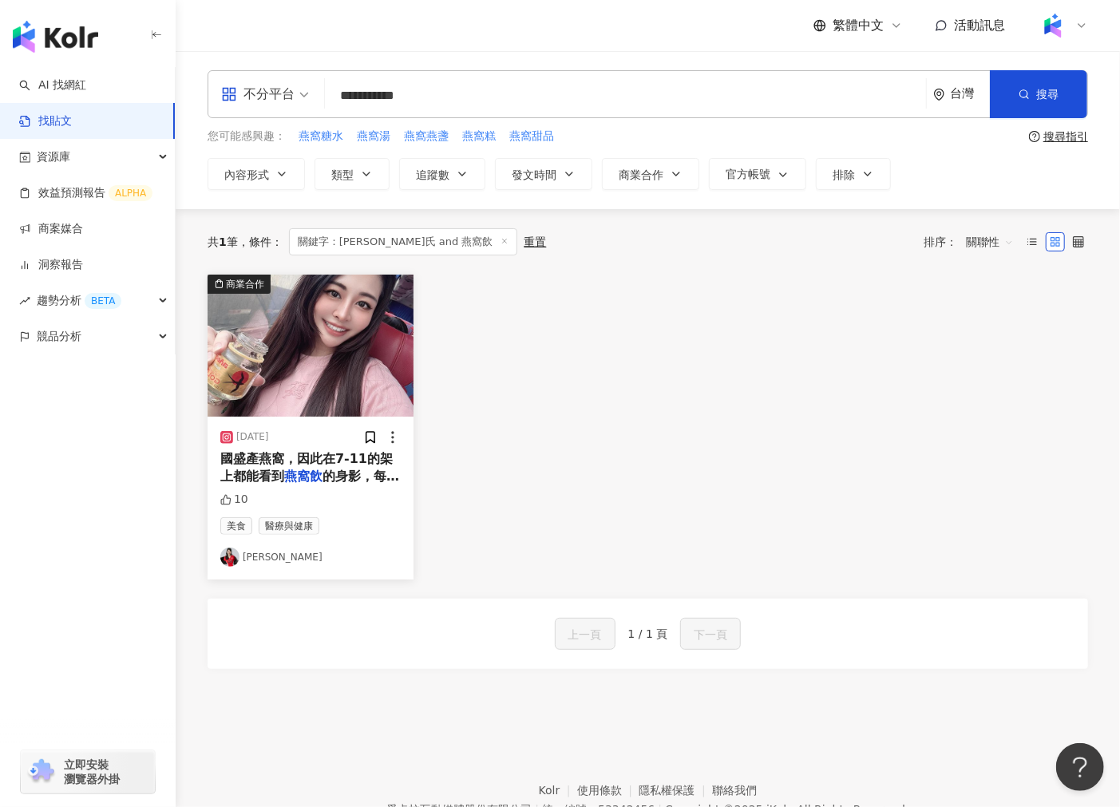
click at [359, 372] on img at bounding box center [310, 346] width 206 height 142
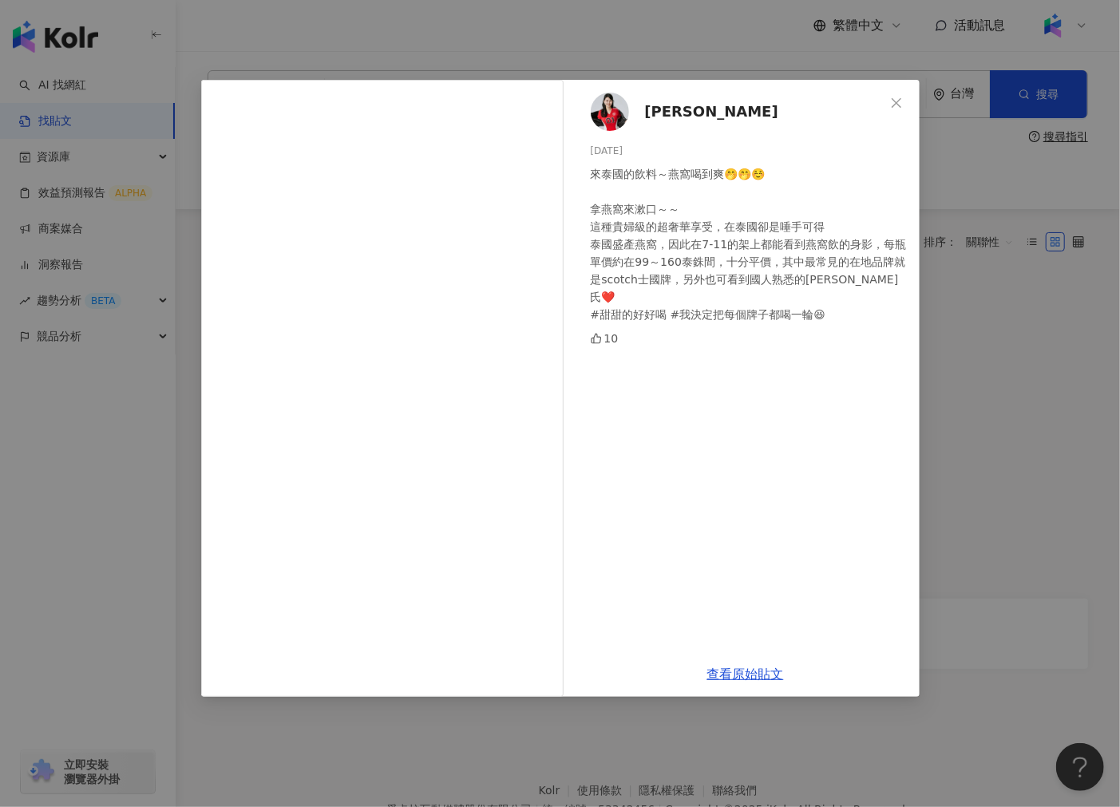
click at [971, 413] on div "戴瑋 2024/9/23 來泰國的飲料～燕窩喝到爽🤭🤭☺️ 拿燕窩來漱口～～ 這種貴婦級的超奢華享受，在泰國卻是唾手可得 泰國盛產燕窩，因此在7-11的架上都…" at bounding box center [560, 403] width 1120 height 807
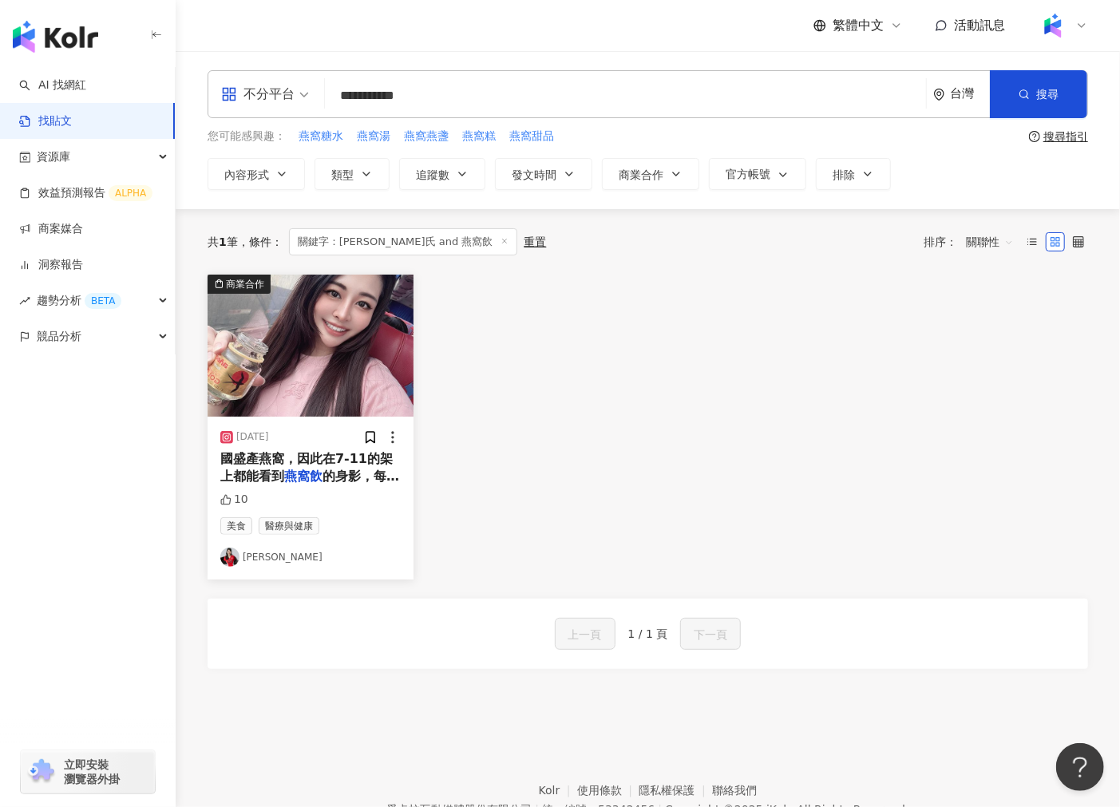
click at [477, 101] on input "**********" at bounding box center [625, 95] width 588 height 34
type input "**********"
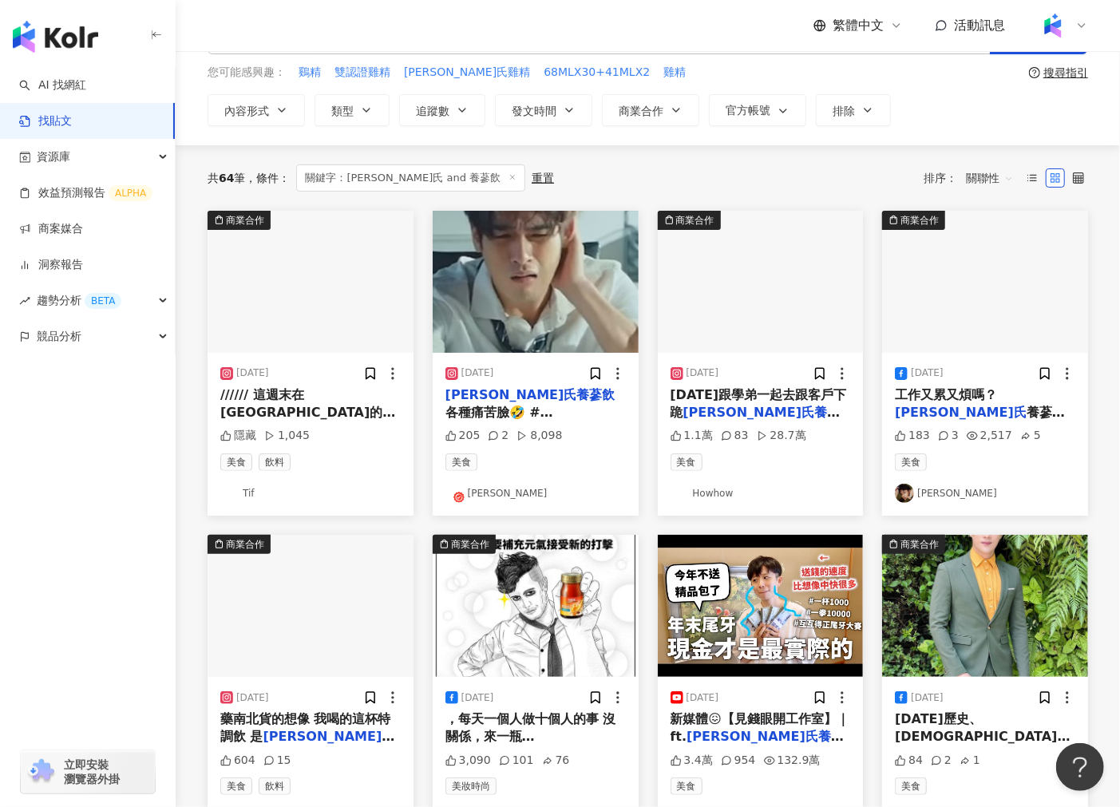
scroll to position [70, 0]
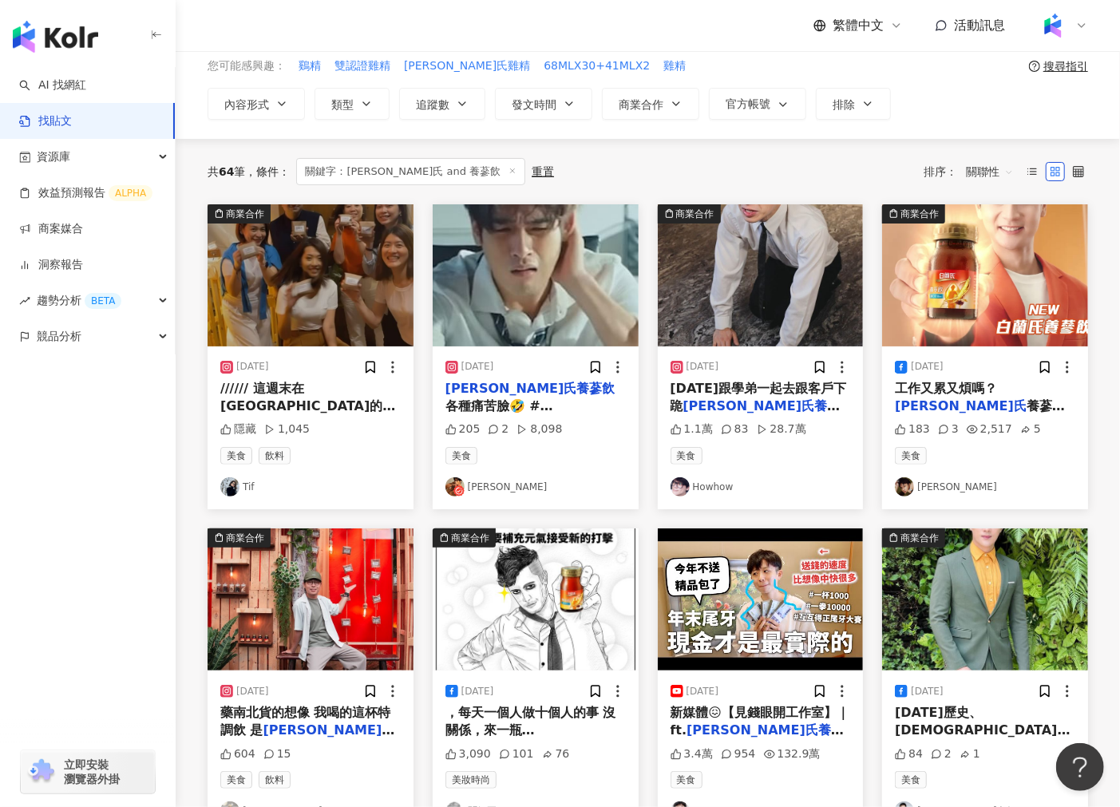
click at [570, 287] on img at bounding box center [536, 275] width 206 height 142
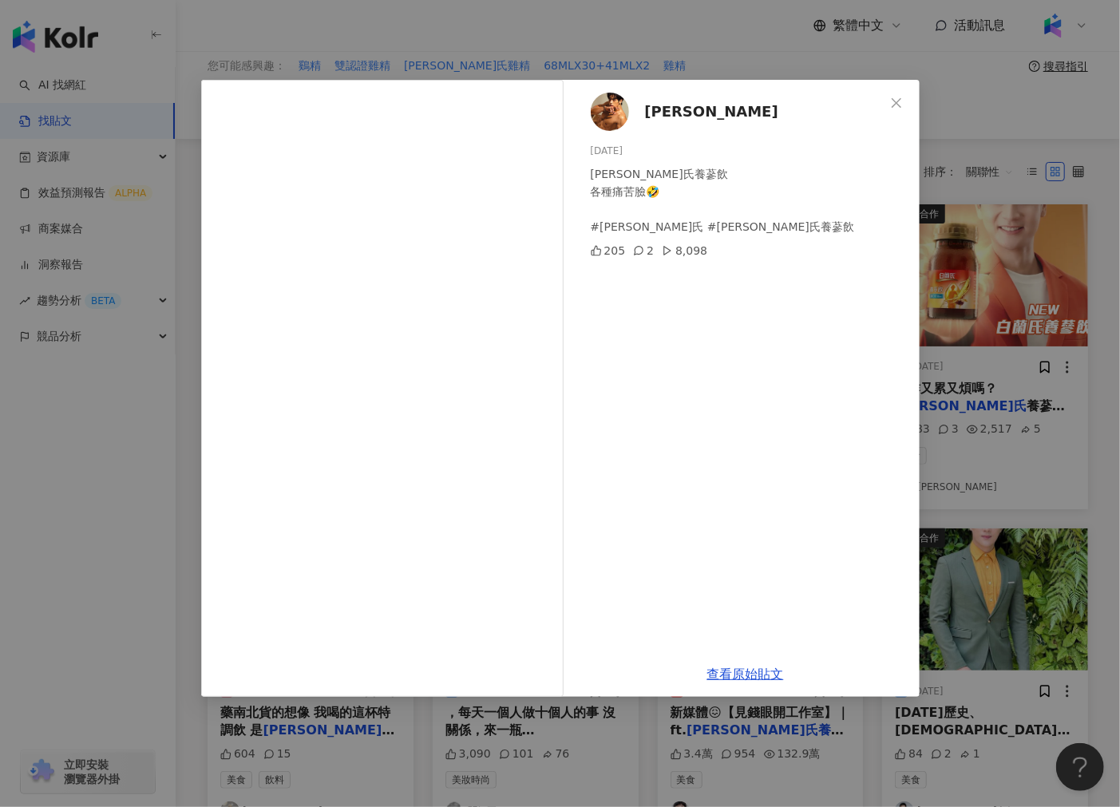
click at [663, 101] on span "[PERSON_NAME]" at bounding box center [711, 112] width 133 height 22
click at [978, 73] on div "俊諺 2024/6/11 白蘭氏養蔘飲 各種痛苦臉🤣 #白蘭氏 #白蘭氏養蔘飲 205 2 8,098 查看原始貼文" at bounding box center [560, 403] width 1120 height 807
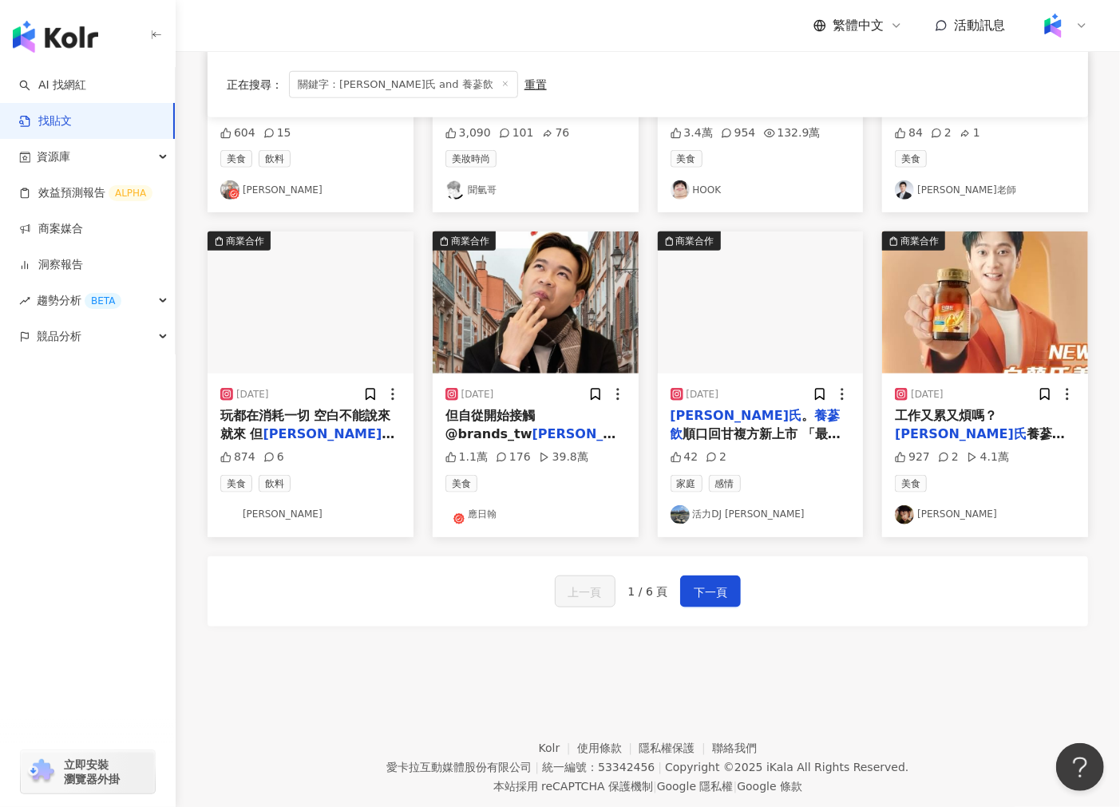
scroll to position [728, 0]
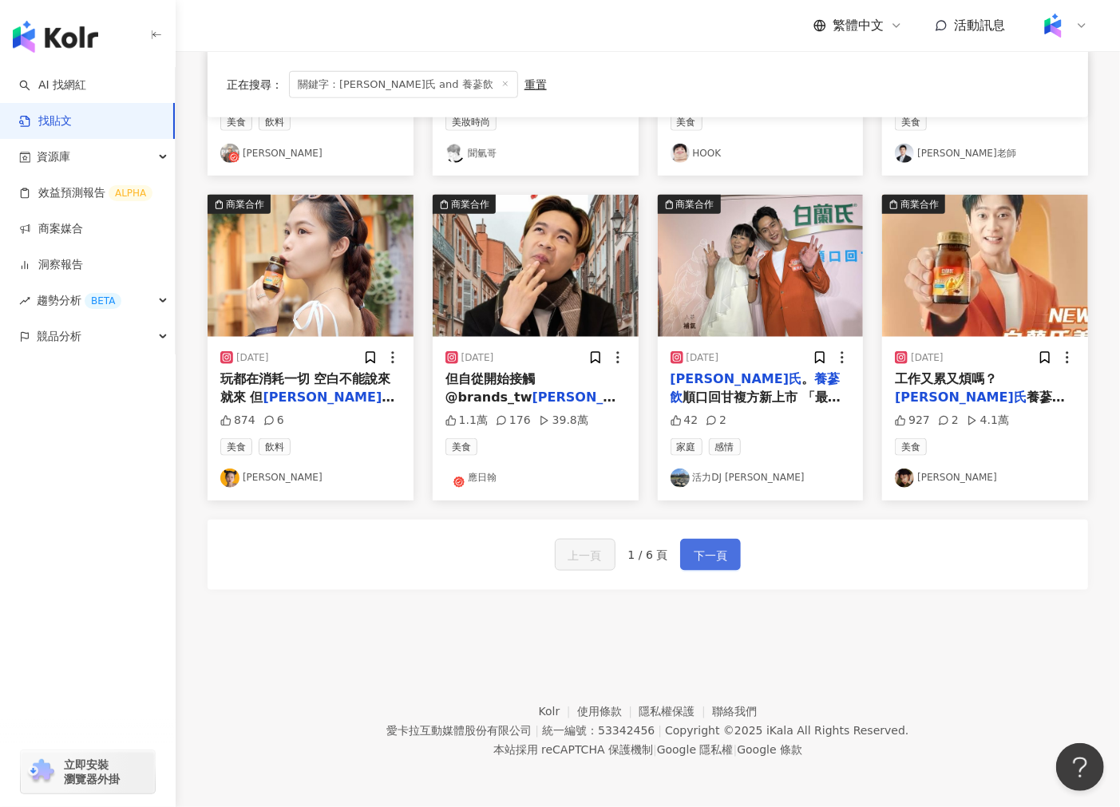
click at [700, 562] on span "下一頁" at bounding box center [710, 555] width 34 height 19
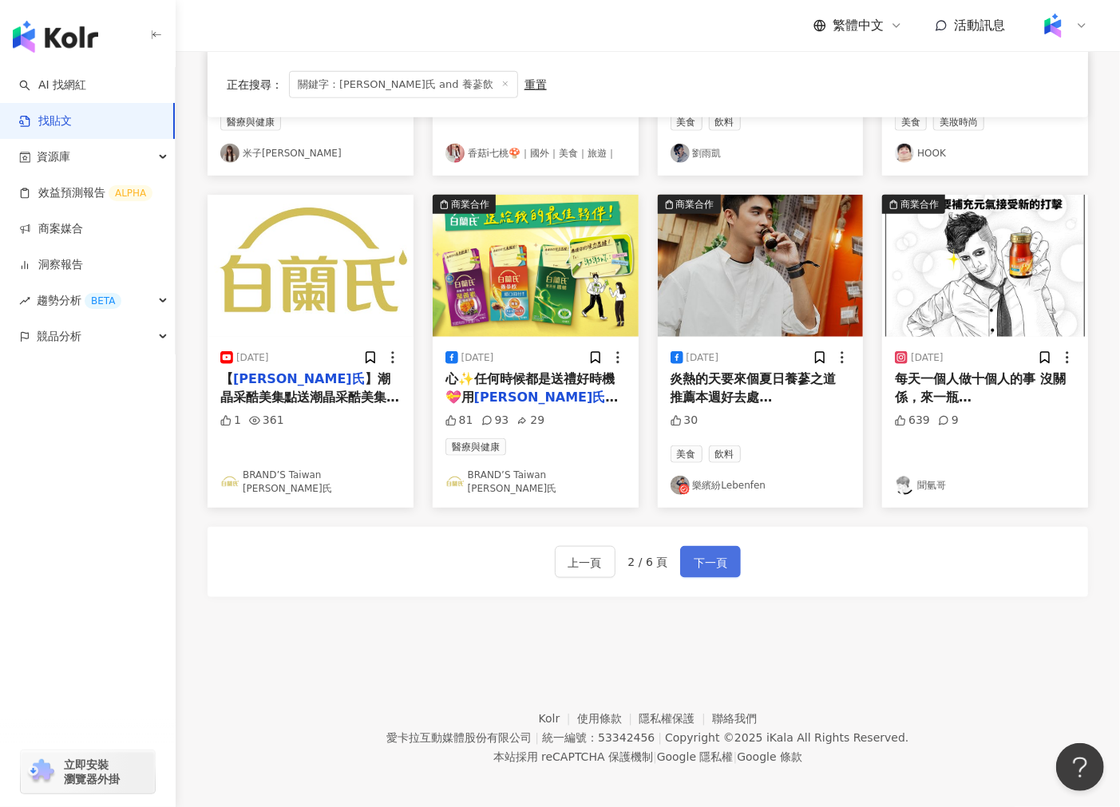
click at [704, 563] on span "下一頁" at bounding box center [710, 562] width 34 height 19
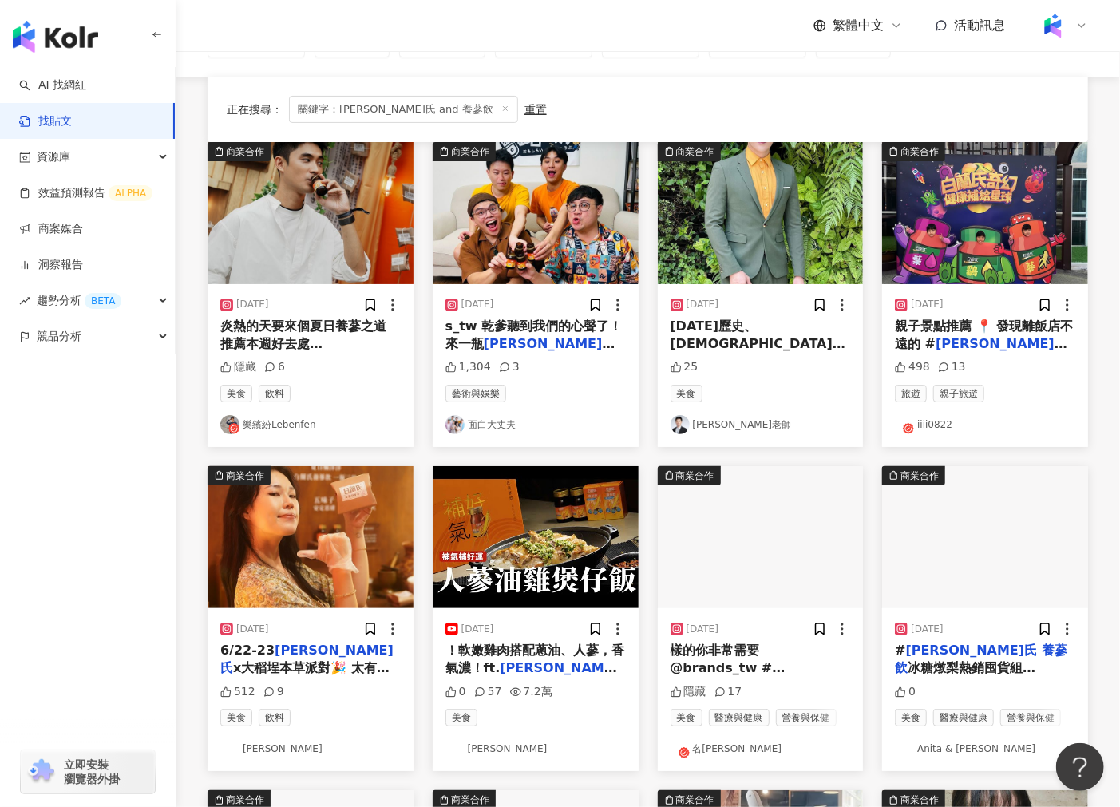
scroll to position [129, 0]
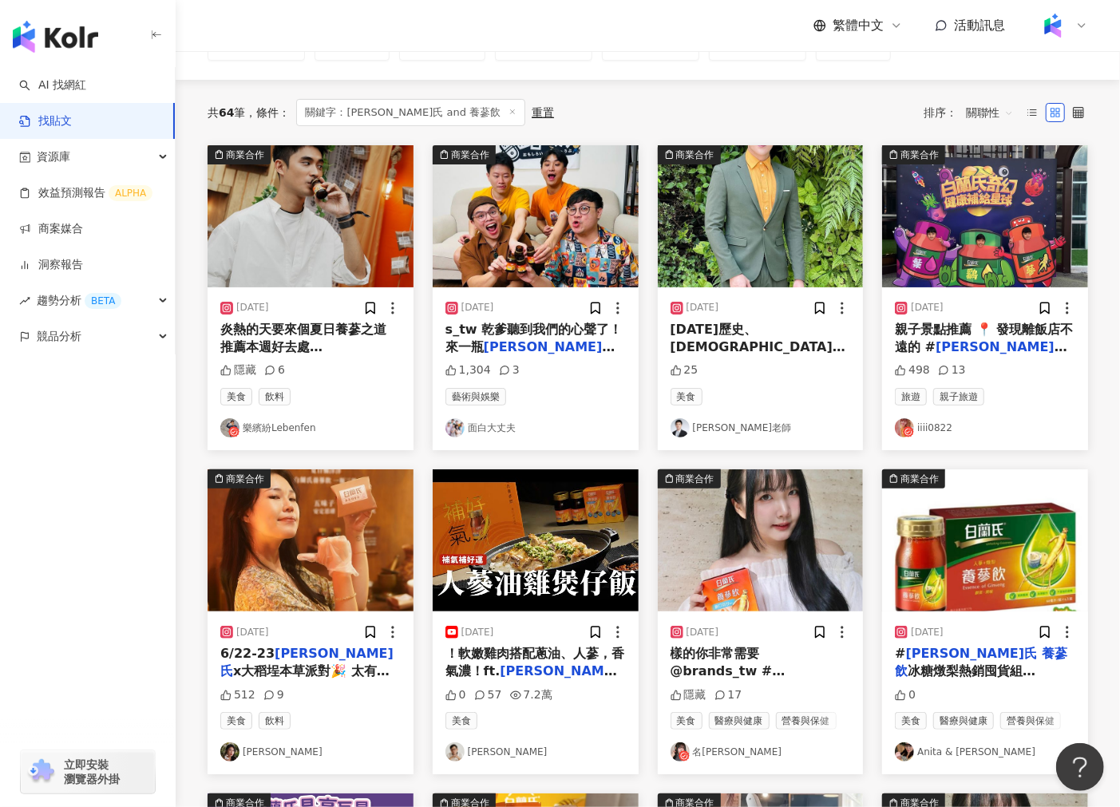
click at [691, 585] on img at bounding box center [761, 540] width 206 height 142
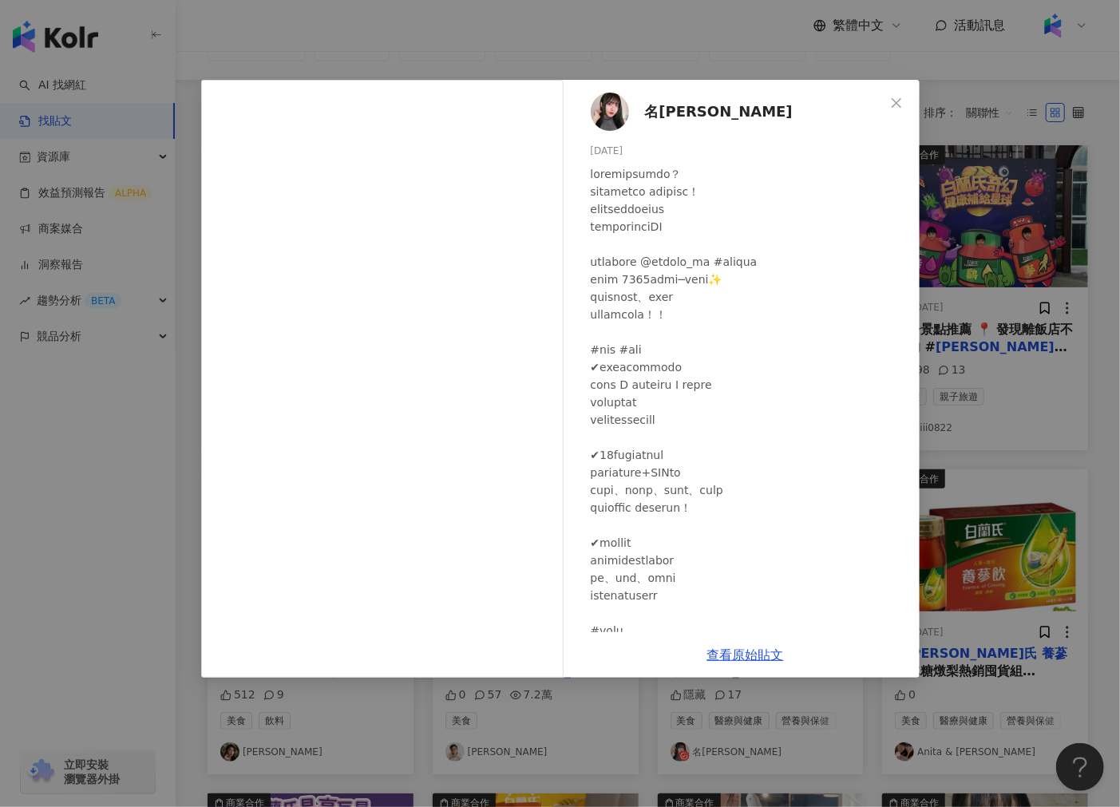
scroll to position [311, 0]
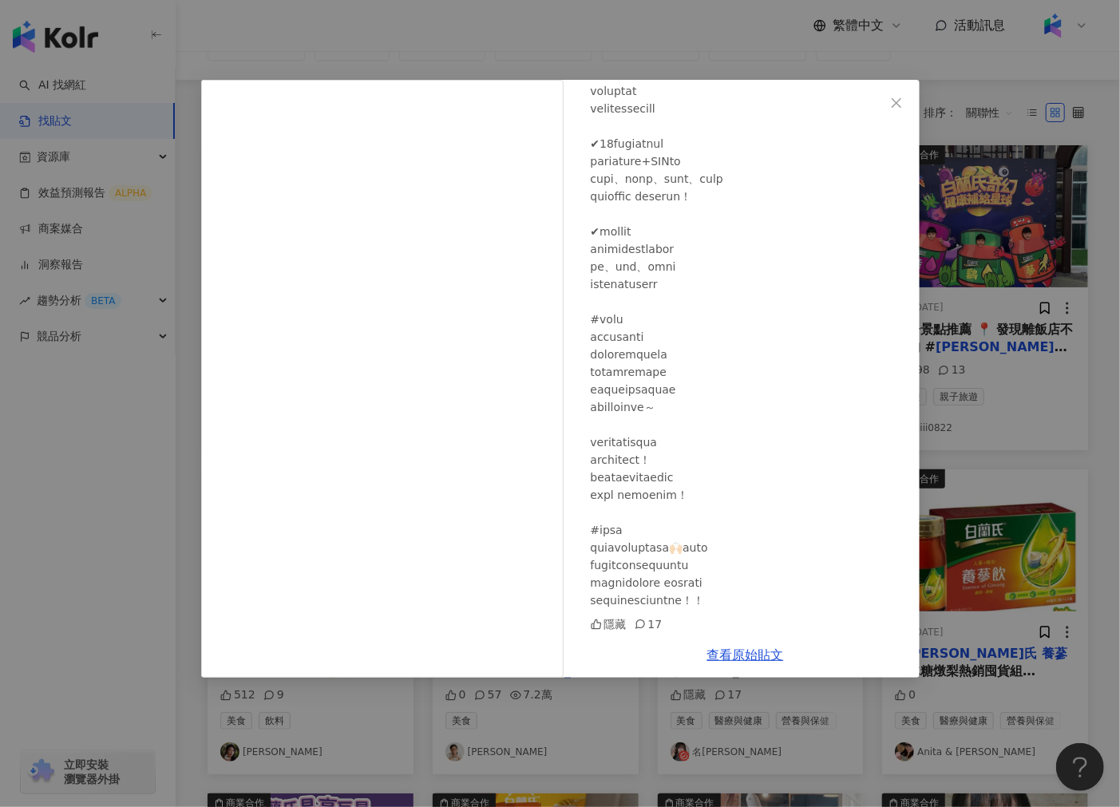
click at [800, 12] on div "名妤 Mingyu 2024/5/5 隱藏 17 查看原始貼文" at bounding box center [560, 403] width 1120 height 807
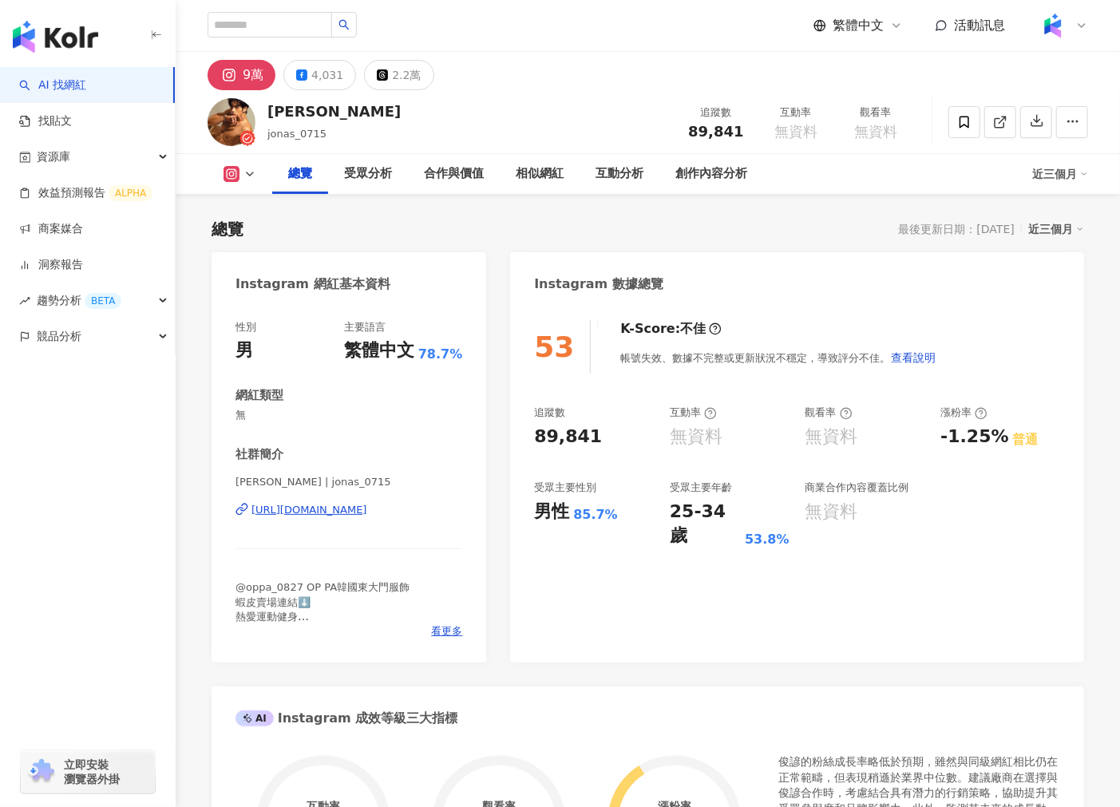
click at [333, 508] on div "[URL][DOMAIN_NAME]" at bounding box center [309, 510] width 116 height 14
